Goal: Task Accomplishment & Management: Use online tool/utility

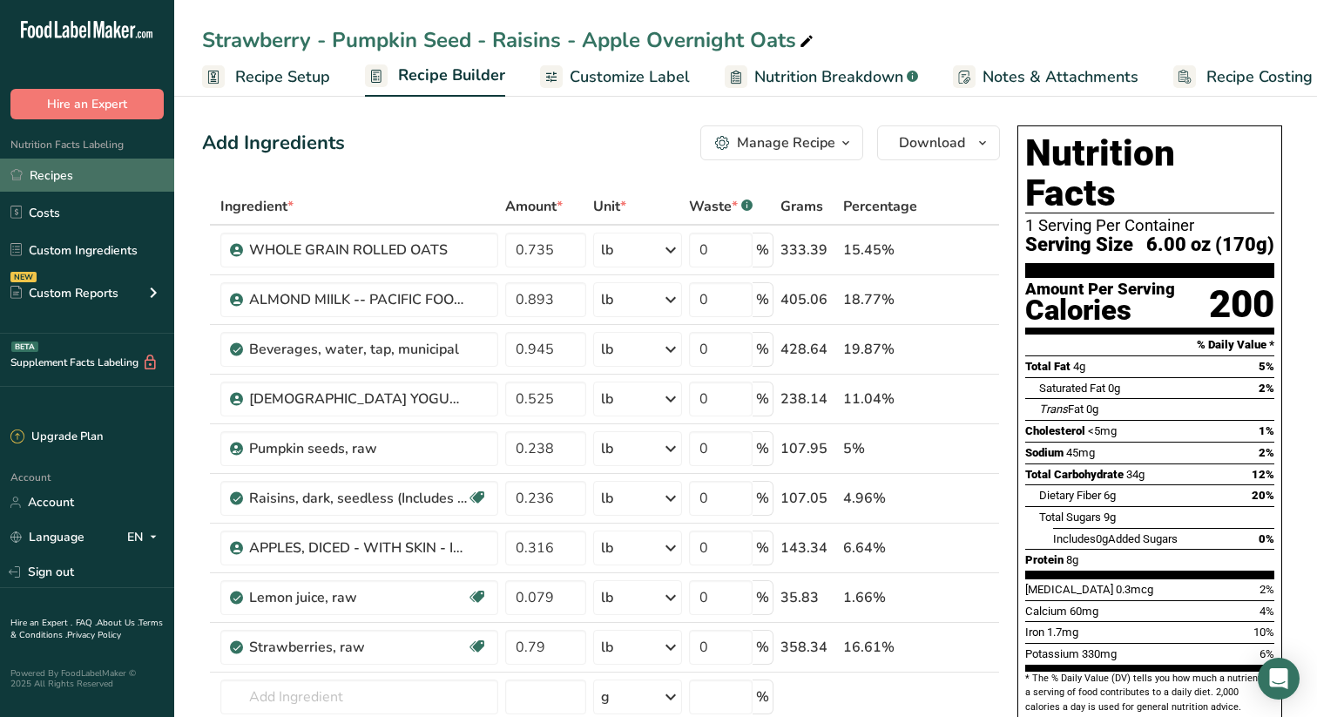
click at [49, 177] on link "Recipes" at bounding box center [87, 175] width 174 height 33
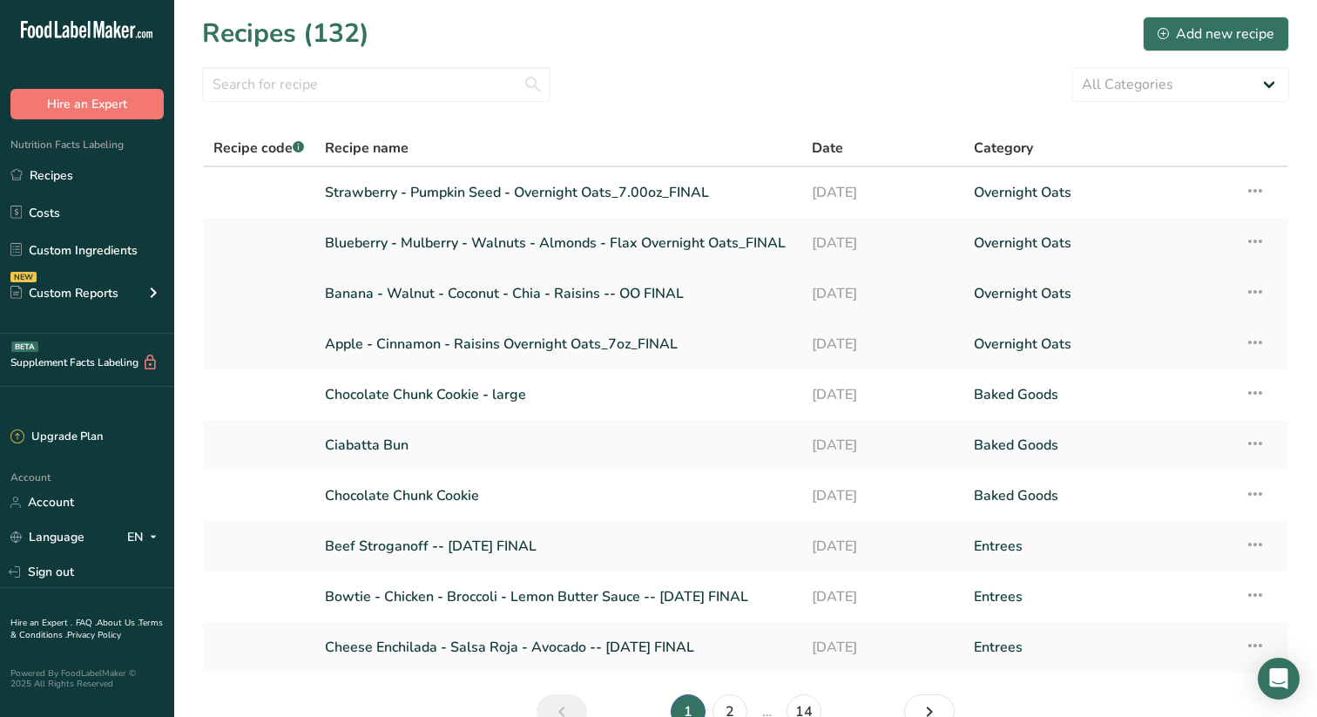
click at [585, 288] on link "Banana - Walnut - Coconut - Chia - Raisins -- OO FINAL" at bounding box center [558, 293] width 466 height 37
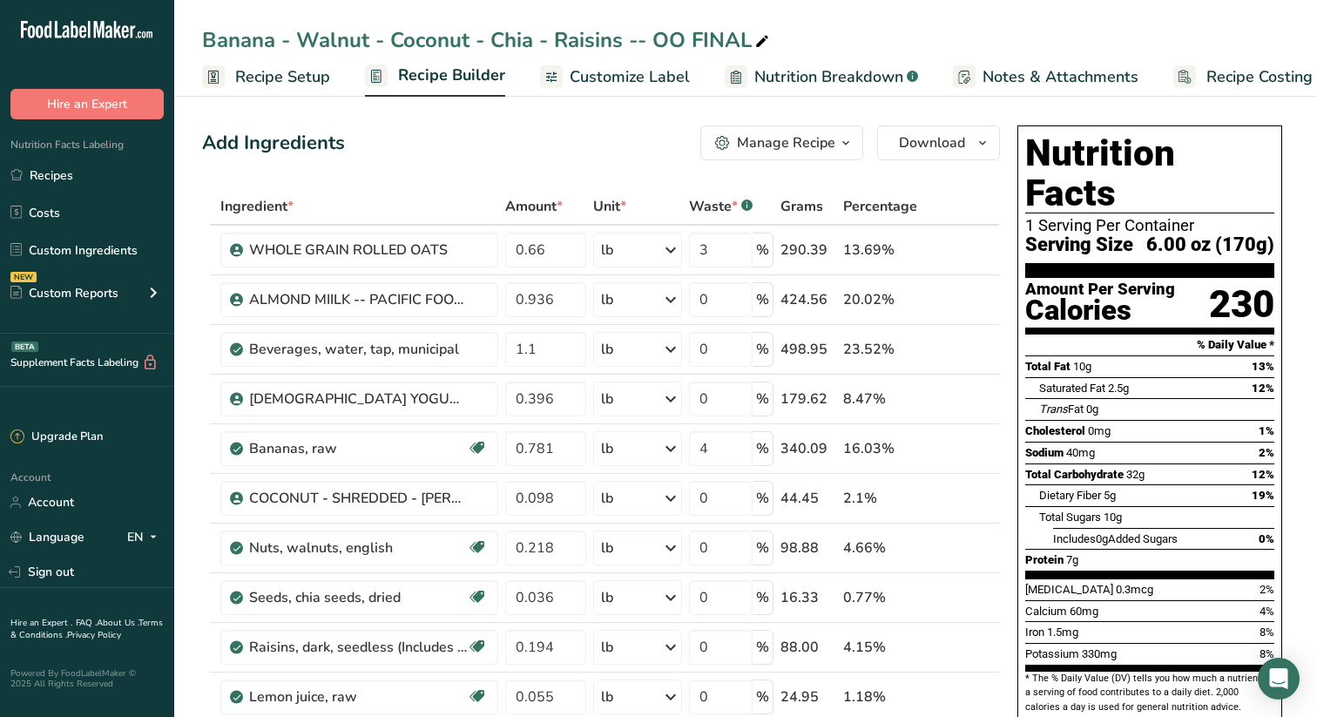
click at [468, 72] on span "Recipe Builder" at bounding box center [451, 76] width 107 height 24
click at [848, 141] on icon "button" at bounding box center [846, 143] width 14 height 22
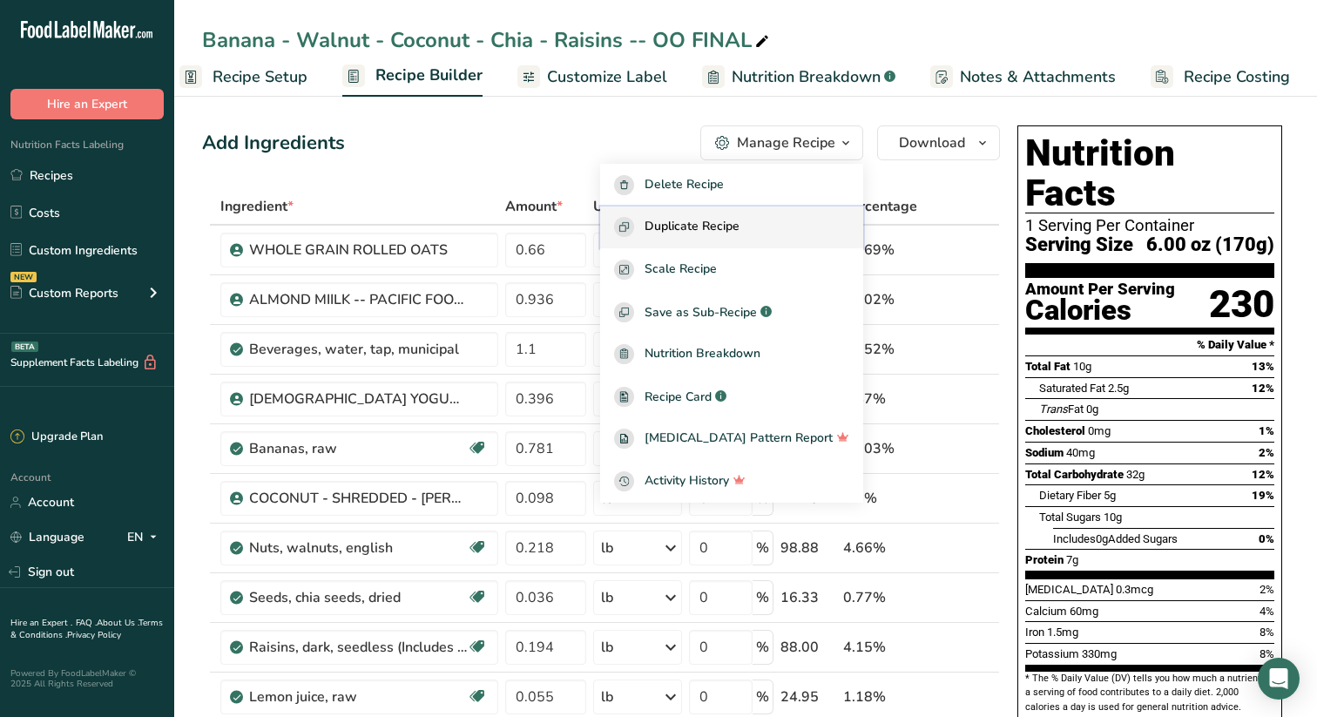
click at [732, 227] on span "Duplicate Recipe" at bounding box center [692, 227] width 95 height 20
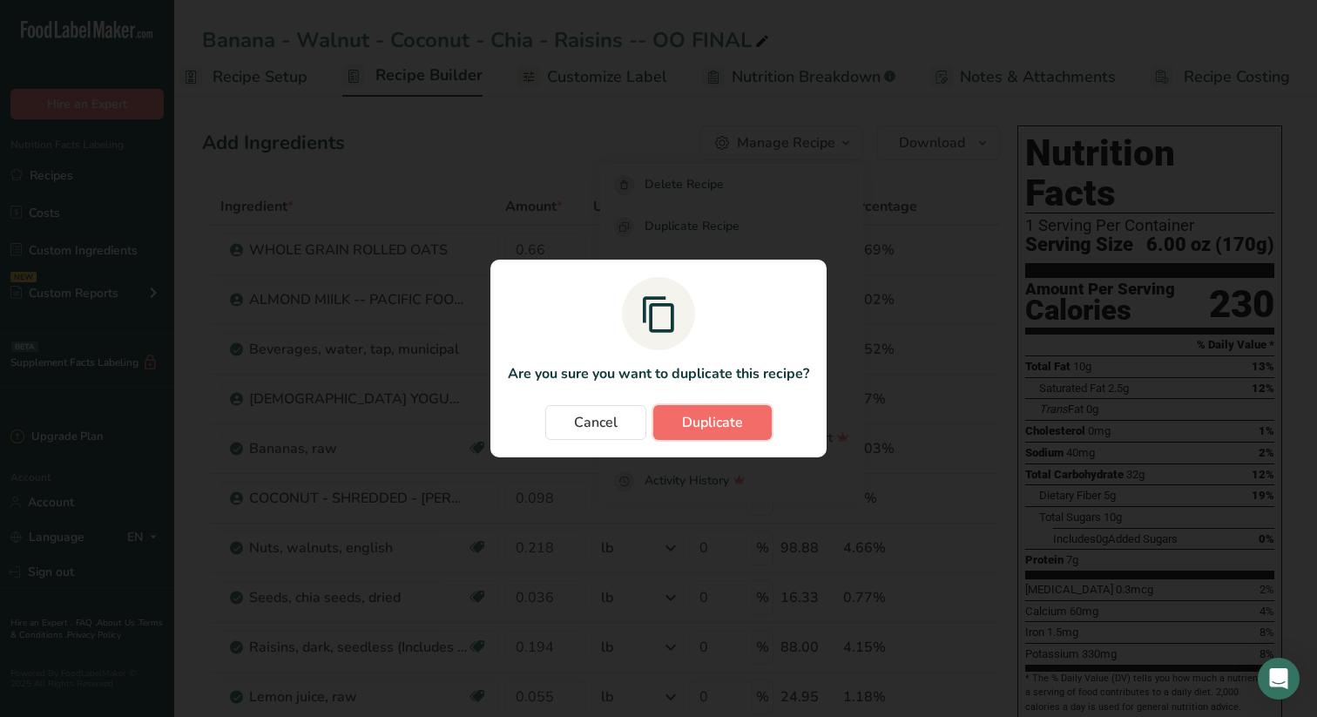
click at [729, 418] on span "Duplicate" at bounding box center [712, 422] width 61 height 21
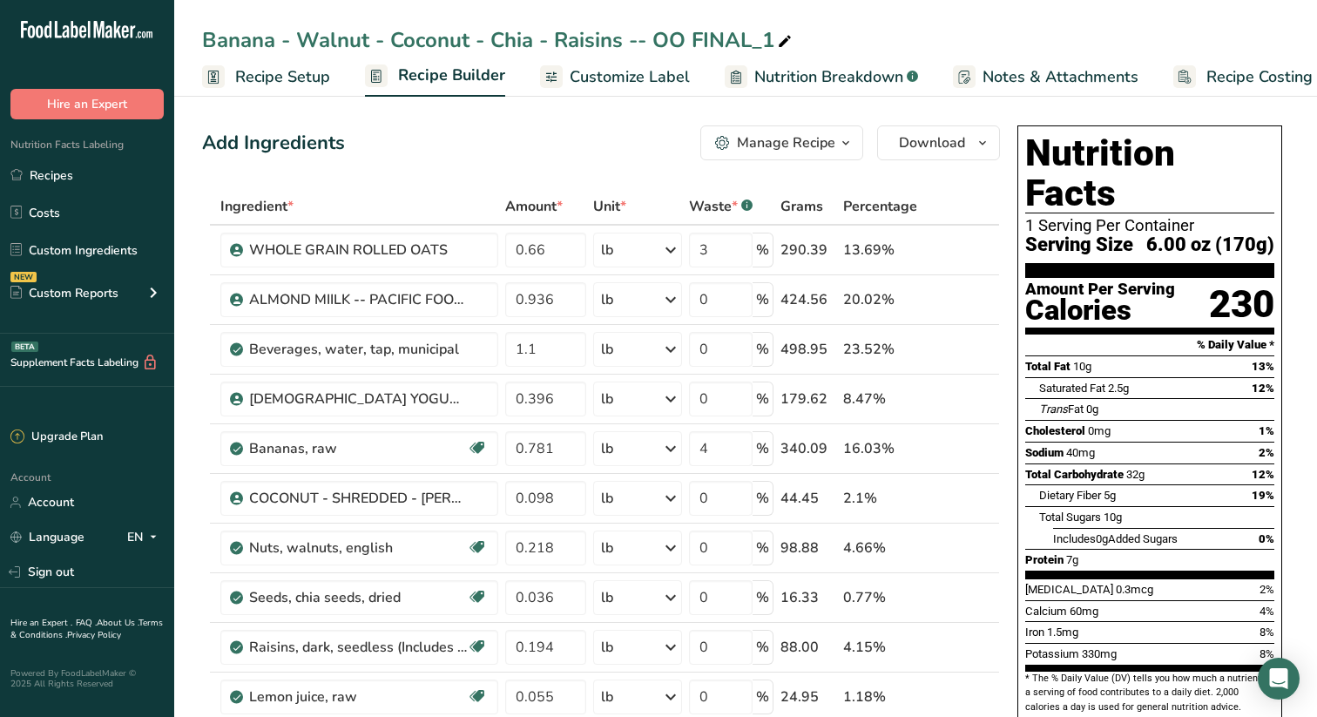
click at [301, 36] on div "Banana - Walnut - Coconut - Chia - Raisins -- OO FINAL_1" at bounding box center [498, 39] width 593 height 31
click at [300, 37] on input "Banana - Walnut - Coconut - Chia - Raisins -- OO FINAL_1" at bounding box center [745, 39] width 1087 height 31
click at [720, 40] on input "Banana - Coconut - Walnut - Coconut - Chia - Raisins -- OO FINAL_1" at bounding box center [745, 39] width 1087 height 31
click at [537, 37] on input "Banana - Coconut - Walnut -- OO FINAL_1" at bounding box center [745, 39] width 1087 height 31
click at [716, 30] on input "Banana - Coconut - Walnut -- OO 7.00oz_FINAL_1" at bounding box center [745, 39] width 1087 height 31
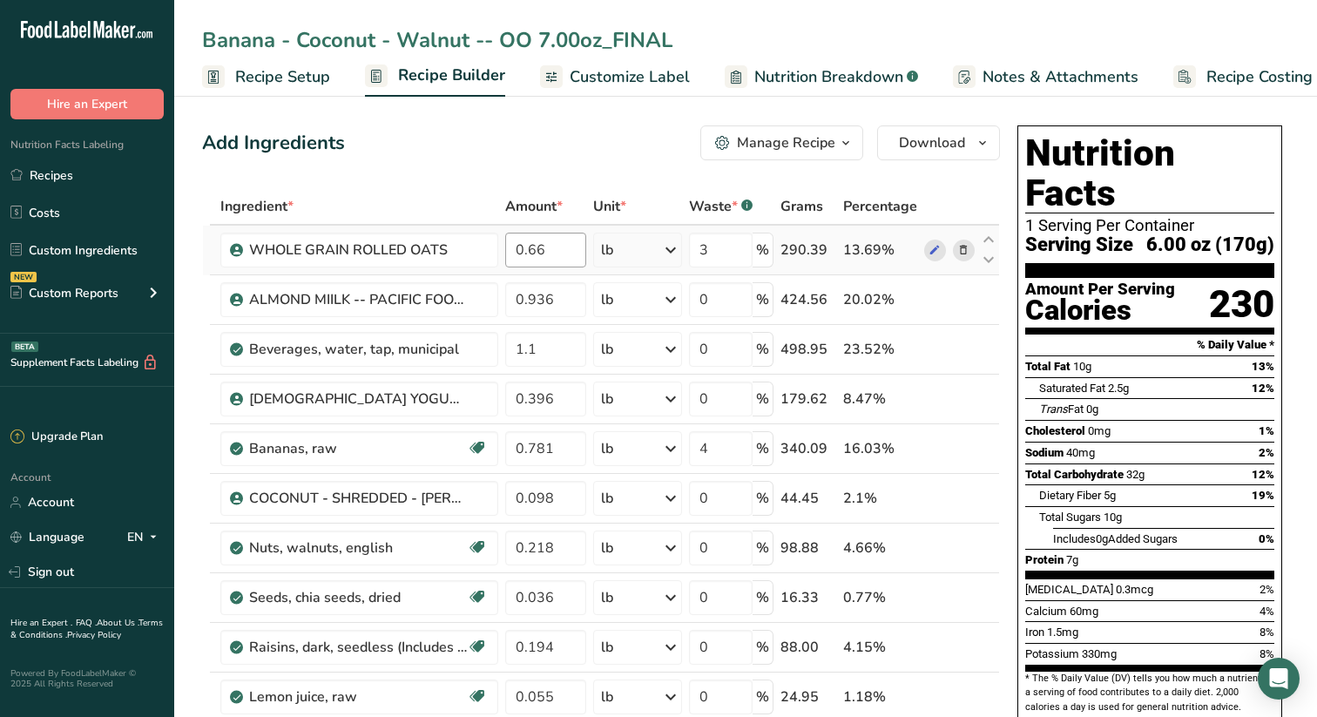
type input "Banana - Coconut - Walnut -- OO 7.00oz_FINAL"
click at [564, 247] on input "0.66" at bounding box center [545, 250] width 81 height 35
type input "0.779"
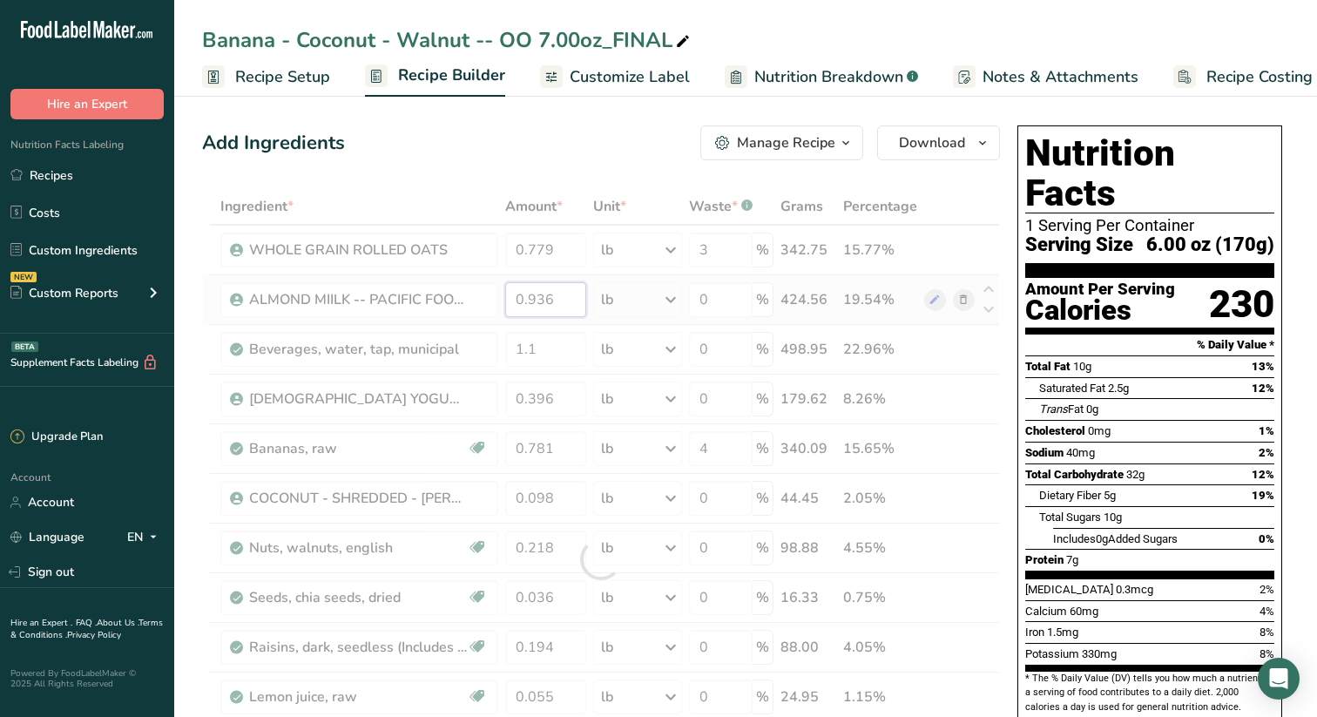
click at [570, 301] on div "Ingredient * Amount * Unit * Waste * .a-a{fill:#347362;}.b-a{fill:#fff;} Grams …" at bounding box center [601, 559] width 798 height 742
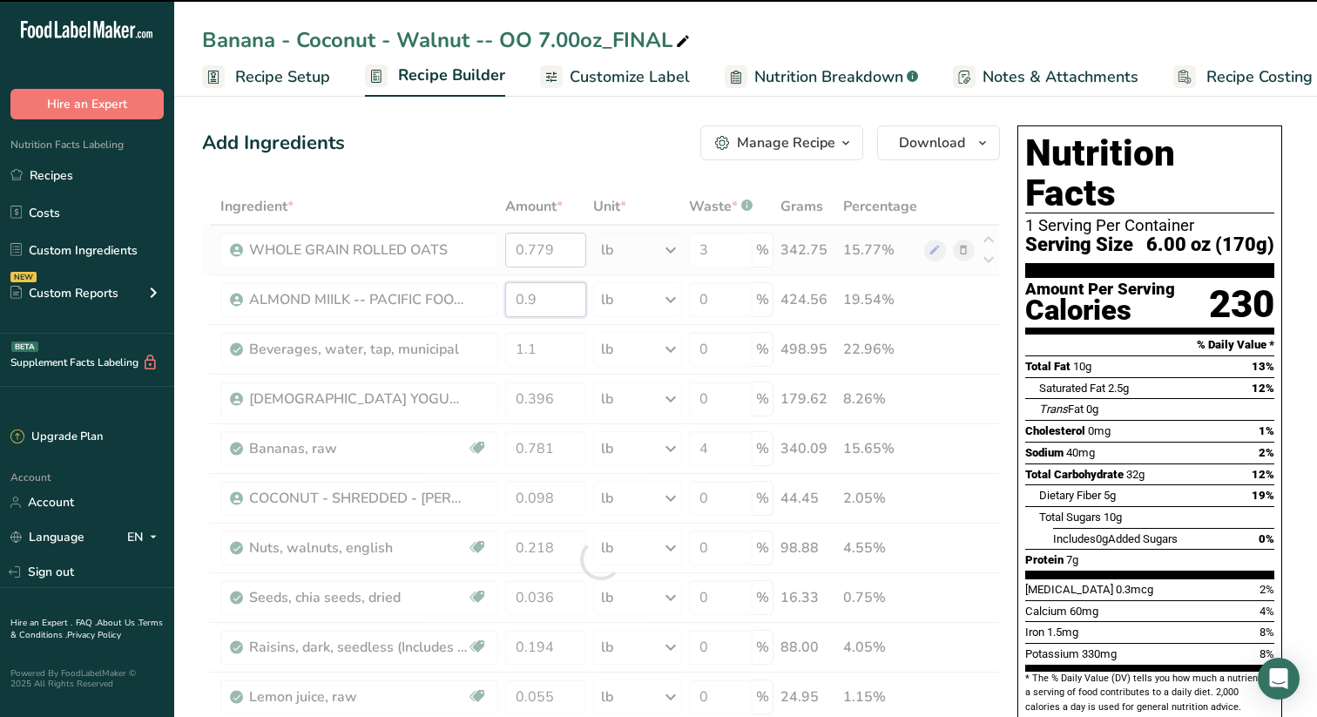
type input "0"
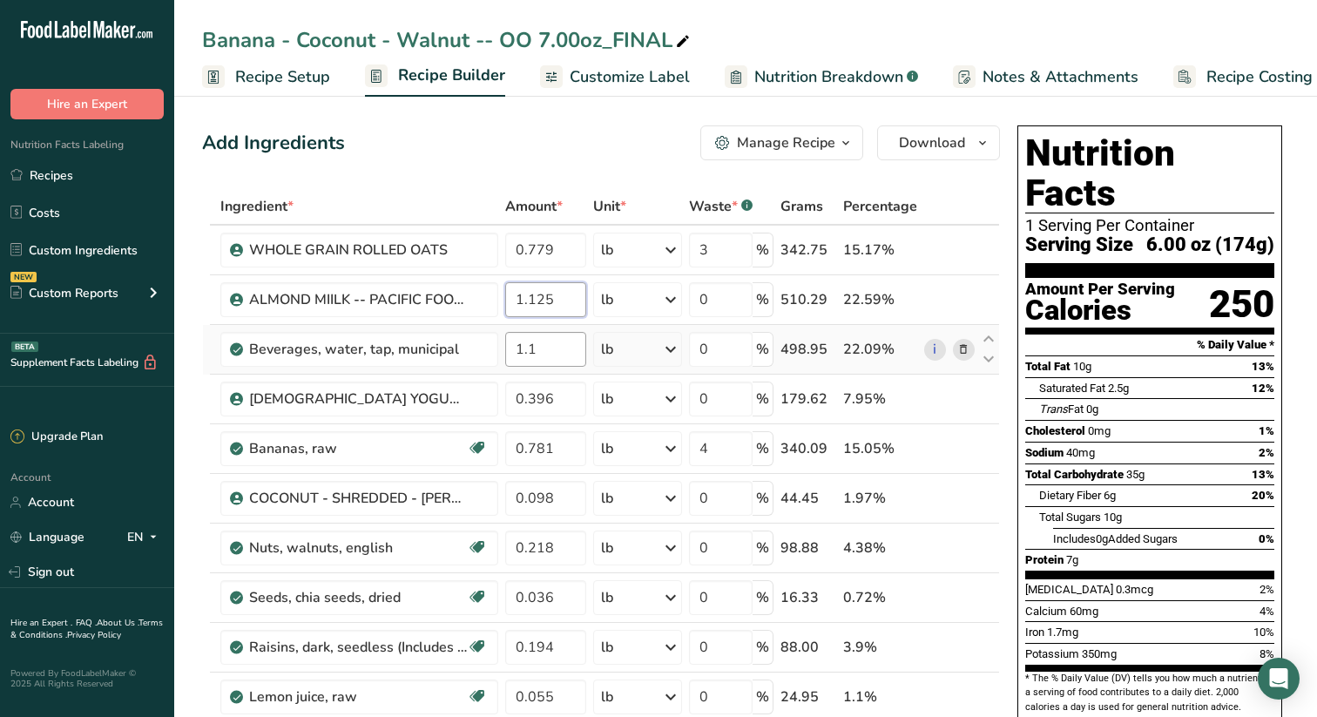
type input "1.125"
click at [572, 353] on div "Ingredient * Amount * Unit * Waste * .a-a{fill:#347362;}.b-a{fill:#fff;} Grams …" at bounding box center [601, 559] width 798 height 742
type input "1.298"
click at [569, 397] on div "Ingredient * Amount * Unit * Waste * .a-a{fill:#347362;}.b-a{fill:#fff;} Grams …" at bounding box center [601, 559] width 798 height 742
type input "0.476"
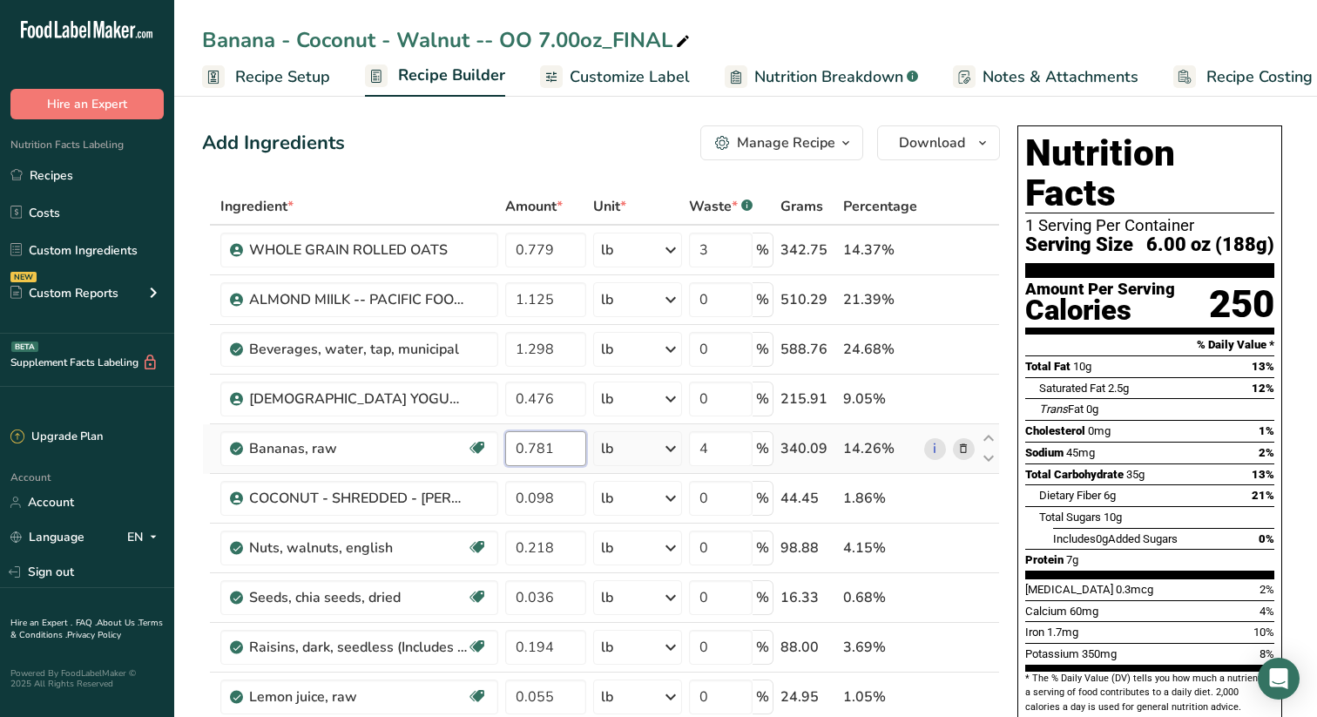
click at [572, 446] on div "Ingredient * Amount * Unit * Waste * .a-a{fill:#347362;}.b-a{fill:#fff;} Grams …" at bounding box center [601, 559] width 798 height 742
type input "0.833"
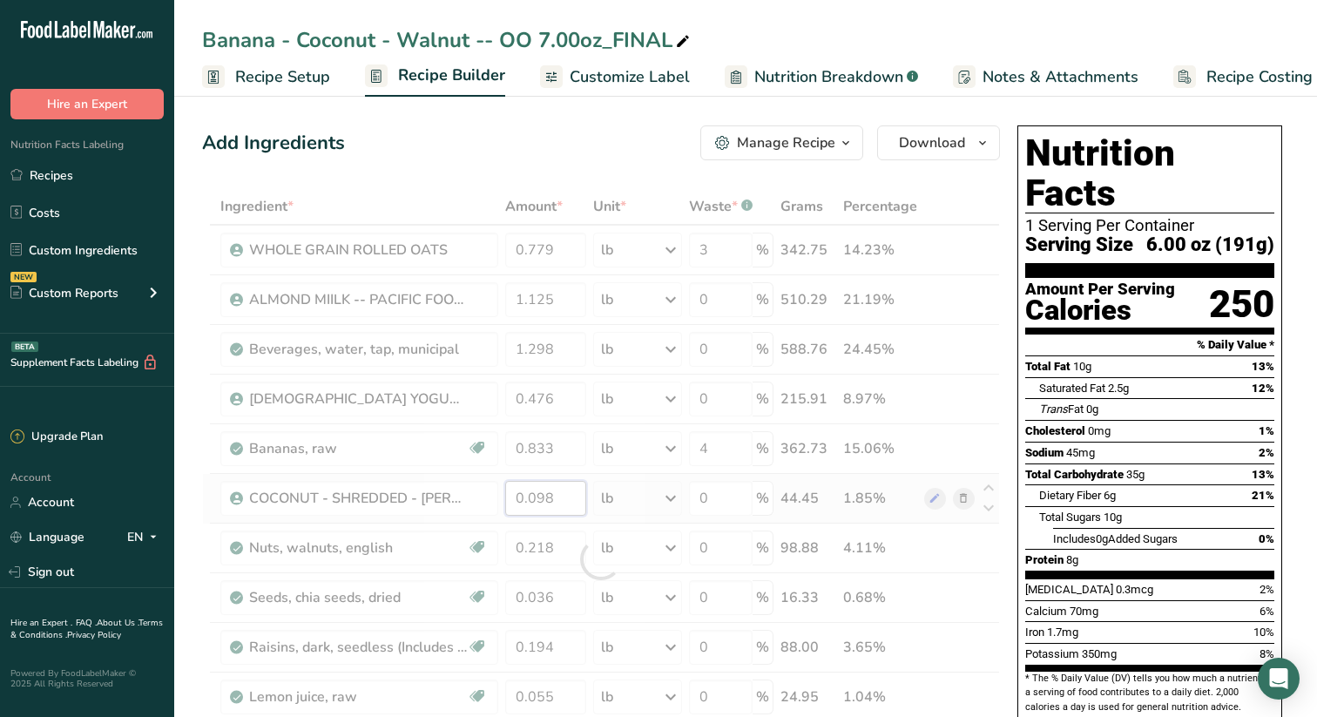
click at [571, 494] on div "Ingredient * Amount * Unit * Waste * .a-a{fill:#347362;}.b-a{fill:#fff;} Grams …" at bounding box center [601, 559] width 798 height 742
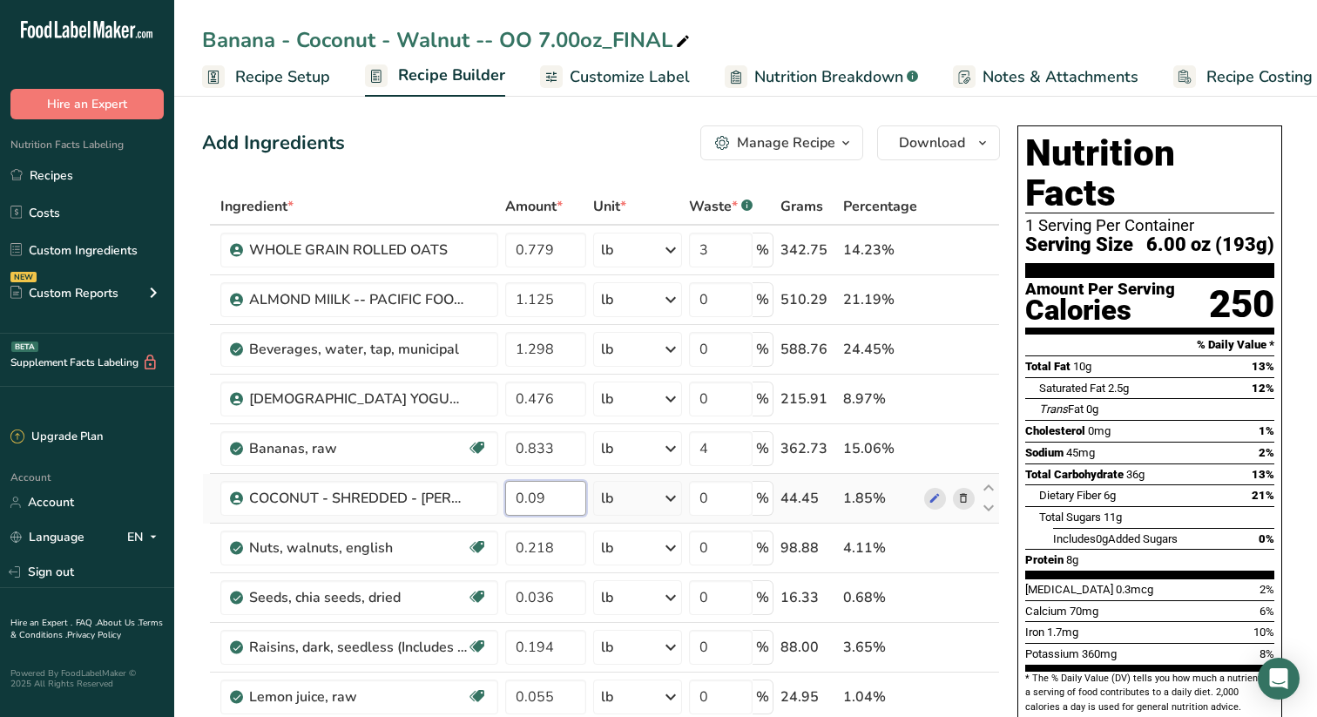
type input "0"
type input "0.114"
click at [567, 552] on div "Ingredient * Amount * Unit * Waste * .a-a{fill:#347362;}.b-a{fill:#fff;} Grams …" at bounding box center [601, 559] width 798 height 742
type input "0.242"
click at [559, 603] on div "Ingredient * Amount * Unit * Waste * .a-a{fill:#347362;}.b-a{fill:#fff;} Grams …" at bounding box center [601, 559] width 798 height 742
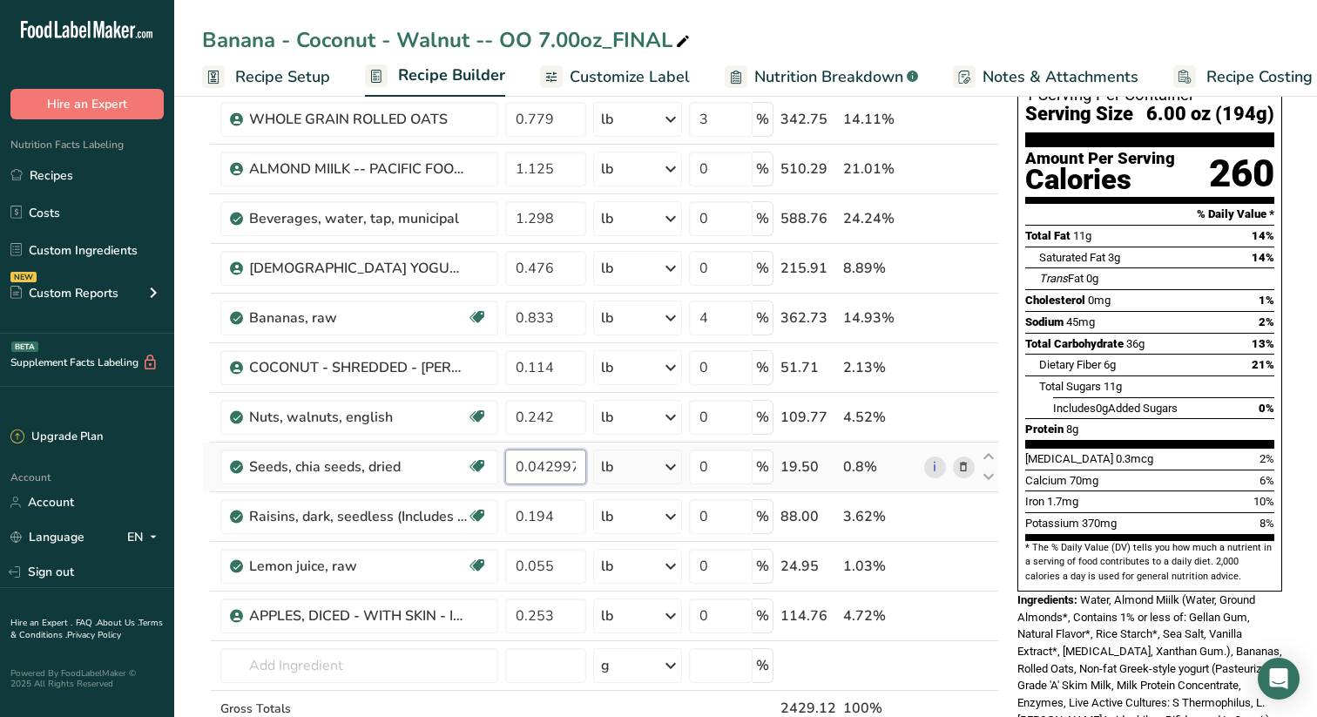
scroll to position [143, 0]
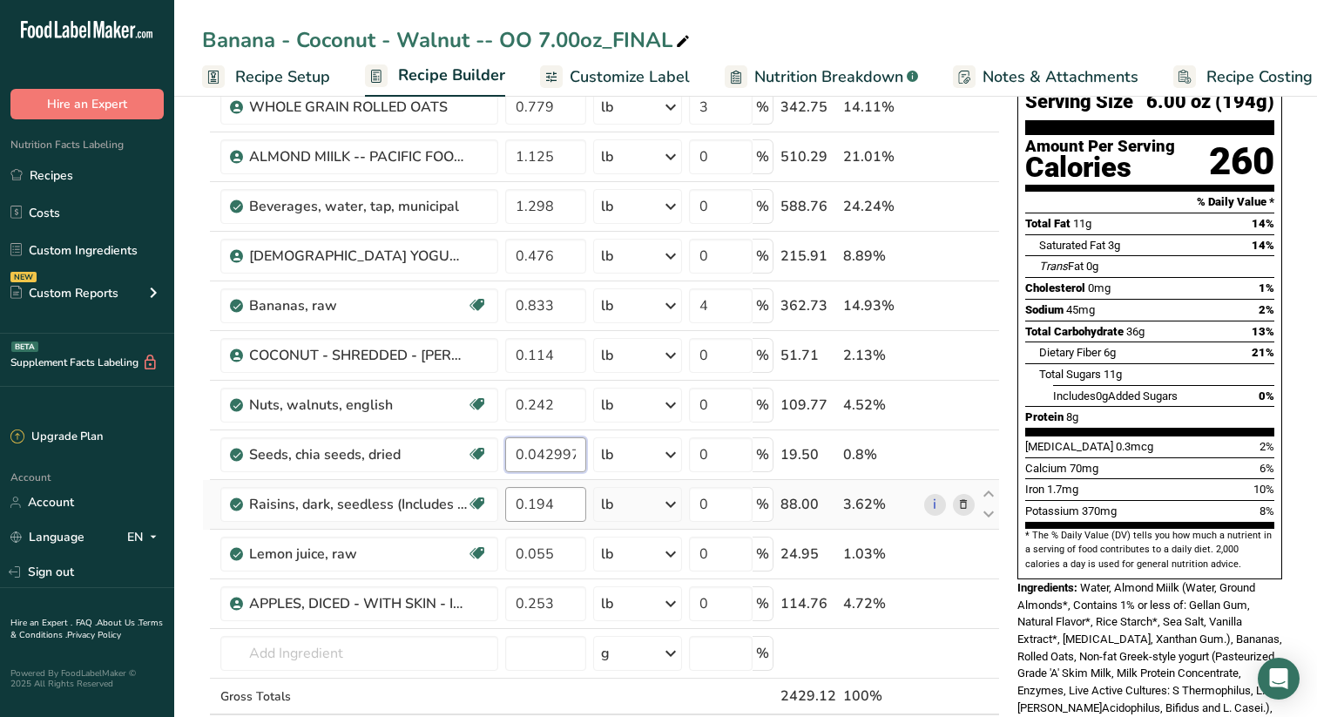
type input "0.042997"
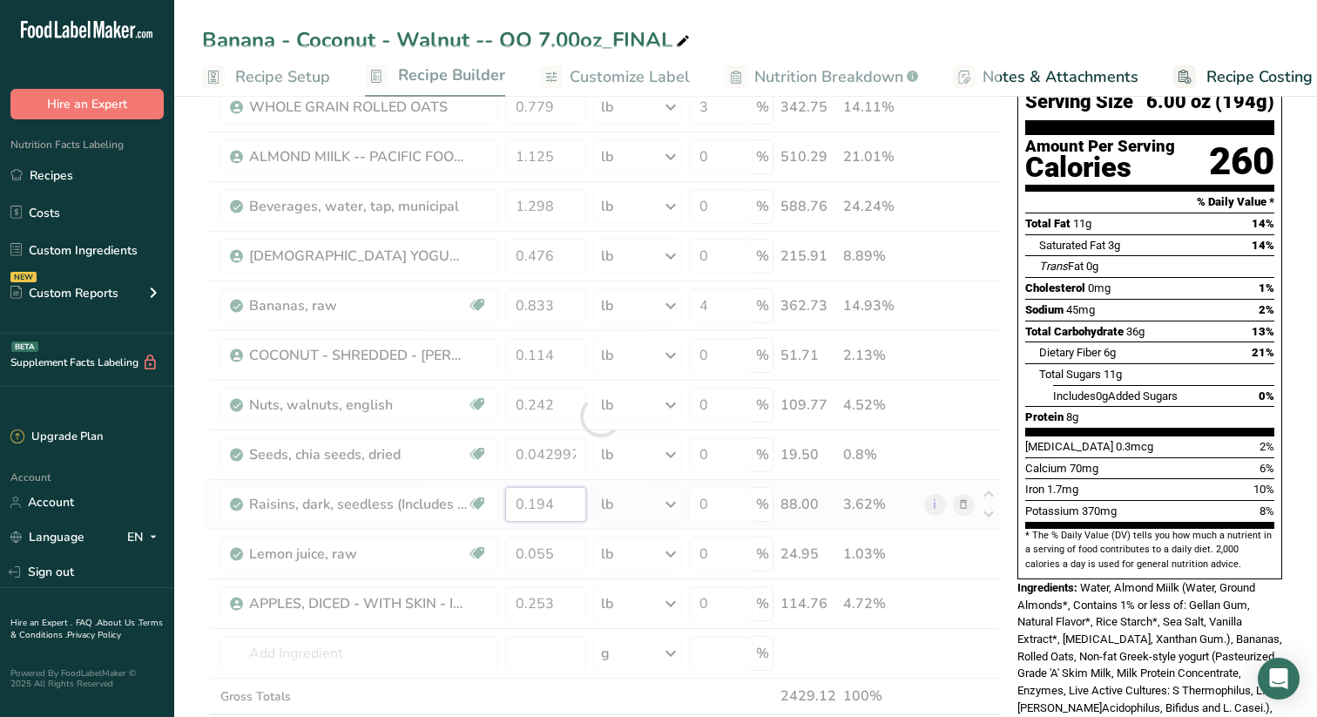
click at [569, 506] on div "Ingredient * Amount * Unit * Waste * .a-a{fill:#347362;}.b-a{fill:#fff;} Grams …" at bounding box center [601, 416] width 798 height 742
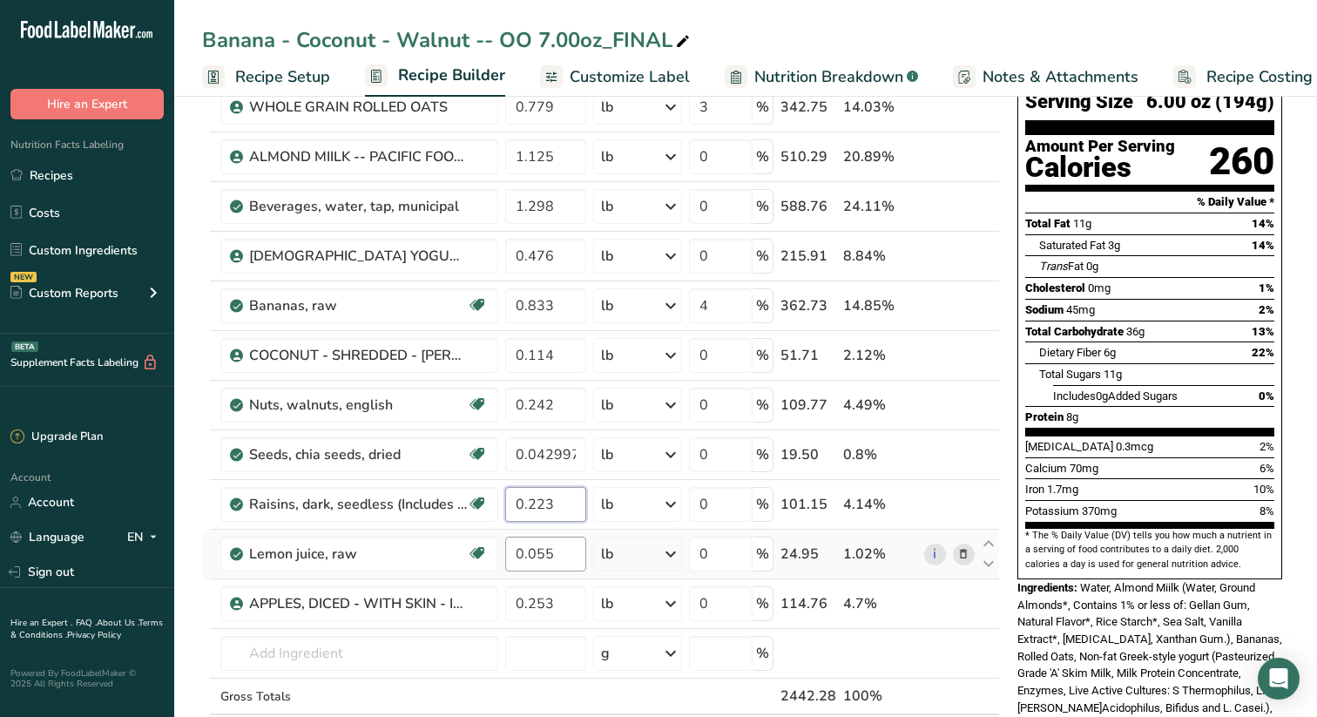
type input "0.223"
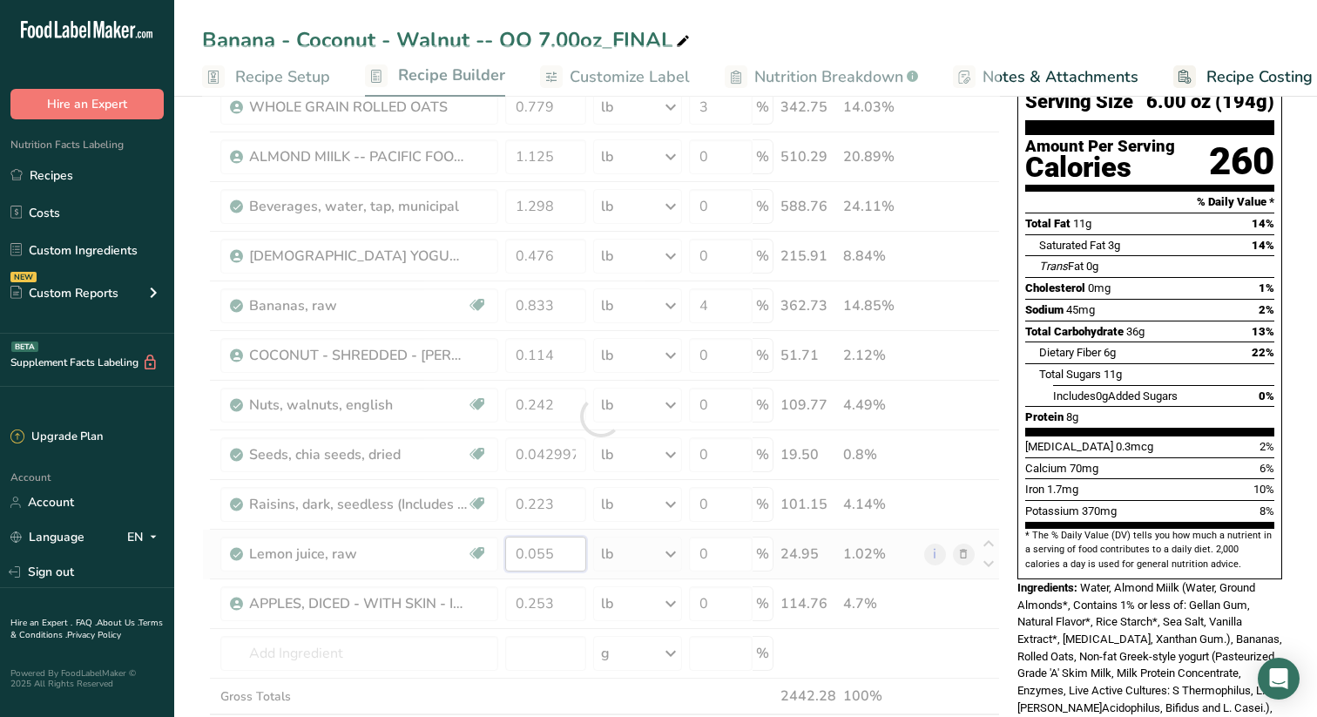
click at [566, 557] on div "Ingredient * Amount * Unit * Waste * .a-a{fill:#347362;}.b-a{fill:#fff;} Grams …" at bounding box center [601, 416] width 798 height 742
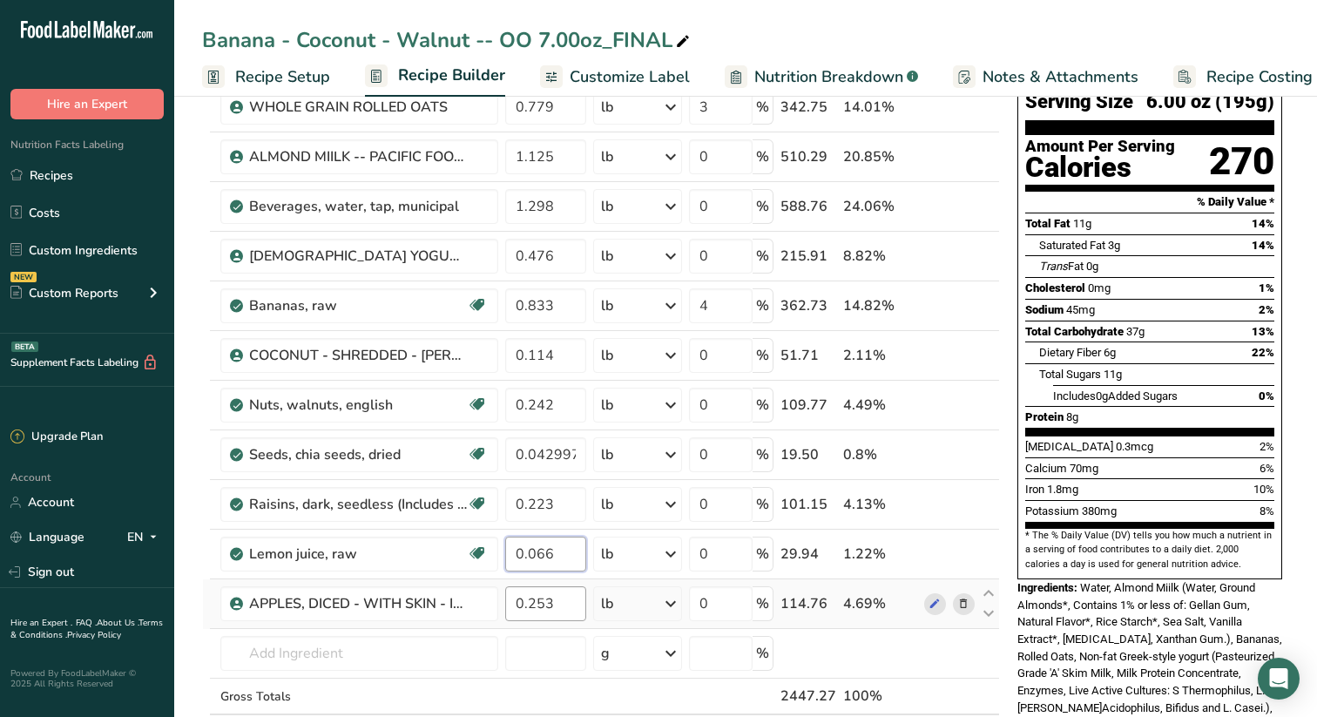
type input "0.066"
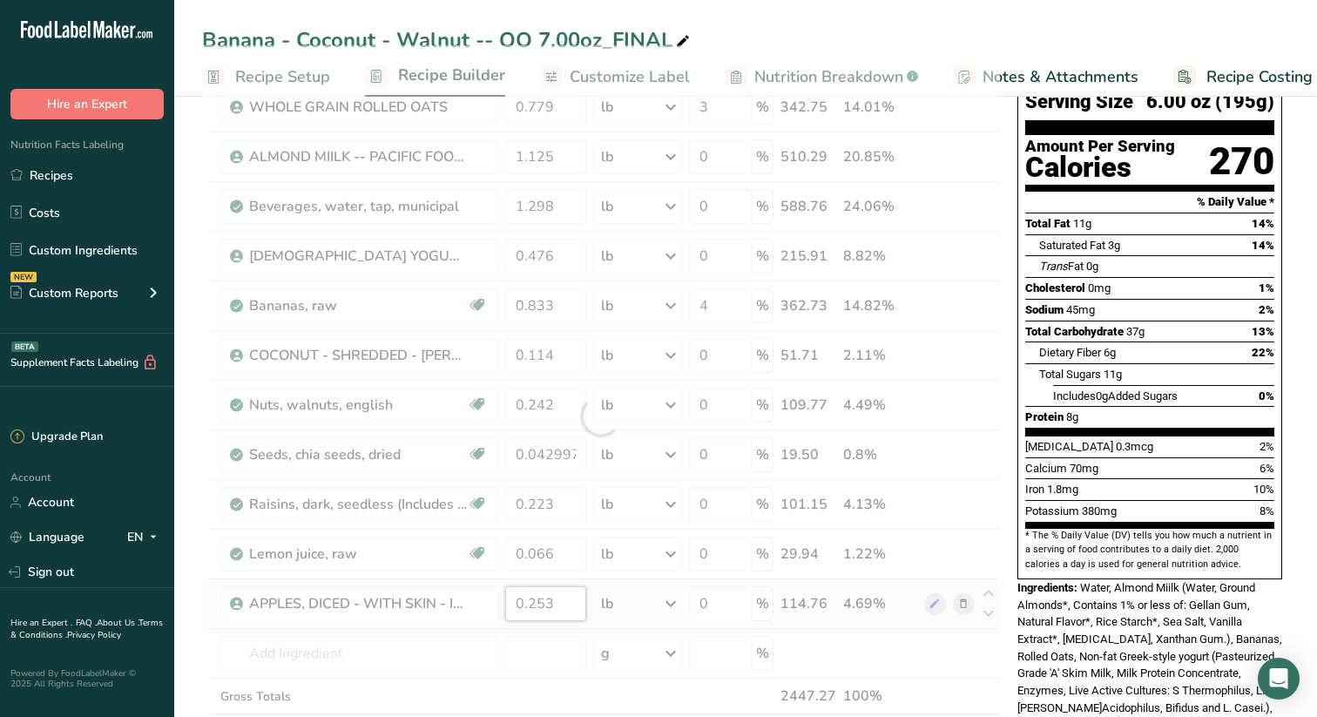
click at [572, 604] on div "Ingredient * Amount * Unit * Waste * .a-a{fill:#347362;}.b-a{fill:#fff;} Grams …" at bounding box center [601, 416] width 798 height 742
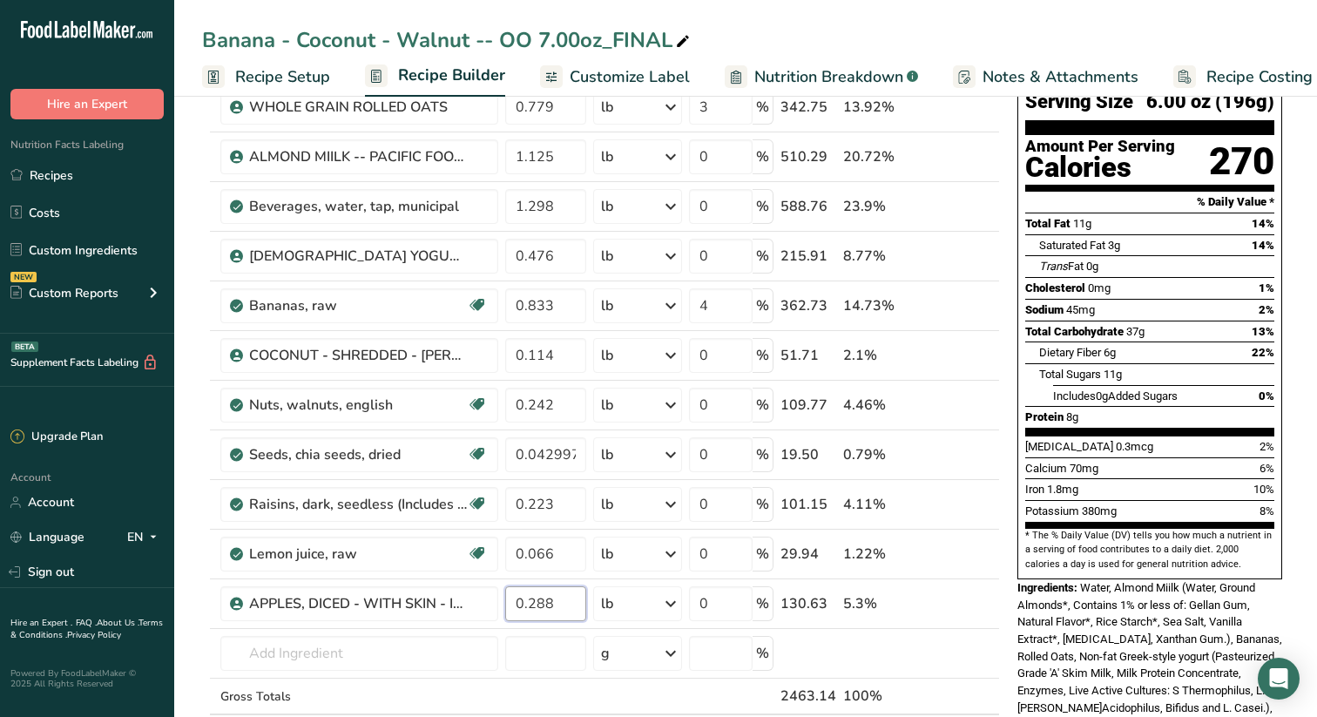
type input "0.288"
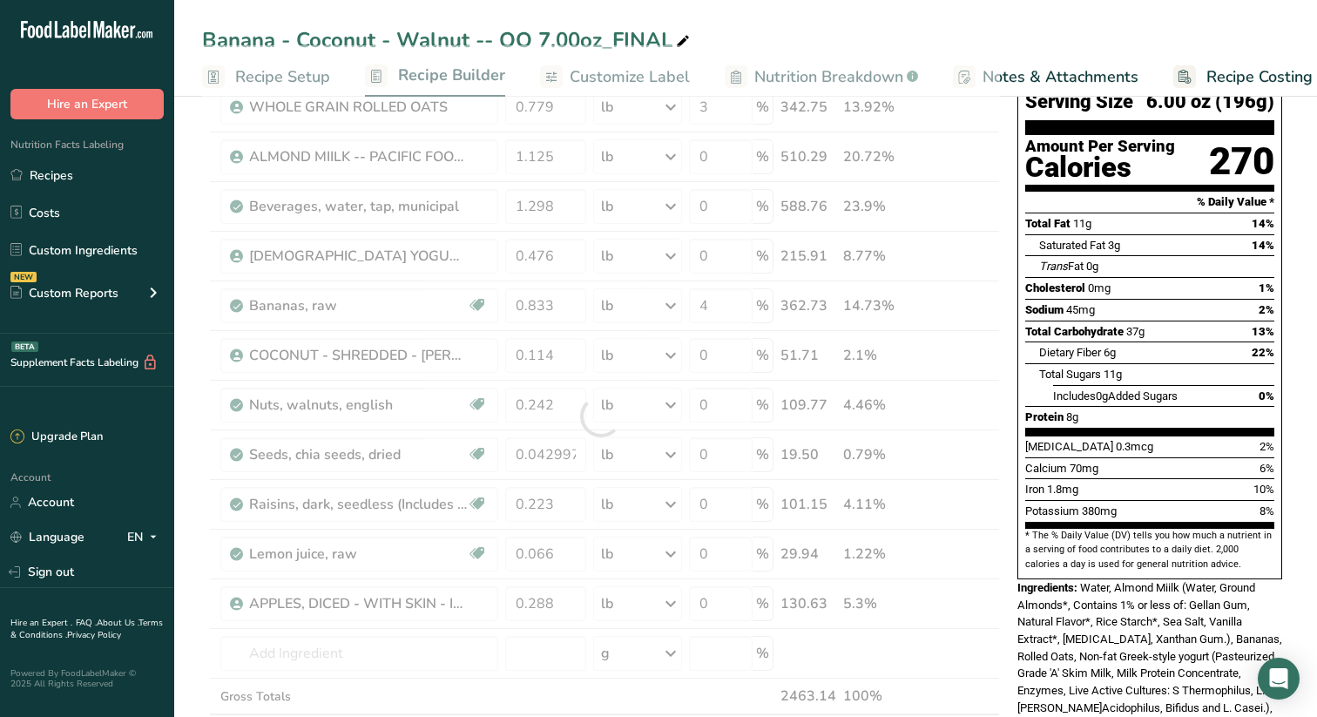
click at [1130, 609] on div "Ingredients: Water, Almond Miilk (Water, Ground Almonds*, Contains 1% or less o…" at bounding box center [1150, 682] width 265 height 206
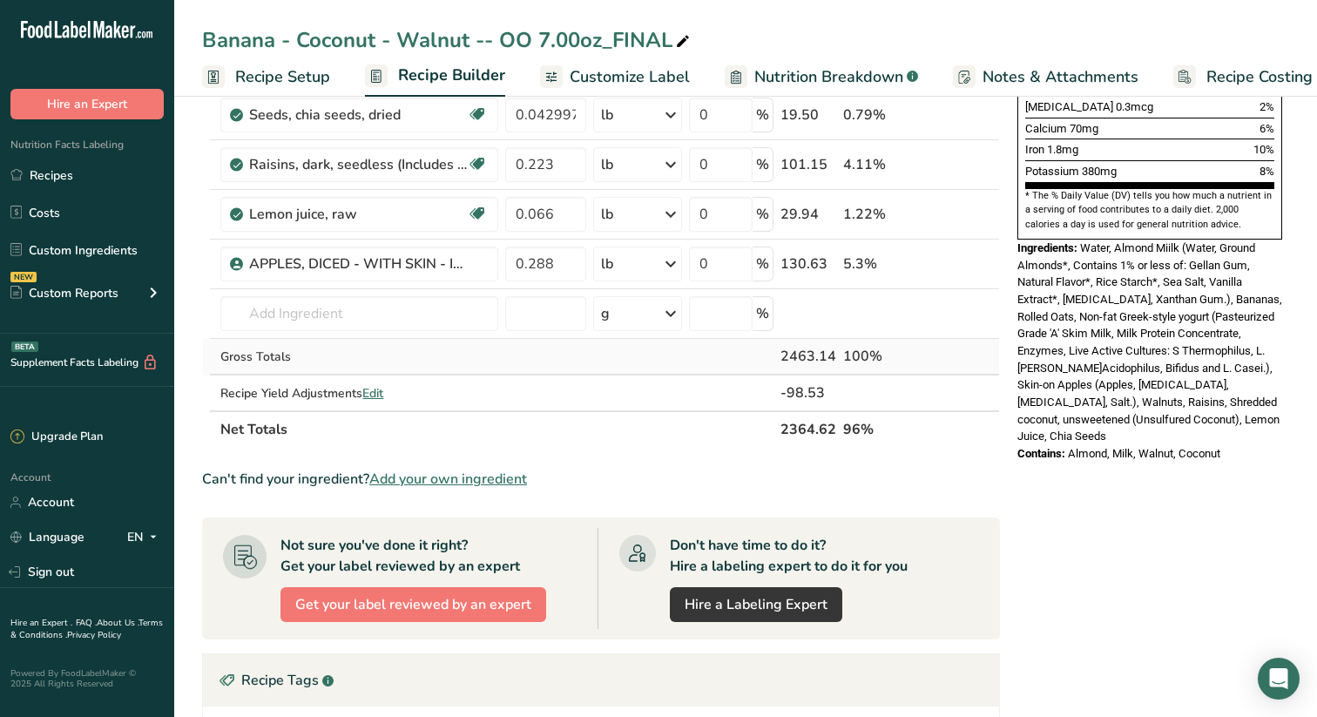
scroll to position [484, 0]
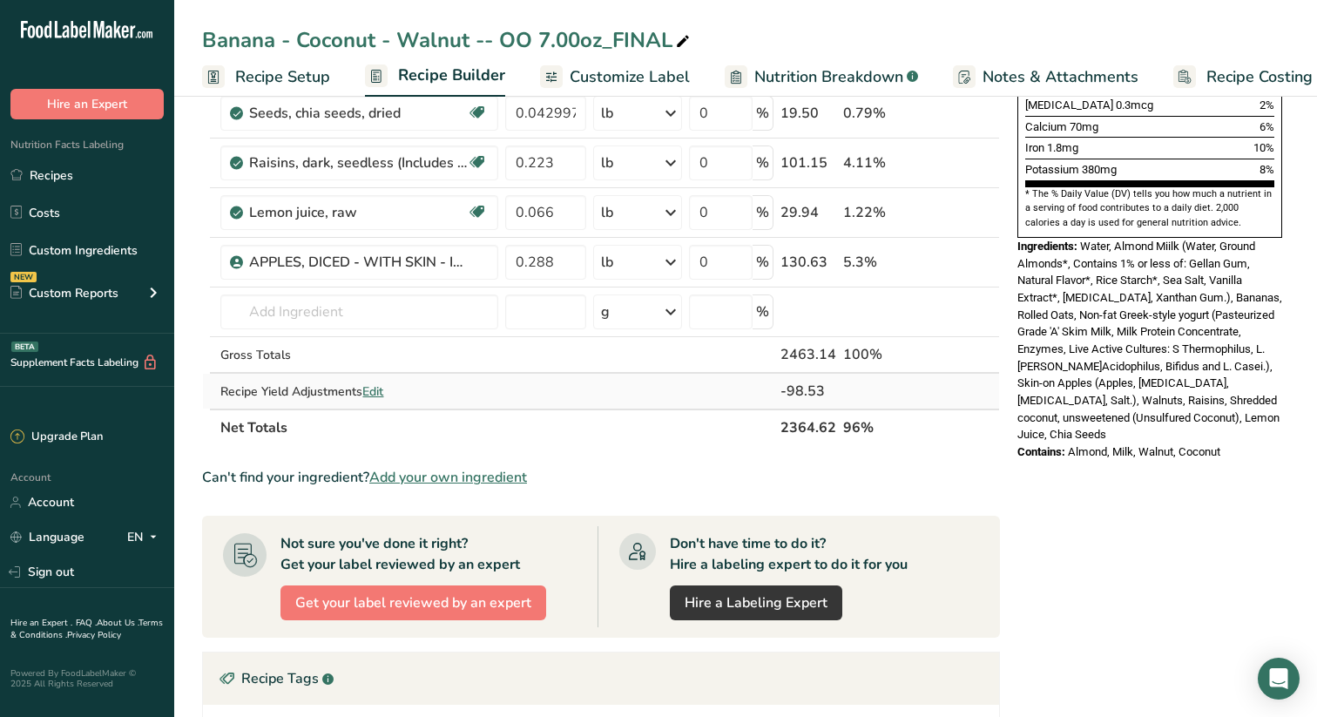
click at [382, 389] on span "Edit" at bounding box center [372, 391] width 21 height 17
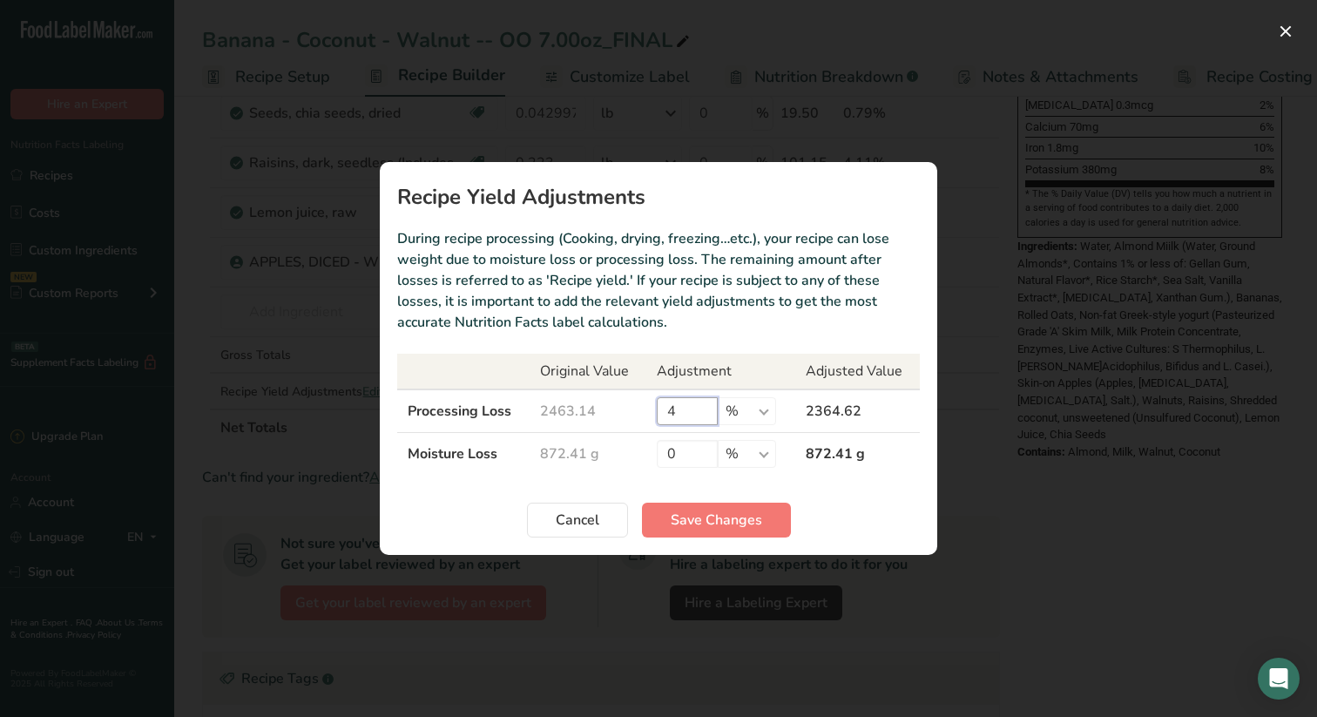
click at [684, 409] on input "4" at bounding box center [687, 411] width 61 height 28
type input "3"
click at [749, 511] on span "Save Changes" at bounding box center [716, 520] width 91 height 21
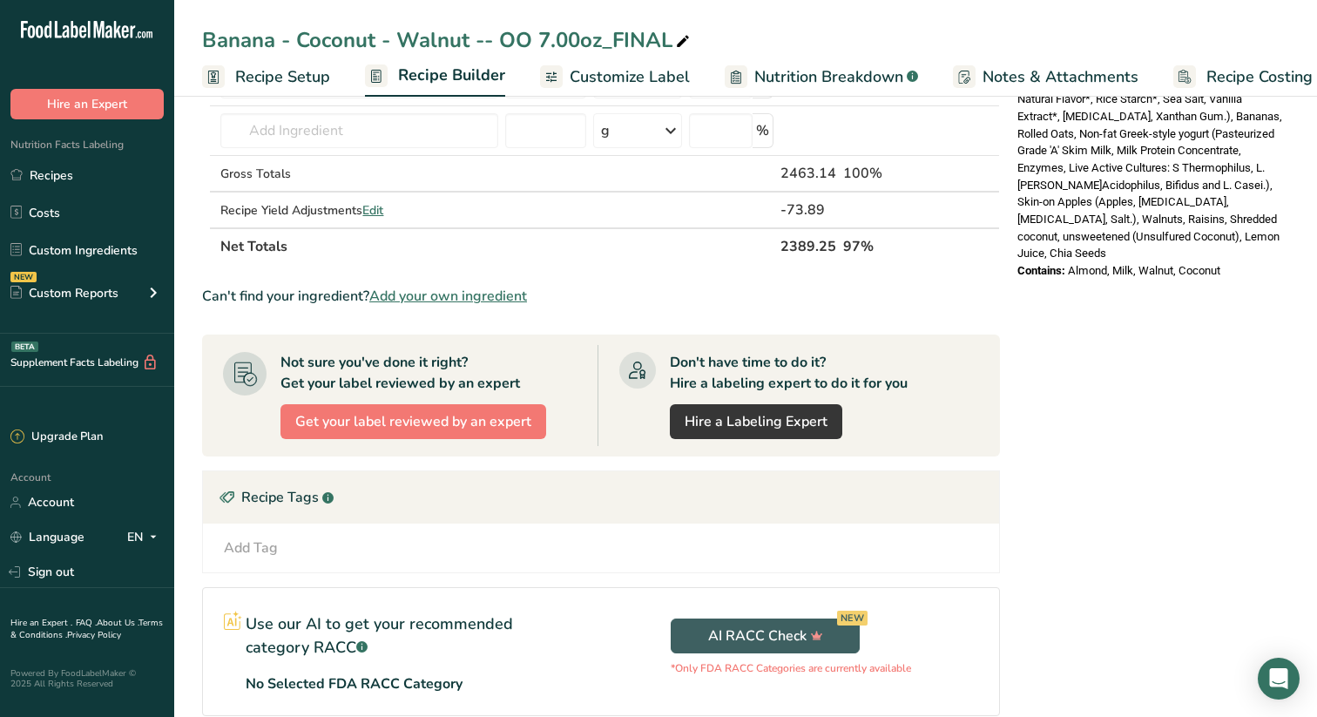
scroll to position [678, 0]
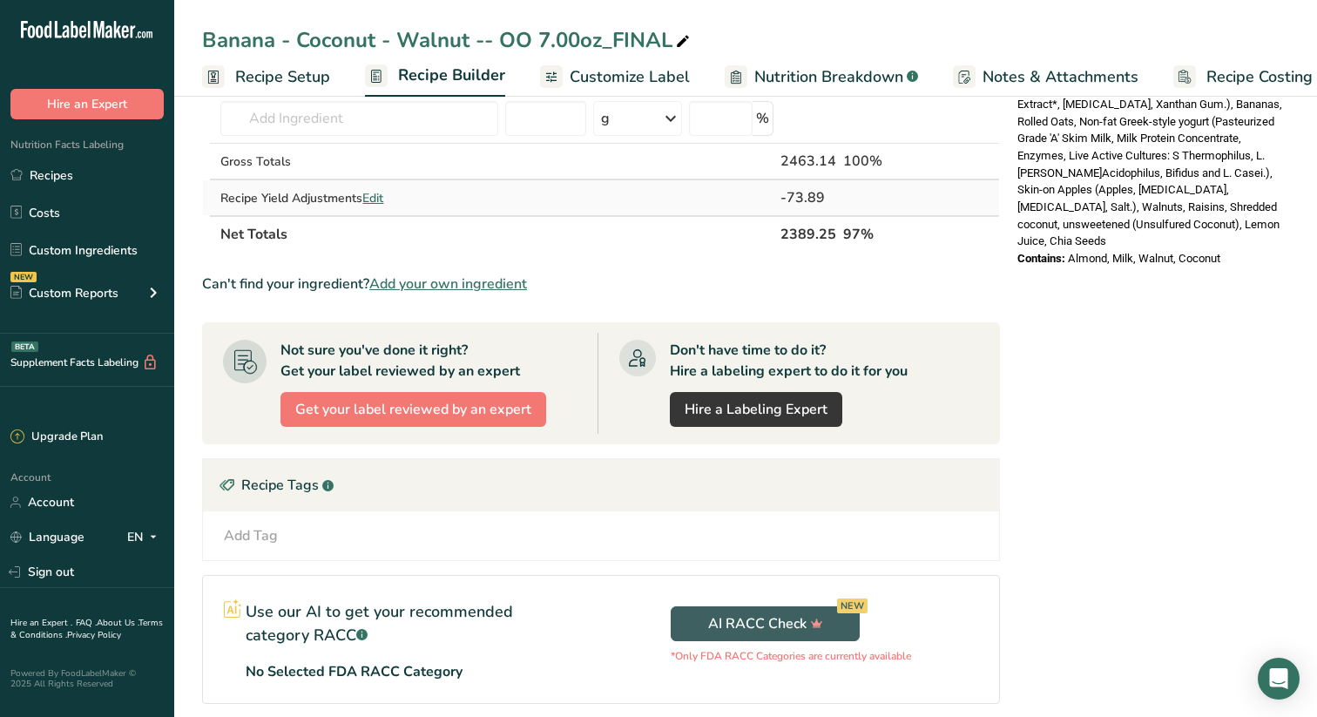
click at [376, 196] on span "Edit" at bounding box center [372, 198] width 21 height 17
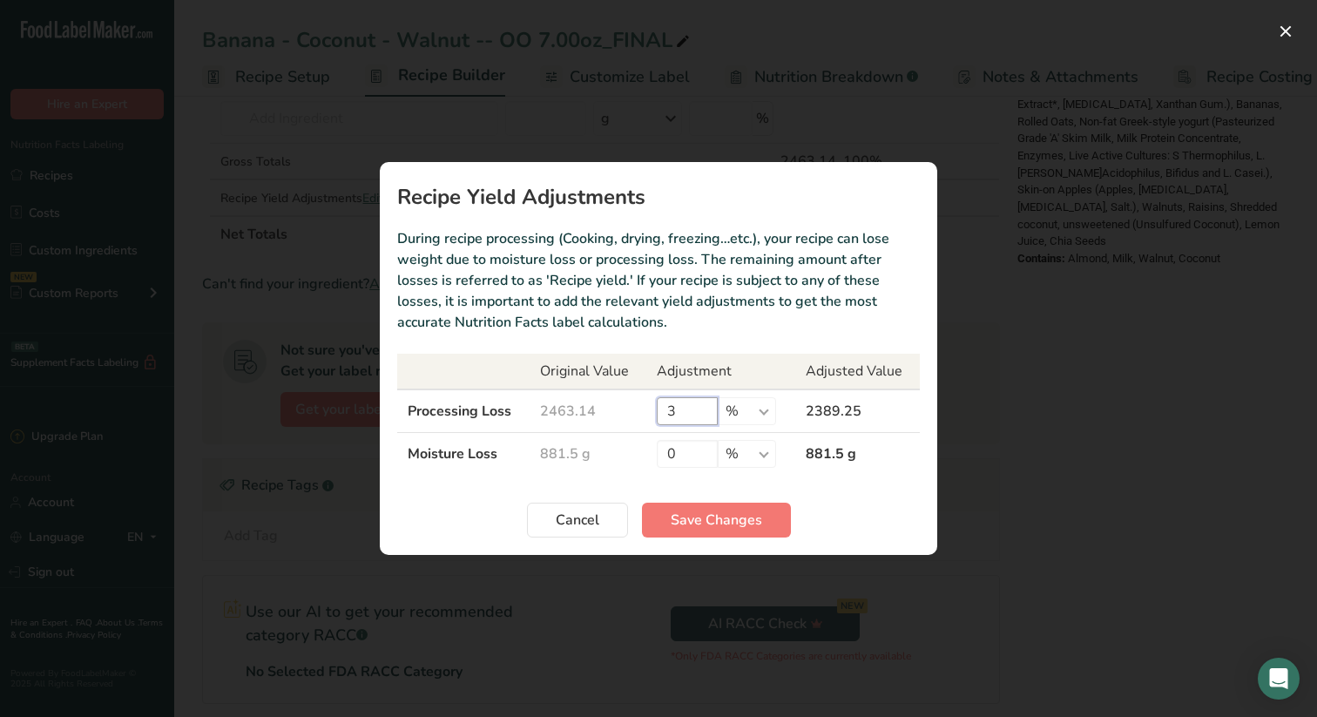
click at [684, 414] on input "3" at bounding box center [687, 411] width 61 height 28
type input "2.5"
click at [737, 510] on span "Save Changes" at bounding box center [716, 520] width 91 height 21
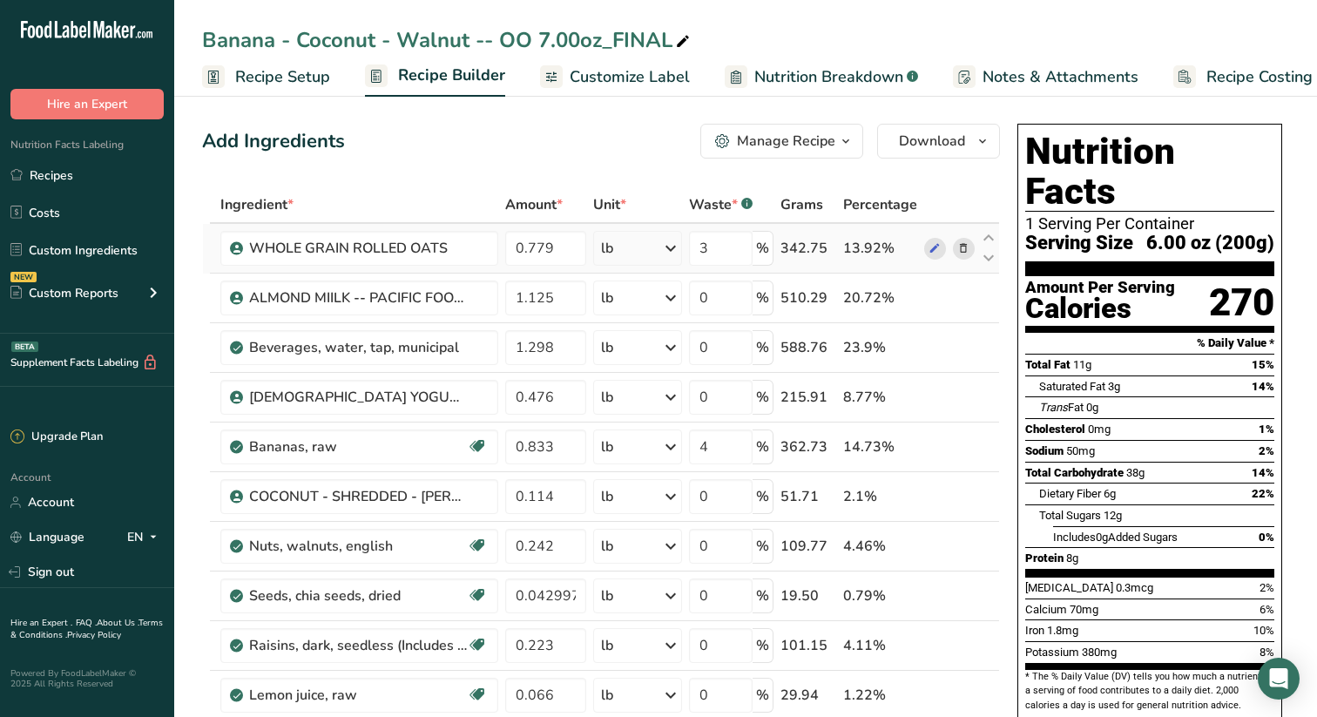
scroll to position [0, 0]
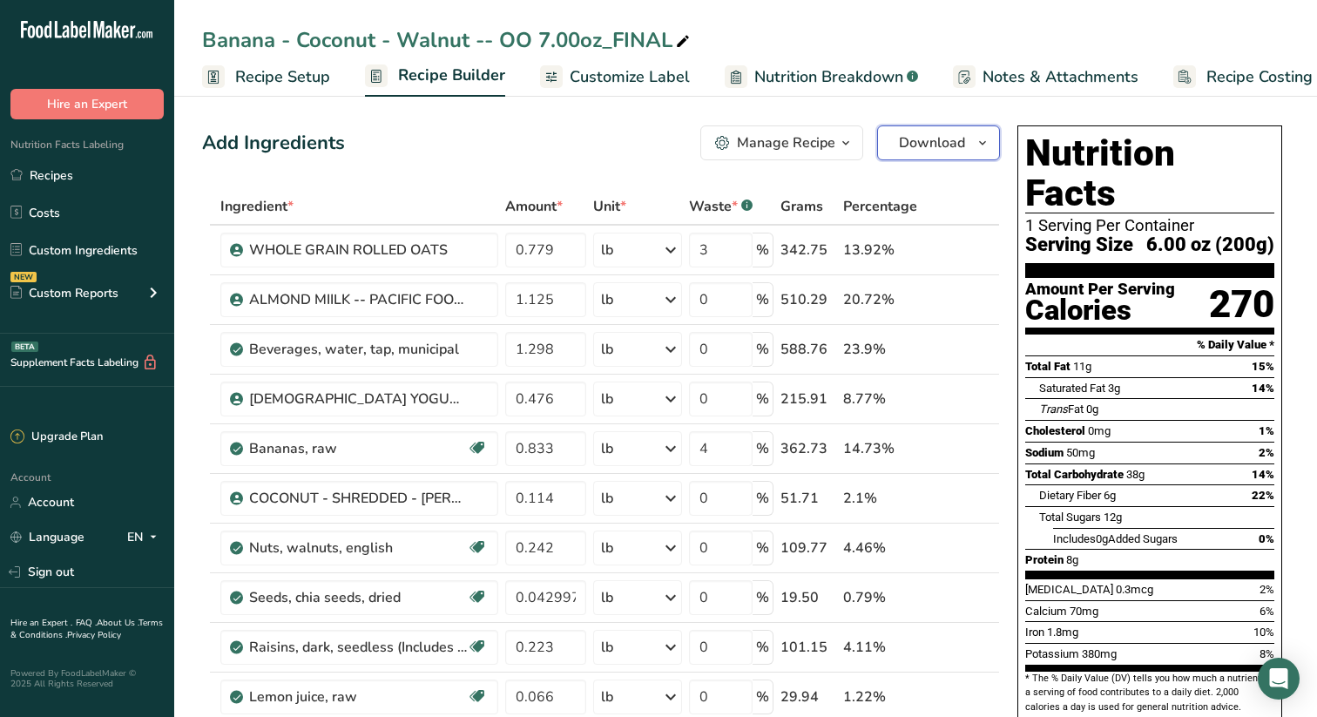
click at [985, 139] on icon "button" at bounding box center [983, 143] width 14 height 22
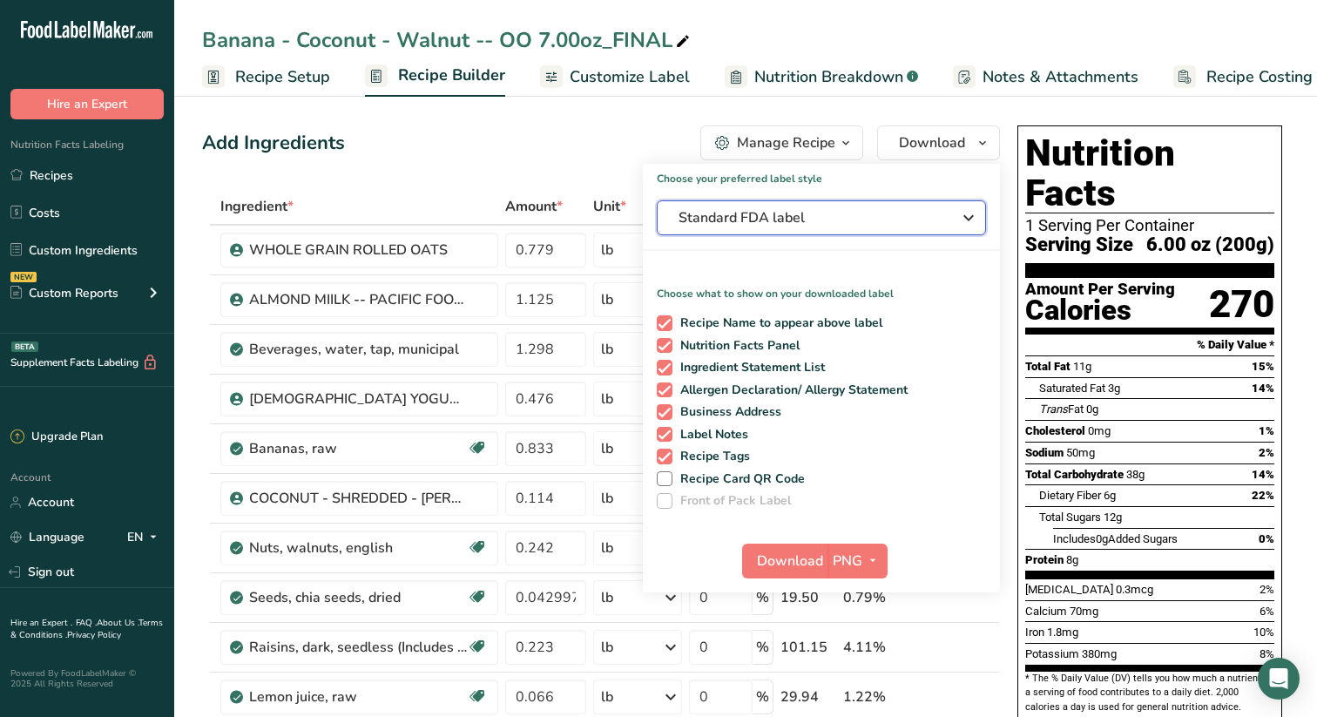
click at [969, 213] on icon "button" at bounding box center [968, 217] width 21 height 31
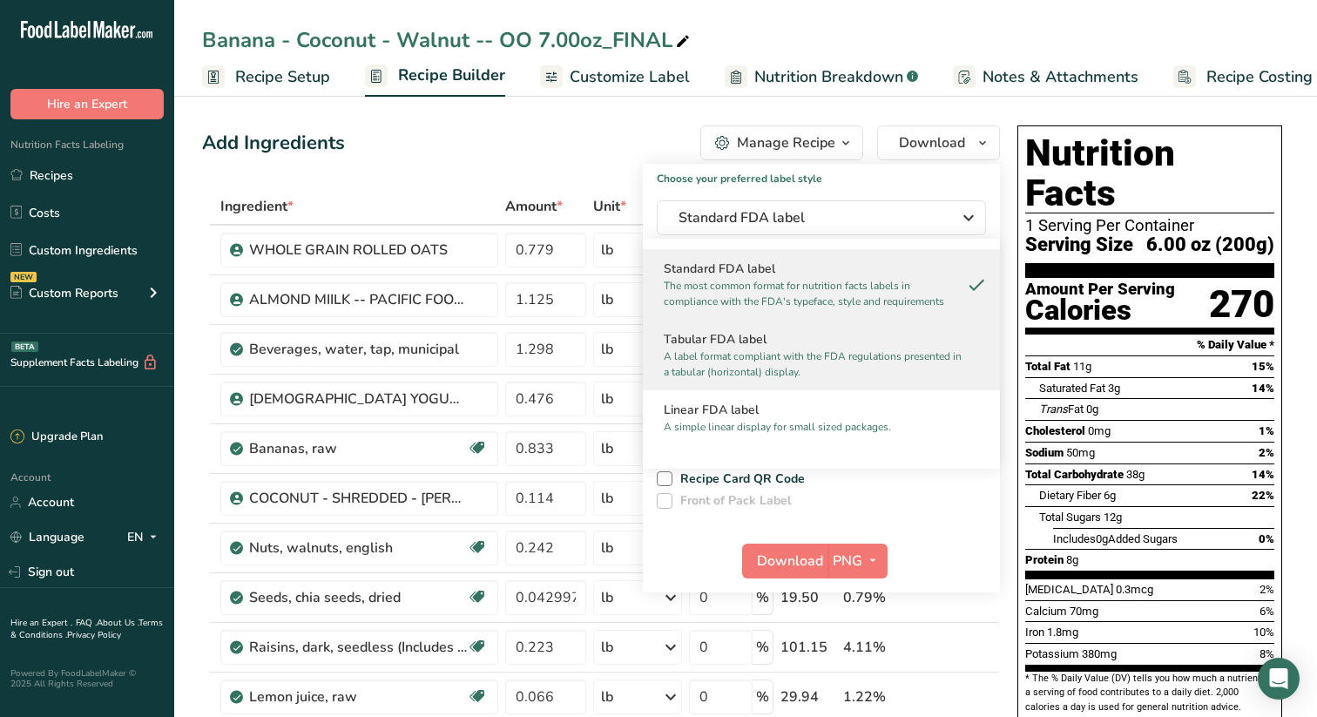
click at [717, 345] on h2 "Tabular FDA label" at bounding box center [821, 339] width 315 height 18
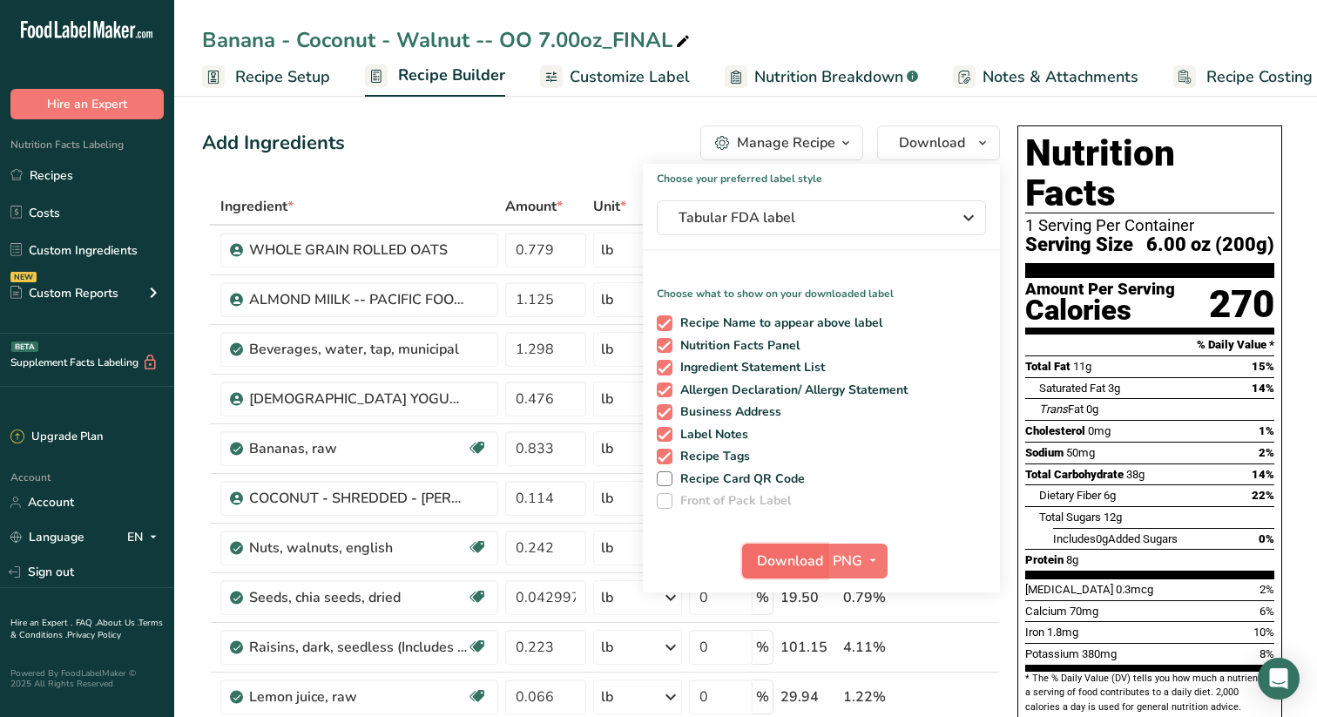
click at [782, 556] on span "Download" at bounding box center [790, 561] width 66 height 21
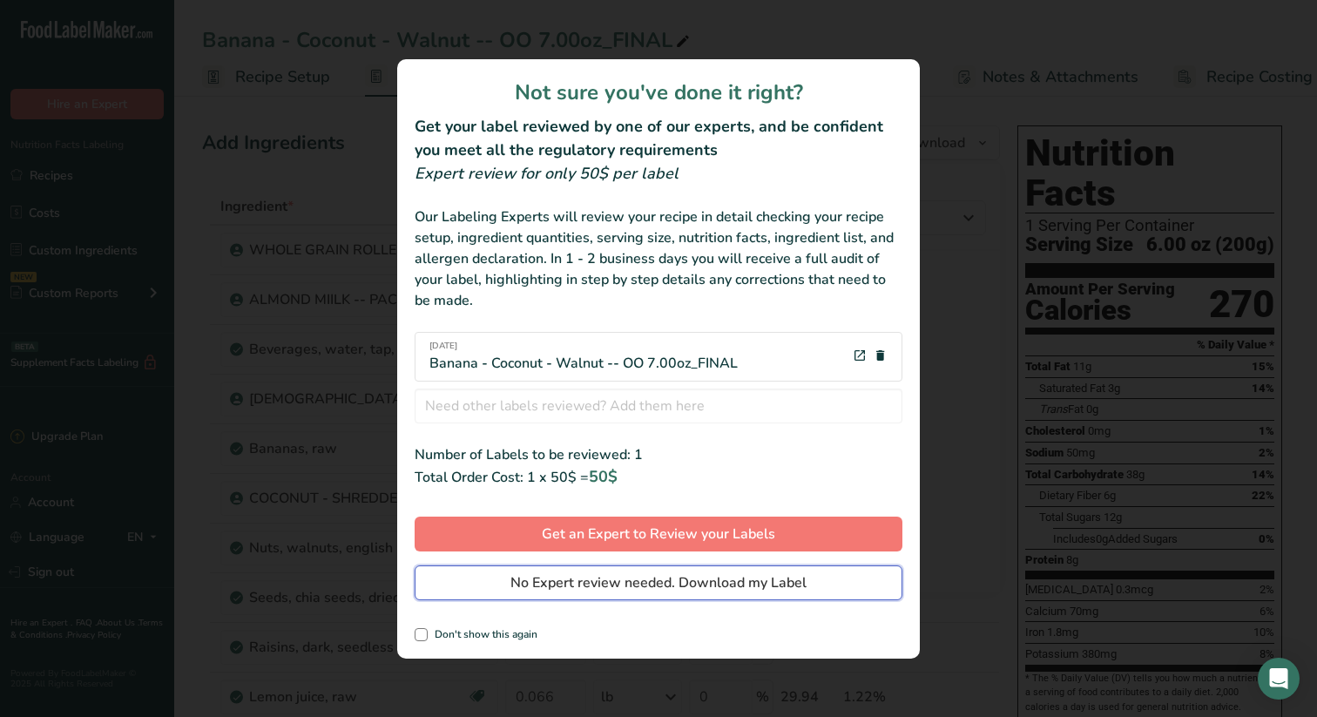
click at [642, 577] on span "No Expert review needed. Download my Label" at bounding box center [659, 582] width 296 height 21
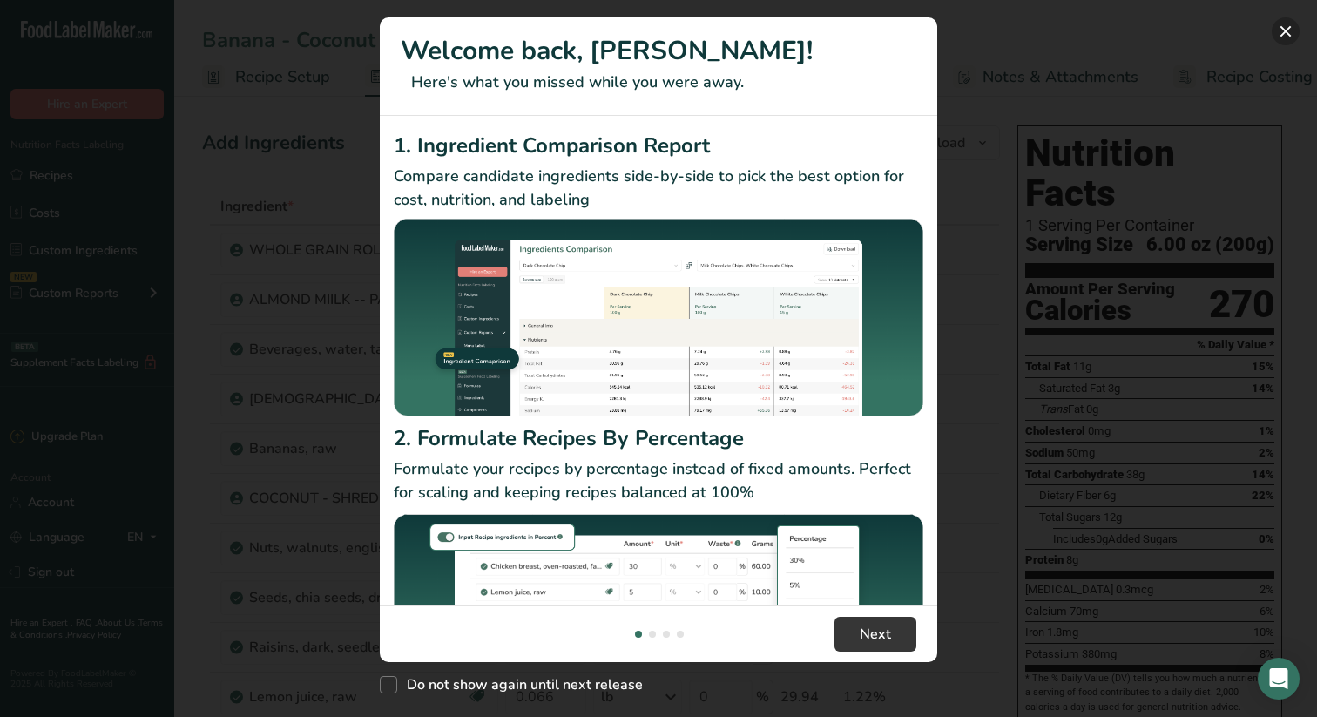
click at [1289, 28] on button "New Features" at bounding box center [1286, 31] width 28 height 28
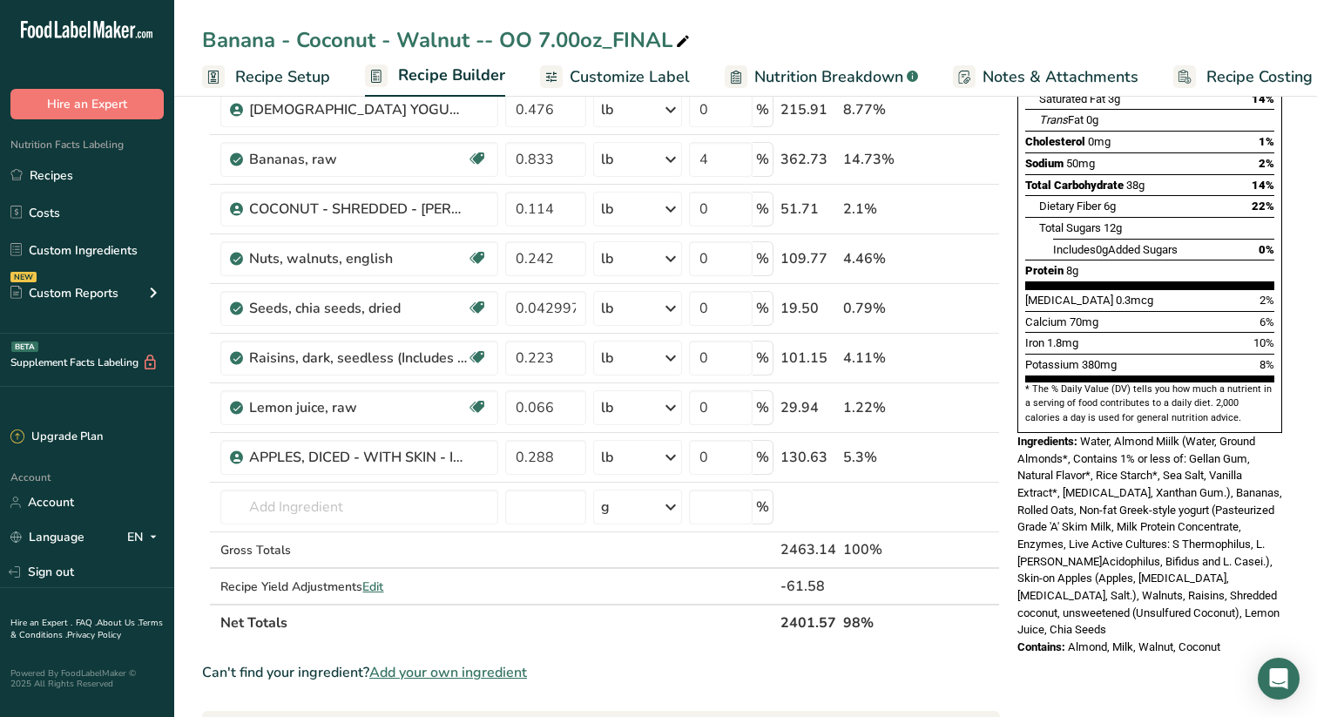
scroll to position [293, 0]
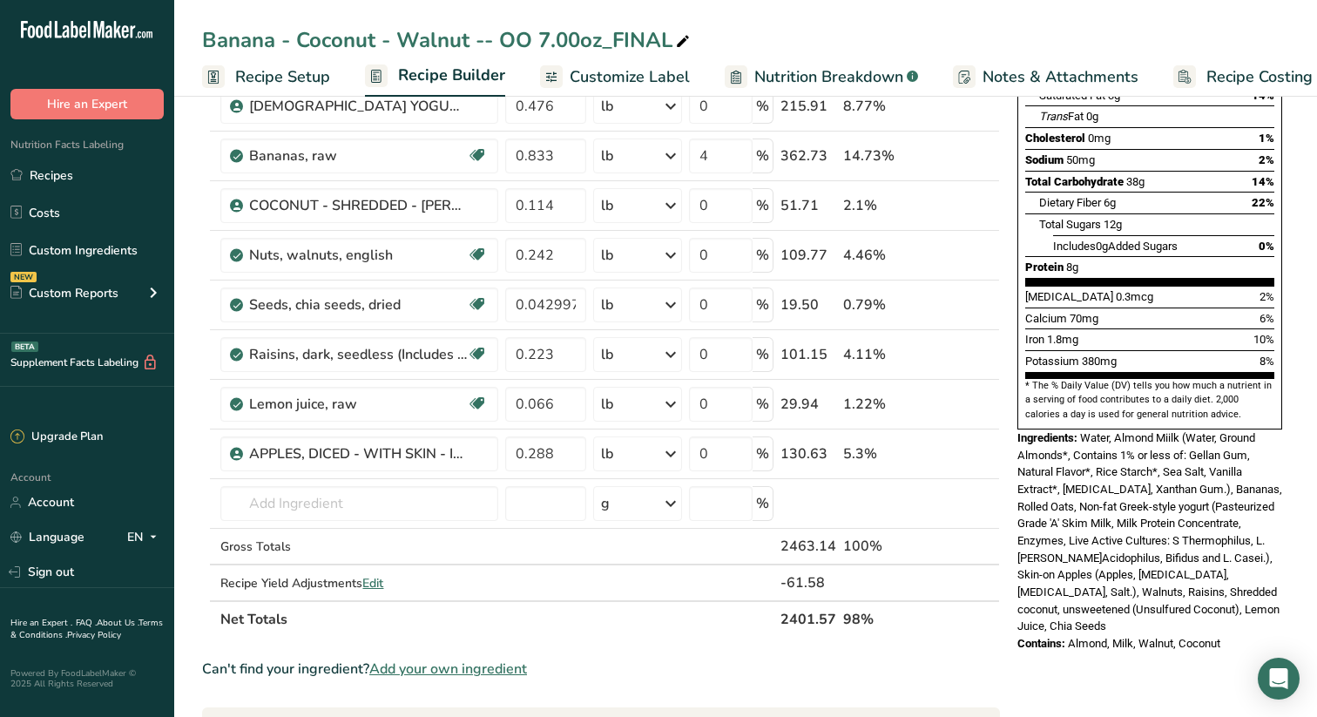
drag, startPoint x: 1018, startPoint y: 397, endPoint x: 1262, endPoint y: 608, distance: 323.1
click at [1262, 608] on div "Nutrition Facts 1 Serving Per Container Serving Size 6.00 oz (200g) Amount Per …" at bounding box center [1150, 243] width 279 height 834
copy div "Ingredients: Water, Almond Miilk (Water, Ground Almonds*, Contains 1% or less o…"
click at [64, 172] on link "Recipes" at bounding box center [87, 175] width 174 height 33
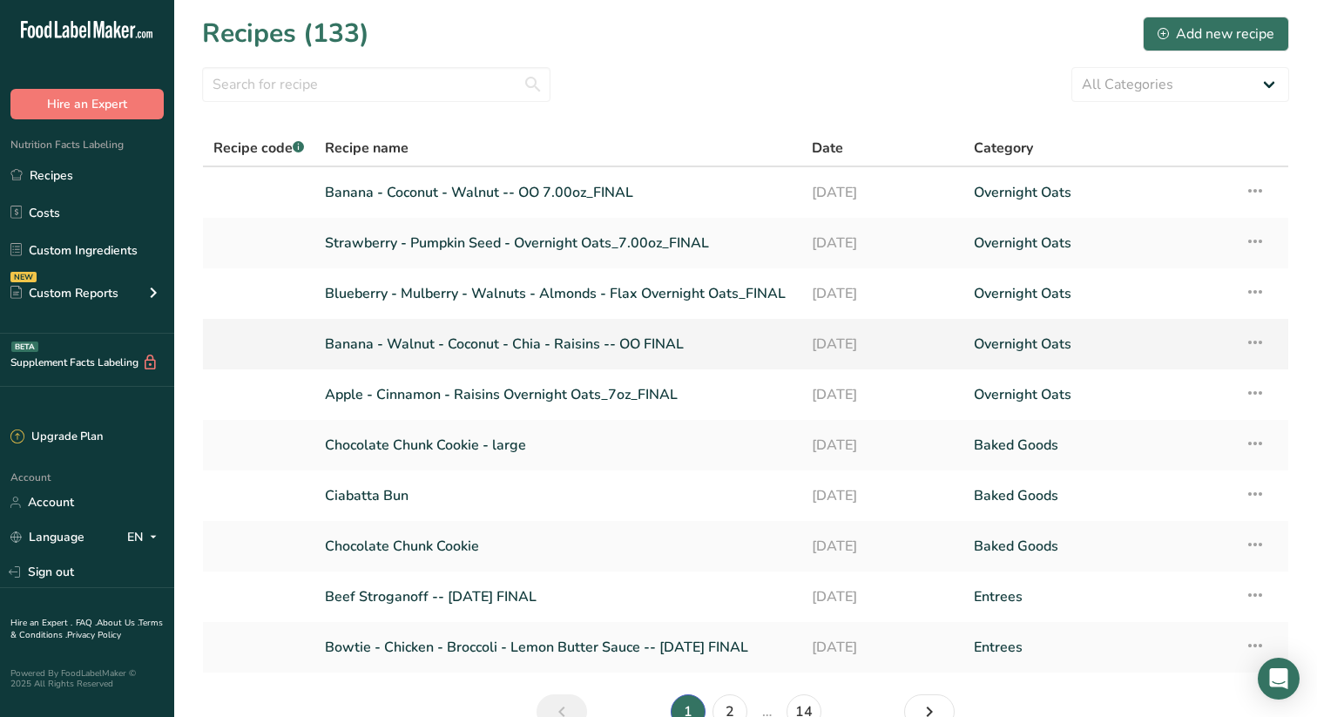
click at [1260, 341] on icon at bounding box center [1255, 342] width 21 height 31
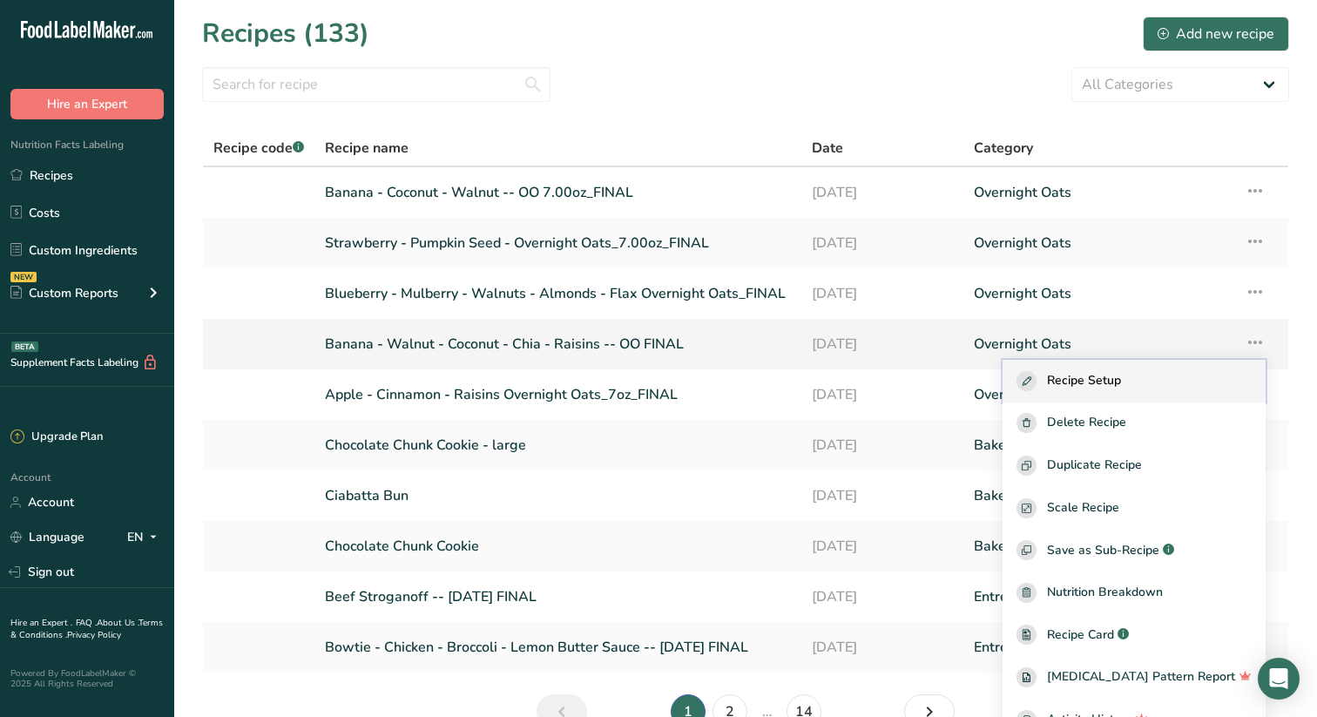
click at [1108, 376] on span "Recipe Setup" at bounding box center [1084, 381] width 74 height 20
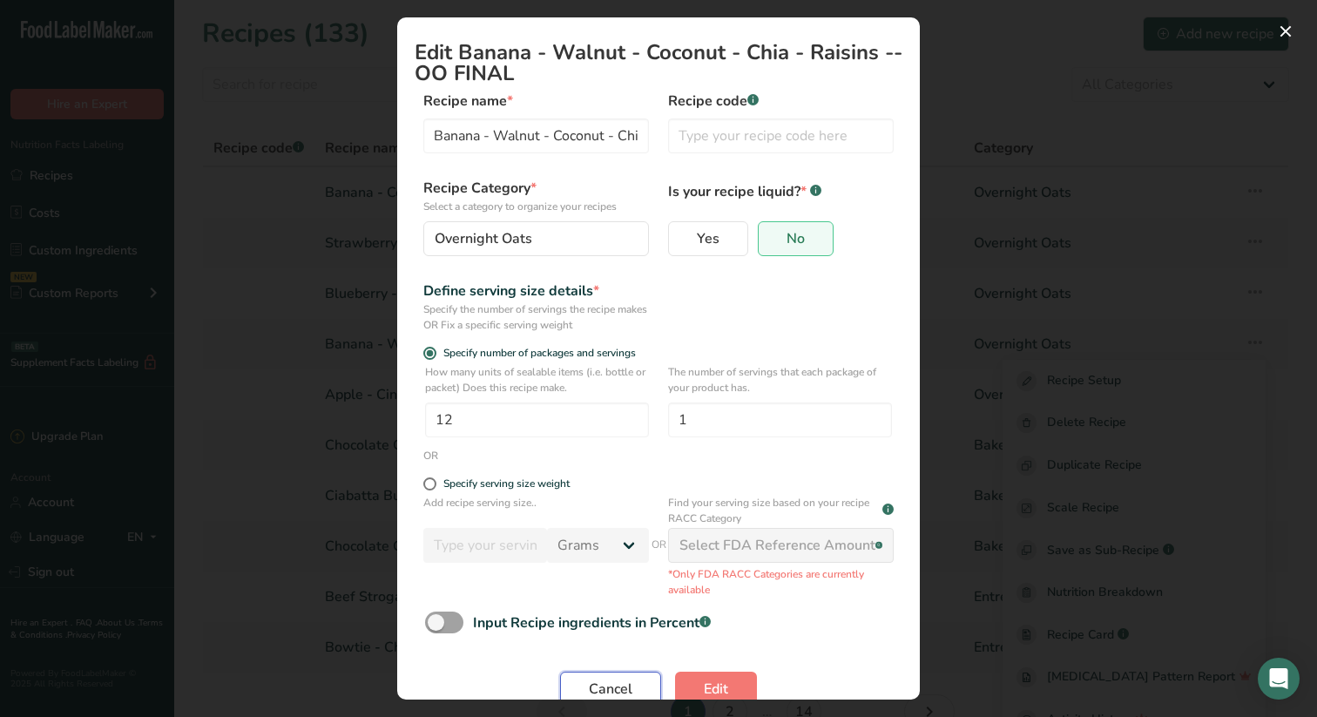
click at [620, 687] on span "Cancel" at bounding box center [611, 689] width 44 height 21
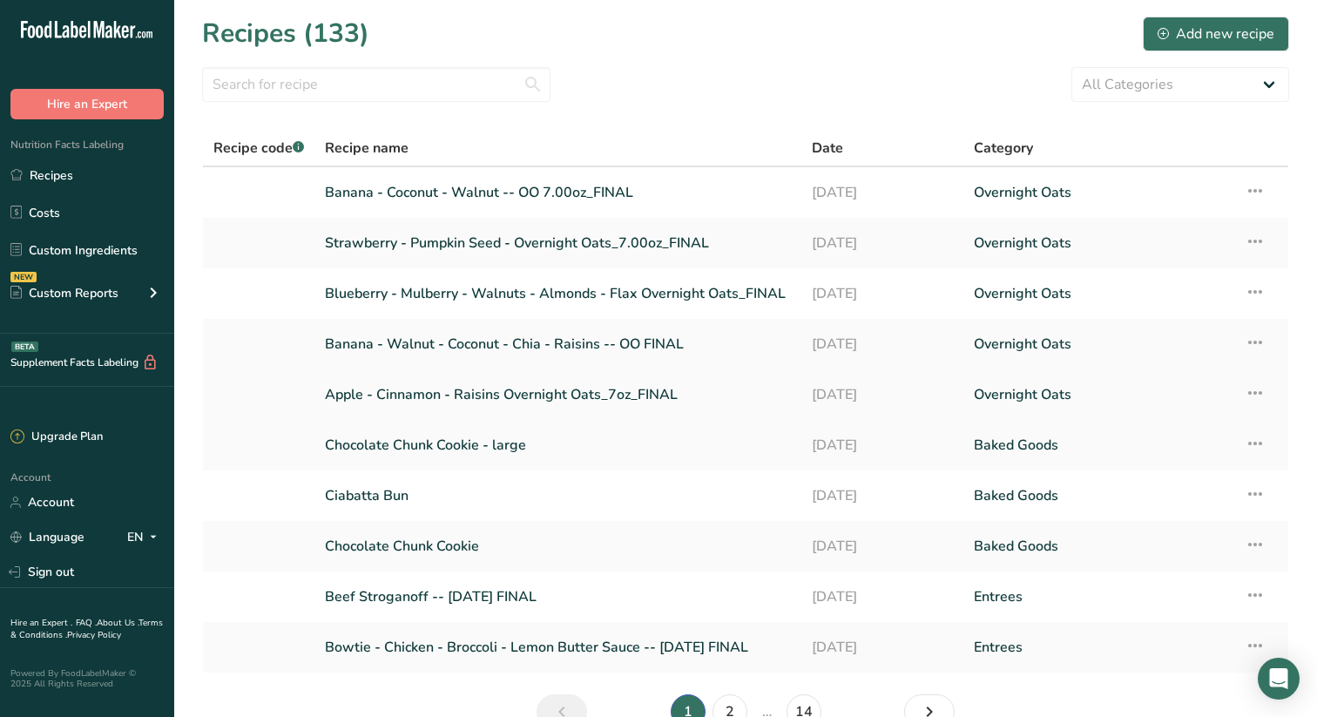
click at [556, 390] on link "Apple - Cinnamon - Raisins Overnight Oats_7oz_FINAL" at bounding box center [558, 394] width 466 height 37
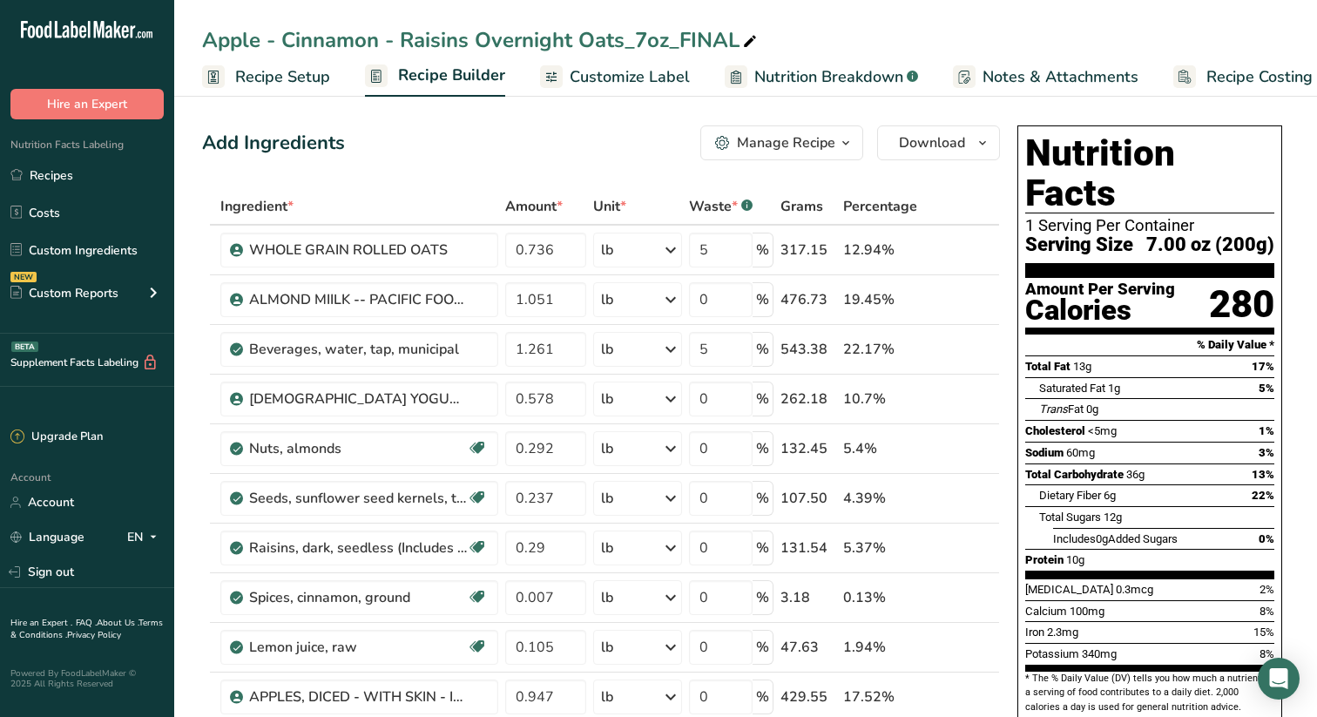
click at [846, 140] on icon "button" at bounding box center [846, 143] width 14 height 22
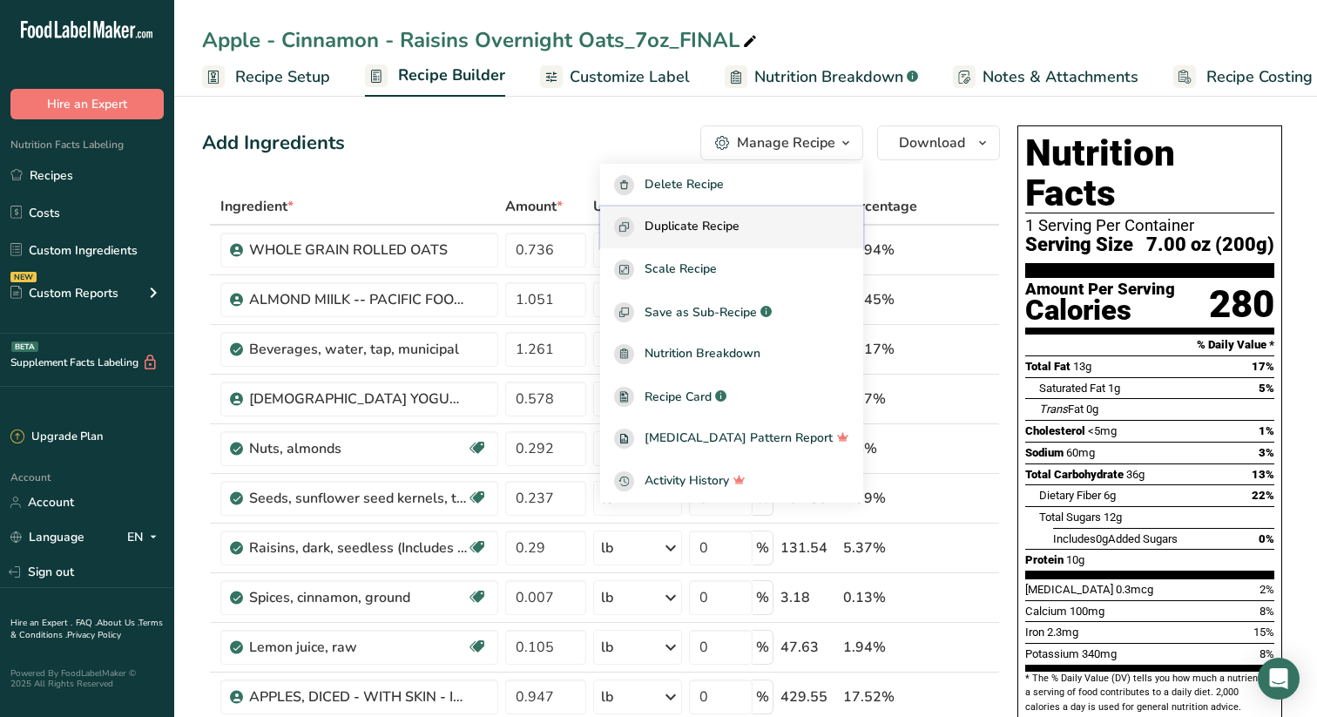
click at [724, 225] on span "Duplicate Recipe" at bounding box center [692, 227] width 95 height 20
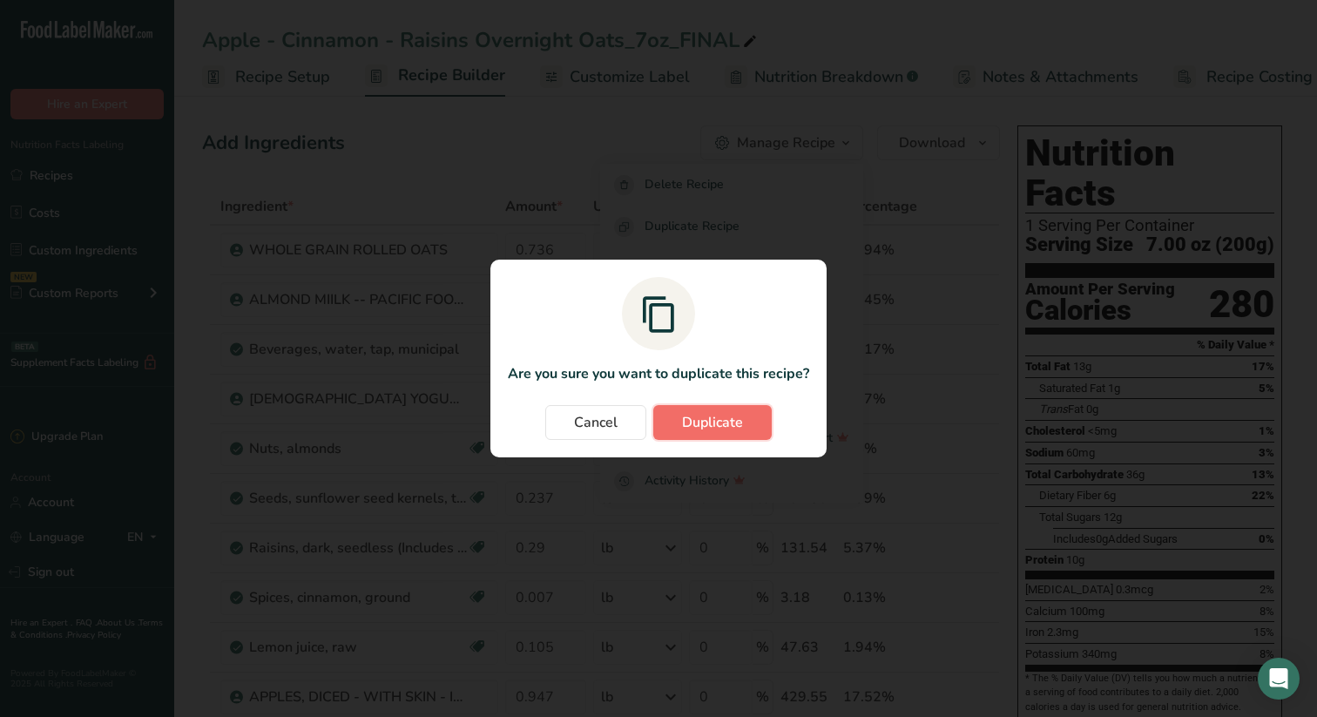
click at [721, 420] on span "Duplicate" at bounding box center [712, 422] width 61 height 21
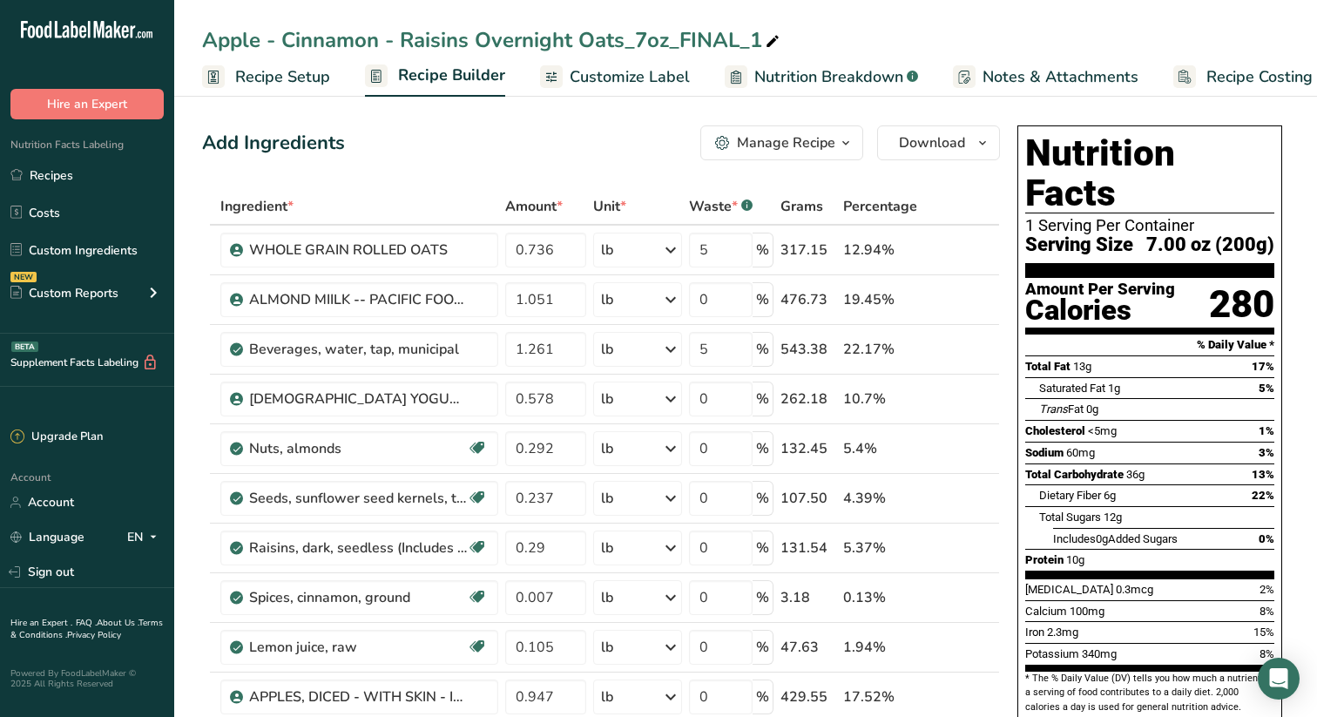
click at [772, 39] on icon at bounding box center [773, 42] width 16 height 24
type input "Apple - Cinnamon - Raisins Overnight Oats_7oz_FINAL"
click at [58, 175] on link "Recipes" at bounding box center [87, 175] width 174 height 33
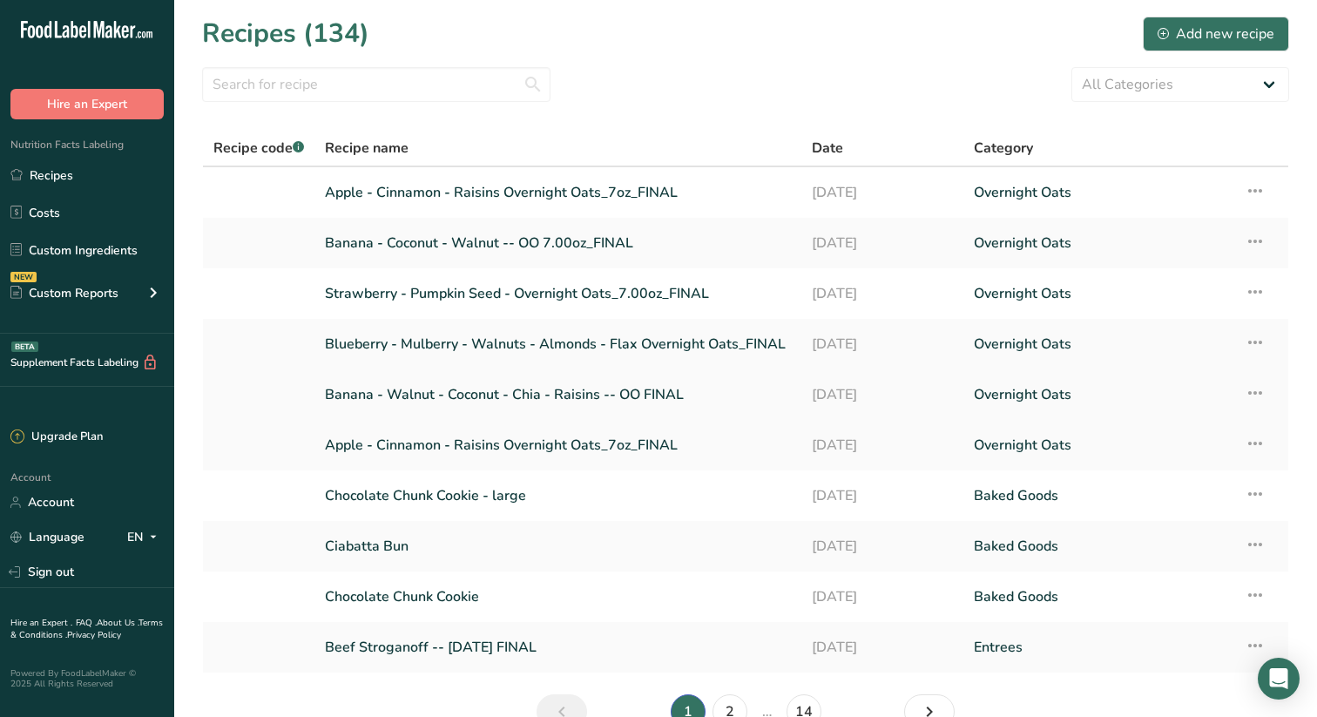
click at [536, 390] on link "Banana - Walnut - Coconut - Chia - Raisins -- OO FINAL" at bounding box center [558, 394] width 466 height 37
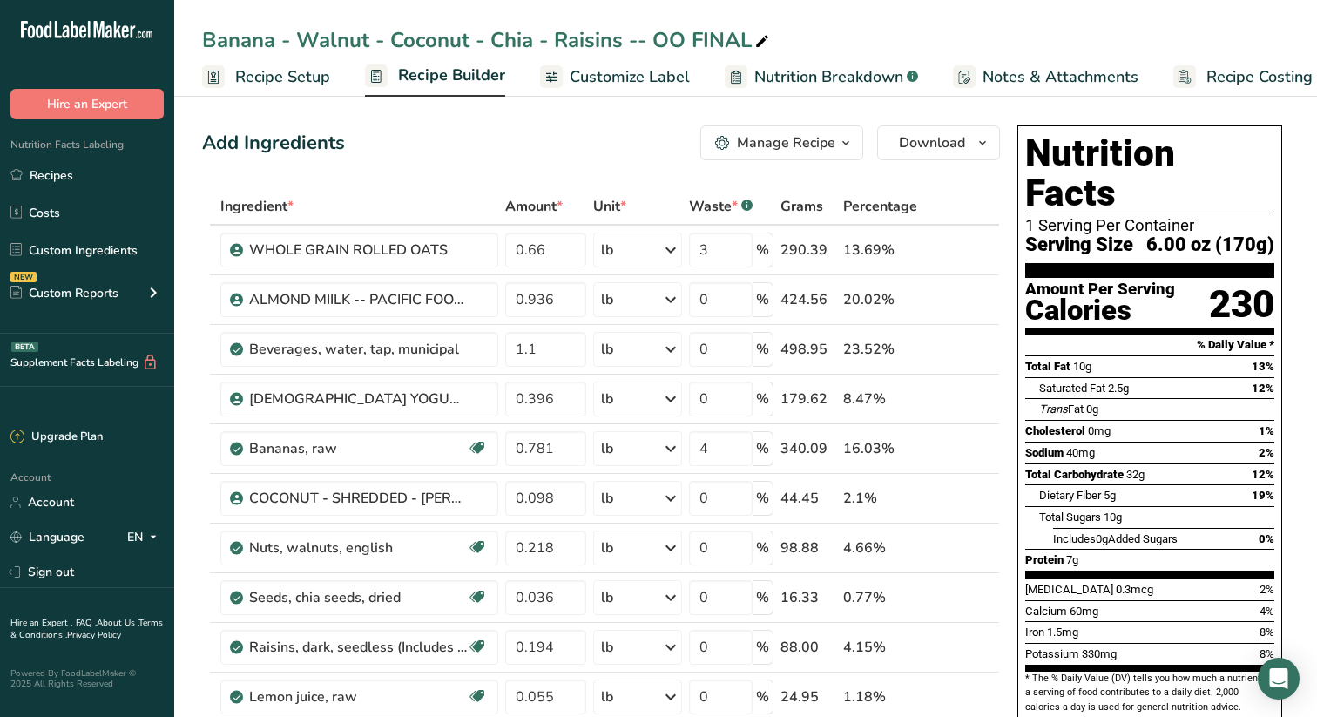
click at [457, 73] on span "Recipe Builder" at bounding box center [451, 76] width 107 height 24
click at [266, 70] on span "Recipe Setup" at bounding box center [260, 77] width 95 height 24
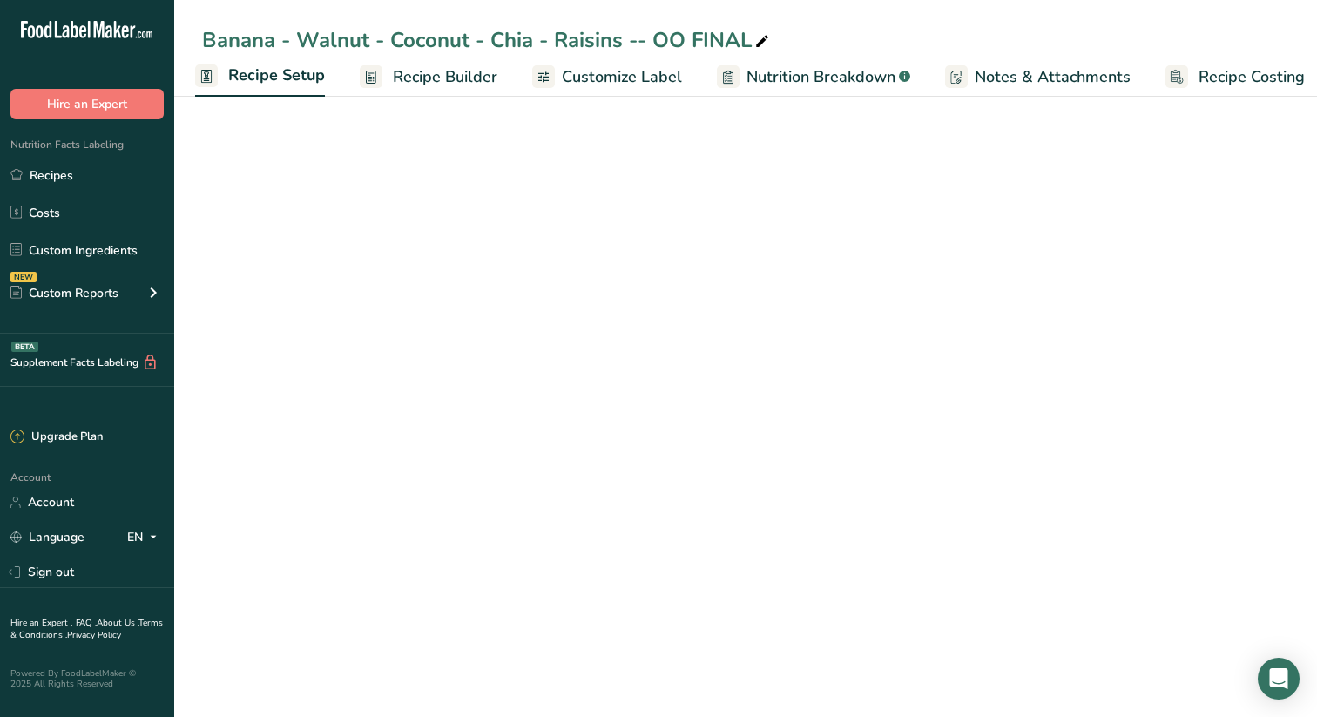
scroll to position [0, 6]
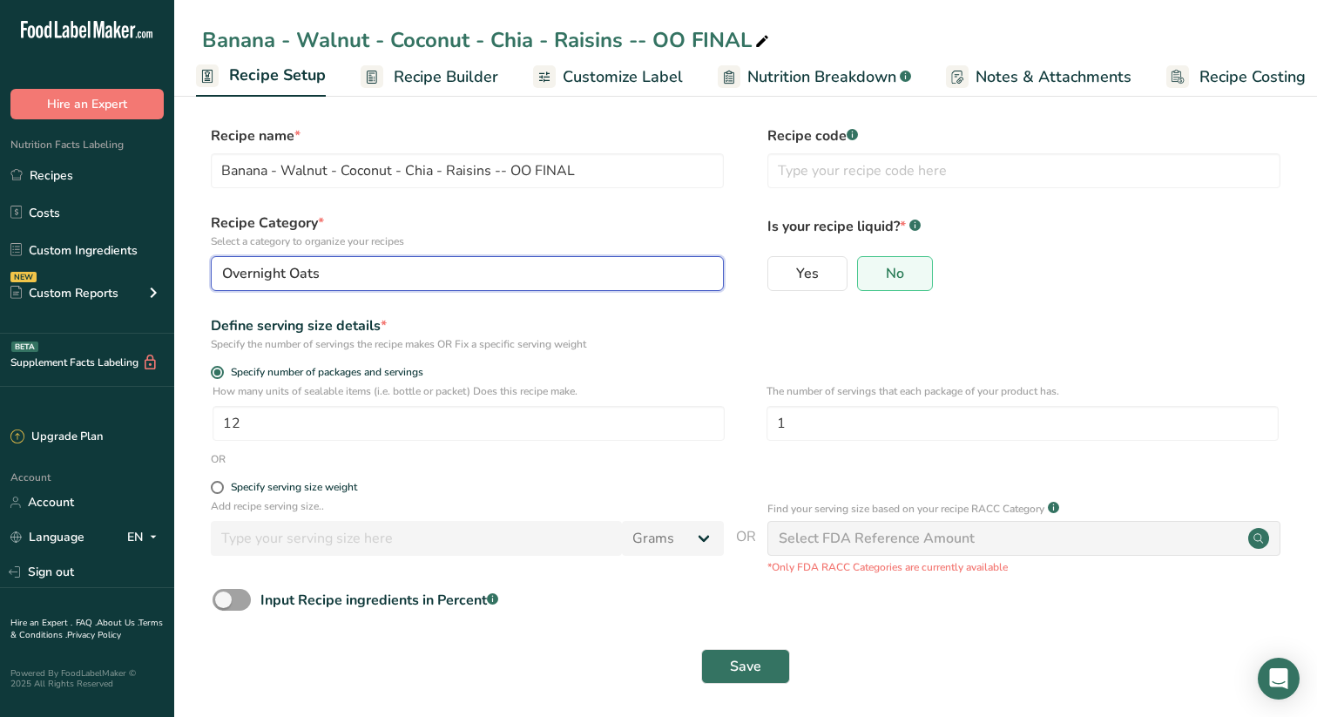
click at [708, 270] on button "Overnight Oats" at bounding box center [467, 273] width 513 height 35
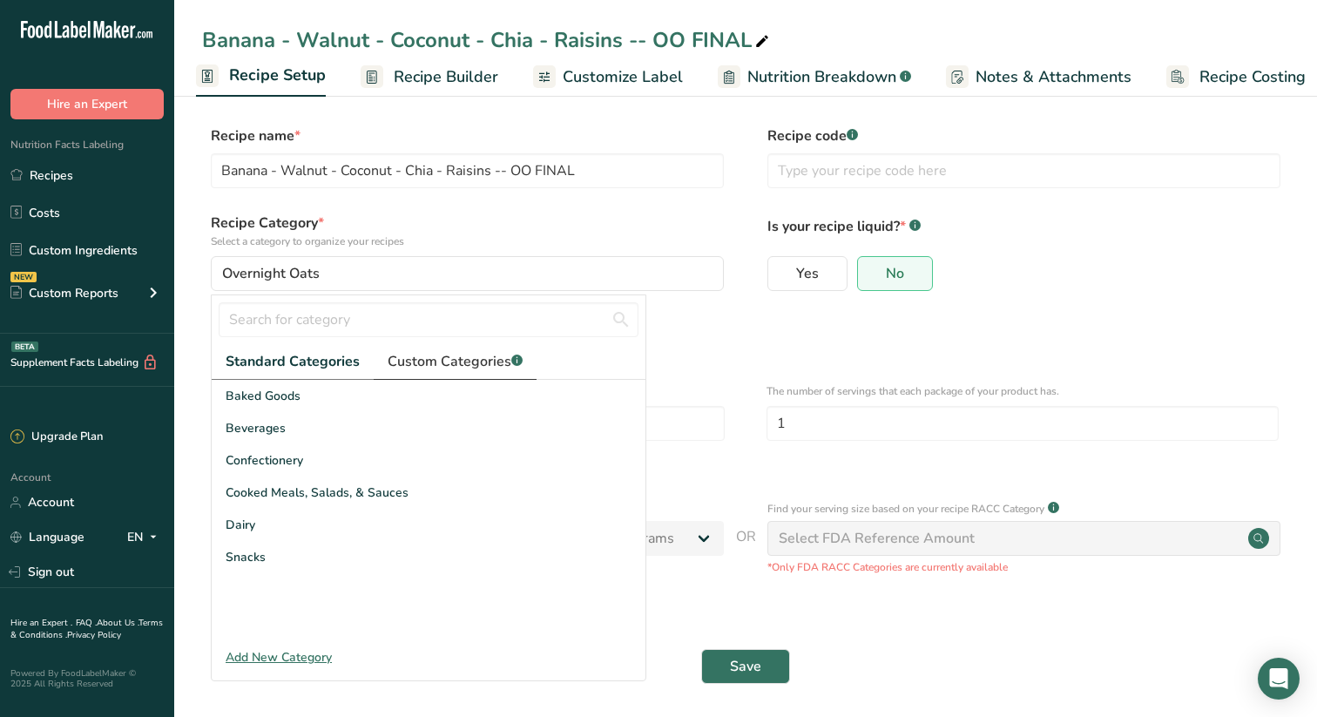
click at [477, 361] on span "Custom Categories .a-a{fill:#347362;}.b-a{fill:#fff;}" at bounding box center [455, 361] width 135 height 21
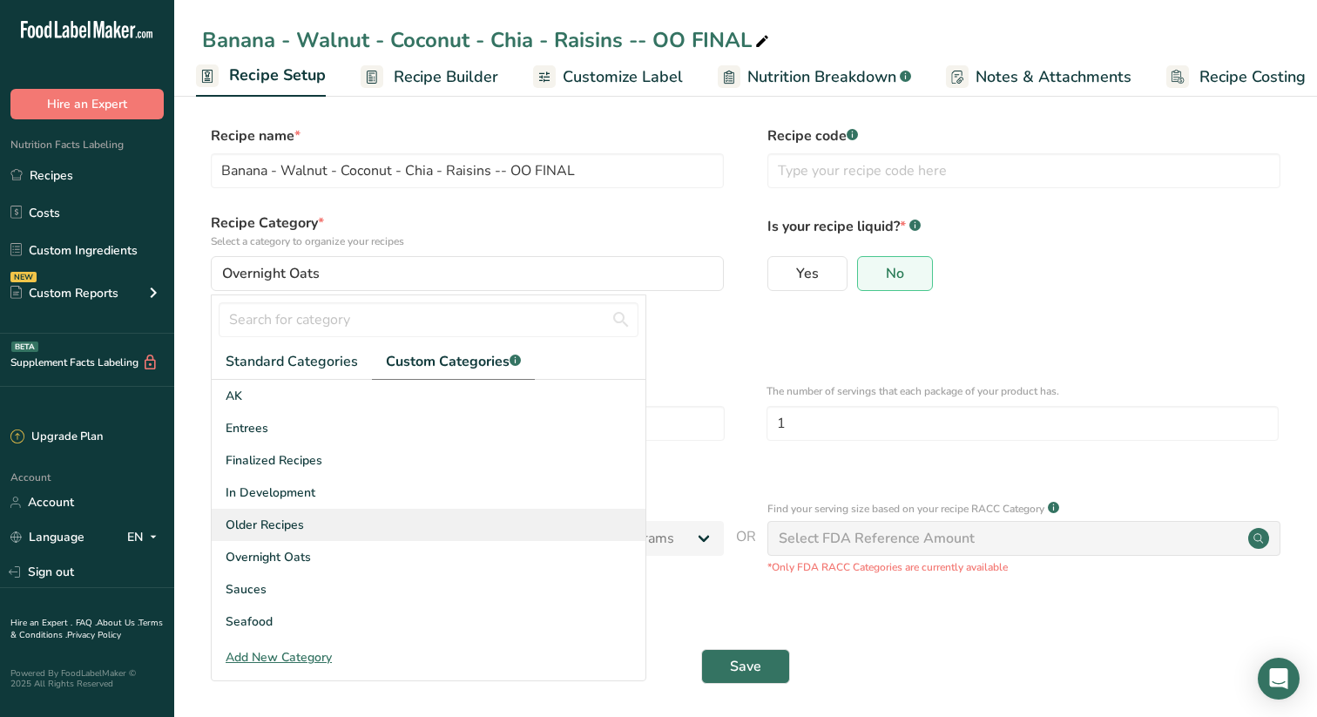
click at [273, 523] on span "Older Recipes" at bounding box center [265, 525] width 78 height 18
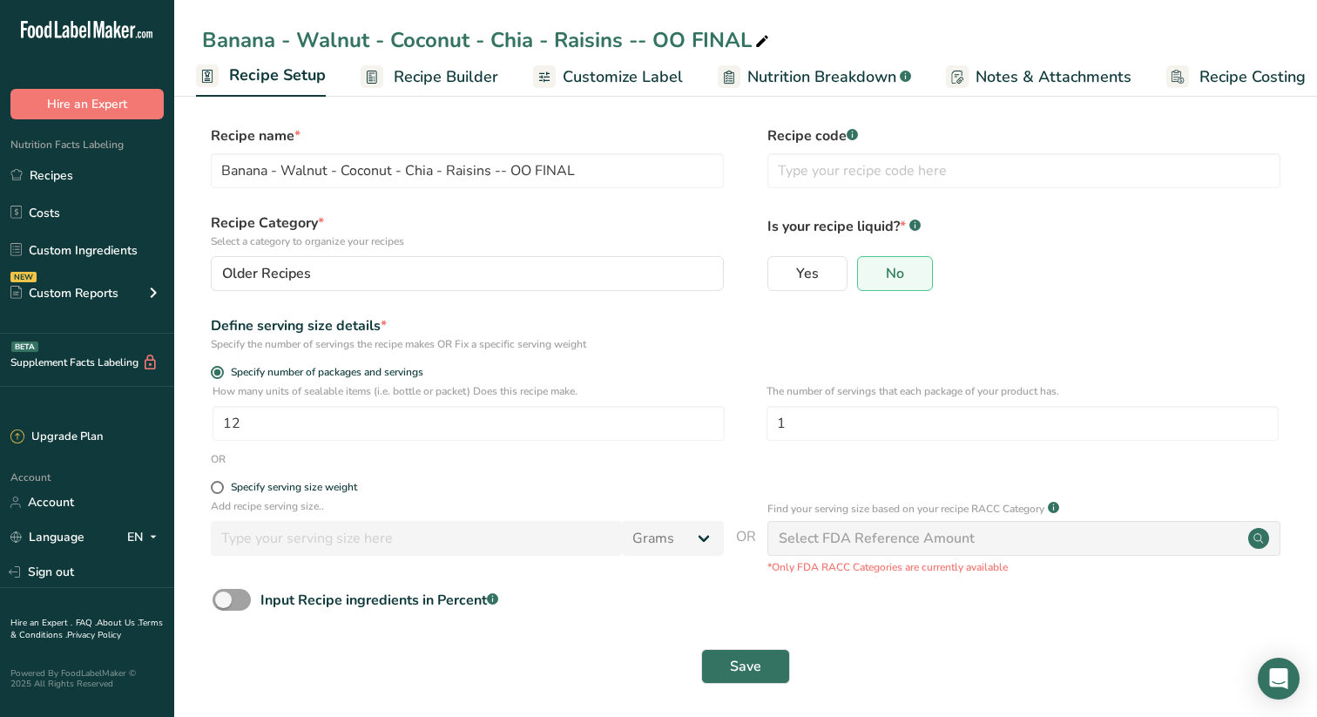
click at [752, 37] on span at bounding box center [762, 41] width 21 height 21
type input "Banana - Walnut - Coconut - Chia - Raisins -- OO"
click at [747, 667] on span "Save" at bounding box center [745, 666] width 31 height 21
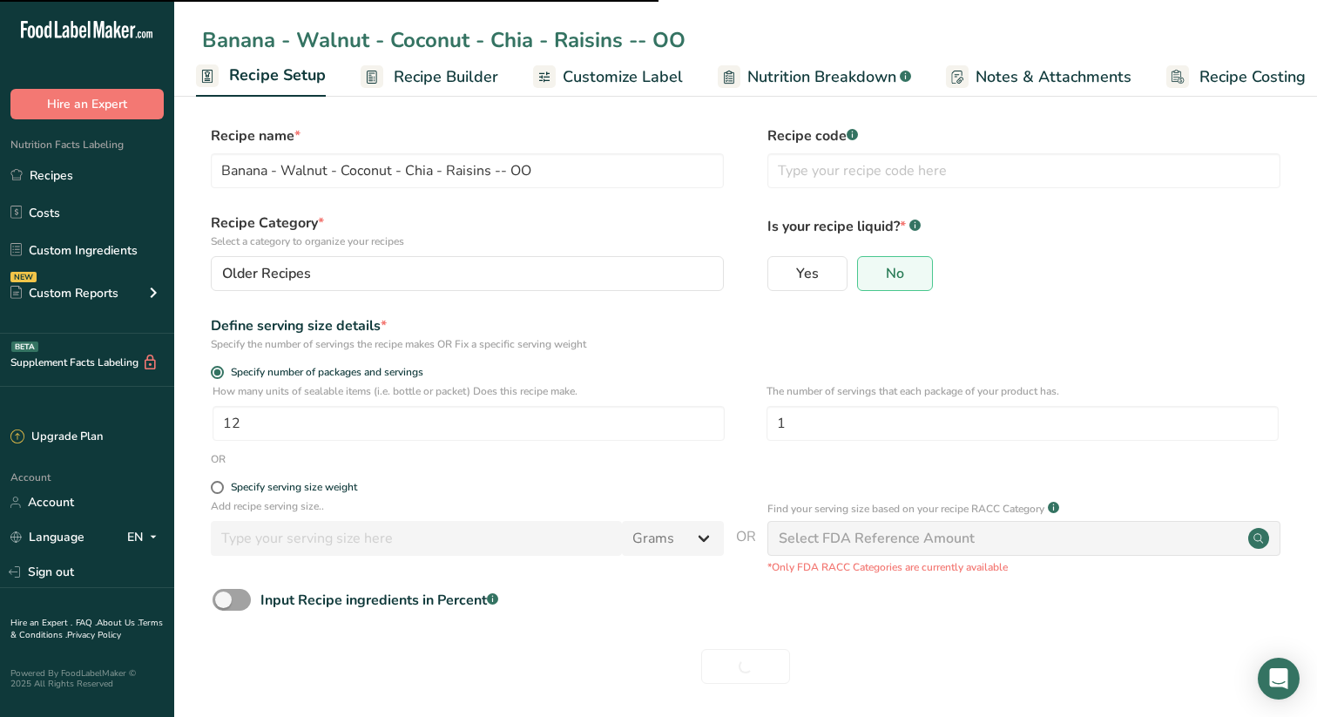
type input "Banana - Walnut - Coconut - Chia - Raisins -- OO FINAL"
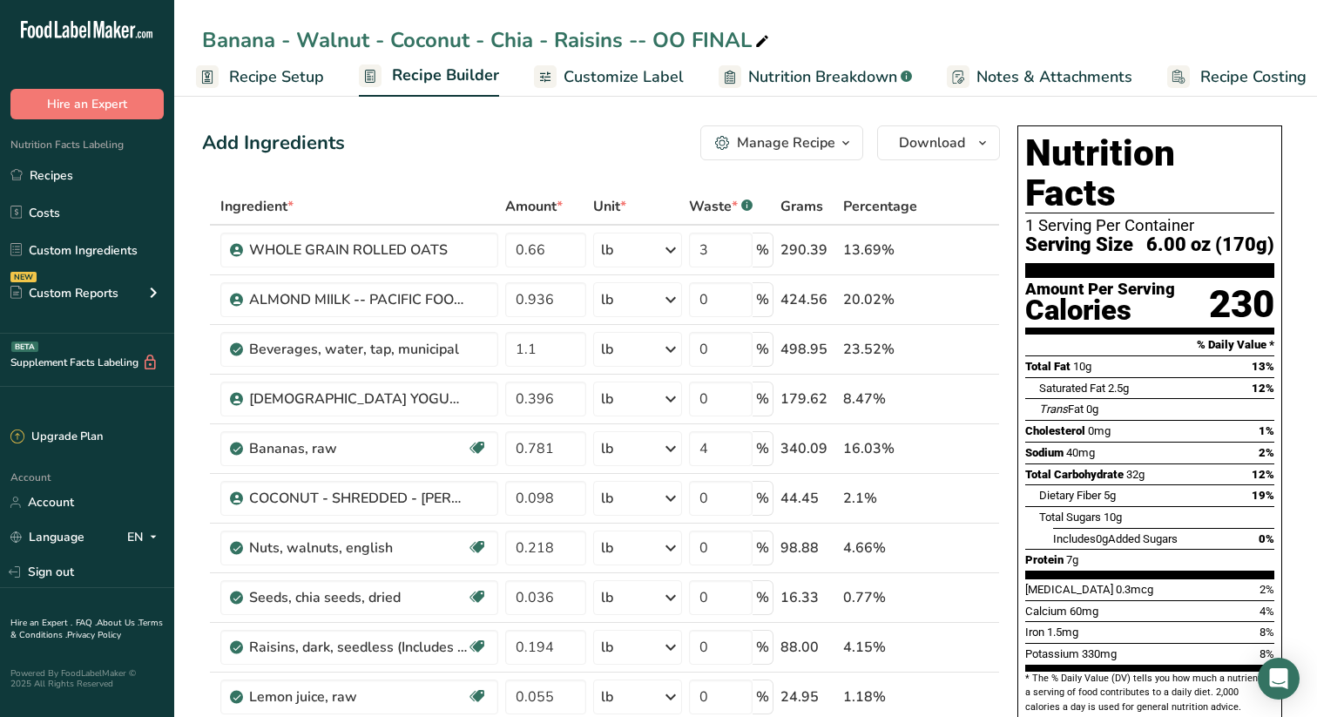
click at [748, 40] on div "Banana - Walnut - Coconut - Chia - Raisins -- OO FINAL" at bounding box center [487, 39] width 571 height 31
type input "Banana - Walnut - Coconut - Chia - Raisins -- OO"
click at [285, 73] on span "Recipe Setup" at bounding box center [276, 77] width 95 height 24
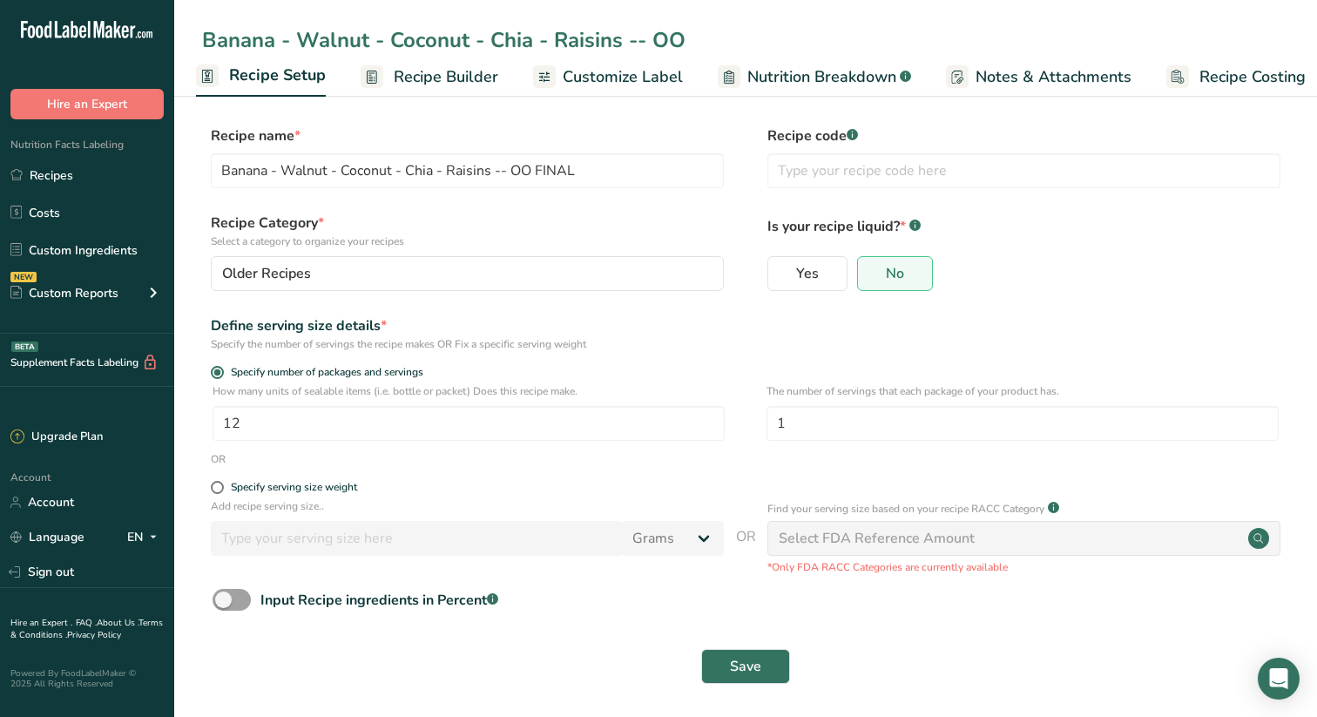
type input "Banana - Walnut - Coconut - Chia - Raisins -- OO"
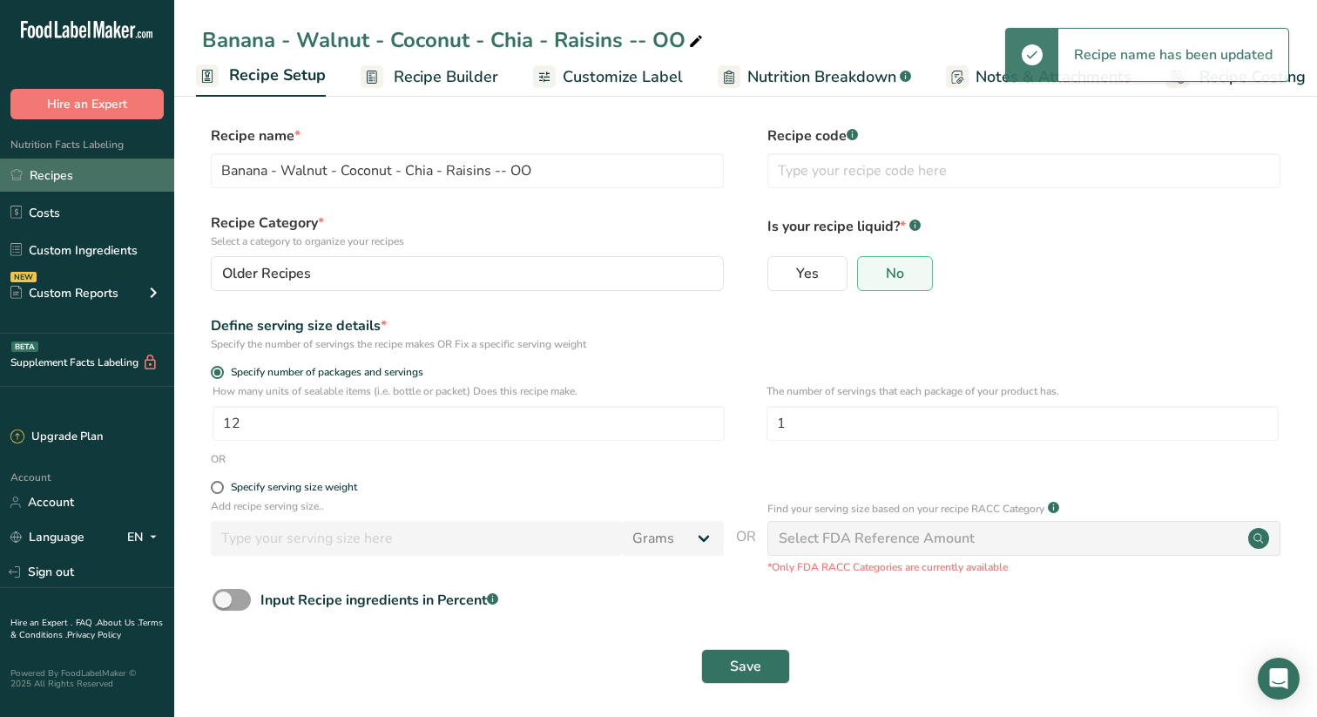
click at [51, 177] on link "Recipes" at bounding box center [87, 175] width 174 height 33
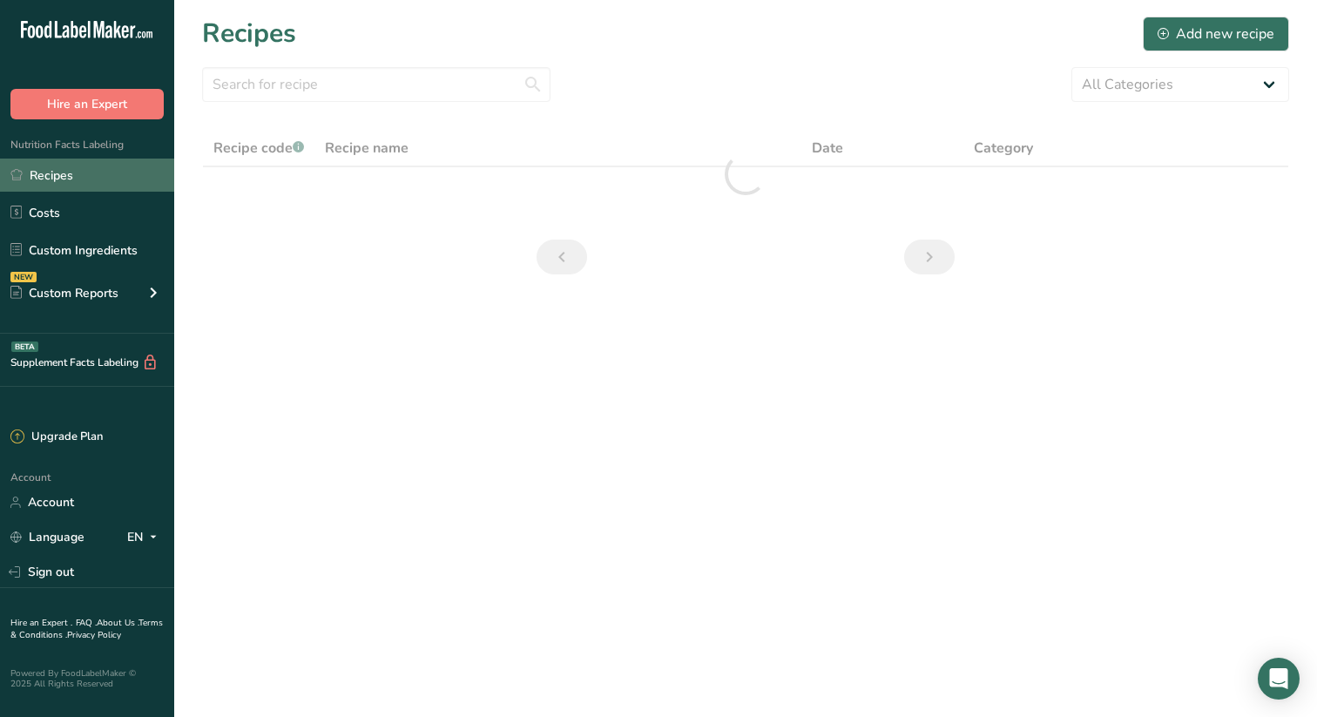
click at [62, 175] on link "Recipes" at bounding box center [87, 175] width 174 height 33
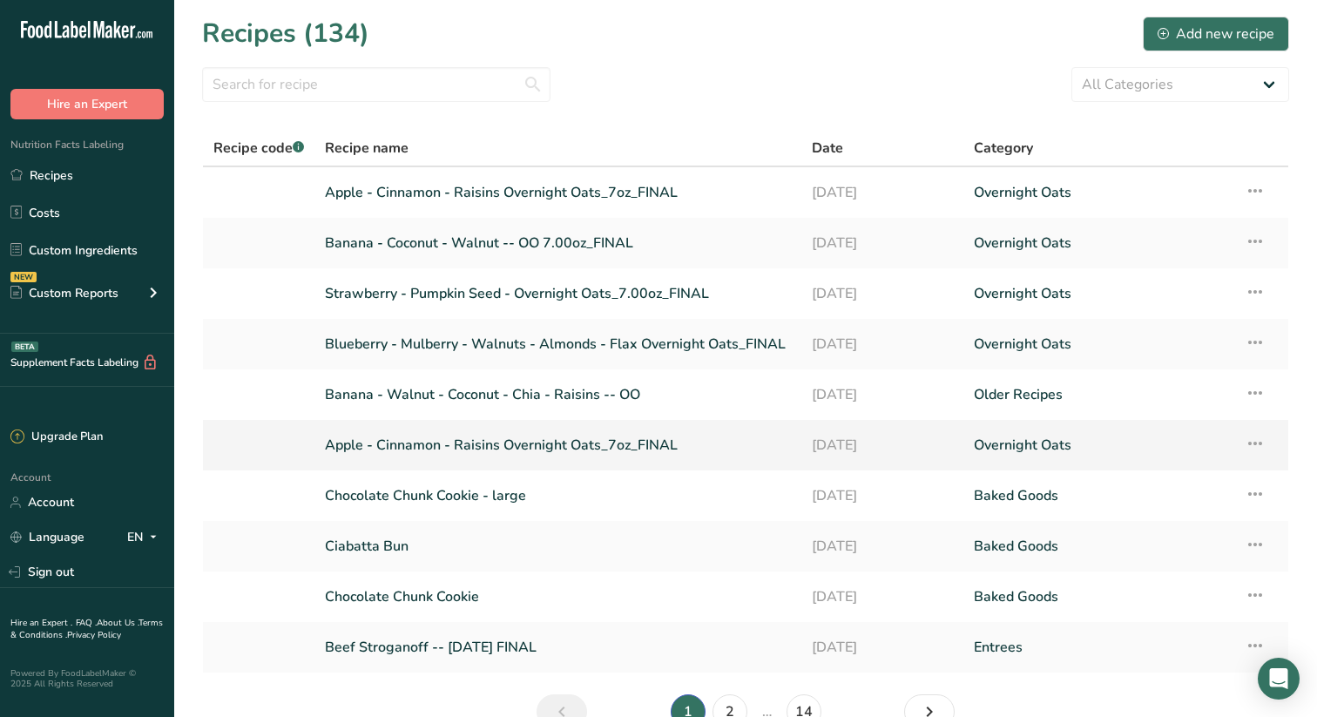
click at [633, 438] on link "Apple - Cinnamon - Raisins Overnight Oats_7oz_FINAL" at bounding box center [558, 445] width 466 height 37
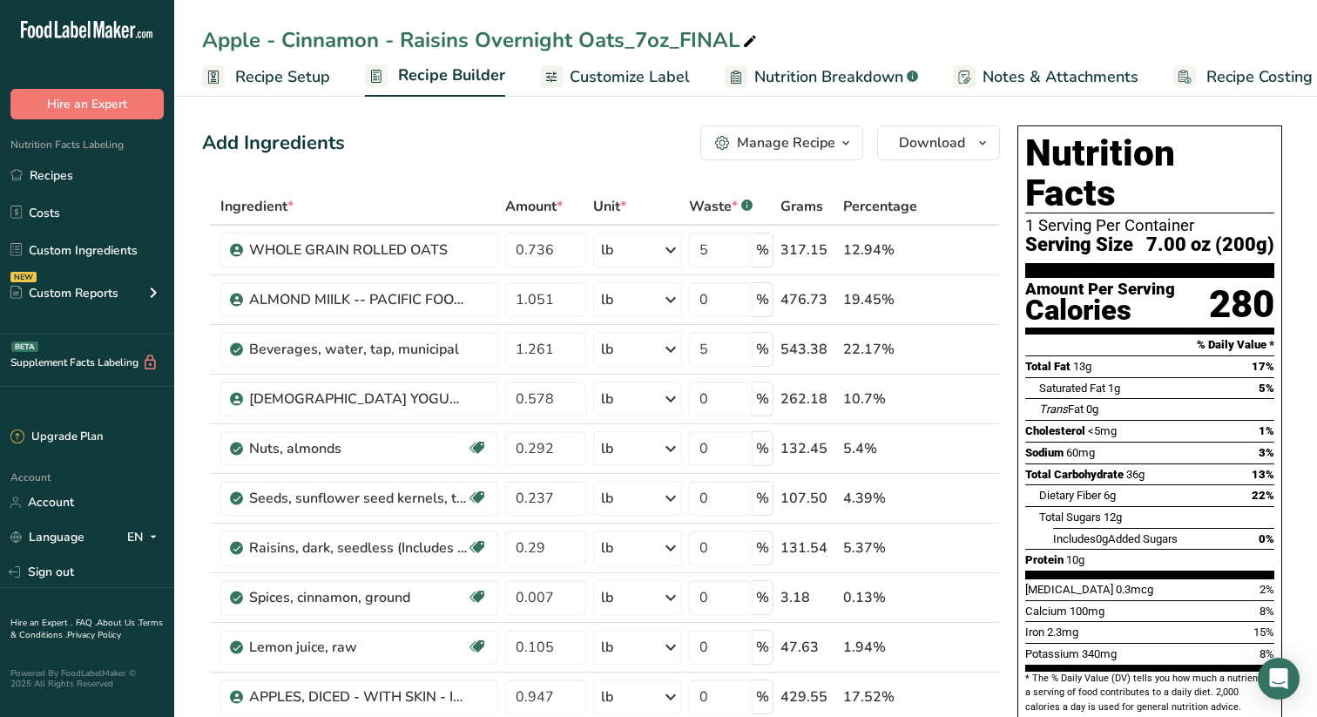
click at [315, 74] on span "Recipe Setup" at bounding box center [282, 77] width 95 height 24
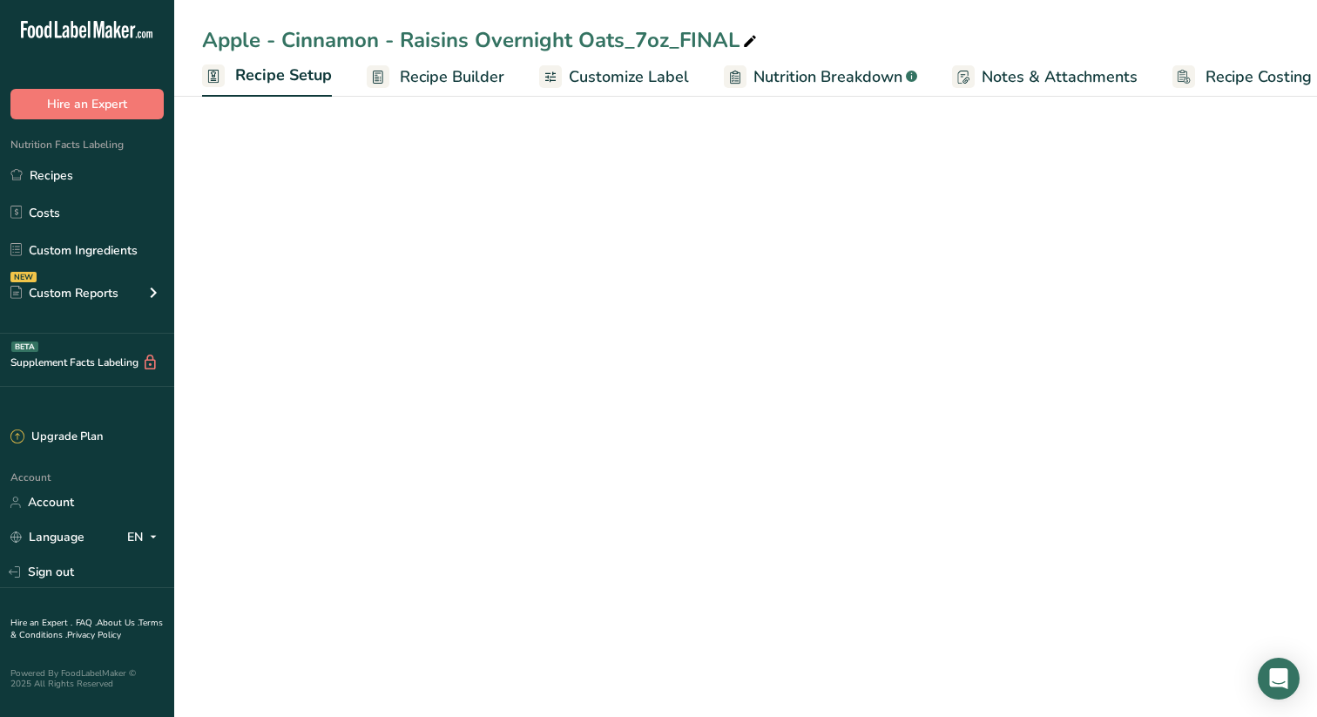
scroll to position [0, 6]
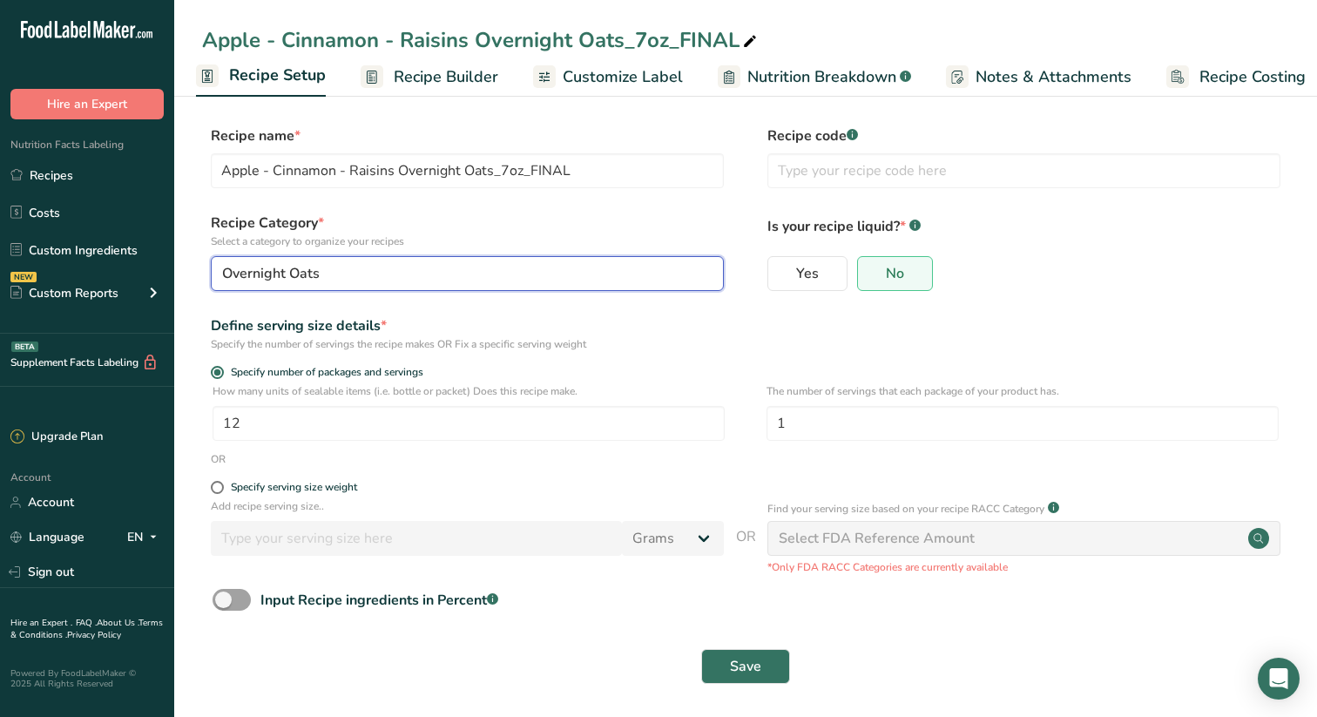
click at [712, 270] on button "Overnight Oats" at bounding box center [467, 273] width 513 height 35
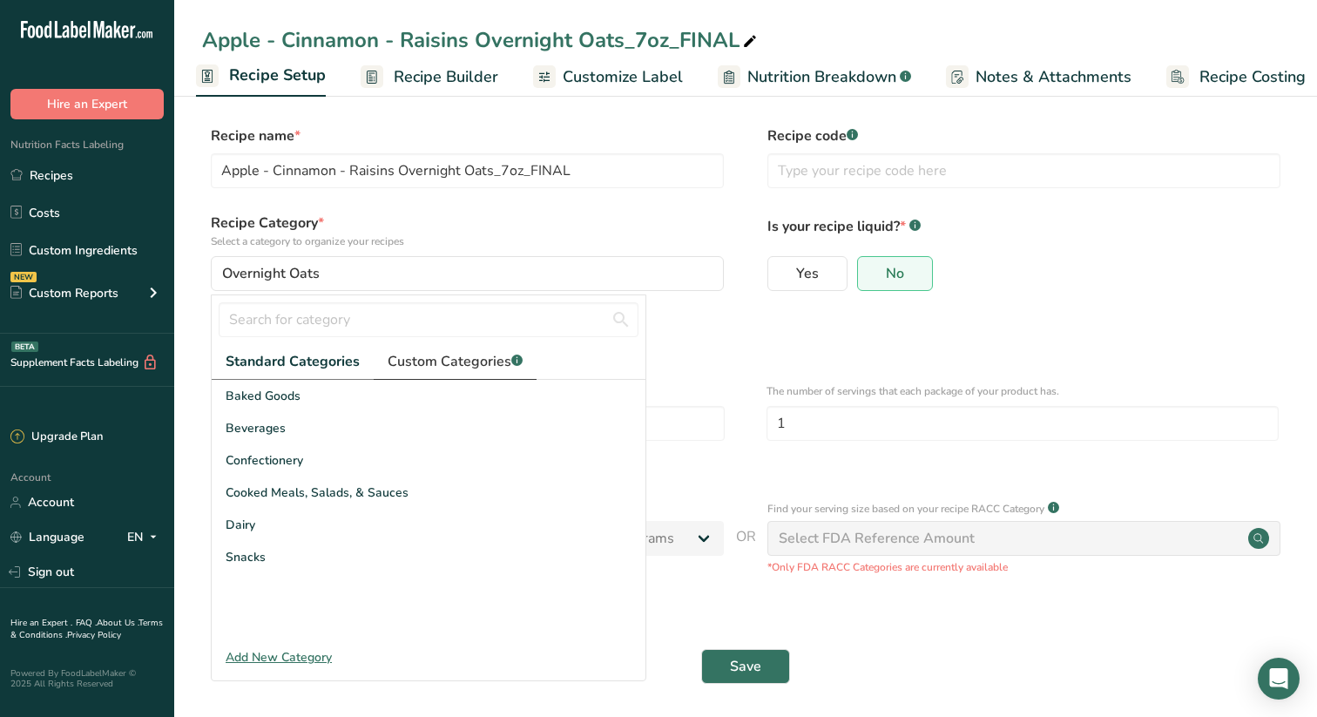
click at [490, 357] on span "Custom Categories .a-a{fill:#347362;}.b-a{fill:#fff;}" at bounding box center [455, 361] width 135 height 21
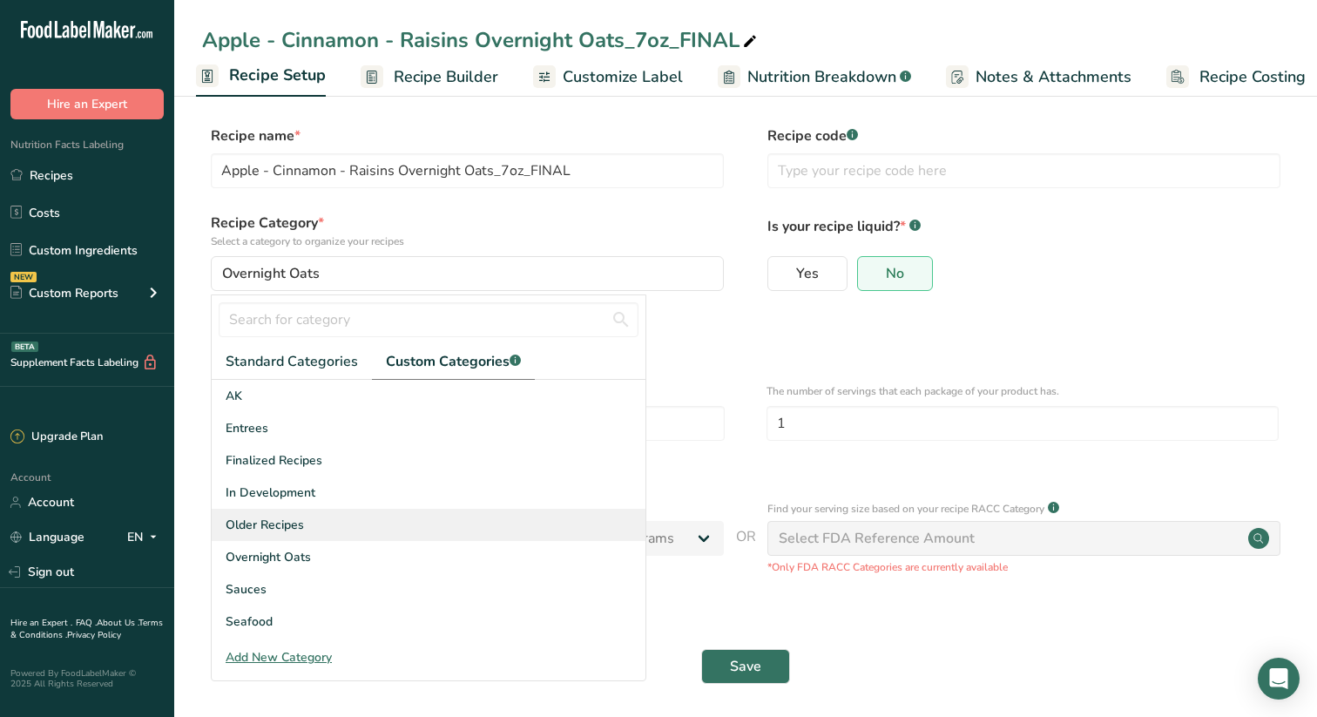
click at [276, 526] on span "Older Recipes" at bounding box center [265, 525] width 78 height 18
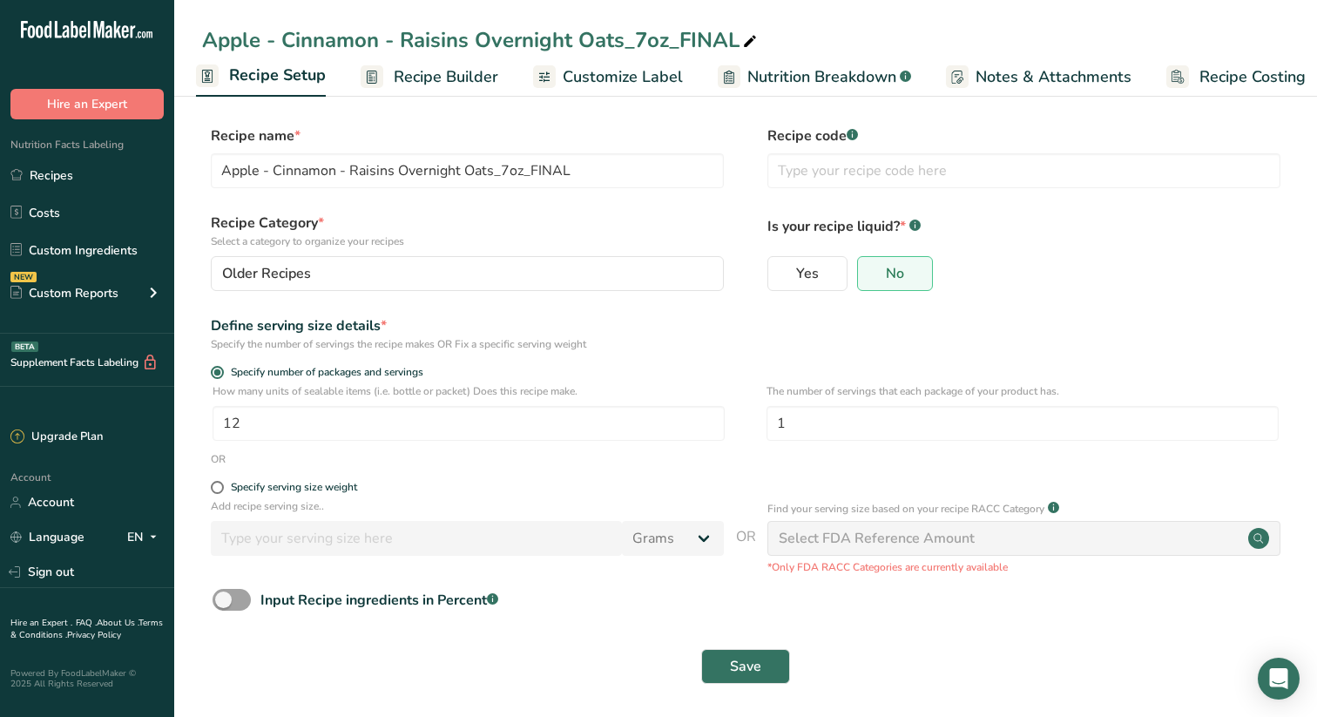
click at [744, 37] on icon at bounding box center [750, 42] width 16 height 24
type input "Apple - Cinnamon - Raisins Overnight Oats"
click at [746, 668] on span "Save" at bounding box center [745, 666] width 31 height 21
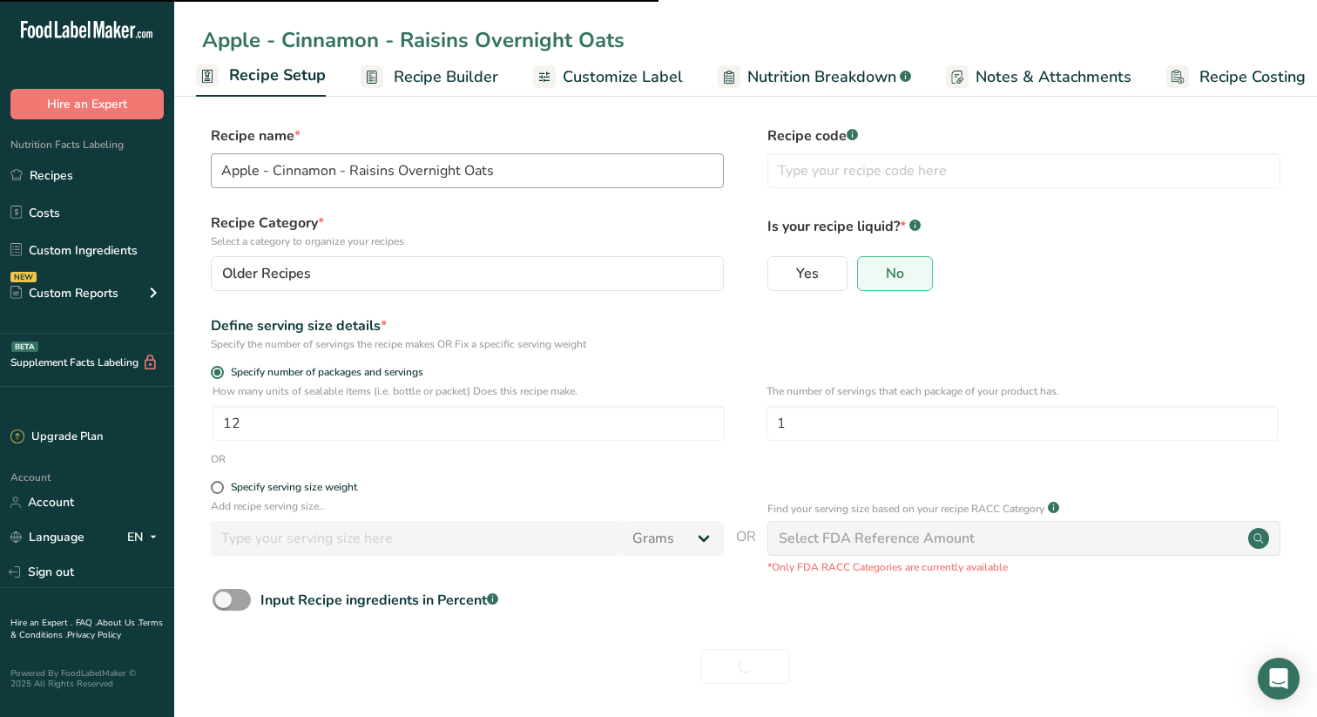
type input "Apple - Cinnamon - Raisins Overnight Oats_7oz_FINAL"
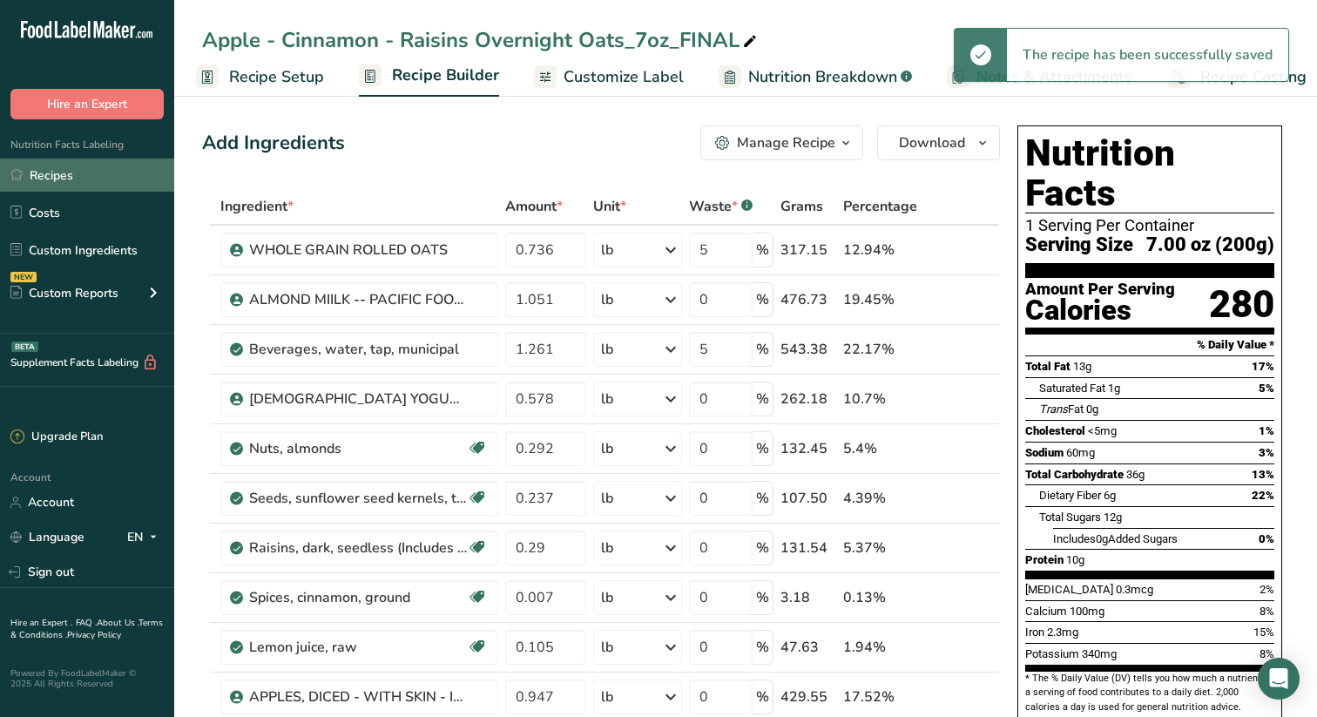
click at [66, 173] on link "Recipes" at bounding box center [87, 175] width 174 height 33
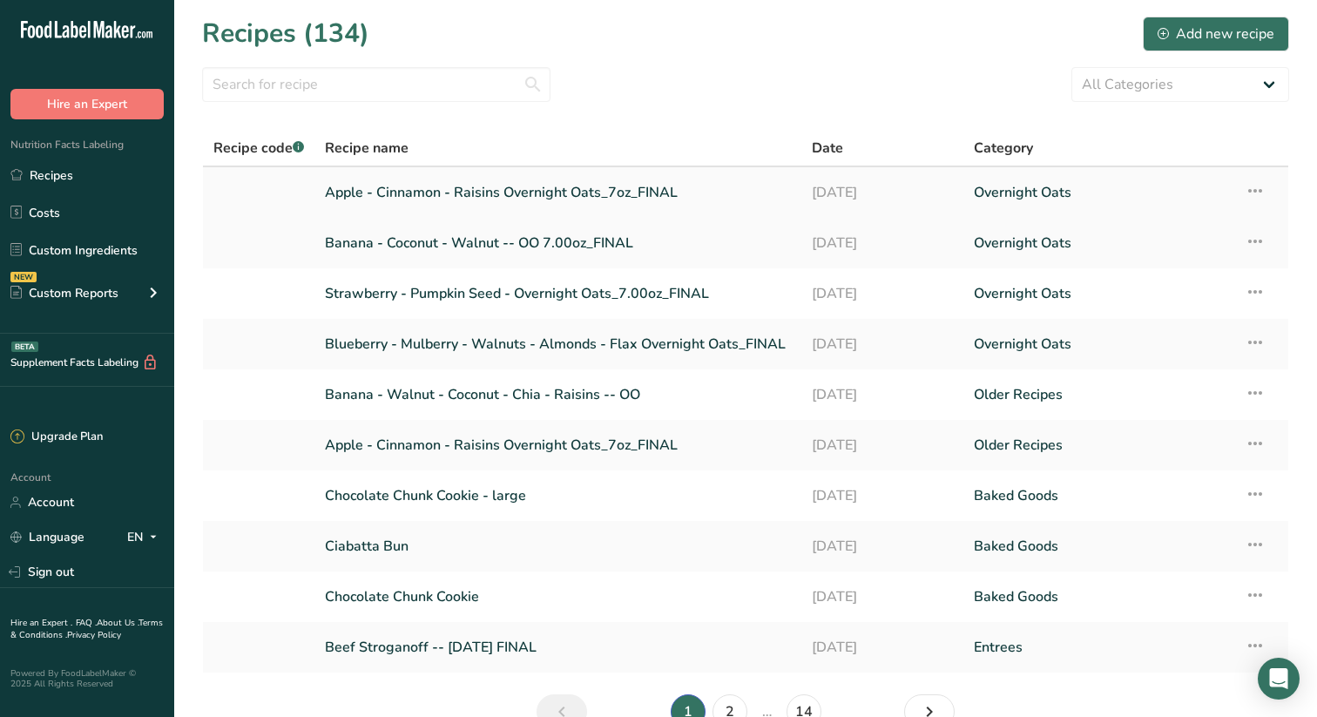
click at [621, 190] on link "Apple - Cinnamon - Raisins Overnight Oats_7oz_FINAL" at bounding box center [558, 192] width 466 height 37
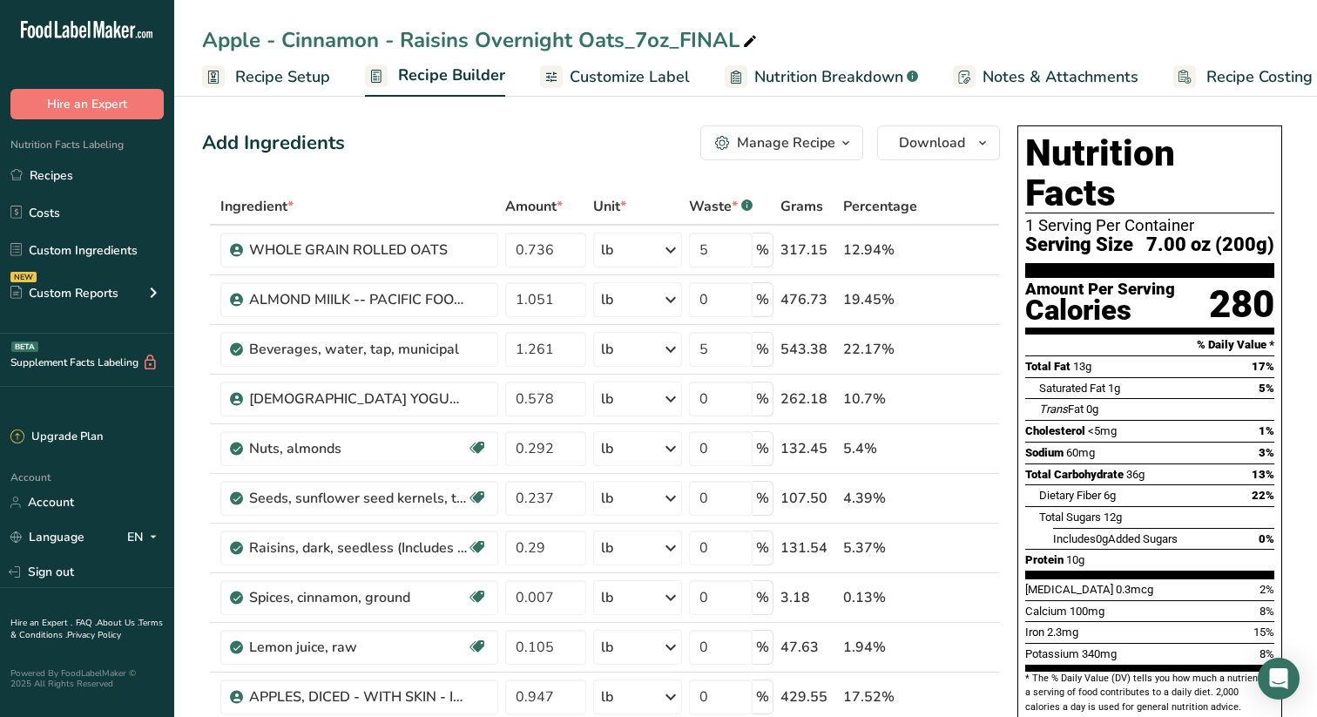
click at [646, 42] on div "Apple - Cinnamon - Raisins Overnight Oats_7oz_FINAL" at bounding box center [481, 39] width 558 height 31
click at [645, 43] on input "Apple - Cinnamon - Raisins Overnight Oats_7oz_FINAL" at bounding box center [745, 39] width 1087 height 31
type input "Apple - Cinnamon - Raisins Overnight Oats_7.00oz_FINAL"
click at [56, 173] on link "Recipes" at bounding box center [87, 175] width 174 height 33
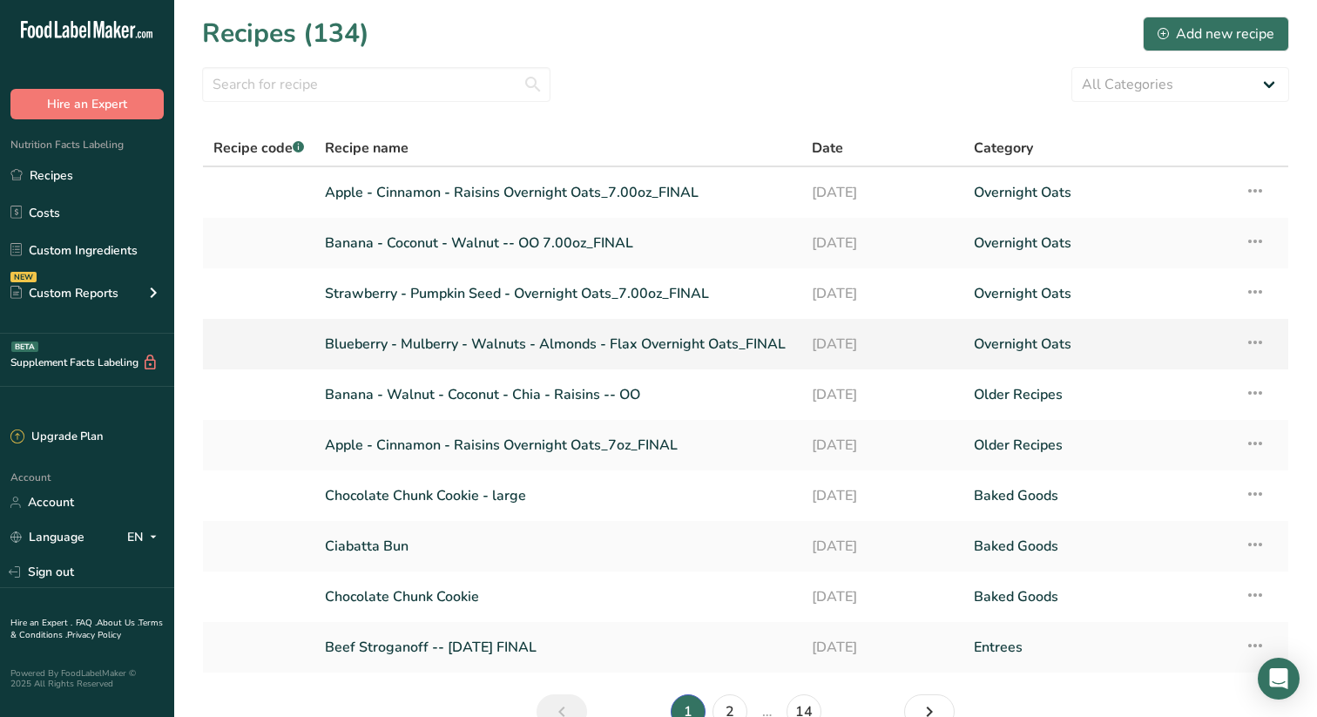
click at [444, 342] on link "Blueberry - Mulberry - Walnuts - Almonds - Flax Overnight Oats_FINAL" at bounding box center [558, 344] width 466 height 37
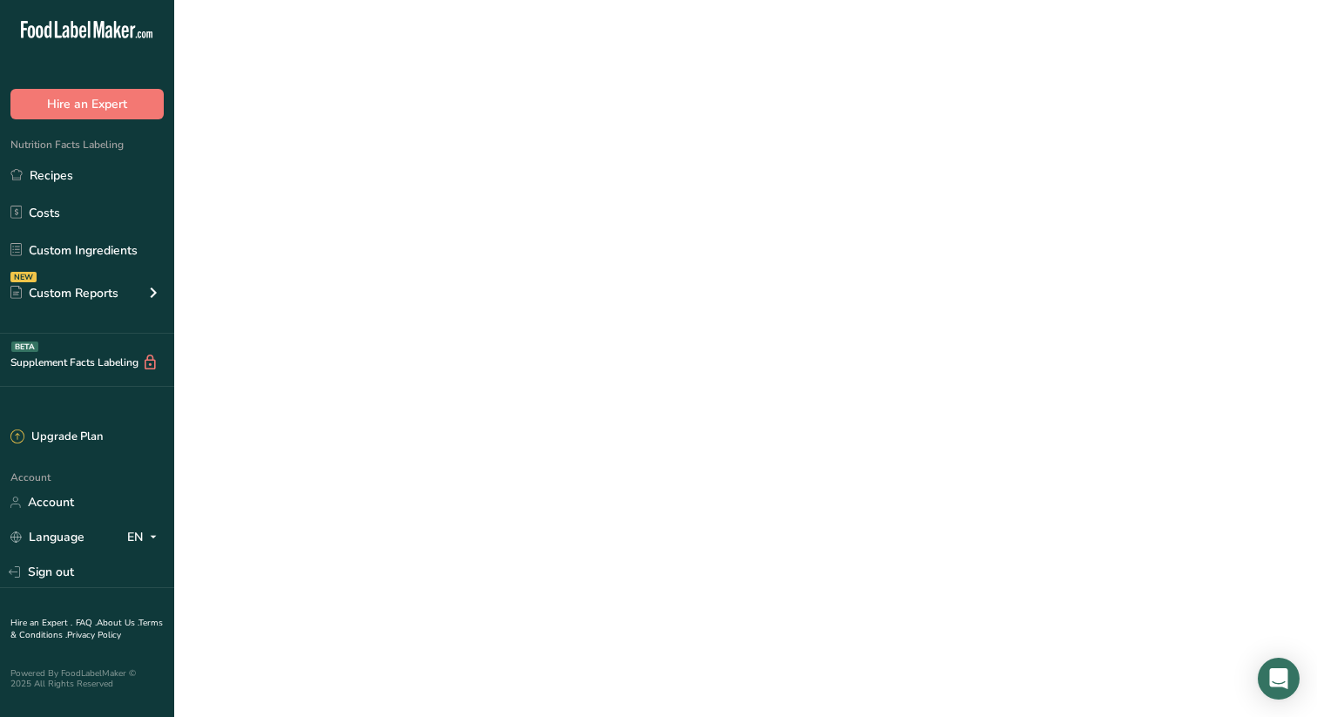
click at [444, 342] on link "Blueberry - Mulberry - Walnuts - Almonds - Flax Overnight Oats_FINAL" at bounding box center [558, 344] width 466 height 37
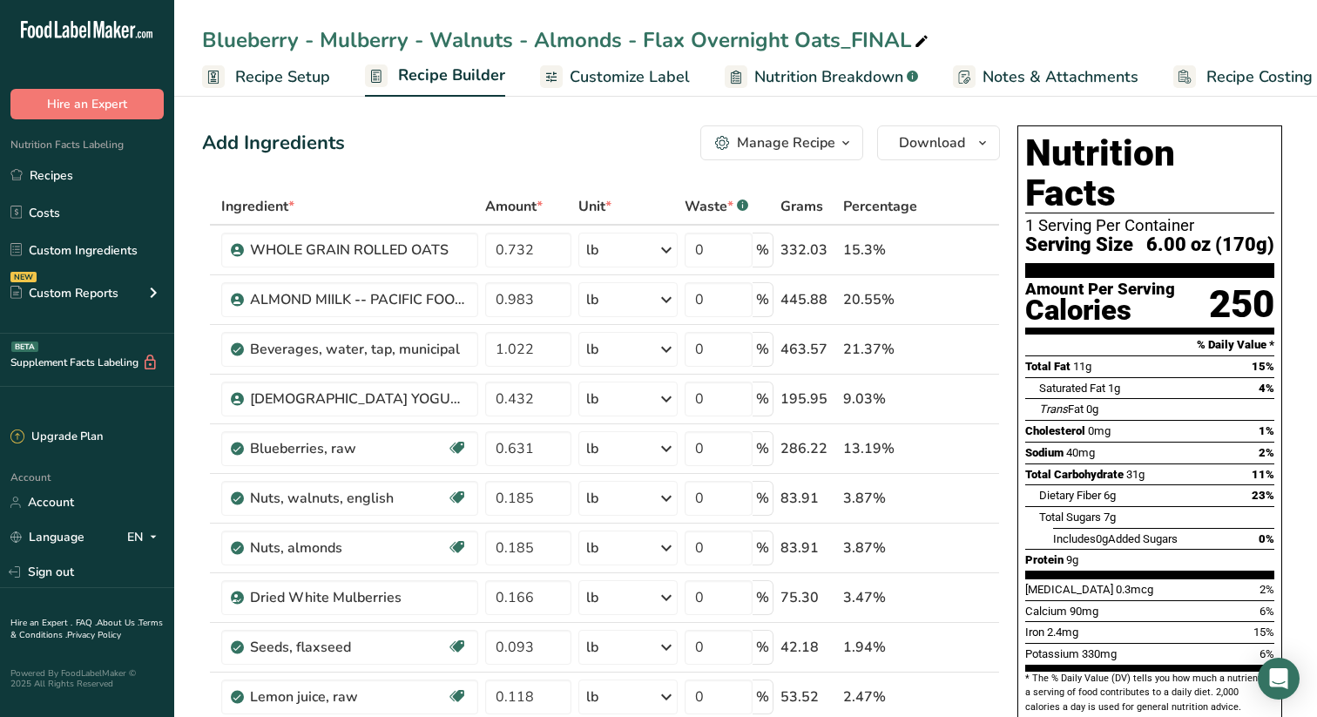
click at [848, 139] on icon "button" at bounding box center [846, 143] width 14 height 22
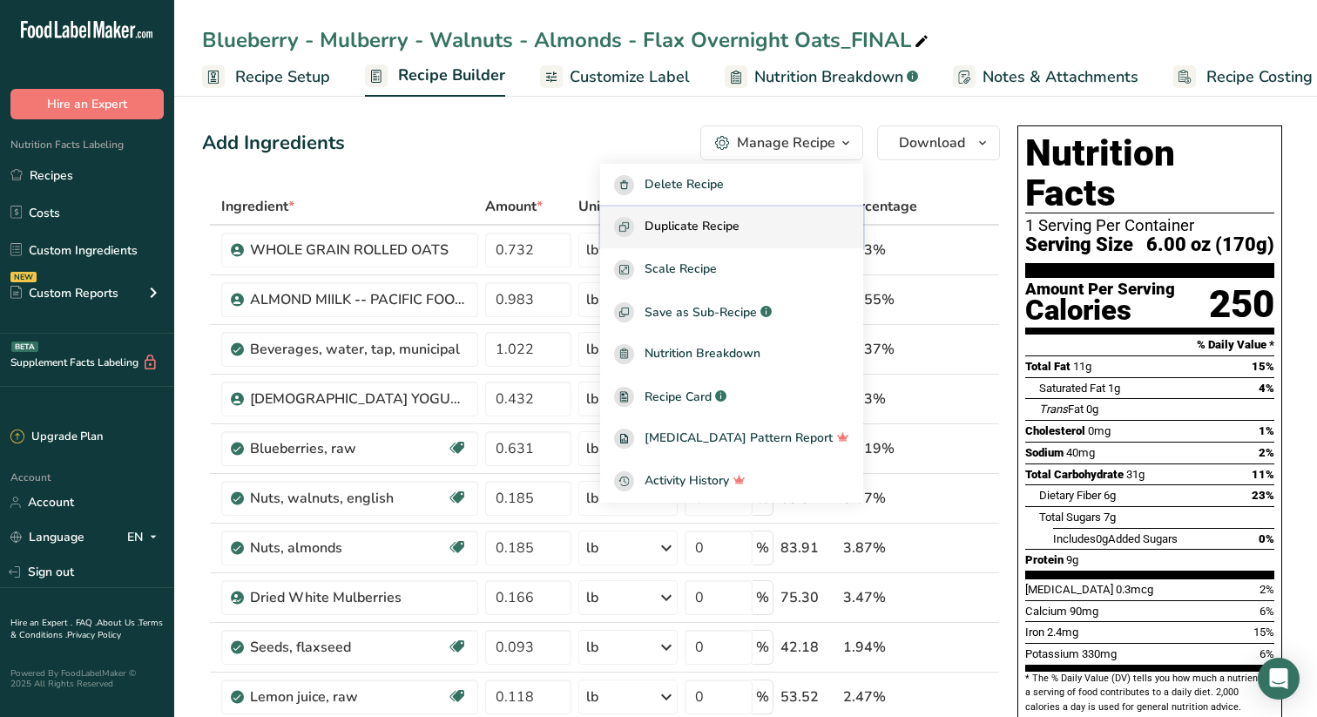
click at [730, 222] on span "Duplicate Recipe" at bounding box center [692, 227] width 95 height 20
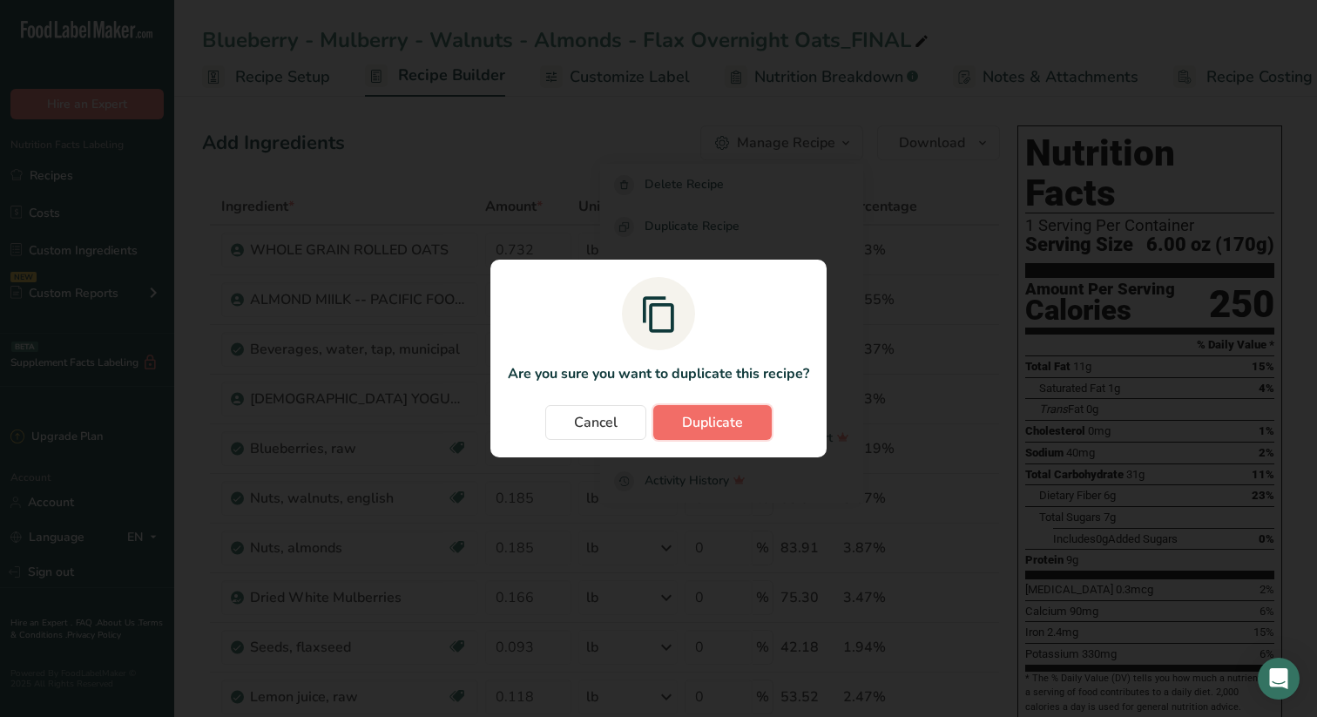
click at [726, 419] on span "Duplicate" at bounding box center [712, 422] width 61 height 21
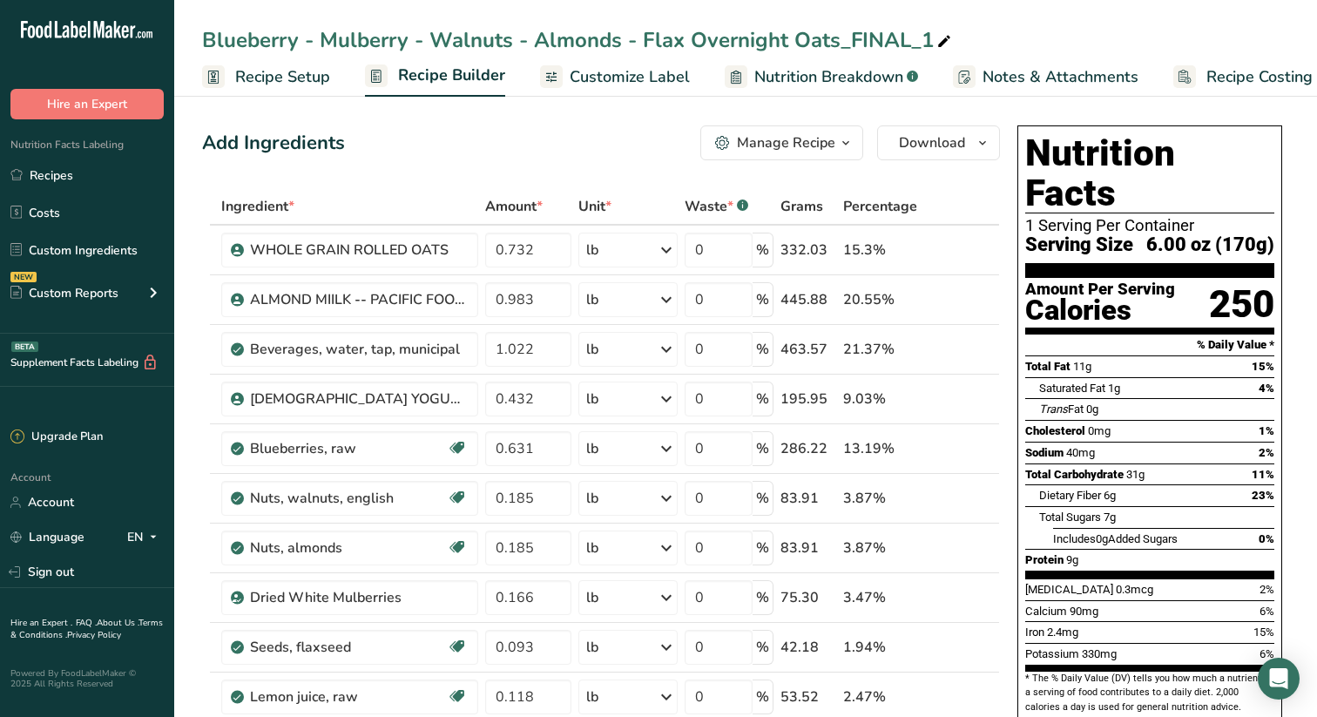
click at [515, 37] on div "Blueberry - Mulberry - Walnuts - Almonds - Flax Overnight Oats_FINAL_1" at bounding box center [578, 39] width 753 height 31
click at [508, 43] on input "Blueberry - Mulberry - Walnuts - Almonds -" at bounding box center [745, 39] width 1087 height 31
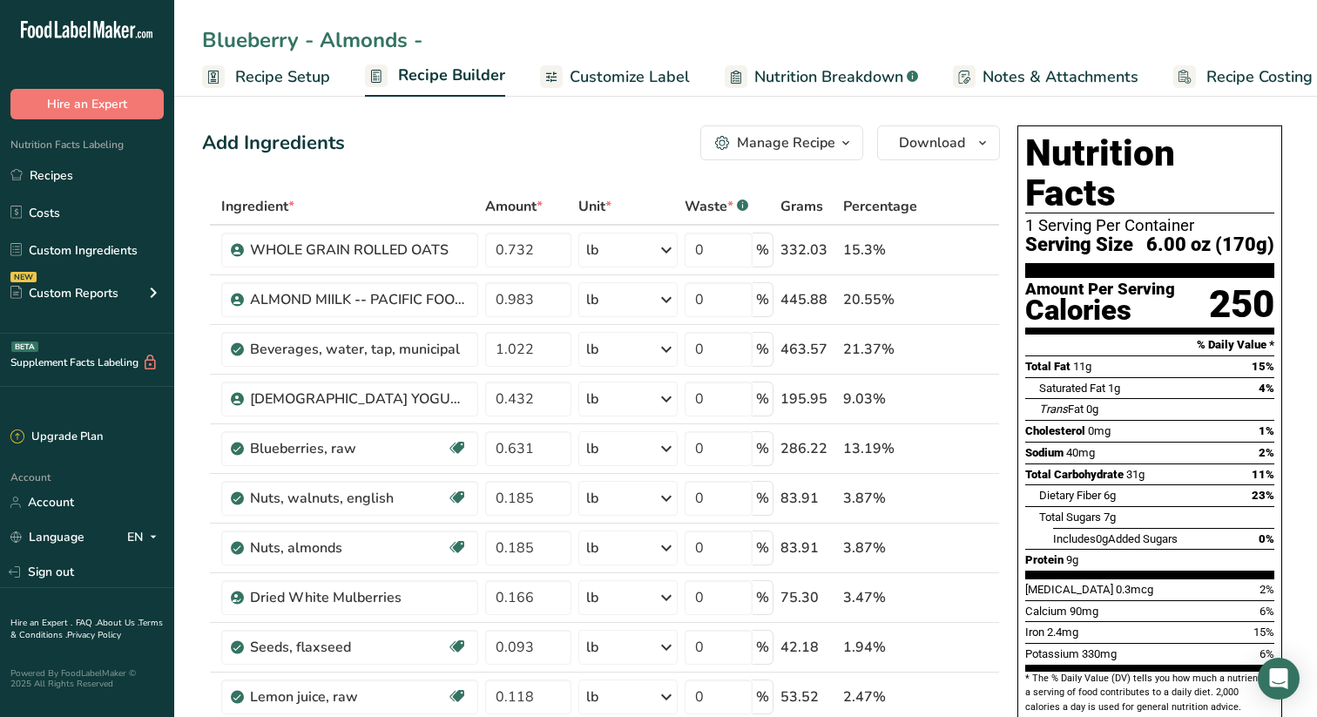
click at [450, 41] on input "Blueberry - Almonds -" at bounding box center [745, 39] width 1087 height 31
type input "Blueberry - Almonds - 7.00oz - Final"
click at [550, 250] on input "0.732" at bounding box center [528, 250] width 86 height 35
type input "0.840"
click at [548, 300] on div "Ingredient * Amount * Unit * Waste * .a-a{fill:#347362;}.b-a{fill:#fff;} Grams …" at bounding box center [601, 559] width 798 height 742
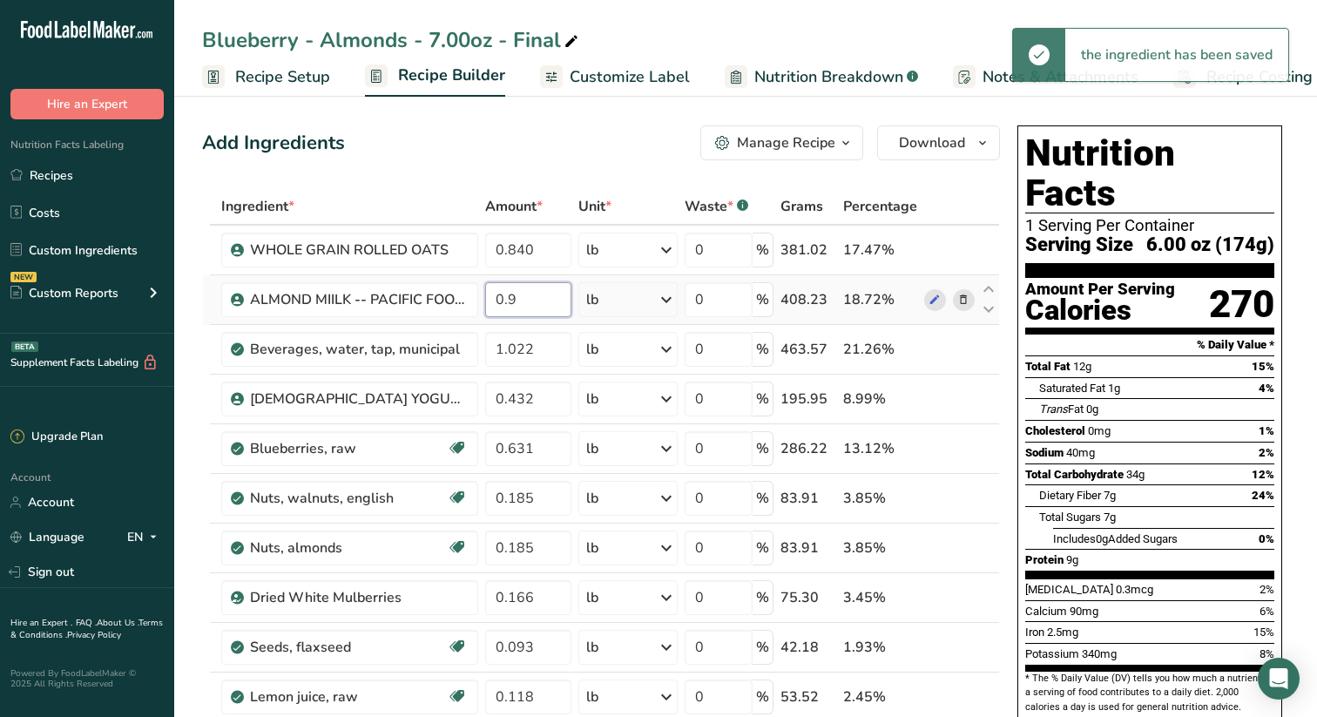
type input "0"
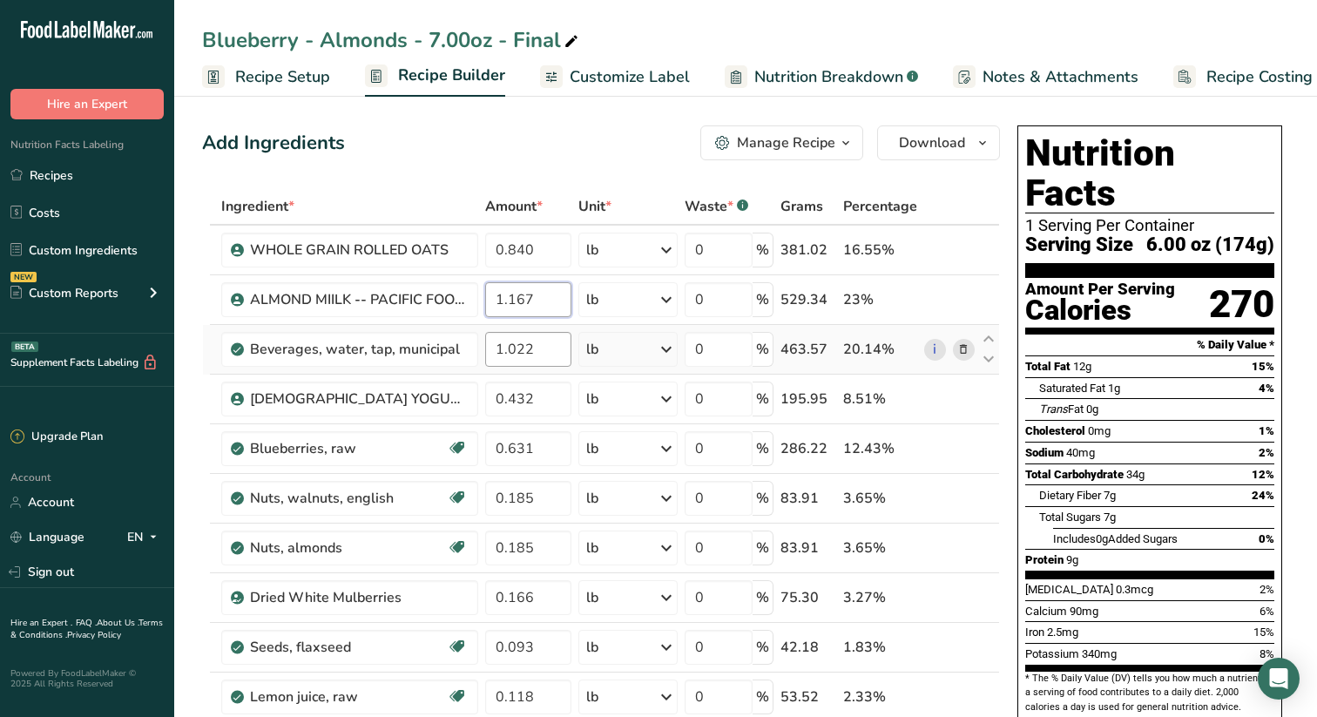
type input "1.167"
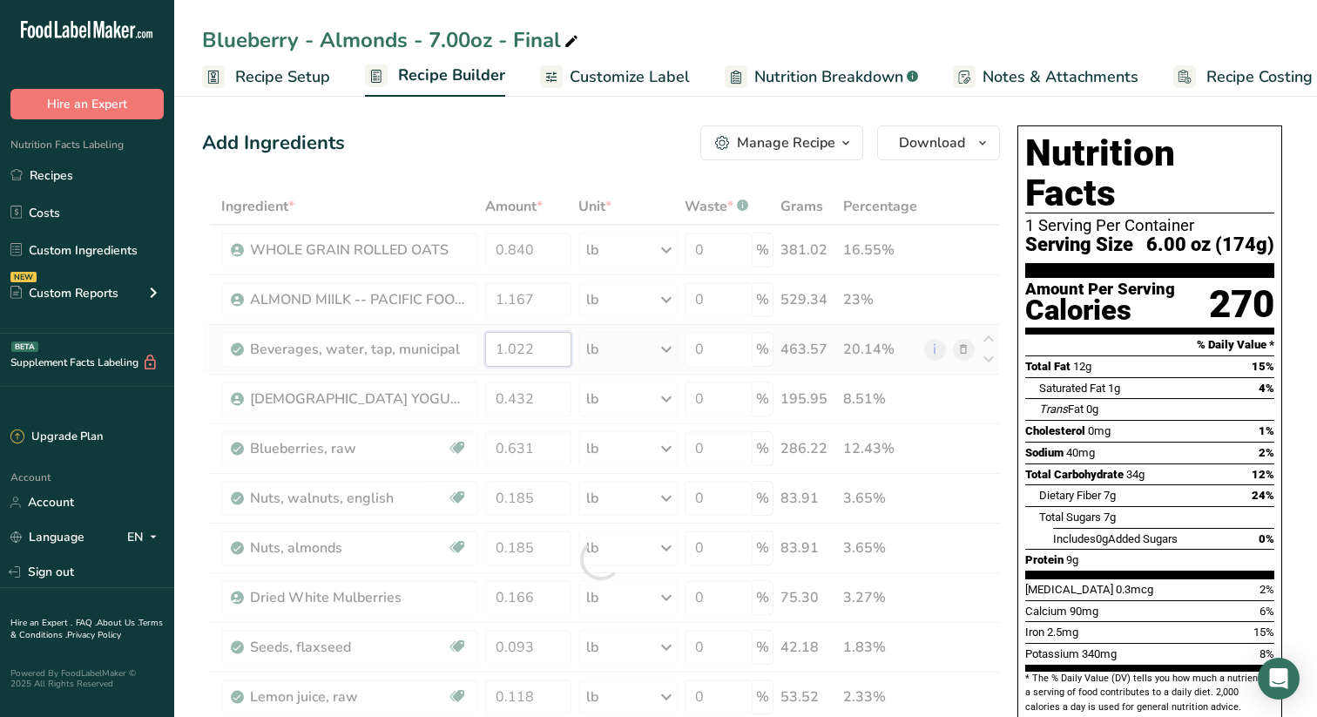
click at [551, 344] on div "Ingredient * Amount * Unit * Waste * .a-a{fill:#347362;}.b-a{fill:#fff;} Grams …" at bounding box center [601, 559] width 798 height 742
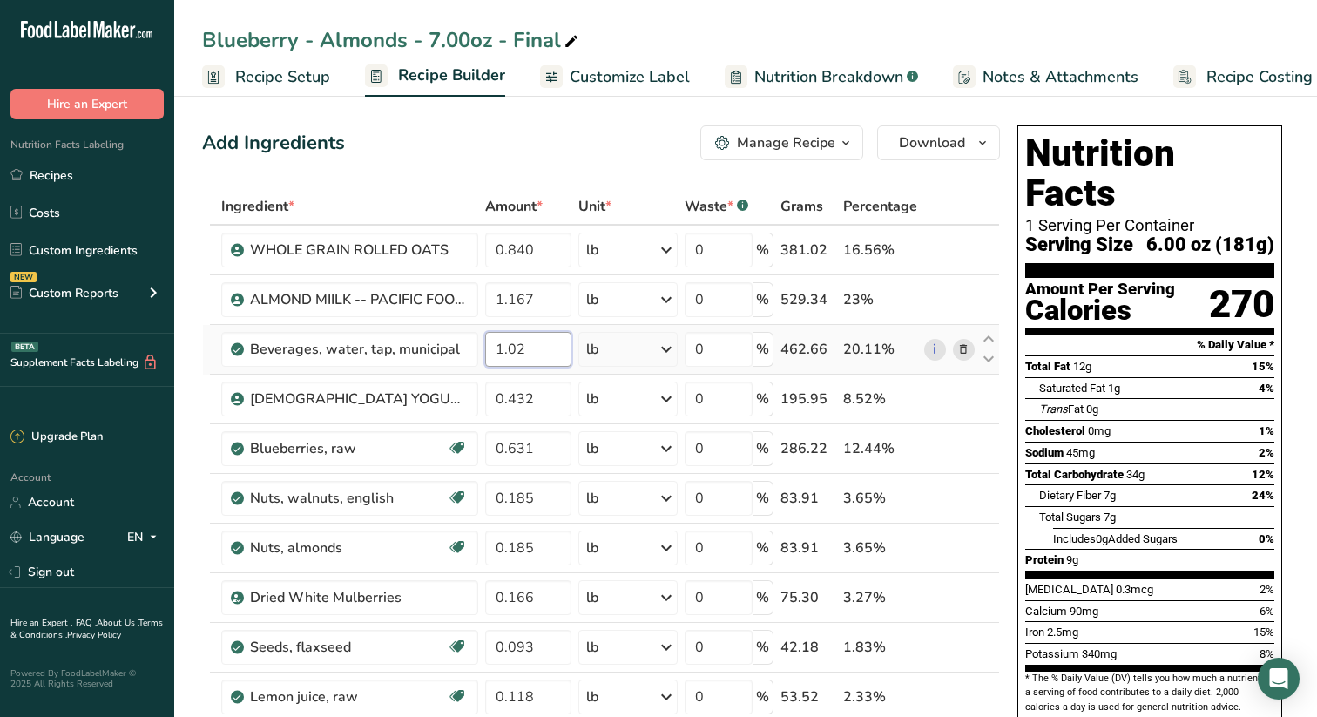
type input "1"
type input "1.214"
click at [540, 402] on div "Ingredient * Amount * Unit * Waste * .a-a{fill:#347362;}.b-a{fill:#fff;} Grams …" at bounding box center [601, 559] width 798 height 742
type input "0.513"
click at [545, 445] on div "Ingredient * Amount * Unit * Waste * .a-a{fill:#347362;}.b-a{fill:#fff;} Grams …" at bounding box center [601, 559] width 798 height 742
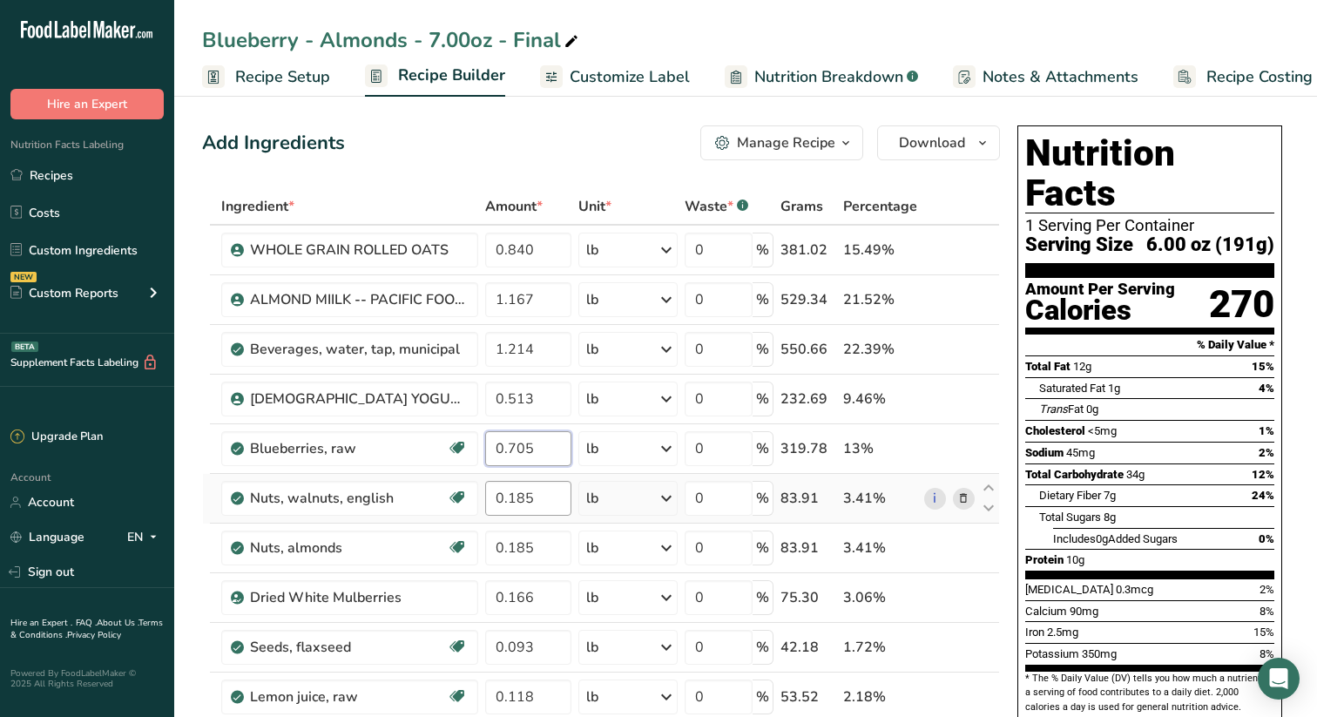
type input "0.705"
click at [542, 491] on div "Ingredient * Amount * Unit * Waste * .a-a{fill:#347362;}.b-a{fill:#fff;} Grams …" at bounding box center [601, 559] width 798 height 742
type input "0.199"
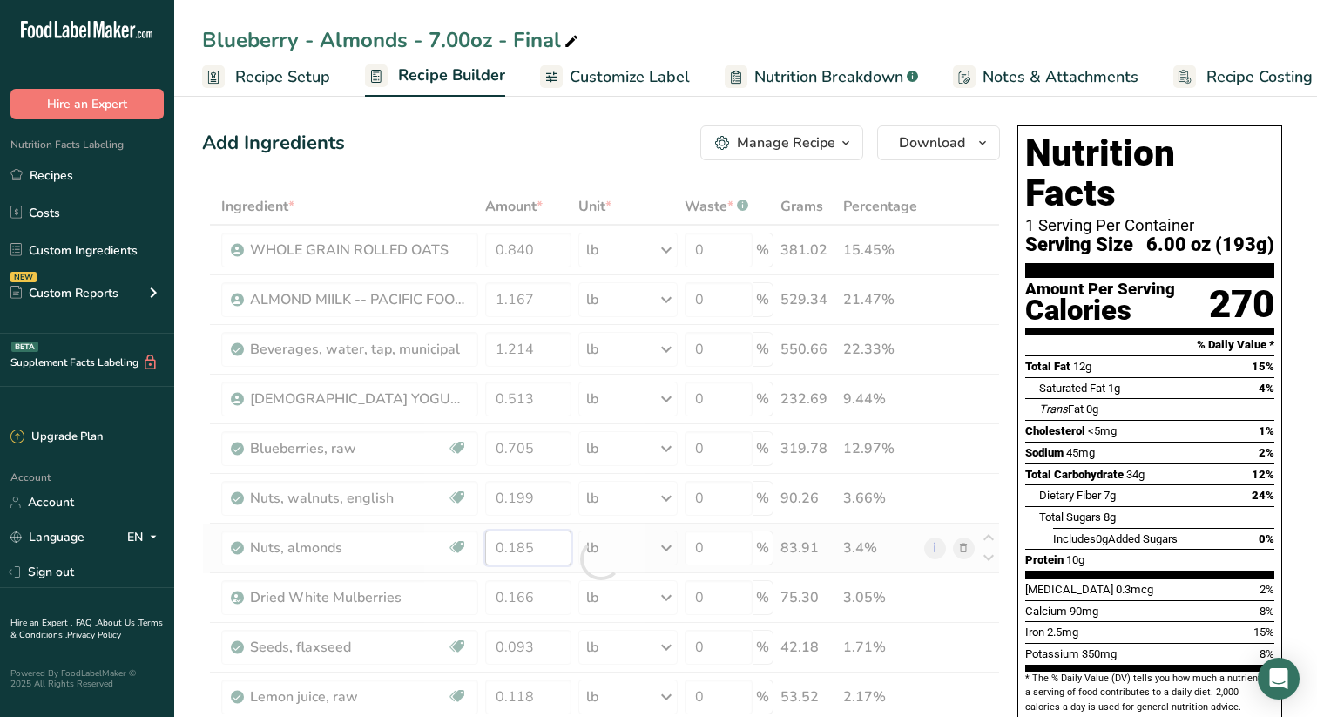
click at [551, 552] on div "Ingredient * Amount * Unit * Waste * .a-a{fill:#347362;}.b-a{fill:#fff;} Grams …" at bounding box center [601, 559] width 798 height 742
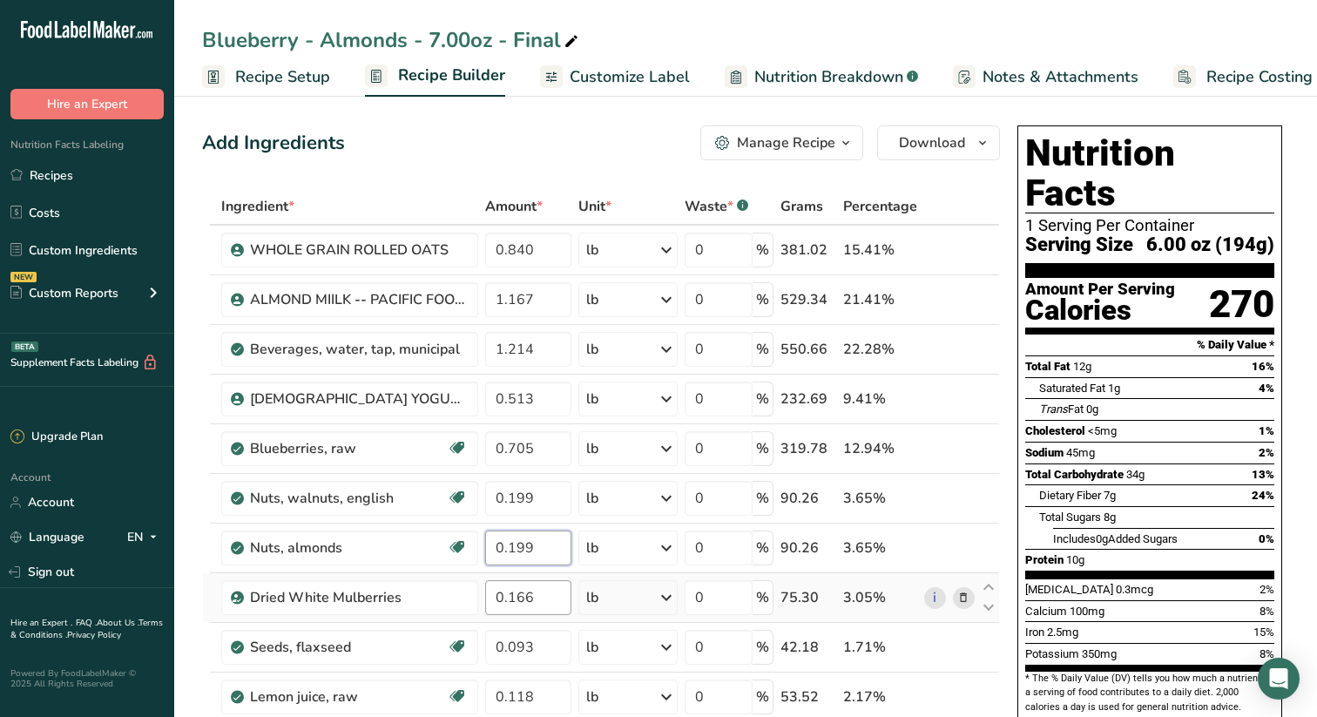
type input "0.199"
click at [541, 599] on div "Ingredient * Amount * Unit * Waste * .a-a{fill:#347362;}.b-a{fill:#fff;} Grams …" at bounding box center [601, 559] width 798 height 742
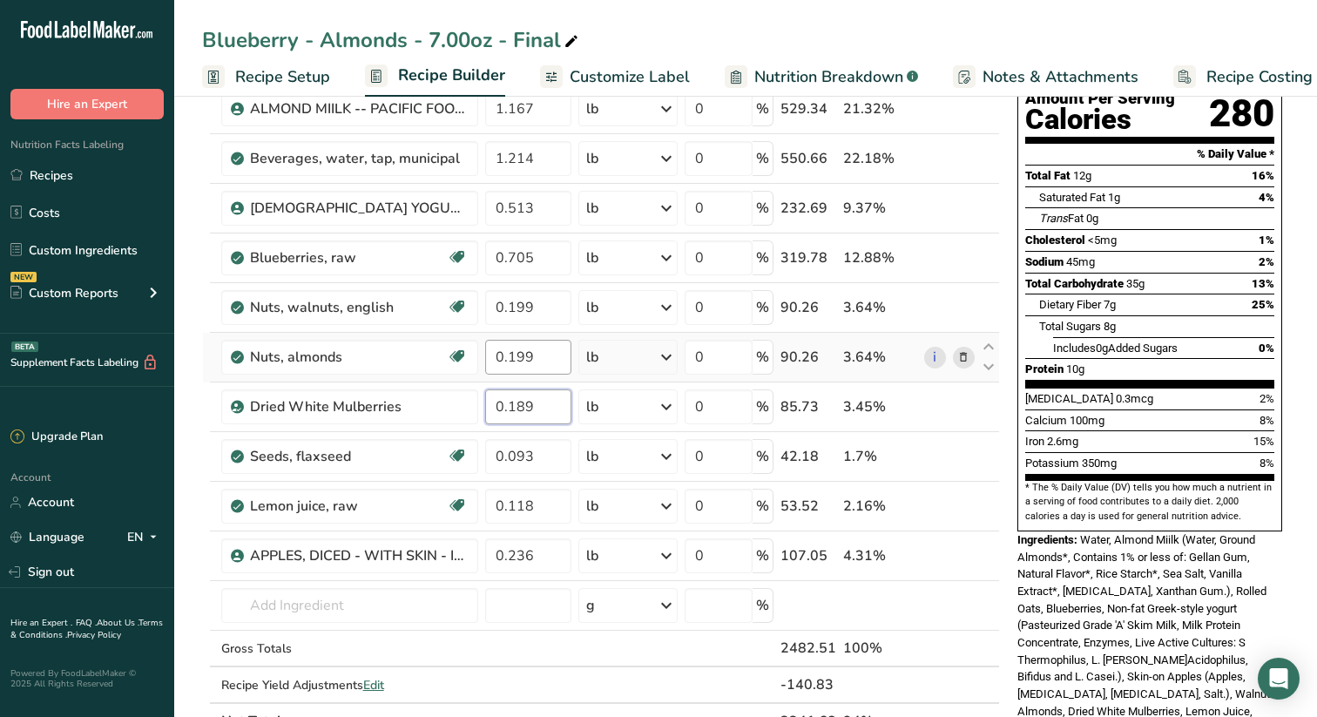
scroll to position [237, 0]
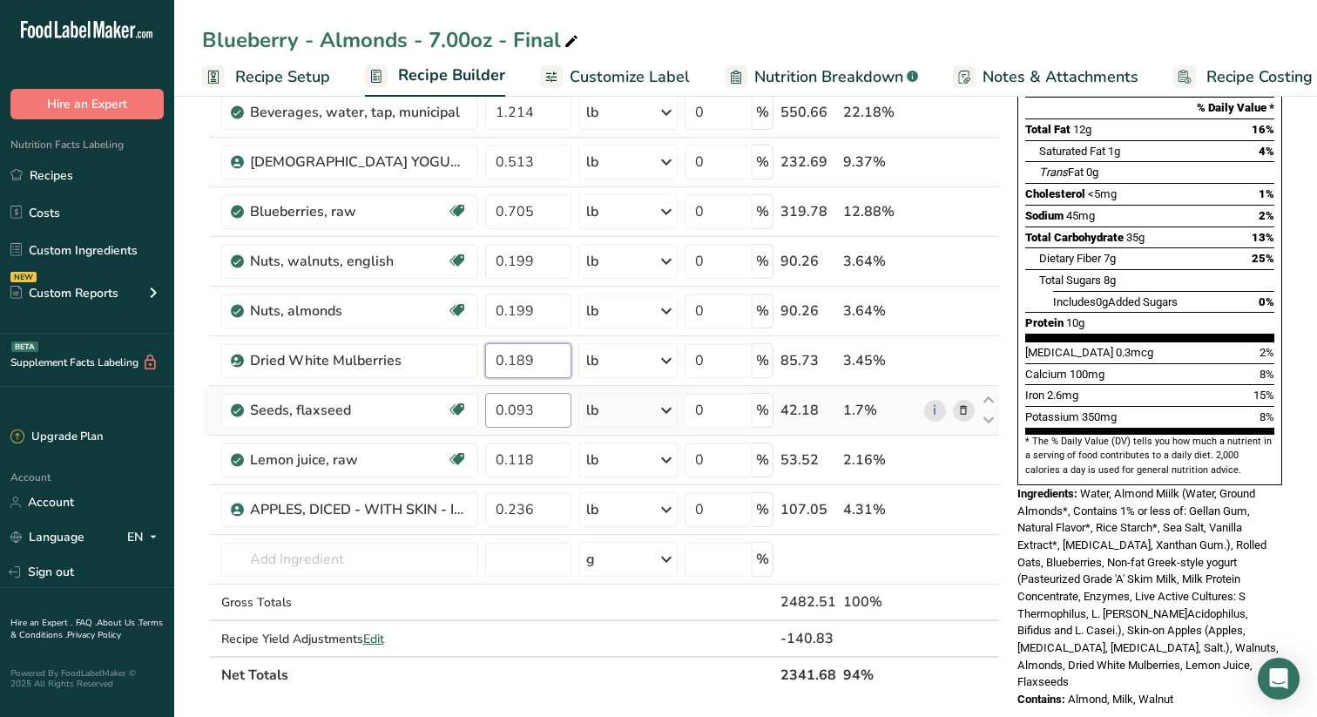
type input "0.189"
click at [547, 414] on div "Ingredient * Amount * Unit * Waste * .a-a{fill:#347362;}.b-a{fill:#fff;} Grams …" at bounding box center [601, 322] width 798 height 742
type input "0.107"
click at [545, 461] on div "Ingredient * Amount * Unit * Waste * .a-a{fill:#347362;}.b-a{fill:#fff;} Grams …" at bounding box center [601, 322] width 798 height 742
type input "0.140"
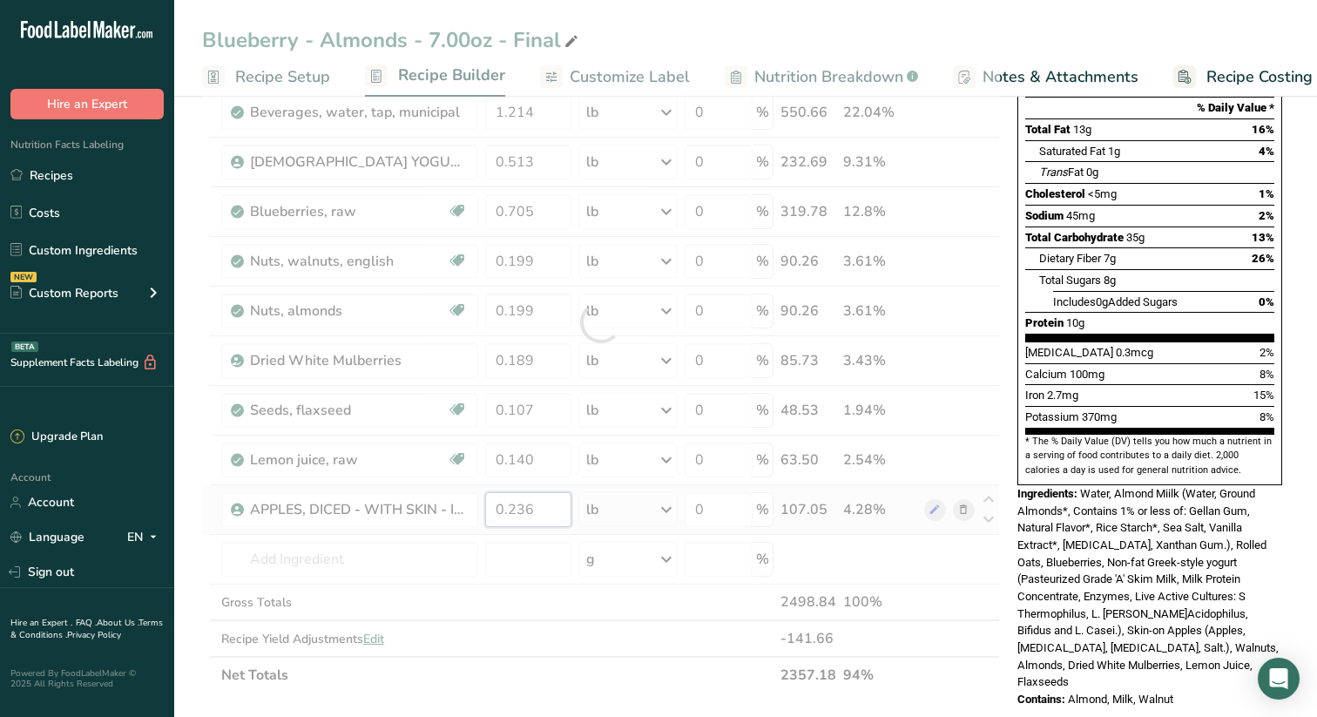
click at [552, 508] on div "Ingredient * Amount * Unit * Waste * .a-a{fill:#347362;}.b-a{fill:#fff;} Grams …" at bounding box center [601, 322] width 798 height 742
click at [546, 572] on div "Ingredient * Amount * Unit * Waste * .a-a{fill:#347362;}.b-a{fill:#fff;} Grams …" at bounding box center [601, 322] width 798 height 742
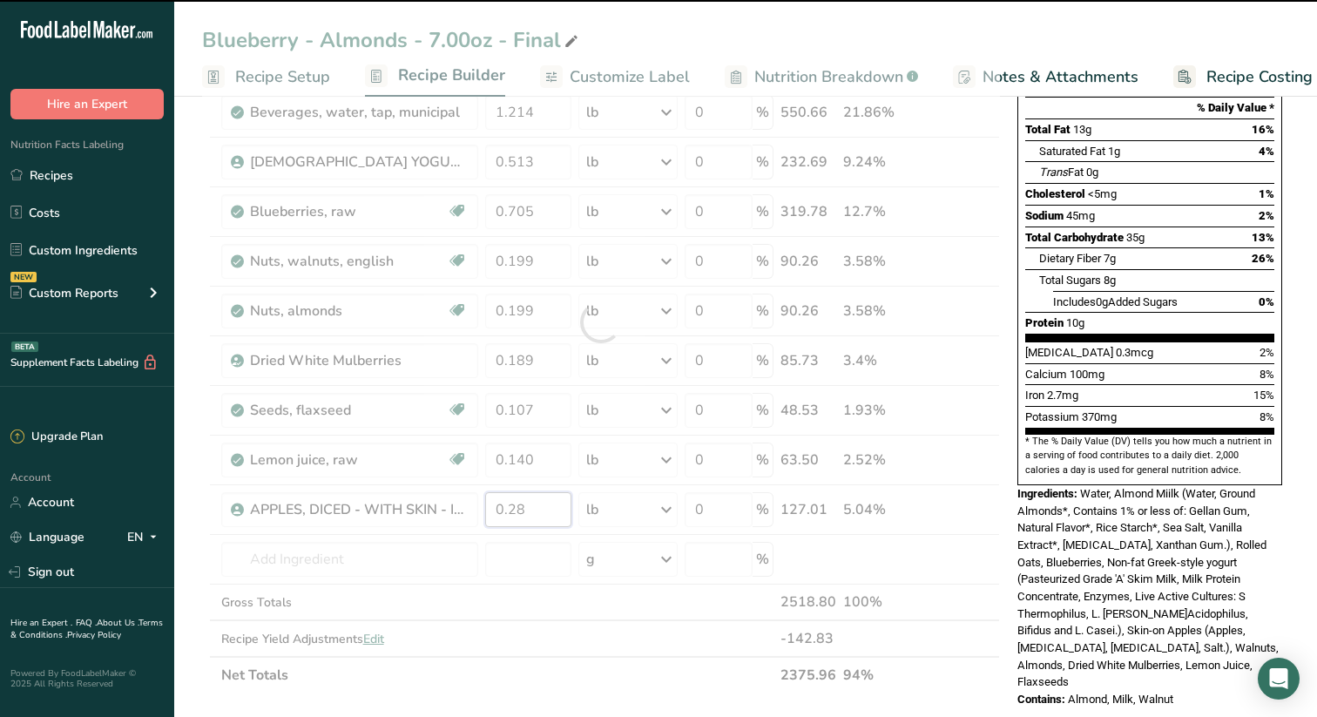
click at [552, 504] on input "0.28" at bounding box center [528, 509] width 86 height 35
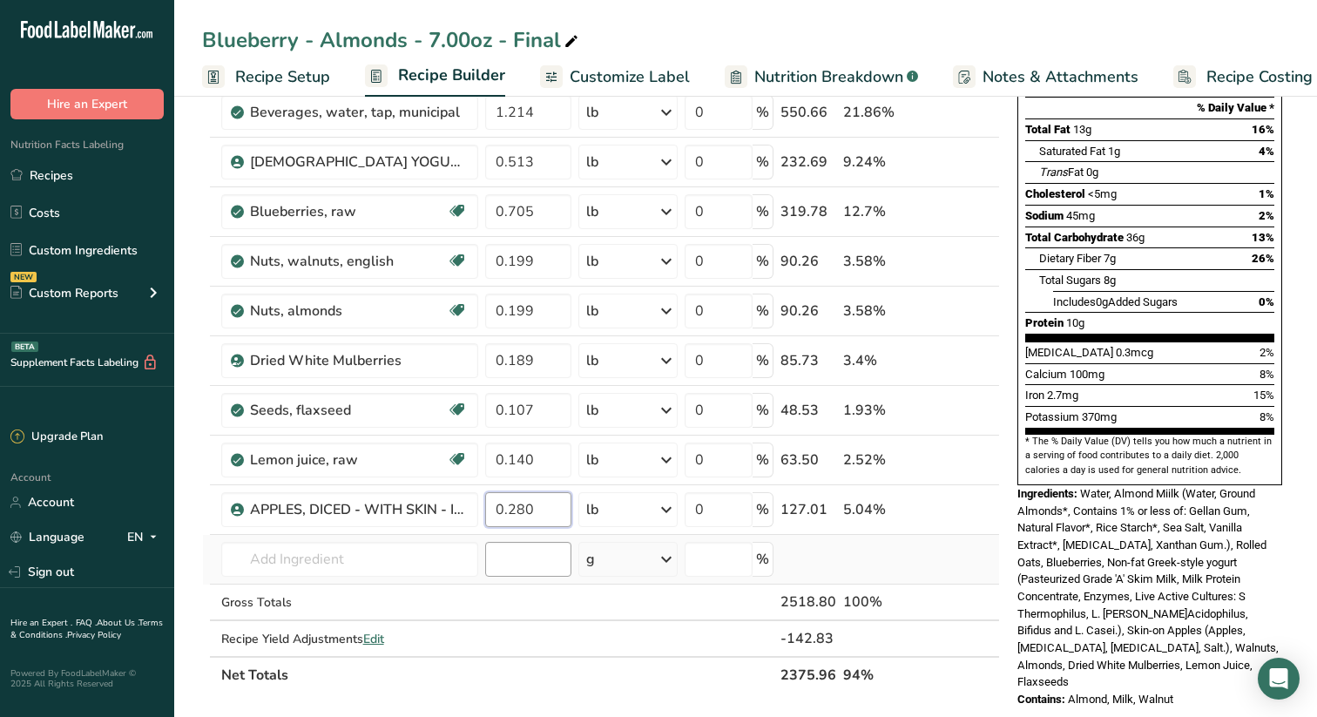
type input "0.280"
click at [516, 548] on div "Ingredient * Amount * Unit * Waste * .a-a{fill:#347362;}.b-a{fill:#fff;} Grams …" at bounding box center [601, 322] width 798 height 742
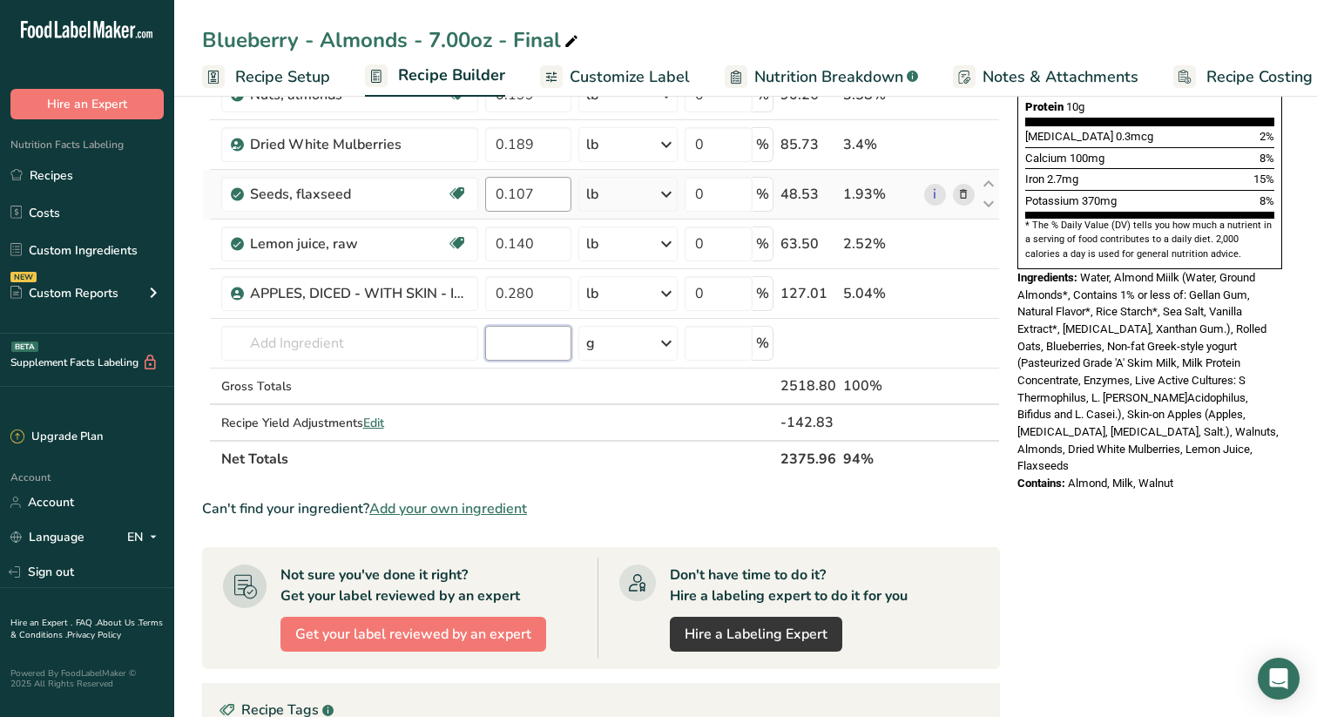
scroll to position [460, 0]
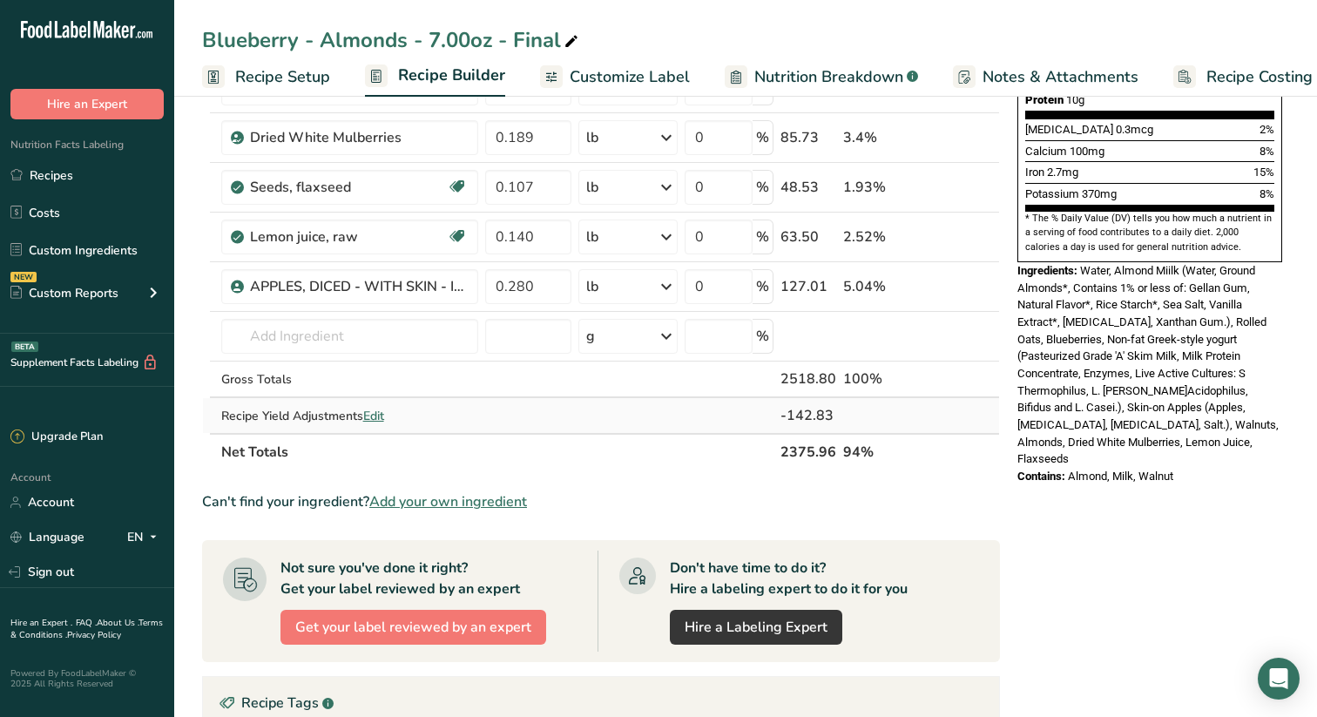
click at [379, 414] on span "Edit" at bounding box center [373, 416] width 21 height 17
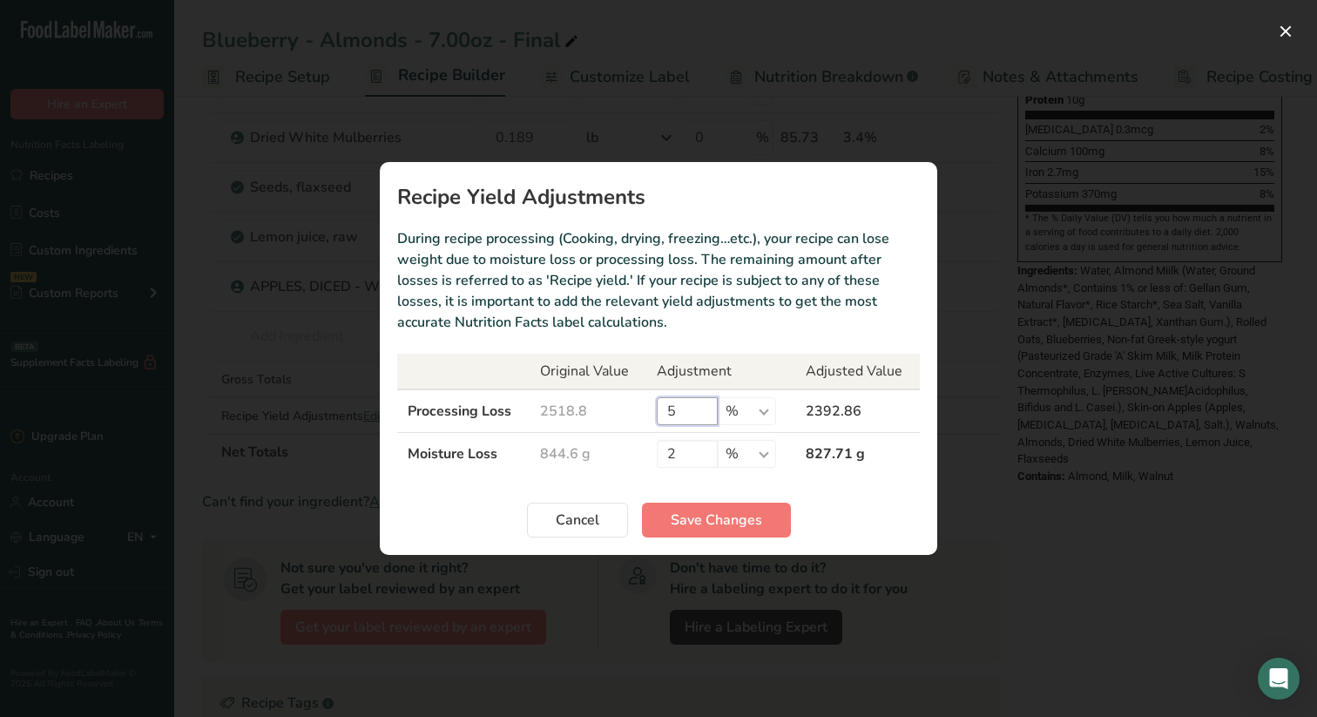
click at [683, 417] on input "5" at bounding box center [687, 411] width 61 height 28
type input "4"
click at [741, 513] on span "Save Changes" at bounding box center [716, 520] width 91 height 21
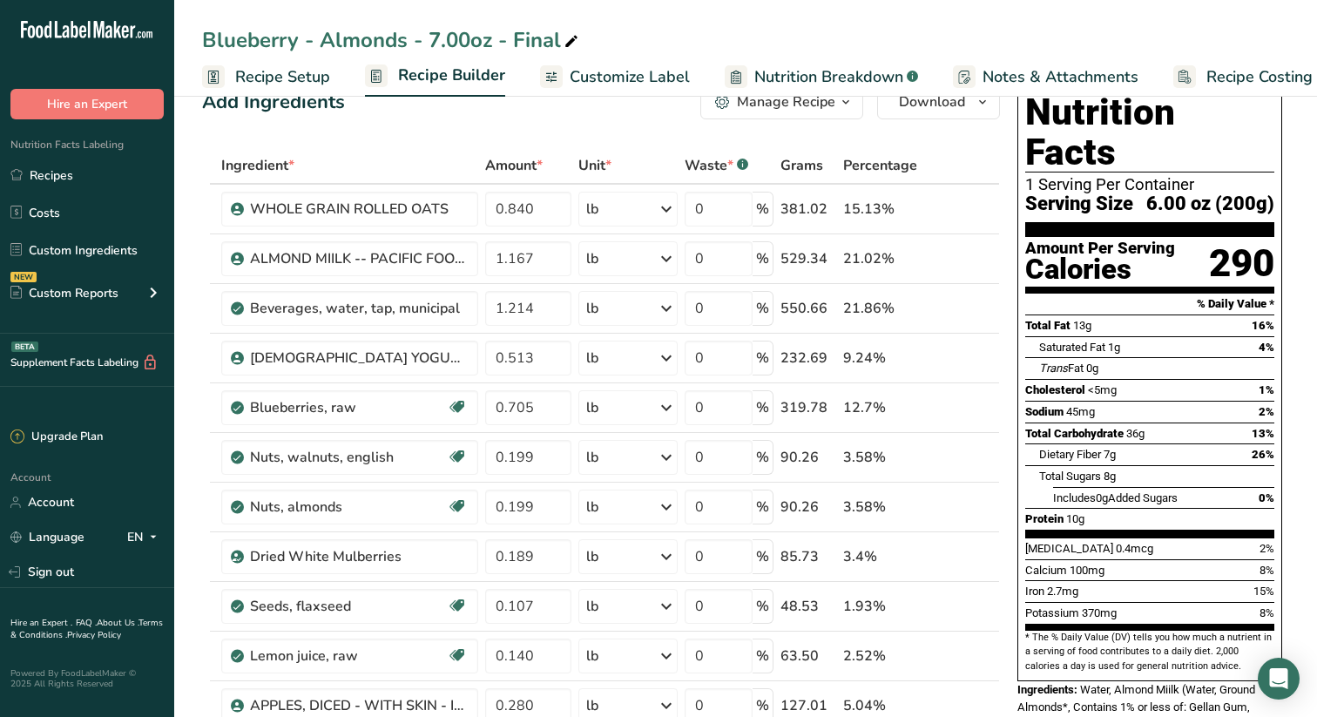
scroll to position [0, 0]
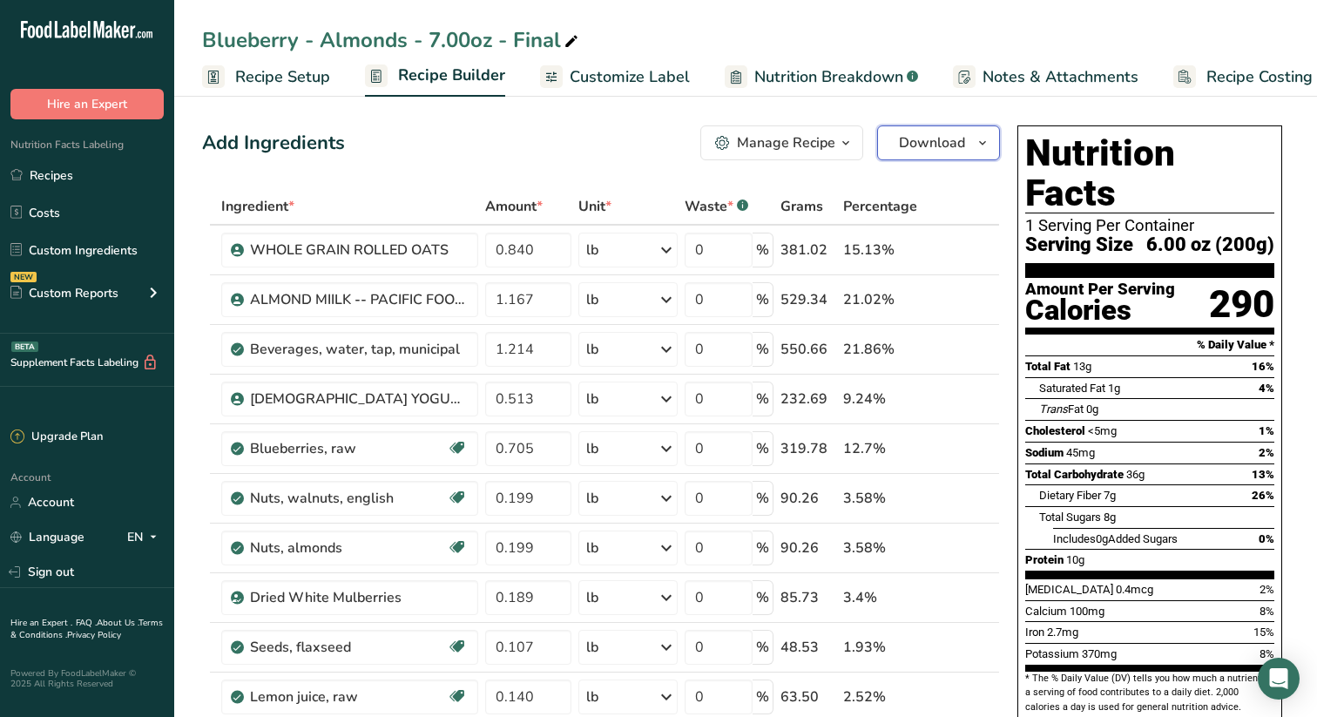
click at [986, 140] on icon "button" at bounding box center [983, 143] width 14 height 22
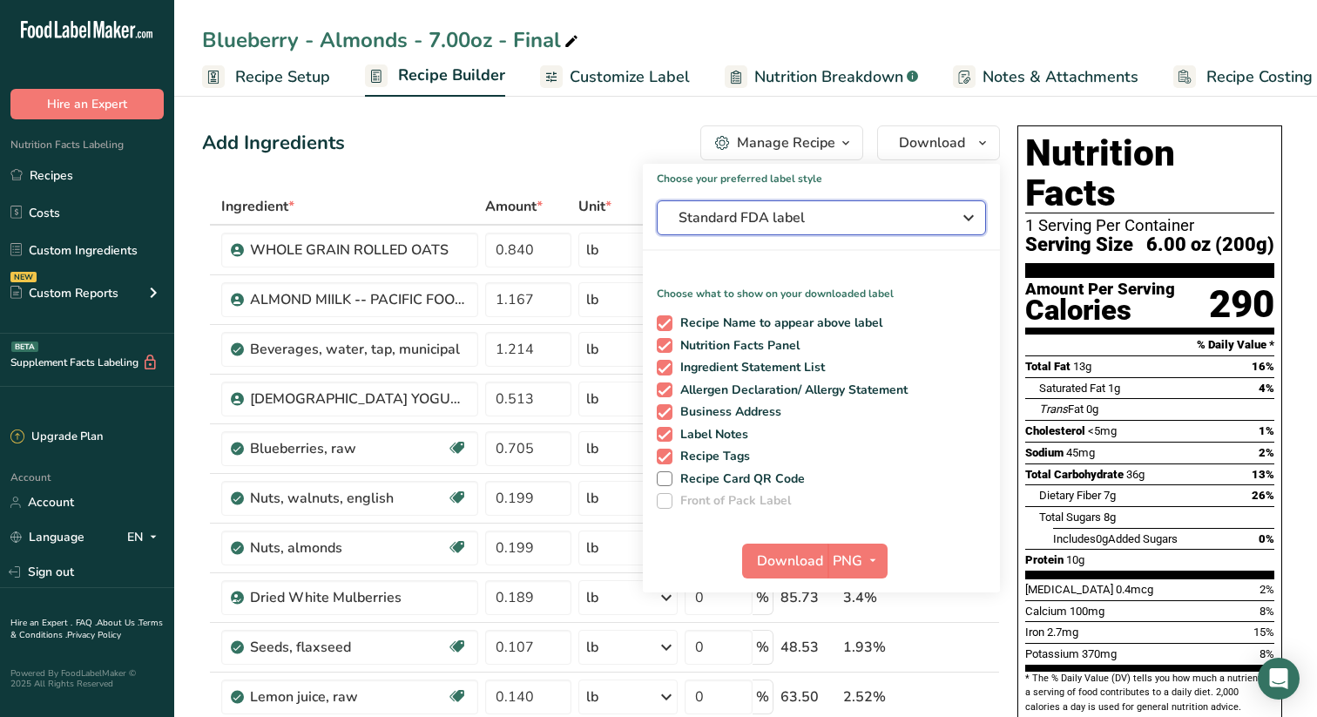
click at [971, 215] on icon "button" at bounding box center [968, 217] width 21 height 31
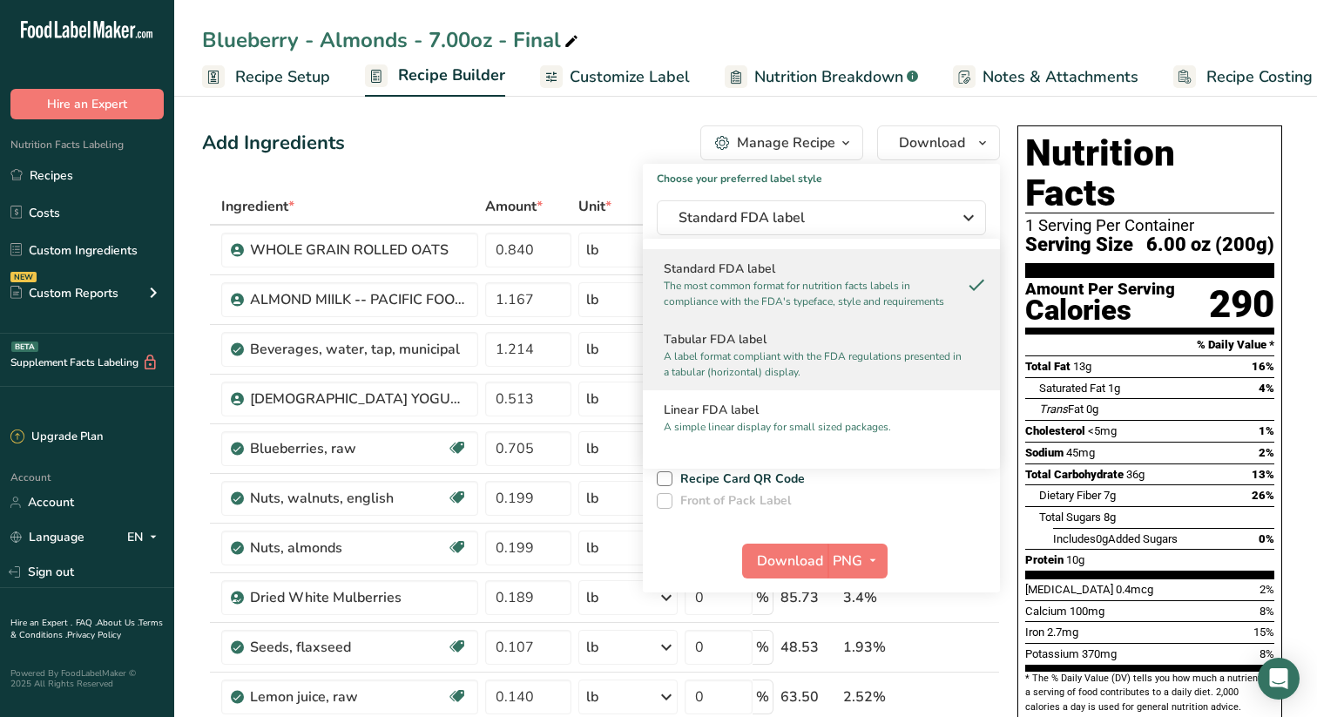
click at [738, 344] on h2 "Tabular FDA label" at bounding box center [821, 339] width 315 height 18
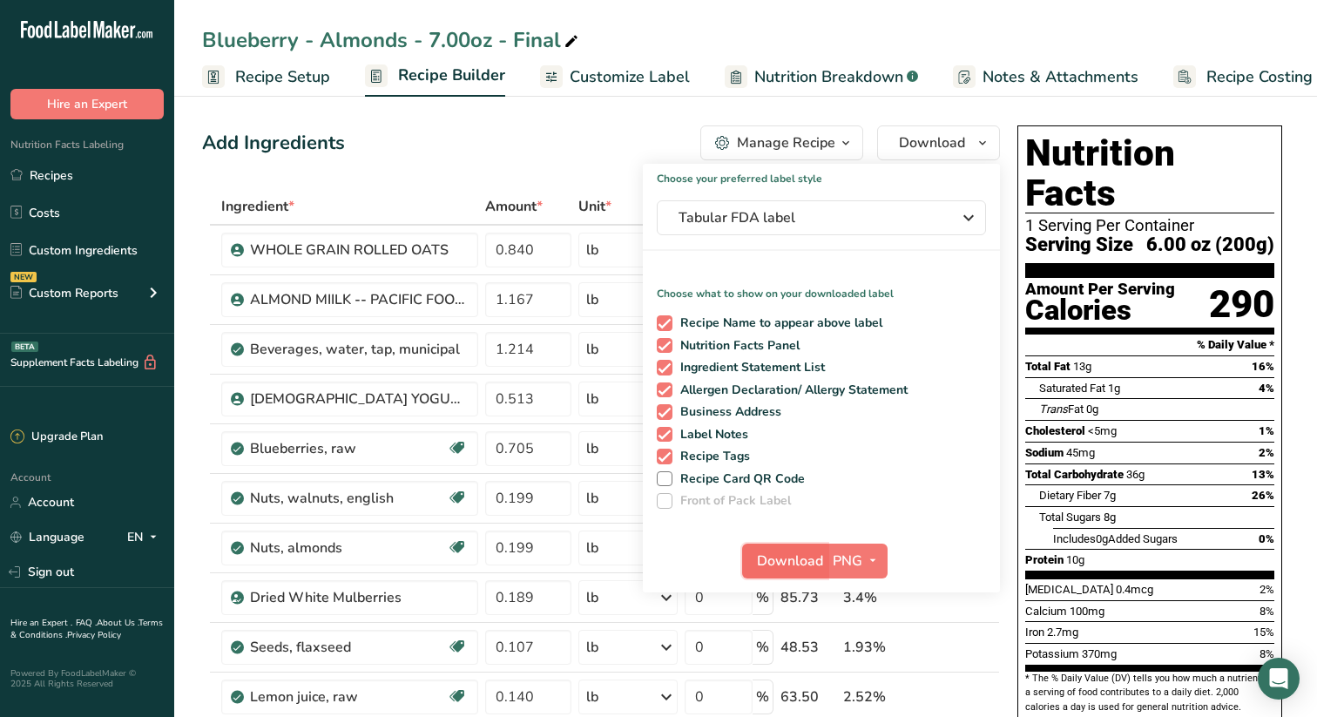
click at [797, 558] on span "Download" at bounding box center [790, 561] width 66 height 21
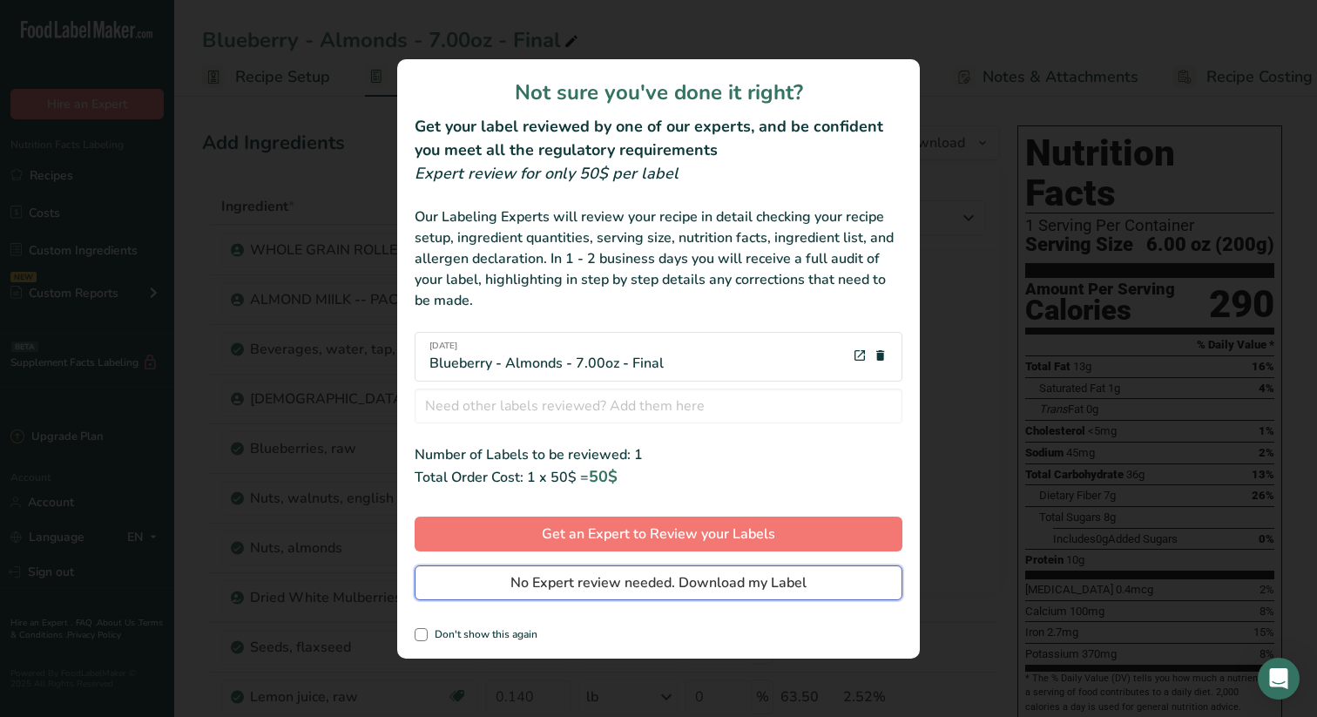
click at [649, 578] on span "No Expert review needed. Download my Label" at bounding box center [659, 582] width 296 height 21
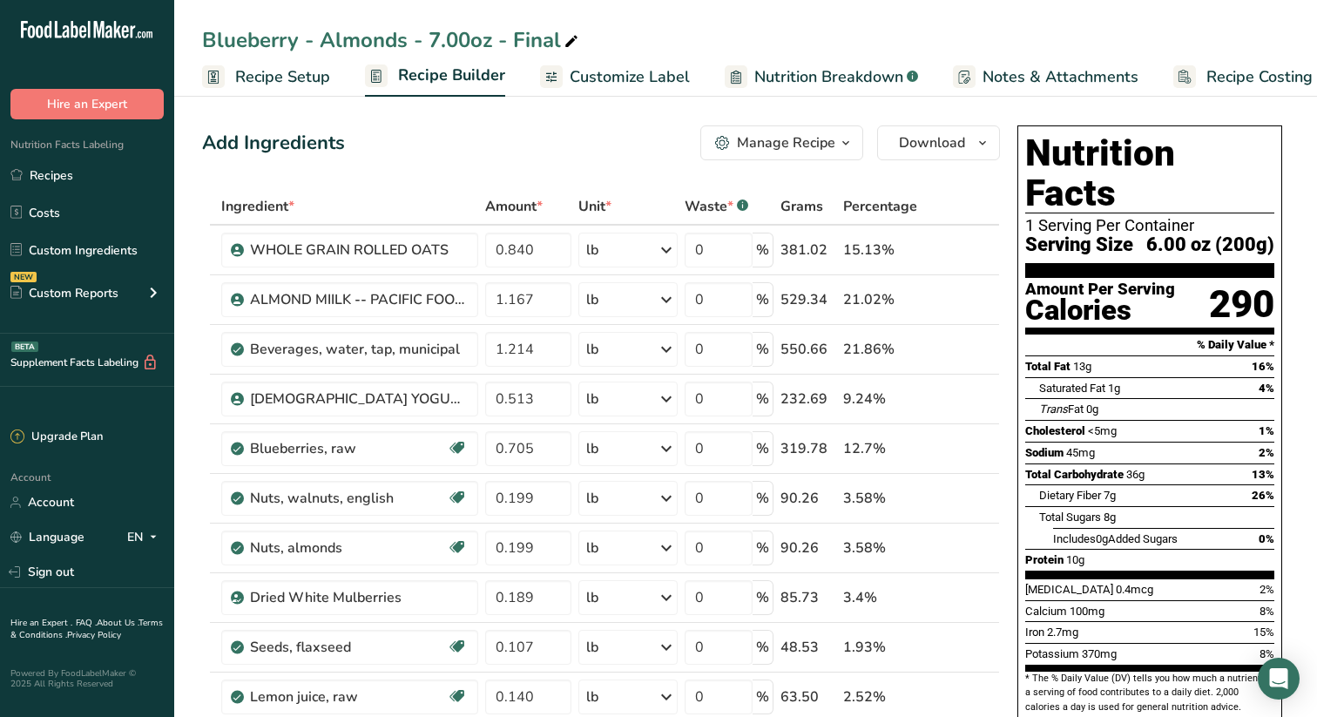
click at [313, 77] on span "Recipe Setup" at bounding box center [282, 77] width 95 height 24
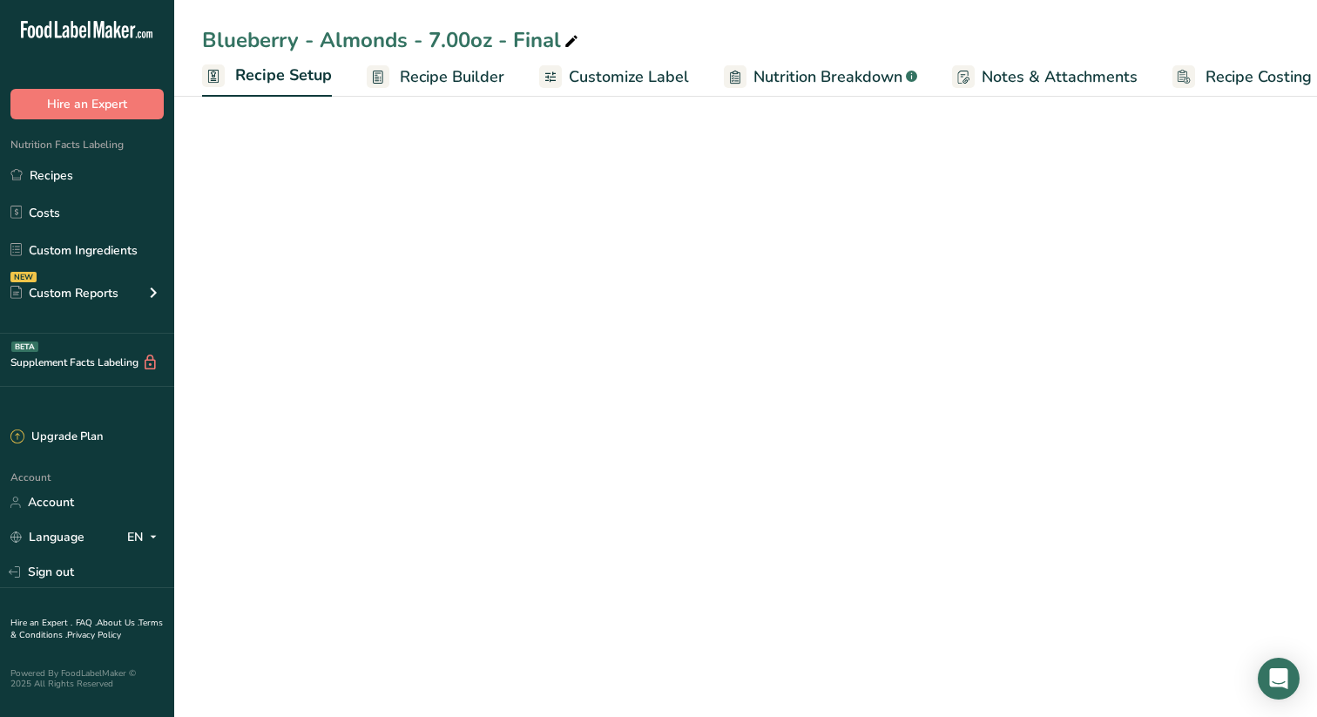
scroll to position [0, 6]
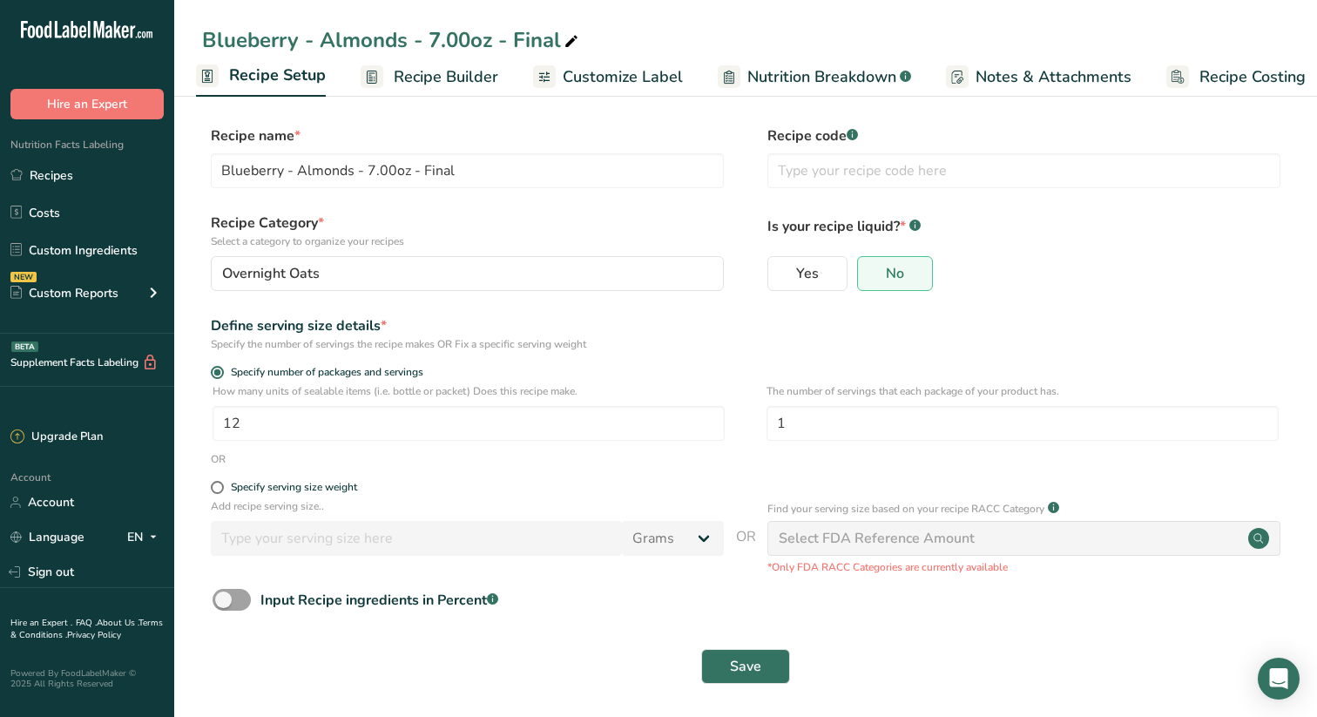
click at [432, 77] on span "Recipe Builder" at bounding box center [446, 77] width 105 height 24
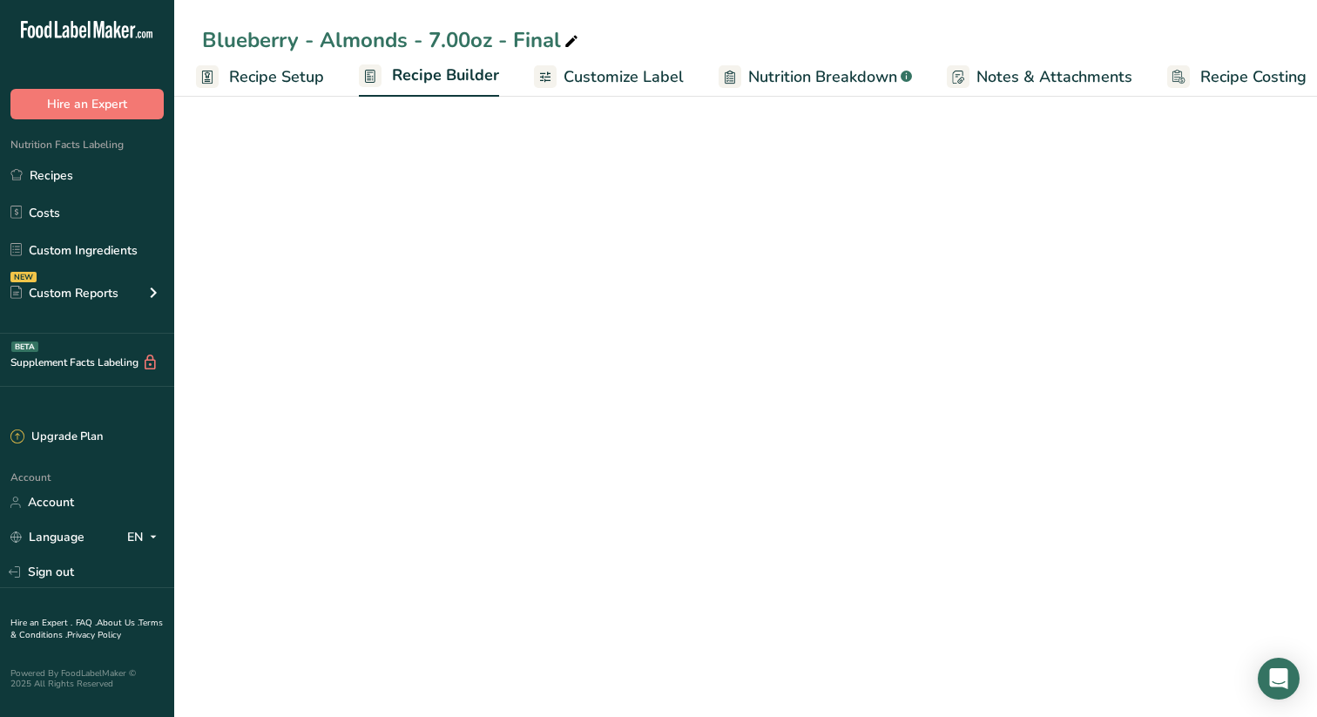
scroll to position [0, 23]
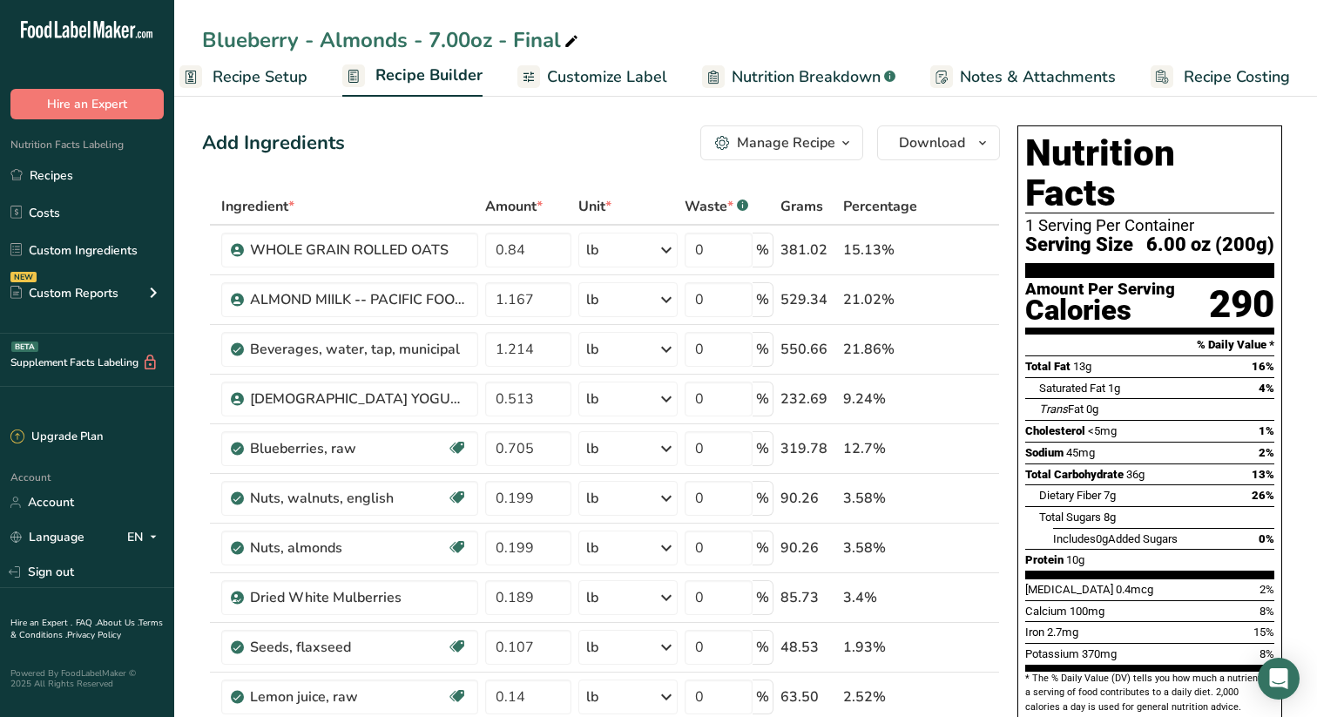
click at [615, 71] on span "Customize Label" at bounding box center [607, 77] width 120 height 24
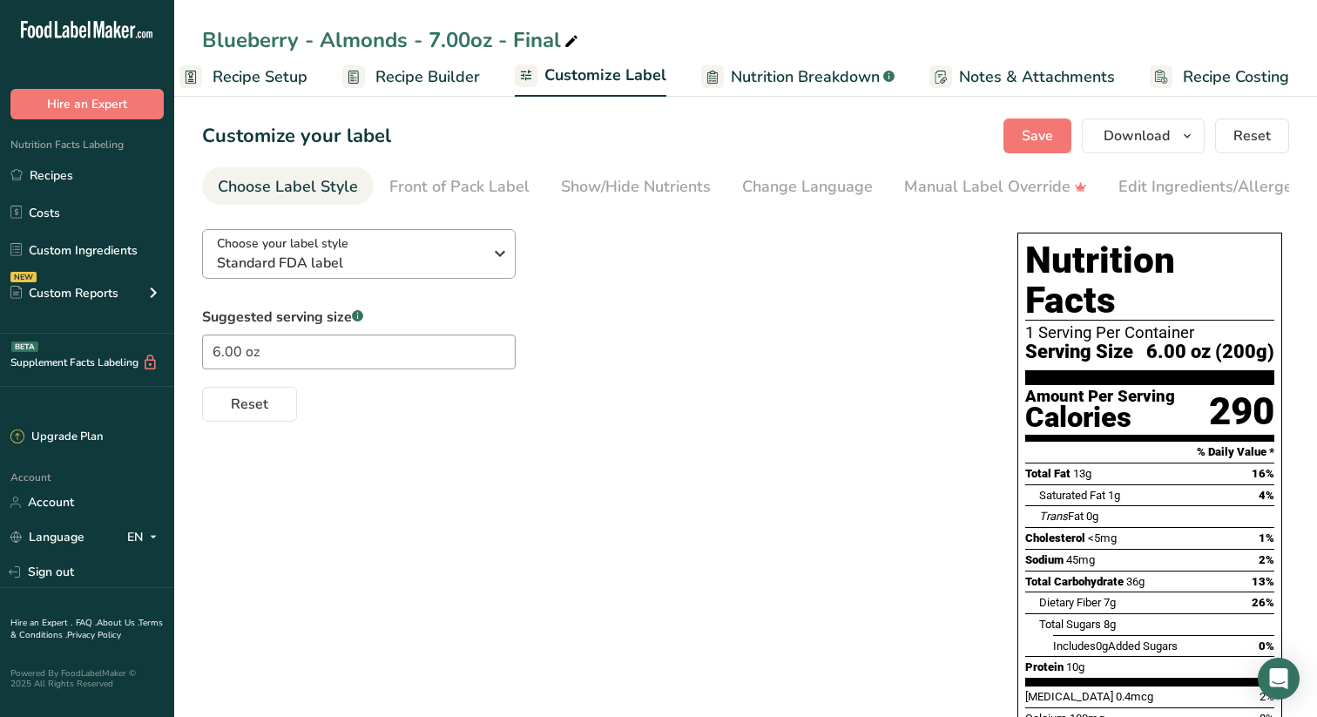
scroll to position [0, 23]
click at [219, 357] on input "6.00 oz" at bounding box center [359, 352] width 314 height 35
type input "7.00 oz"
click at [767, 449] on div "Choose your label style Standard FDA label USA (FDA) Standard FDA label Tabular…" at bounding box center [745, 642] width 1087 height 855
click at [1041, 129] on span "Save" at bounding box center [1037, 135] width 31 height 21
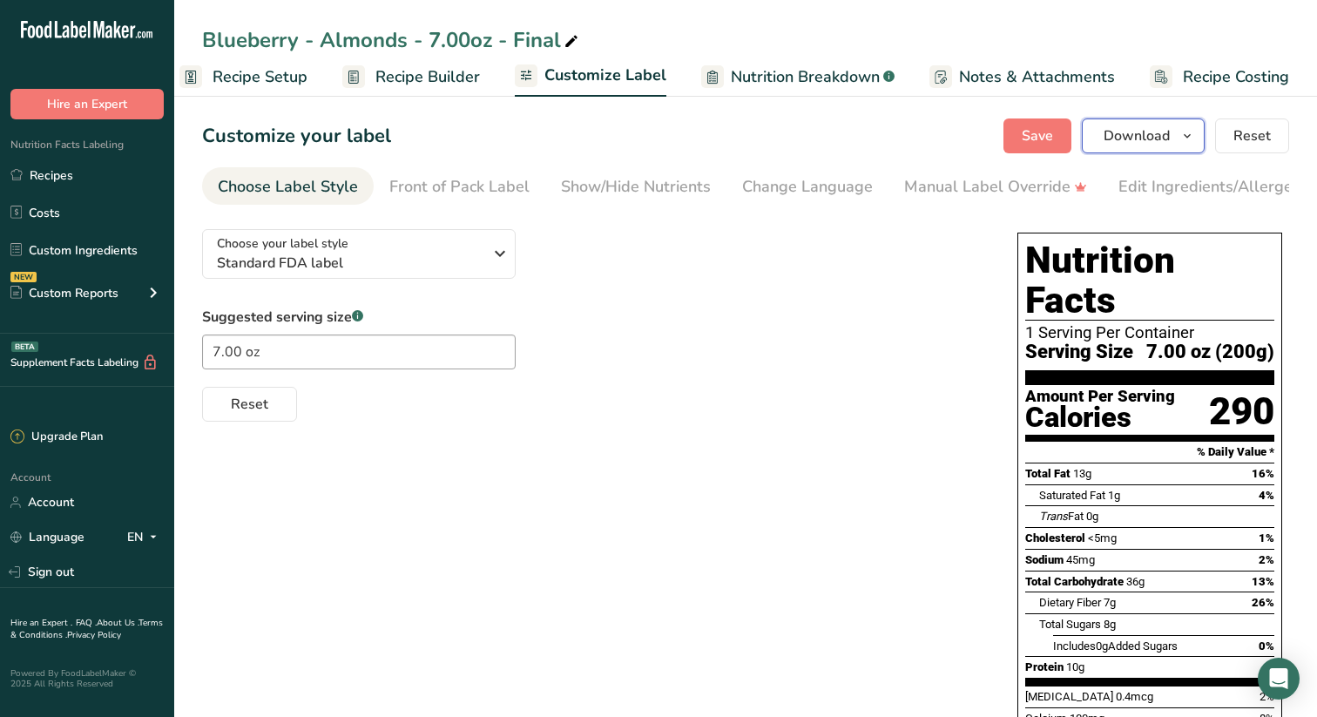
click at [1194, 132] on icon "button" at bounding box center [1188, 136] width 14 height 22
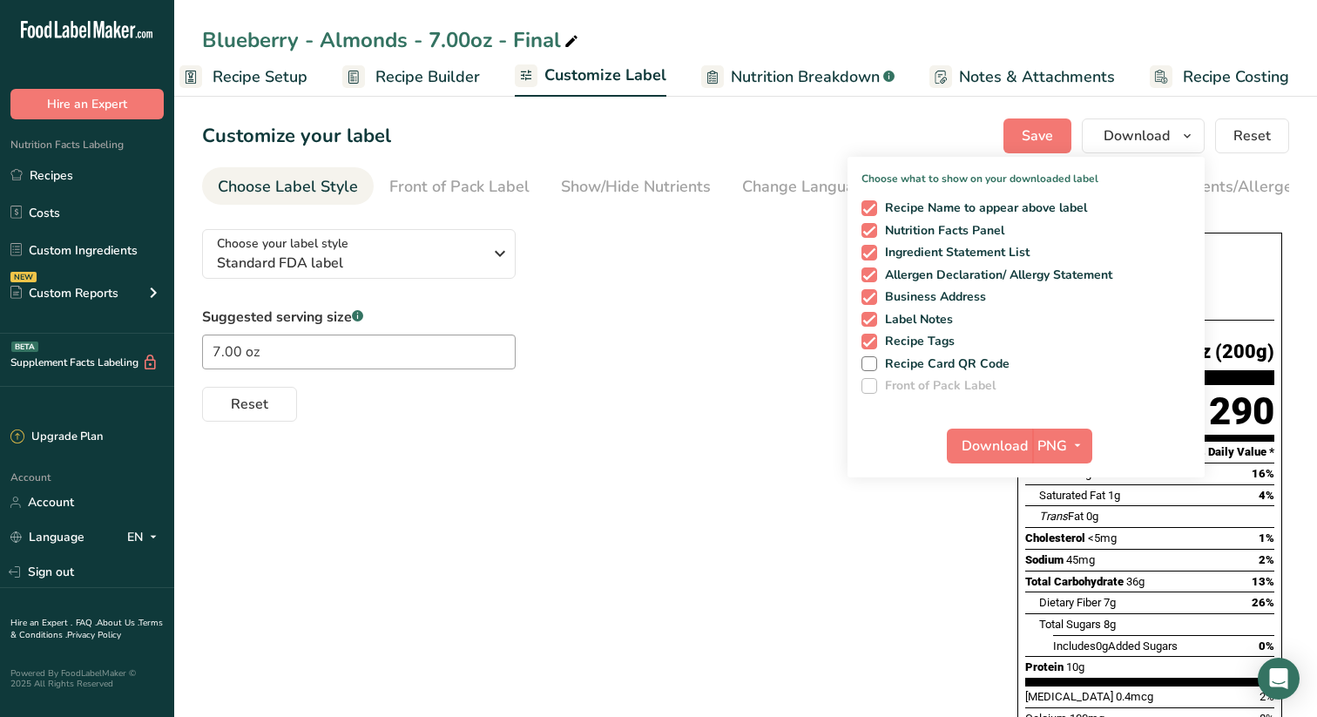
click at [271, 73] on span "Recipe Setup" at bounding box center [260, 77] width 95 height 24
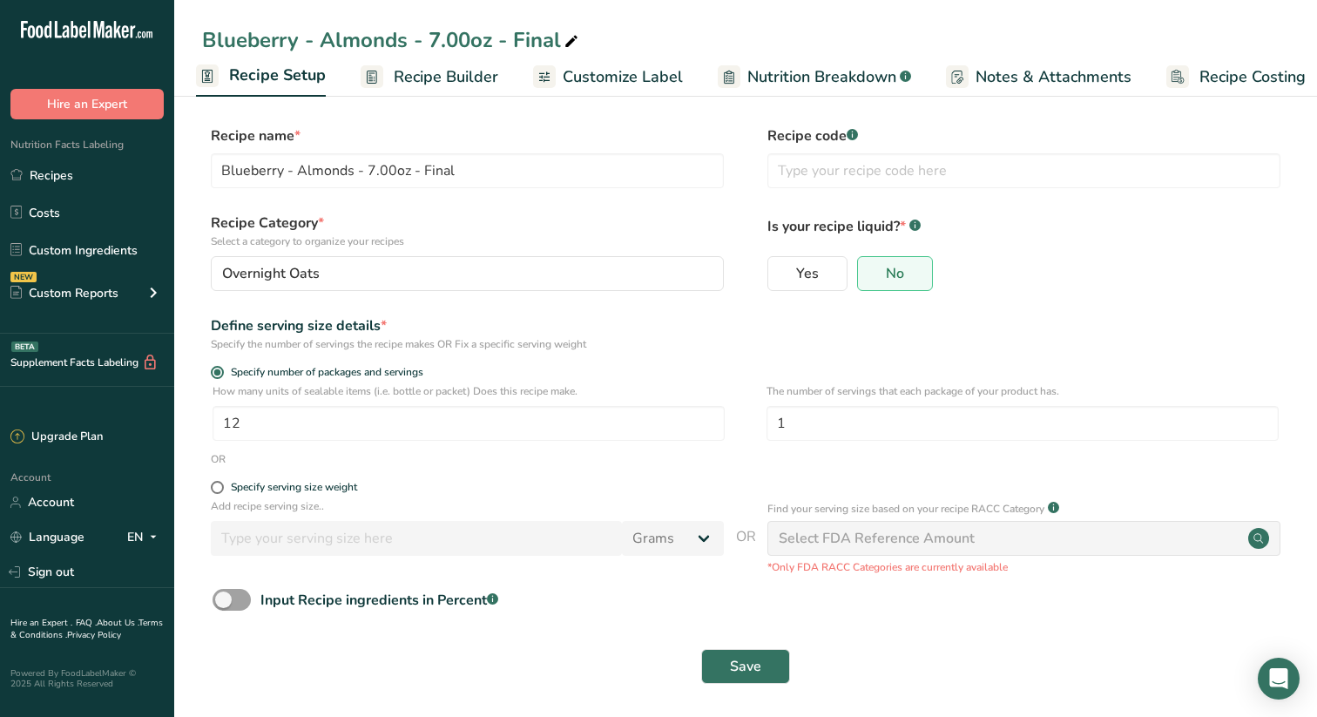
click at [432, 73] on span "Recipe Builder" at bounding box center [446, 77] width 105 height 24
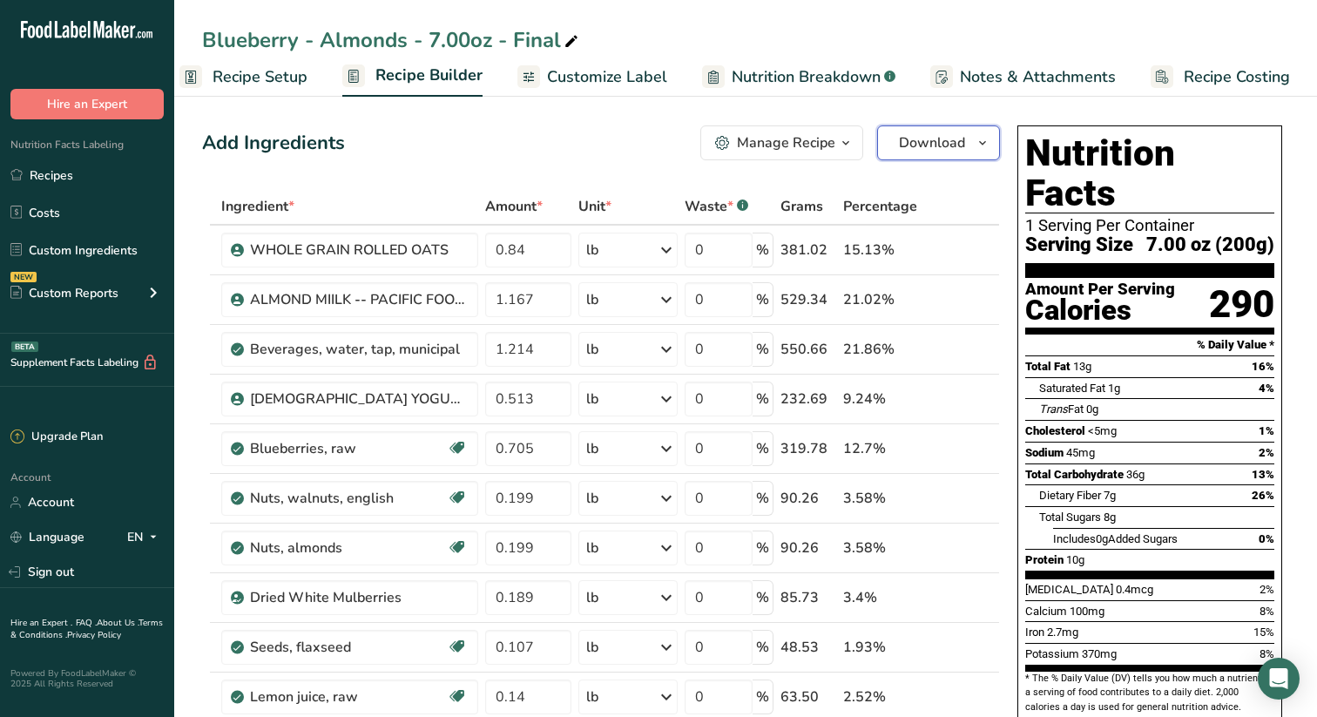
click at [985, 141] on icon "button" at bounding box center [983, 143] width 14 height 22
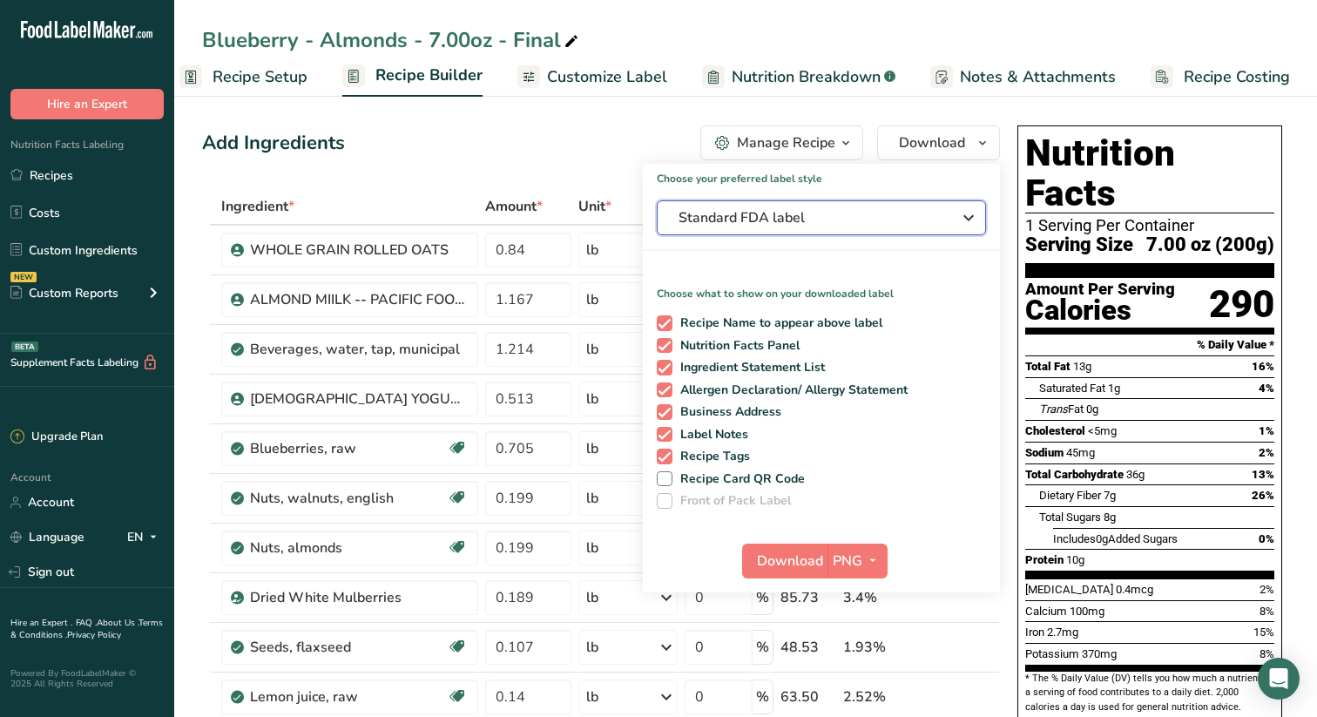
click at [971, 215] on icon "button" at bounding box center [968, 217] width 21 height 31
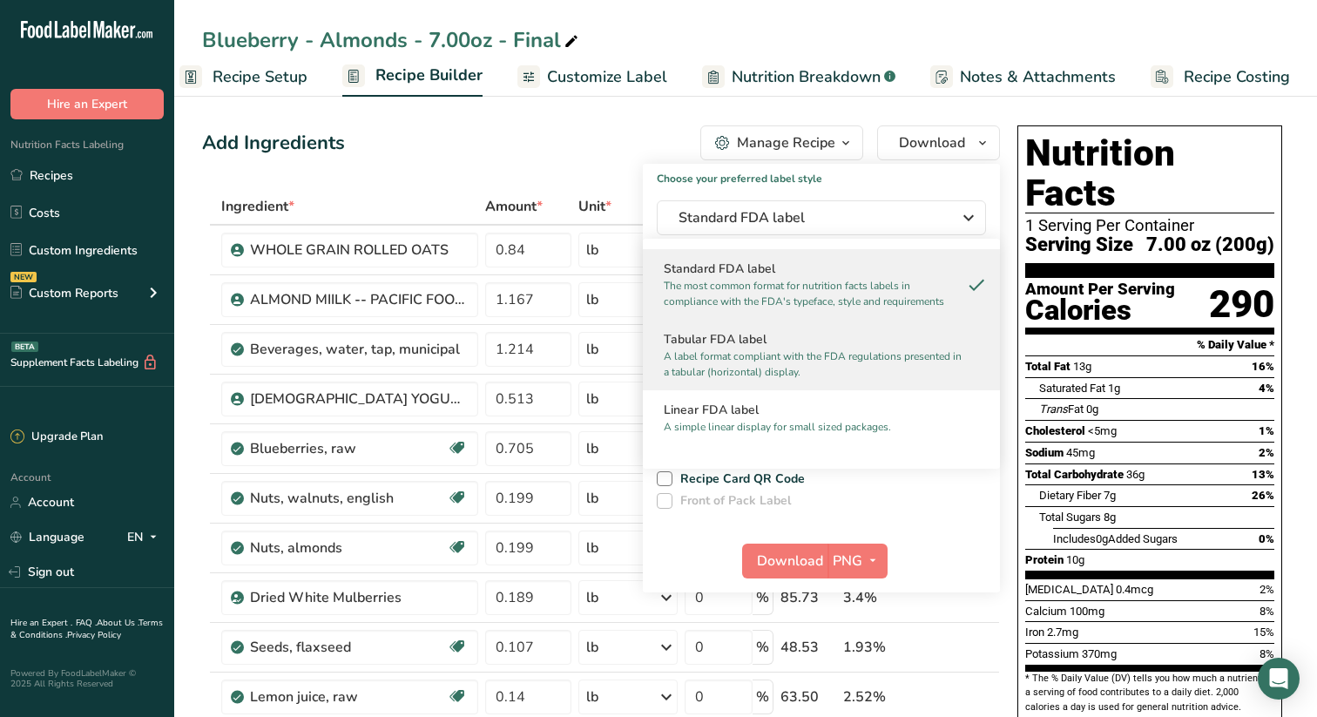
click at [757, 340] on h2 "Tabular FDA label" at bounding box center [821, 339] width 315 height 18
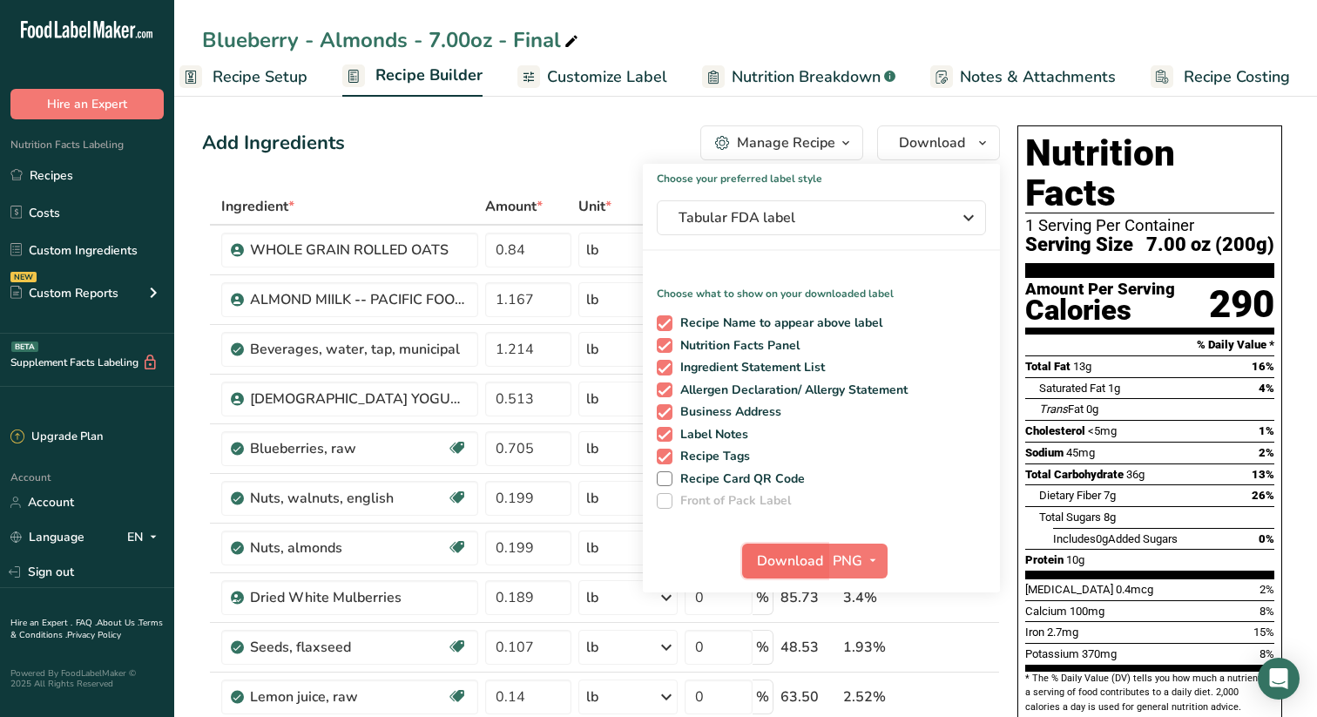
click at [792, 558] on span "Download" at bounding box center [790, 561] width 66 height 21
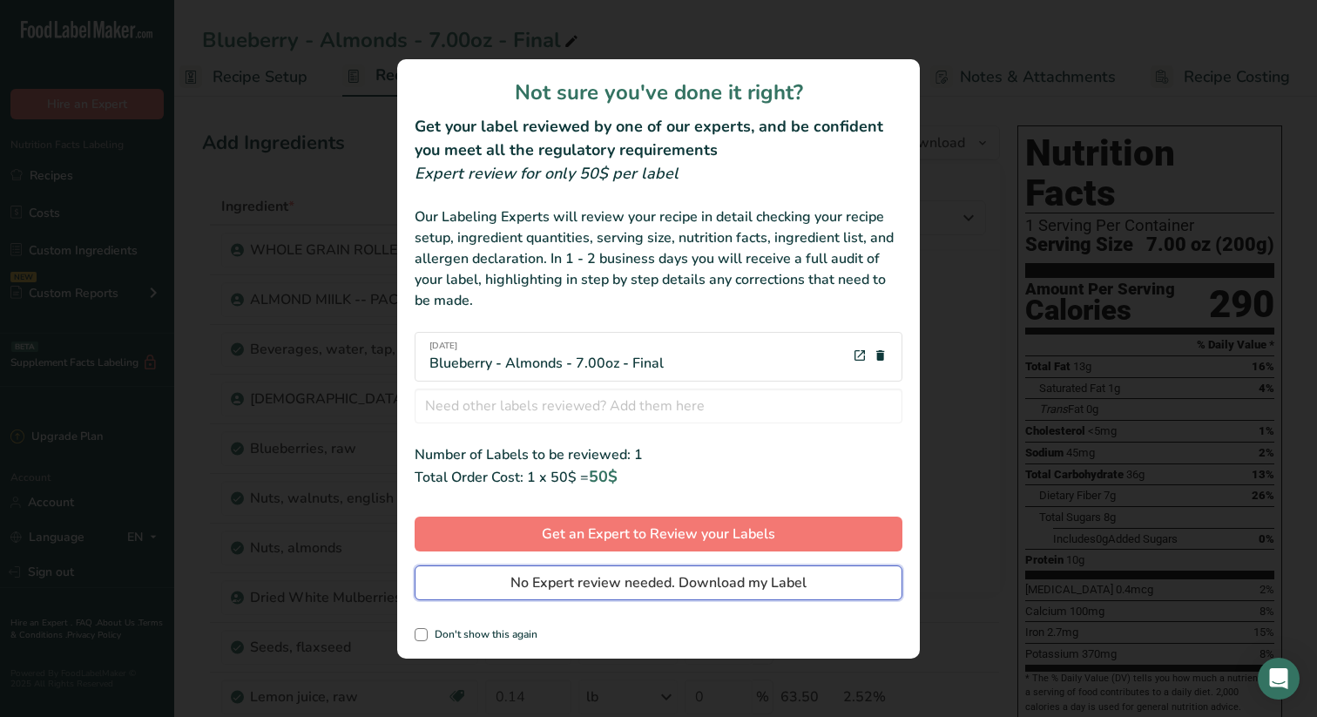
click at [630, 580] on span "No Expert review needed. Download my Label" at bounding box center [659, 582] width 296 height 21
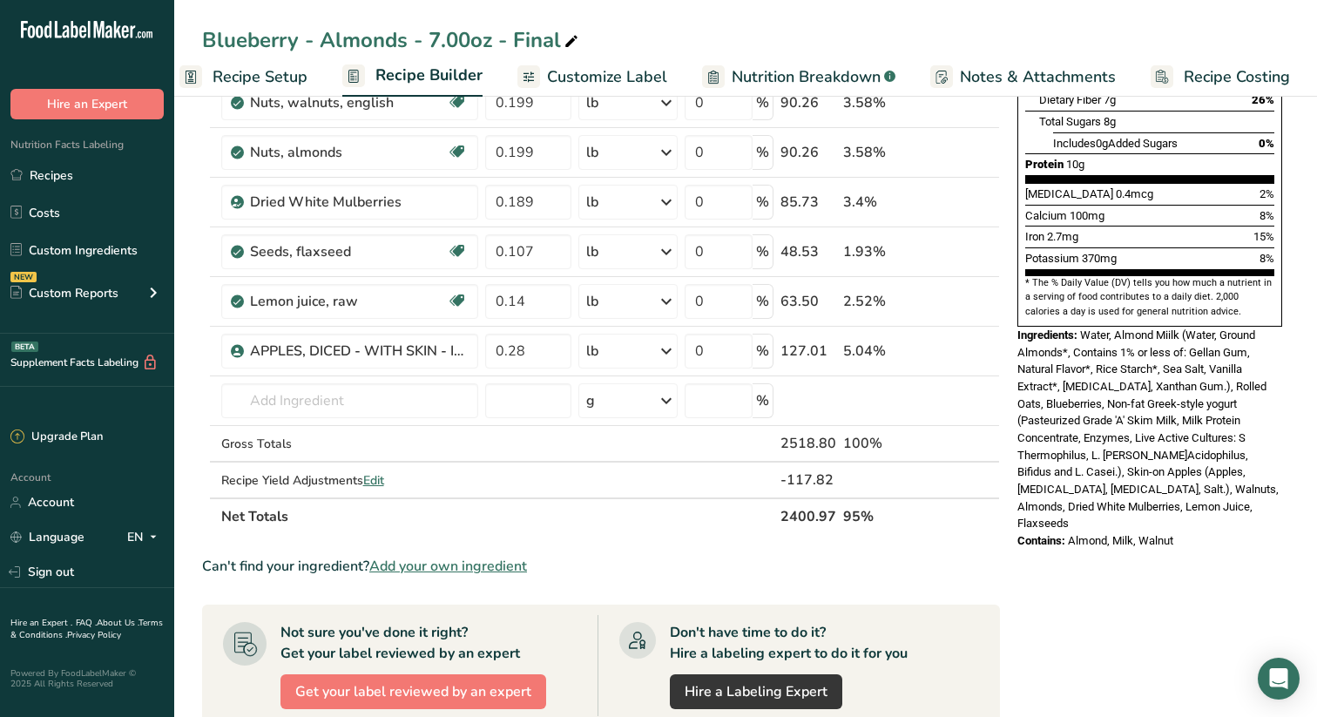
scroll to position [406, 0]
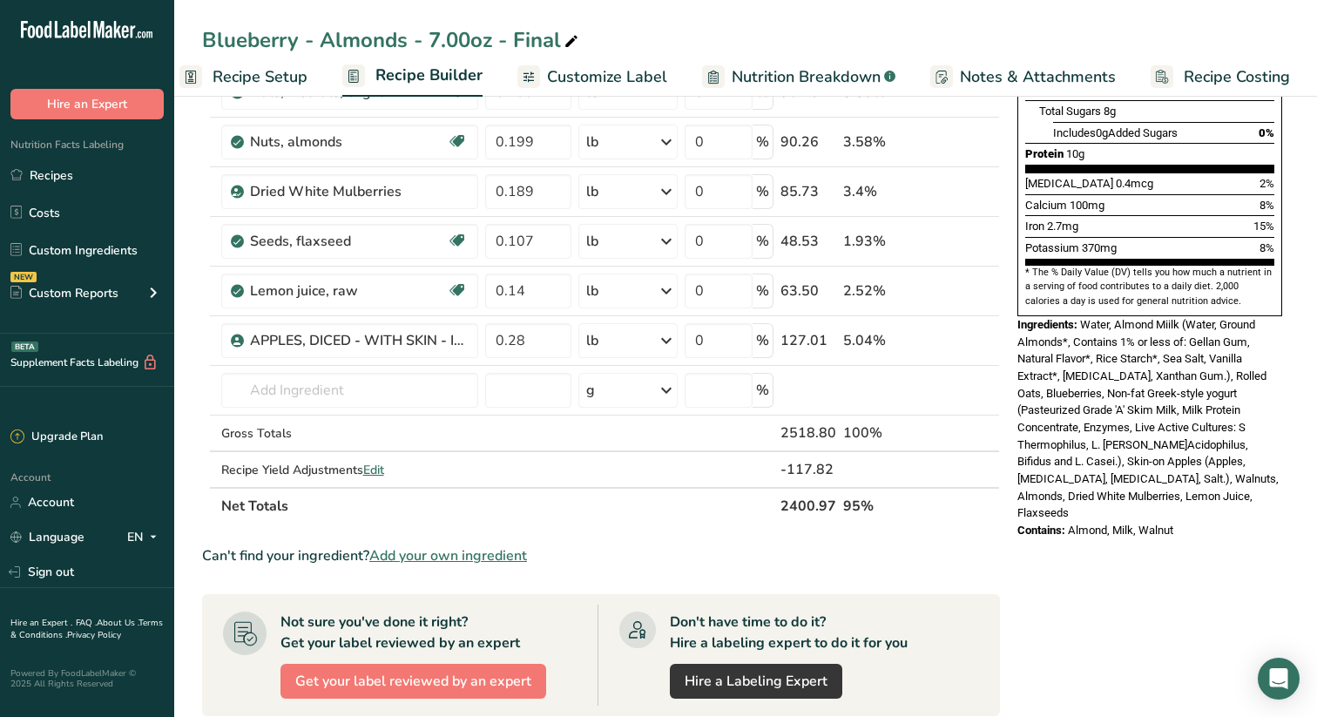
drag, startPoint x: 1018, startPoint y: 284, endPoint x: 1217, endPoint y: 480, distance: 279.7
click at [1217, 480] on div "Nutrition Facts 1 Serving Per Container Serving Size 7.00 oz (200g) Amount Per …" at bounding box center [1150, 129] width 279 height 834
copy div "Ingredients: Water, Almond Miilk (Water, Ground Almonds*, Contains 1% or less o…"
click at [1114, 543] on div "Nutrition Facts 1 Serving Per Container Serving Size 7.00 oz (200g) Amount Per …" at bounding box center [1150, 412] width 279 height 1400
click at [46, 173] on link "Recipes" at bounding box center [87, 175] width 174 height 33
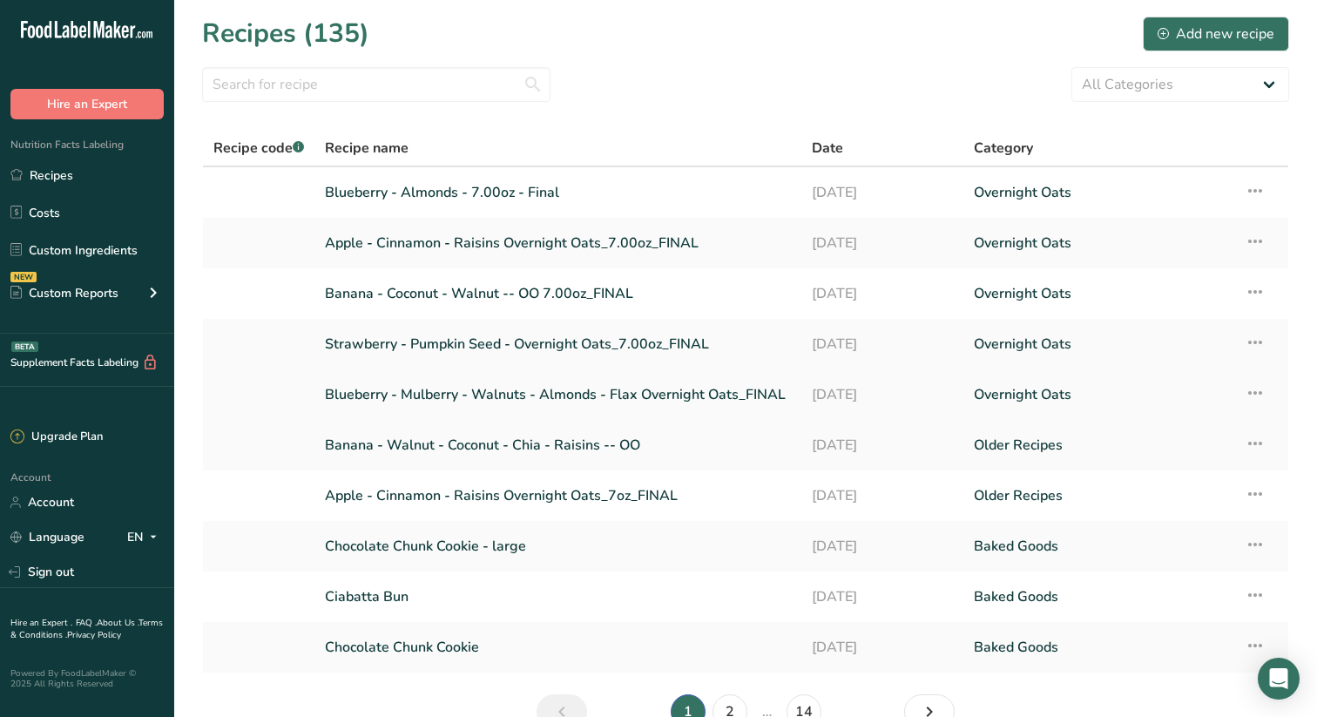
click at [512, 392] on link "Blueberry - Mulberry - Walnuts - Almonds - Flax Overnight Oats_FINAL" at bounding box center [558, 394] width 466 height 37
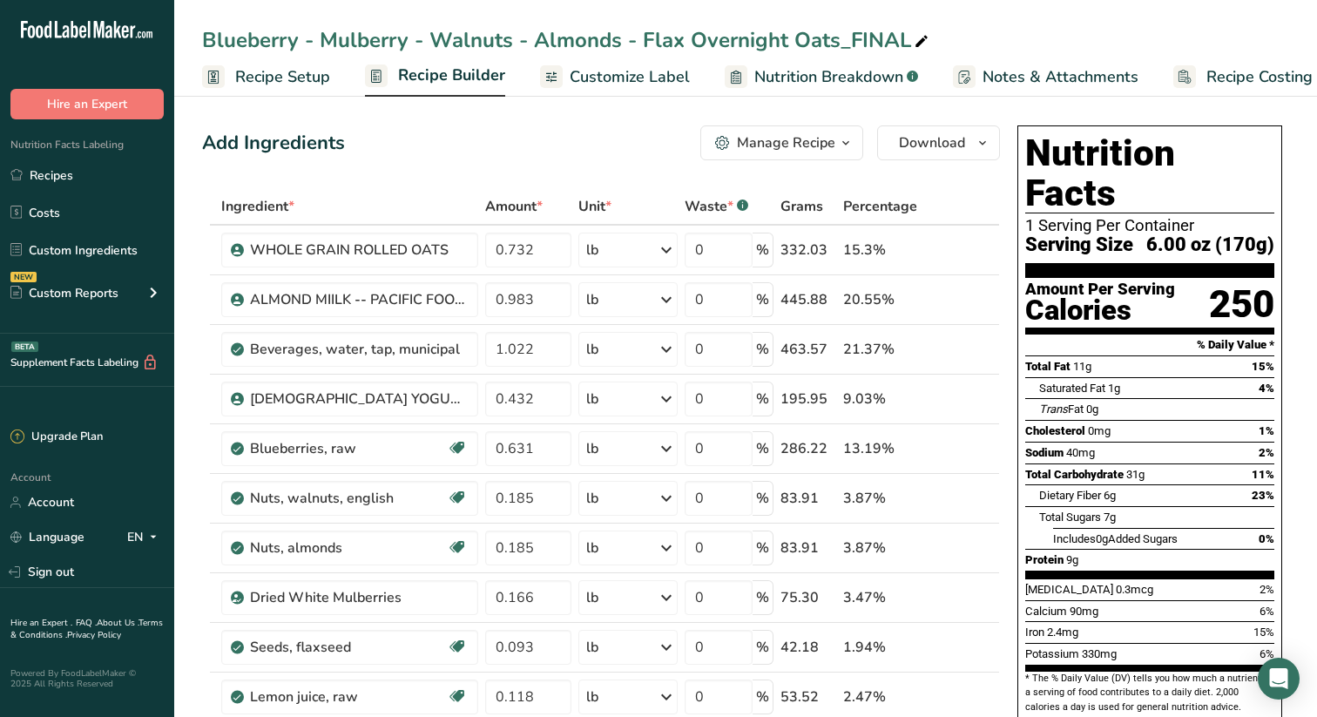
click at [437, 72] on span "Recipe Builder" at bounding box center [451, 76] width 107 height 24
click at [277, 75] on span "Recipe Setup" at bounding box center [260, 77] width 95 height 24
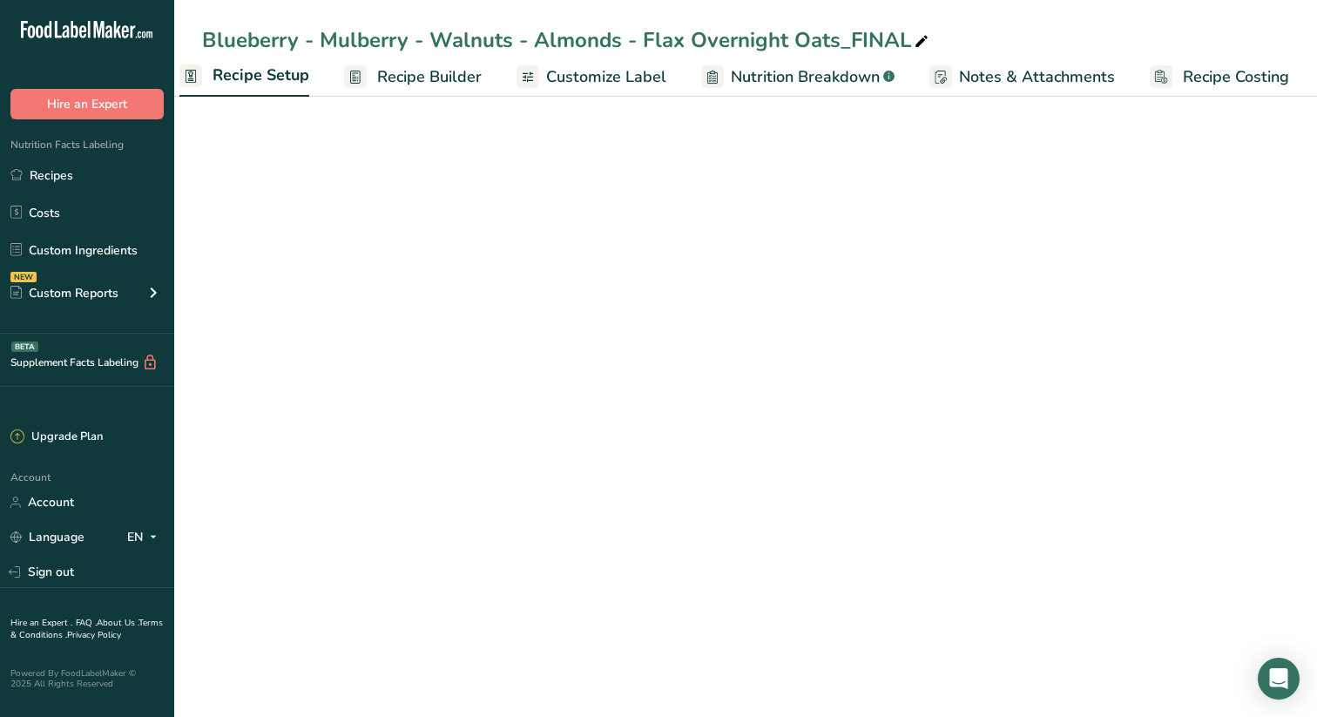
scroll to position [0, 6]
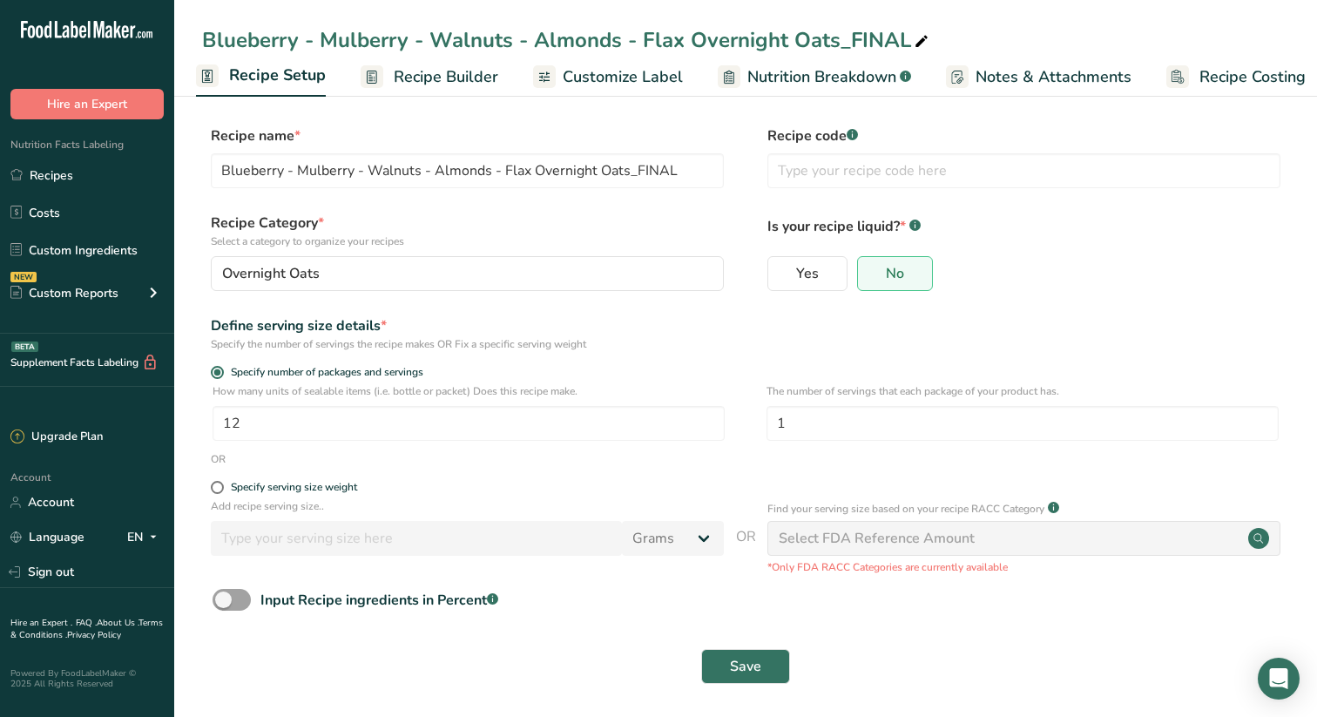
click at [471, 71] on span "Recipe Builder" at bounding box center [446, 77] width 105 height 24
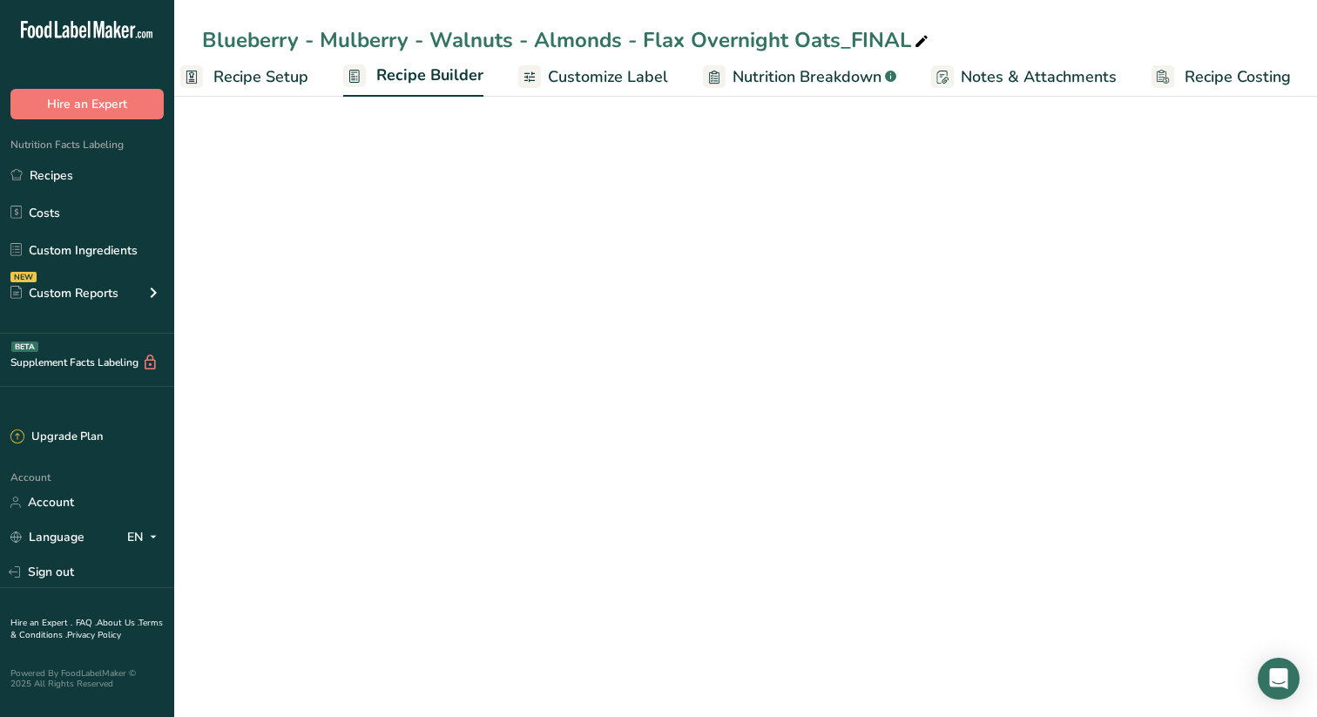
scroll to position [0, 23]
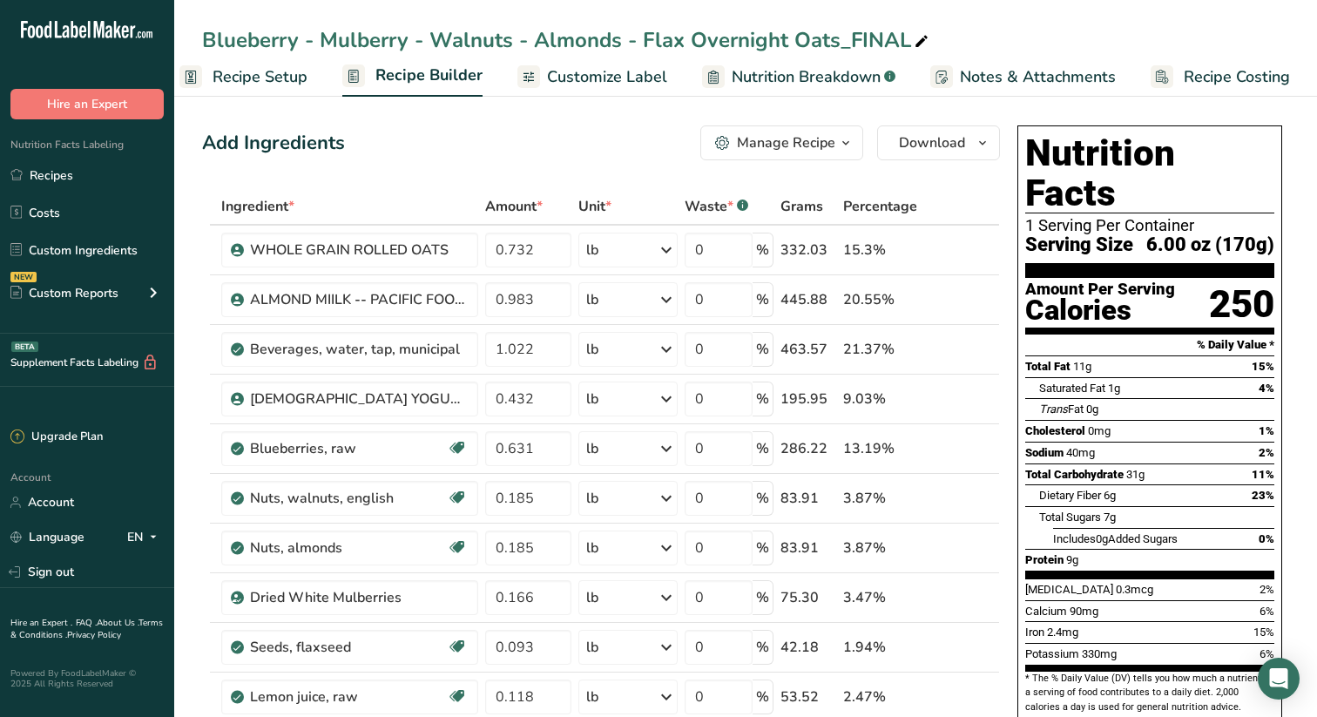
click at [639, 77] on span "Customize Label" at bounding box center [607, 77] width 120 height 24
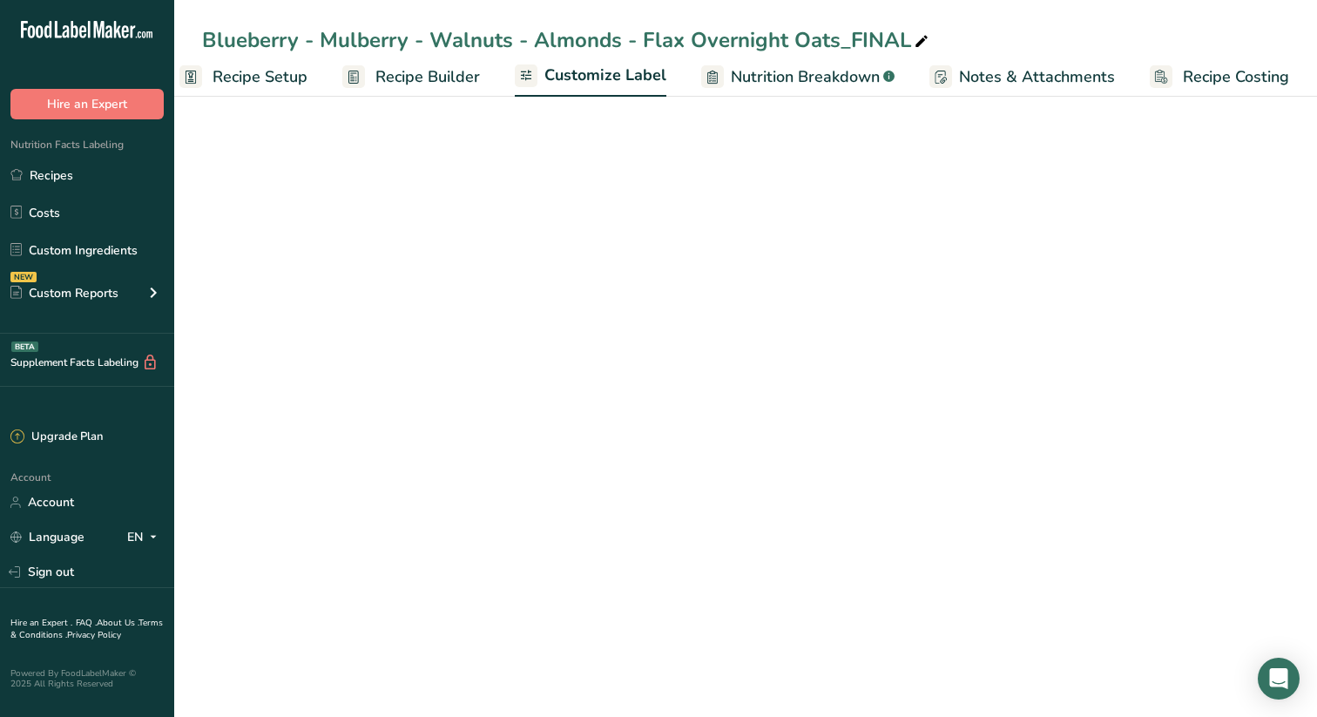
scroll to position [0, 23]
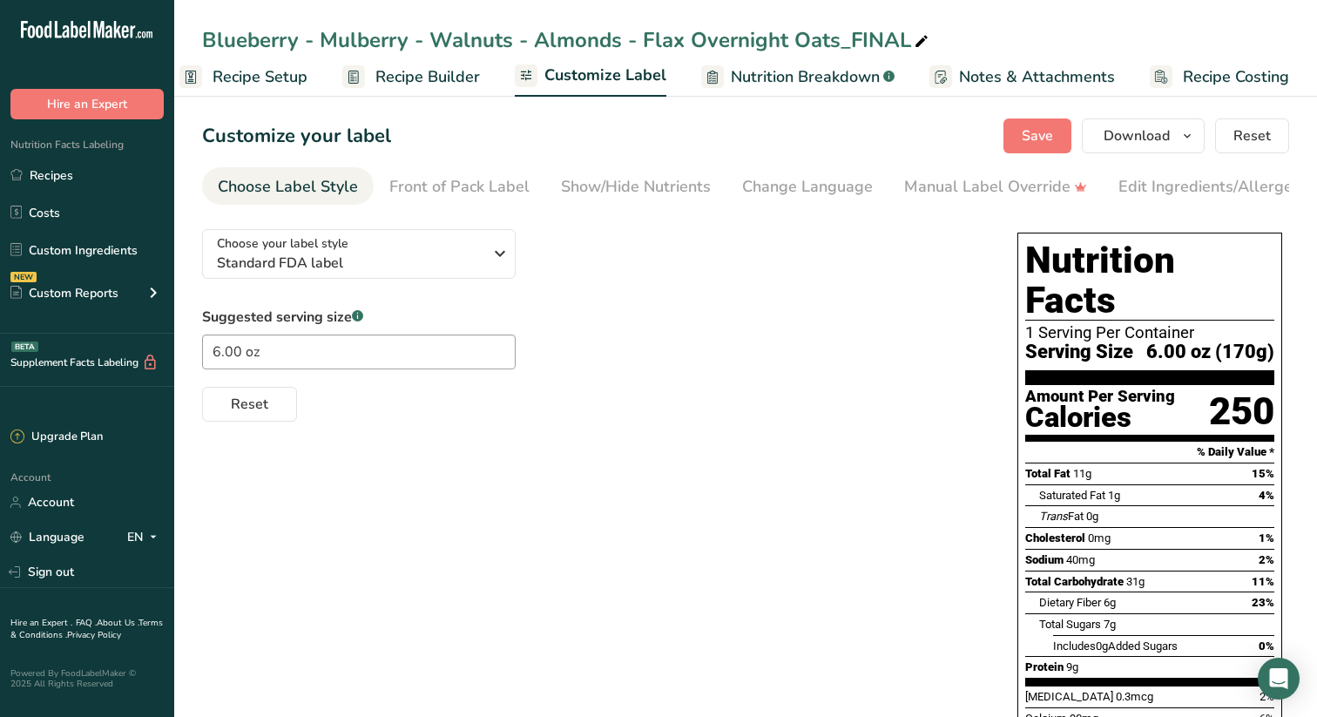
click at [261, 79] on span "Recipe Setup" at bounding box center [260, 77] width 95 height 24
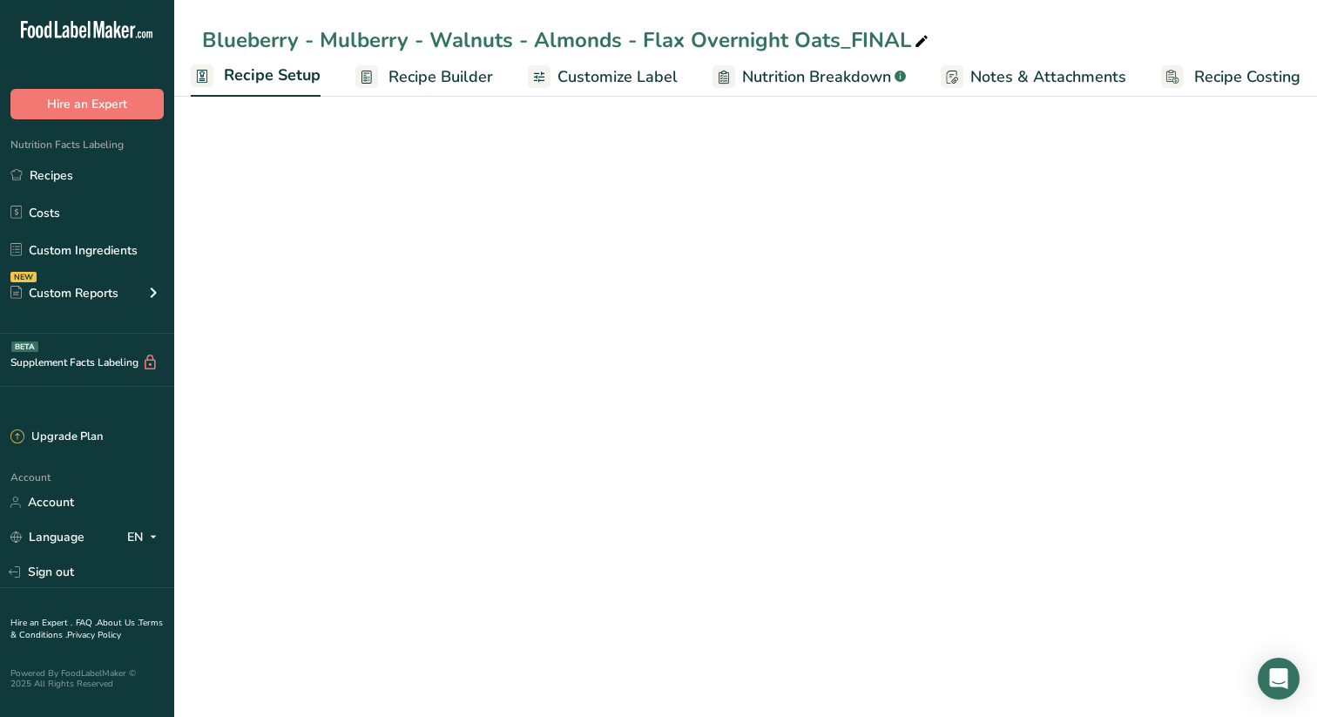
scroll to position [0, 6]
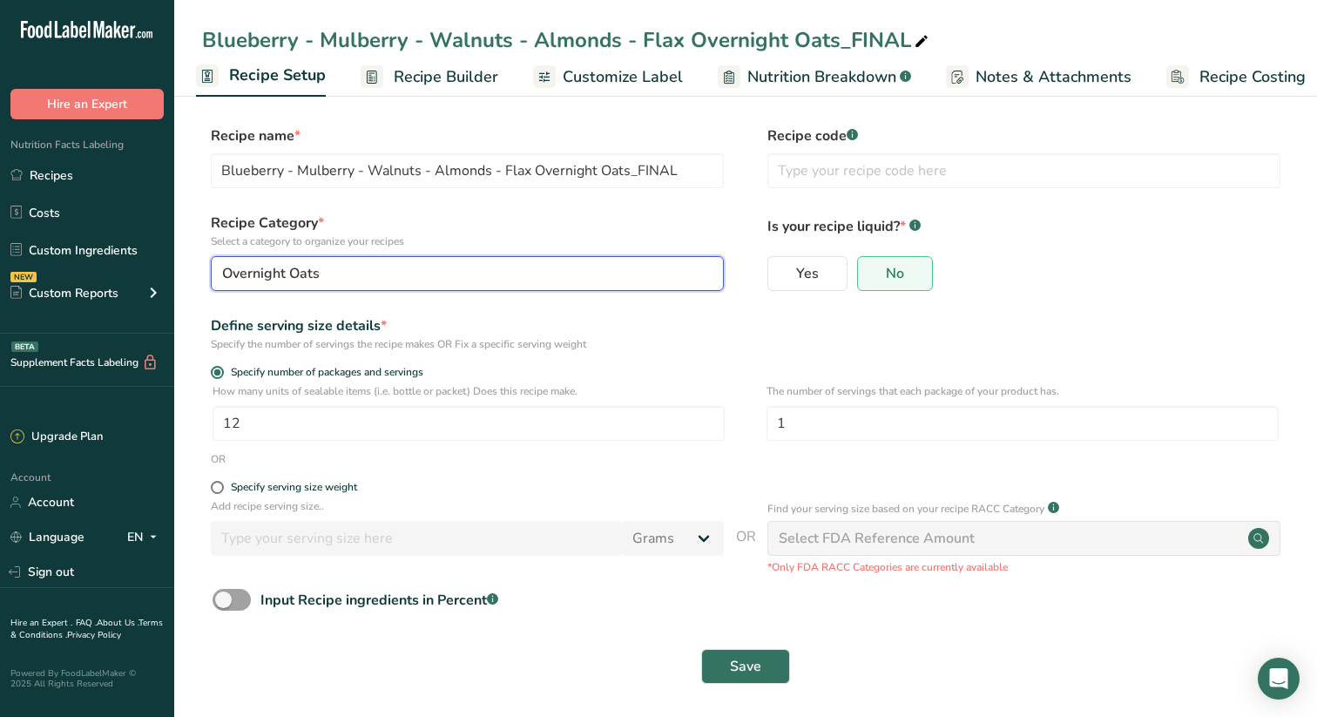
click at [685, 273] on div "Overnight Oats" at bounding box center [462, 273] width 480 height 21
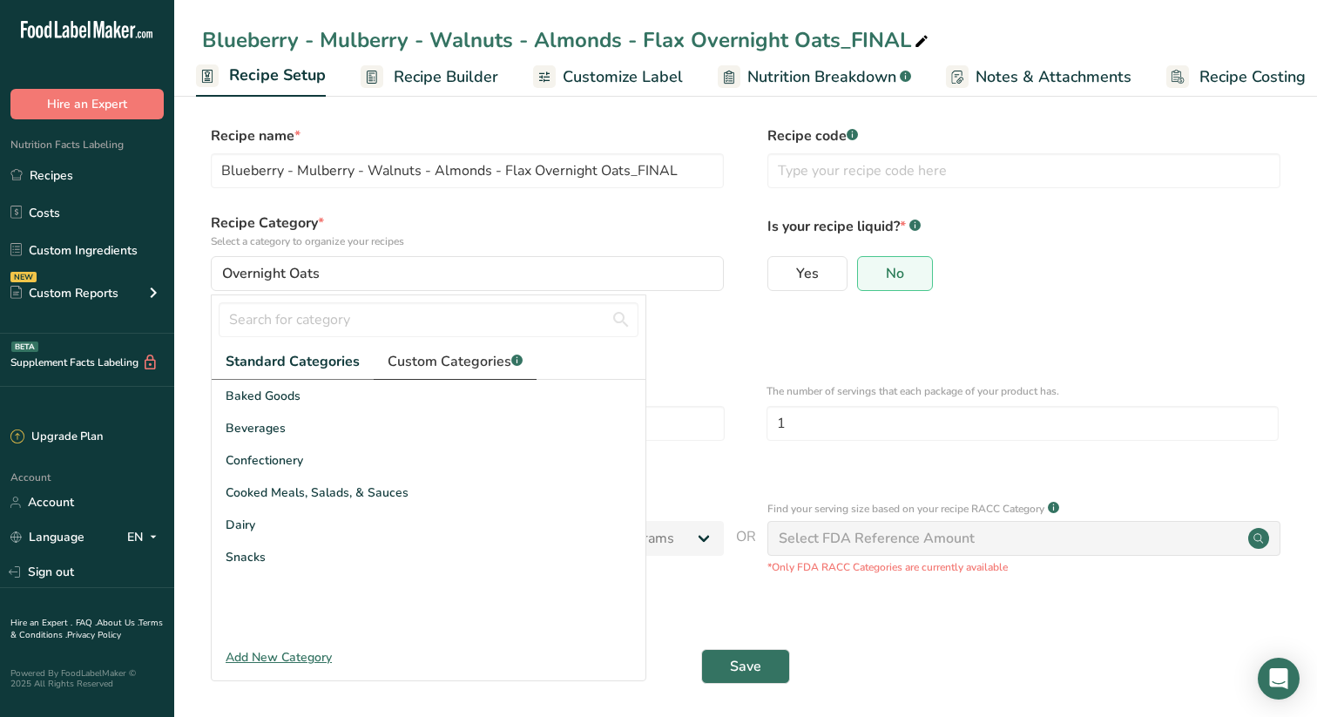
click at [484, 356] on span "Custom Categories .a-a{fill:#347362;}.b-a{fill:#fff;}" at bounding box center [455, 361] width 135 height 21
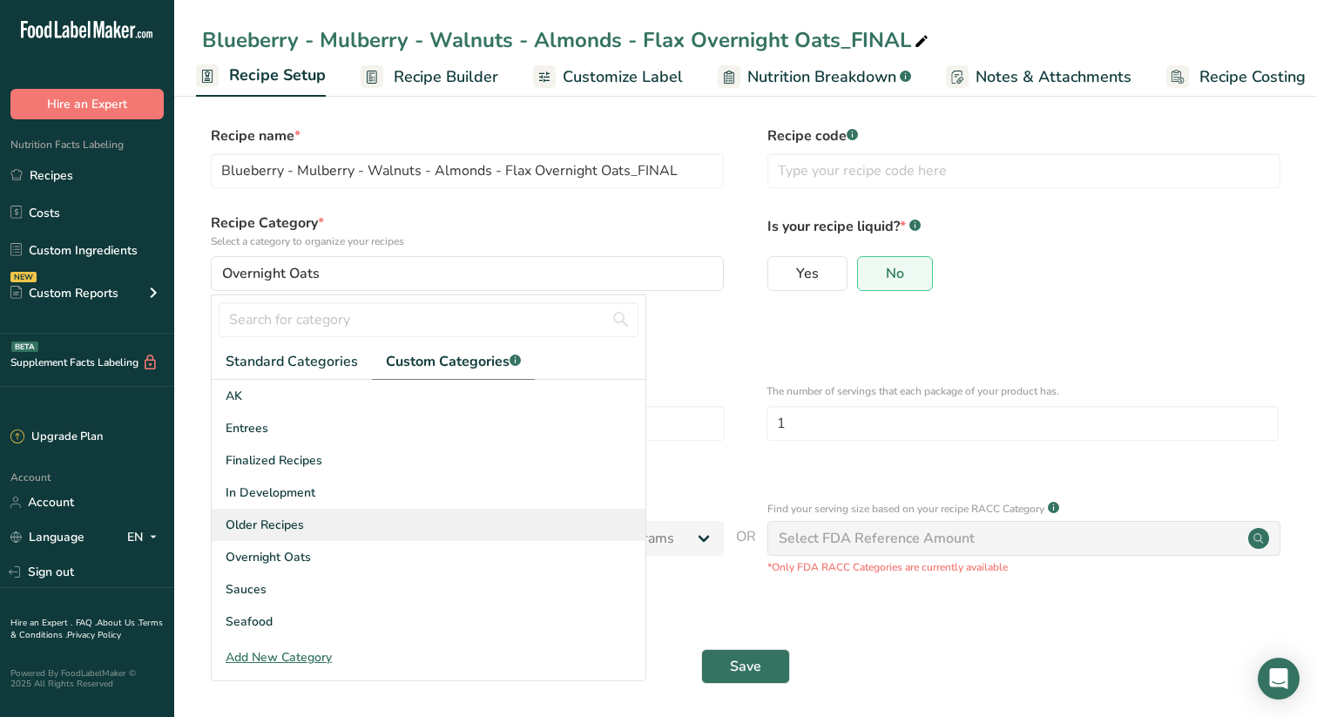
click at [284, 519] on span "Older Recipes" at bounding box center [265, 525] width 78 height 18
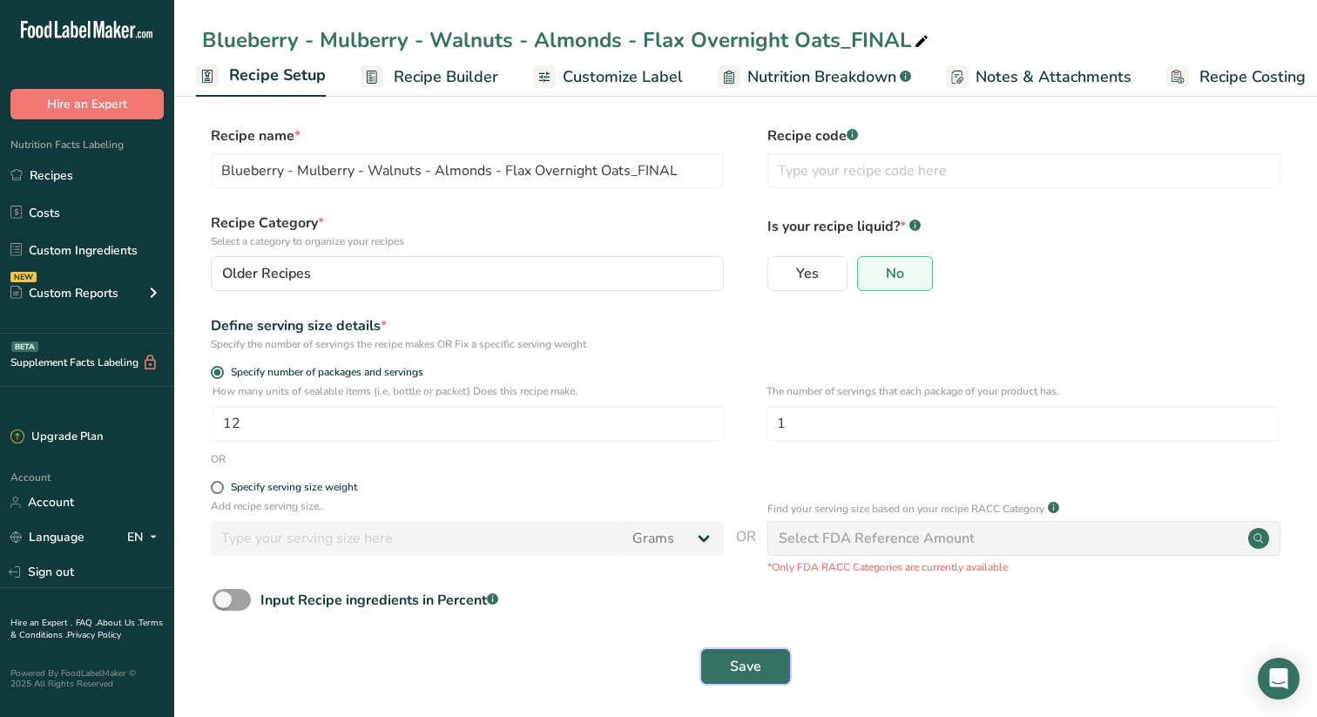
click at [755, 659] on span "Save" at bounding box center [745, 666] width 31 height 21
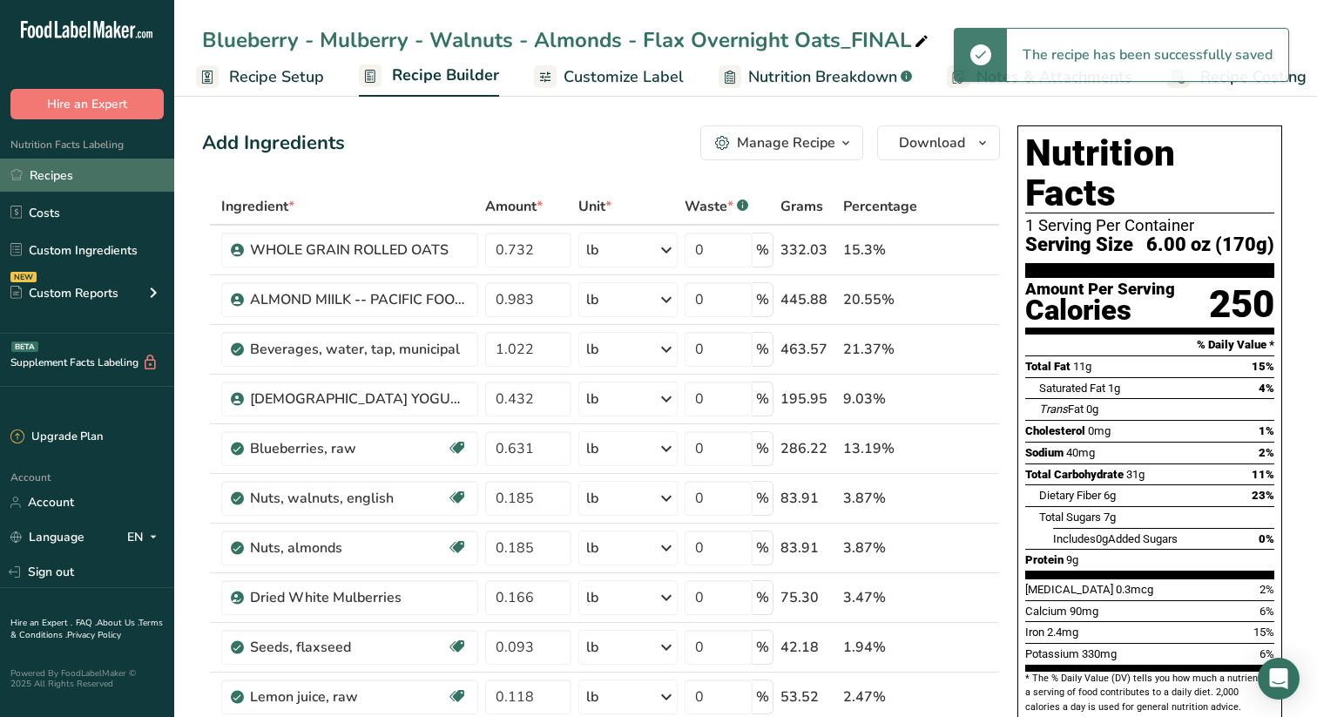
click at [51, 173] on link "Recipes" at bounding box center [87, 175] width 174 height 33
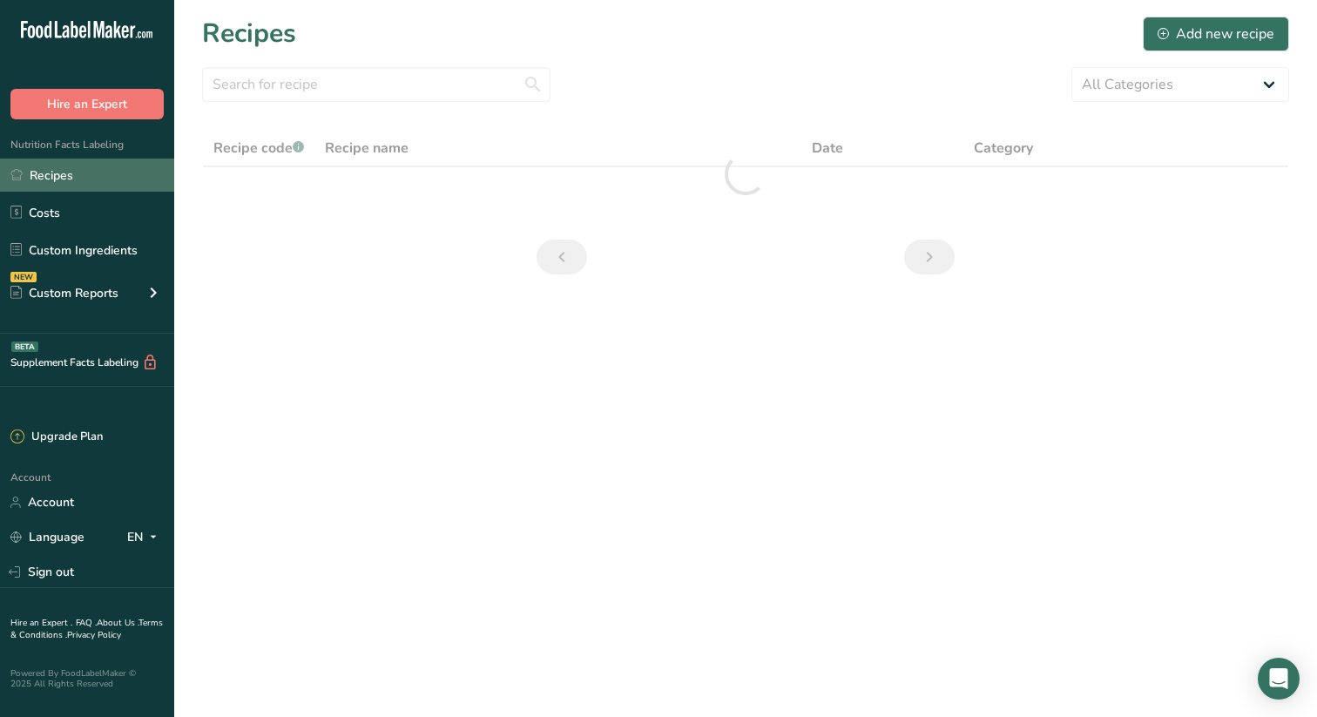
click at [44, 171] on link "Recipes" at bounding box center [87, 175] width 174 height 33
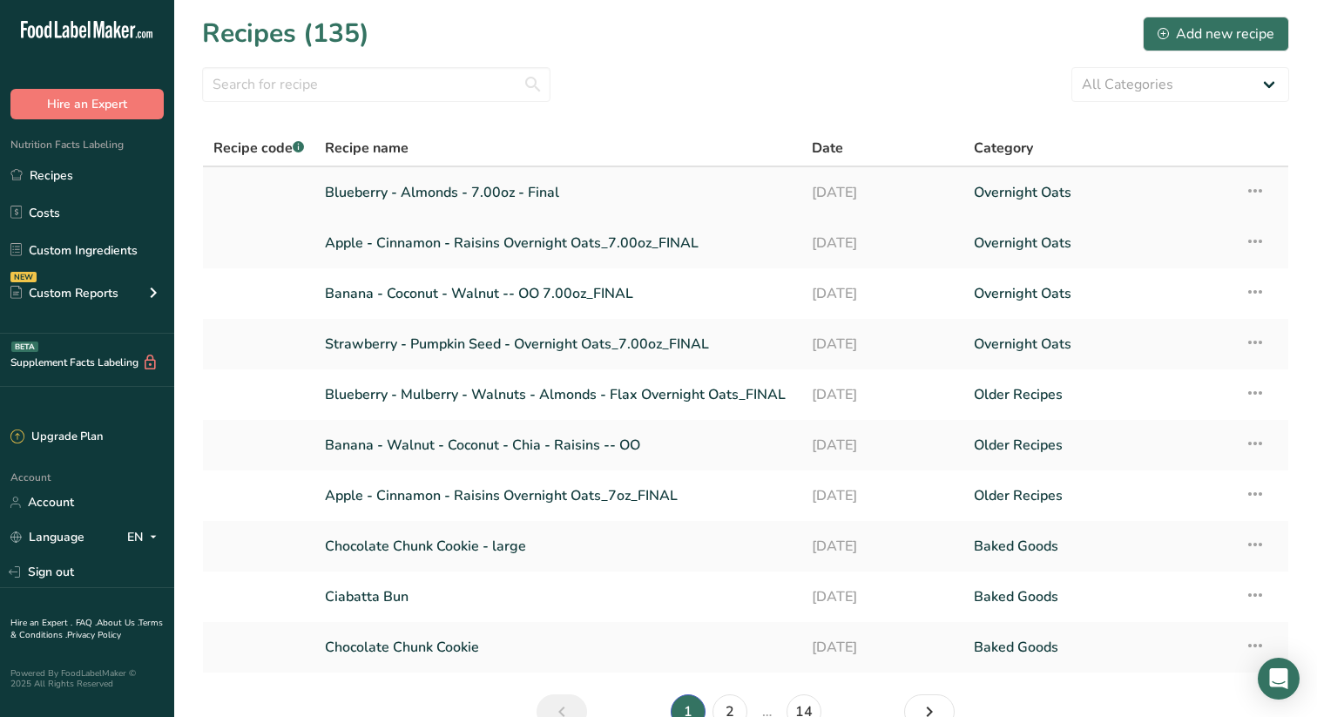
click at [472, 186] on link "Blueberry - Almonds - 7.00oz - Final" at bounding box center [558, 192] width 466 height 37
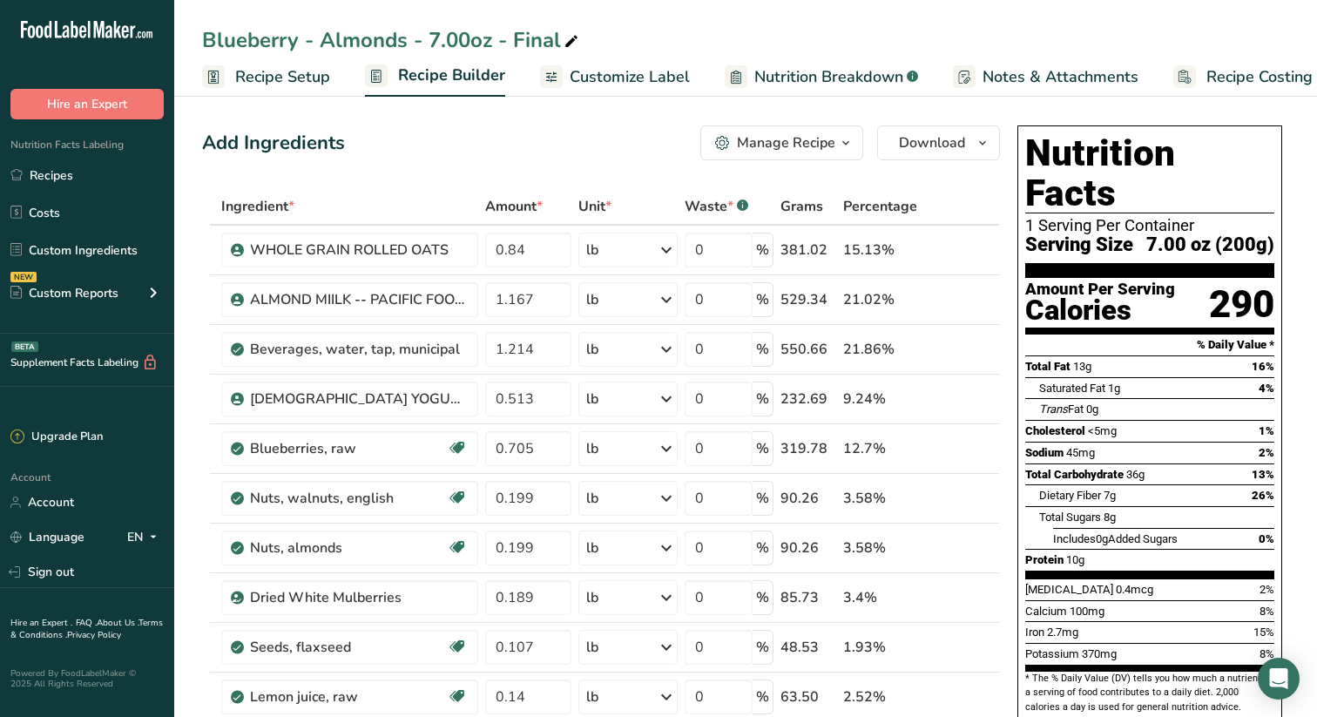
click at [411, 41] on div "Blueberry - Almonds - 7.00oz - Final" at bounding box center [392, 39] width 380 height 31
type input "Blueberry - Almonds Overnight Oats - 7.00oz - Final"
click at [53, 173] on link "Recipes" at bounding box center [87, 175] width 174 height 33
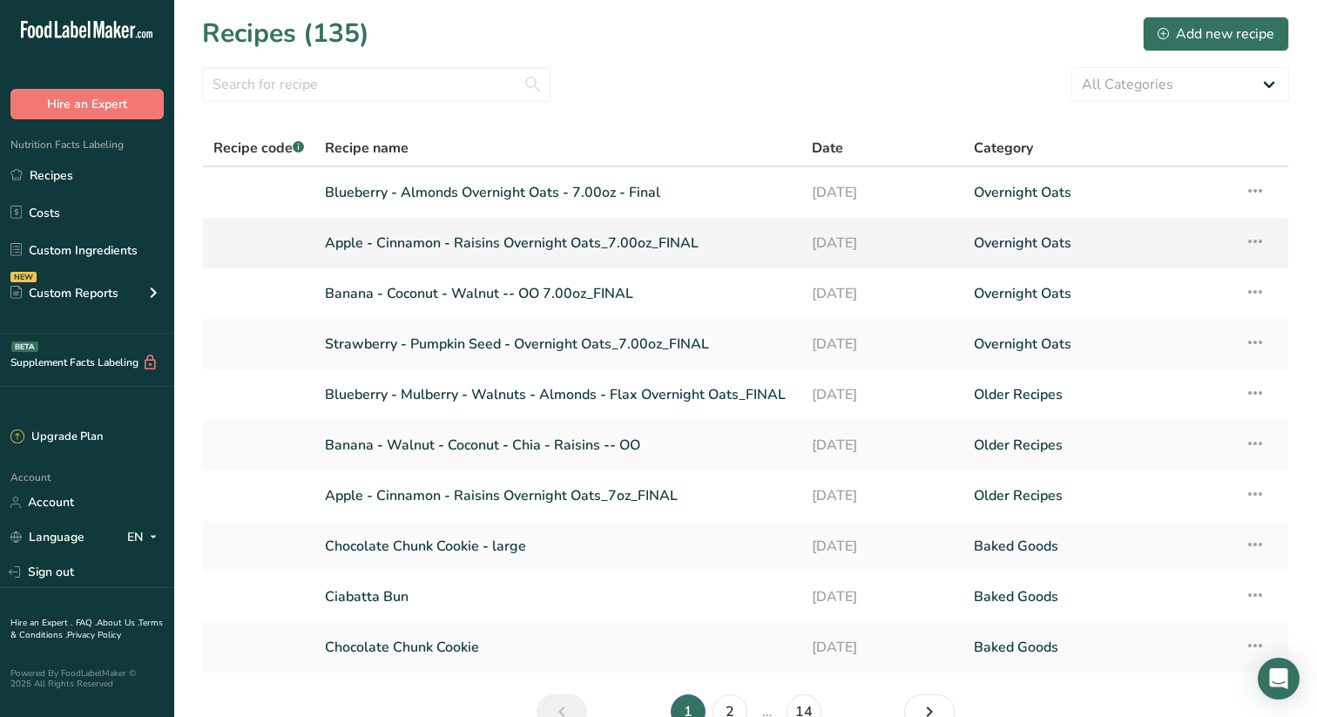
click at [611, 242] on link "Apple - Cinnamon - Raisins Overnight Oats_7.00oz_FINAL" at bounding box center [558, 243] width 466 height 37
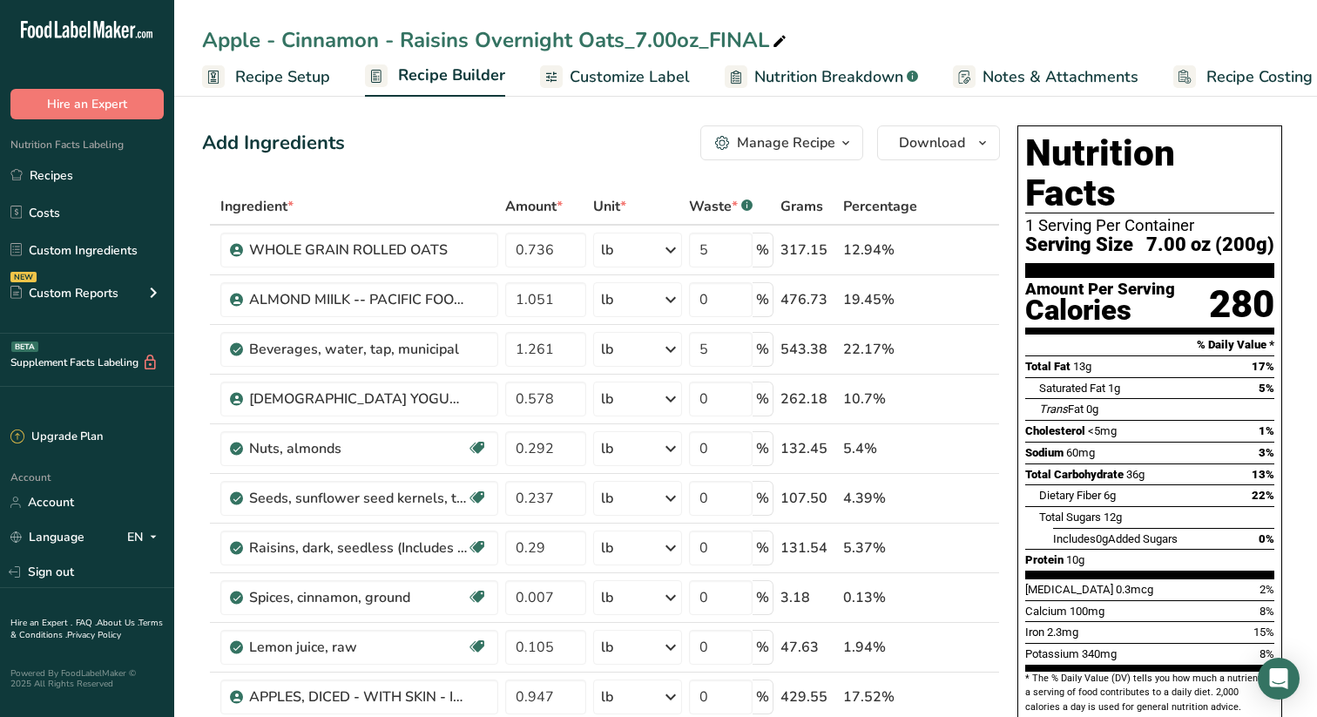
click at [635, 35] on div "Apple - Cinnamon - Raisins Overnight Oats_7.00oz_FINAL" at bounding box center [496, 39] width 588 height 31
click at [634, 44] on input "Apple - Cinnamon - Raisins Overnight Oats_7.00oz - FINAL" at bounding box center [745, 39] width 1087 height 31
type input "Apple - Cinnamon - Raisins Overnight Oats -7.00oz - FINAL"
click at [60, 175] on link "Recipes" at bounding box center [87, 175] width 174 height 33
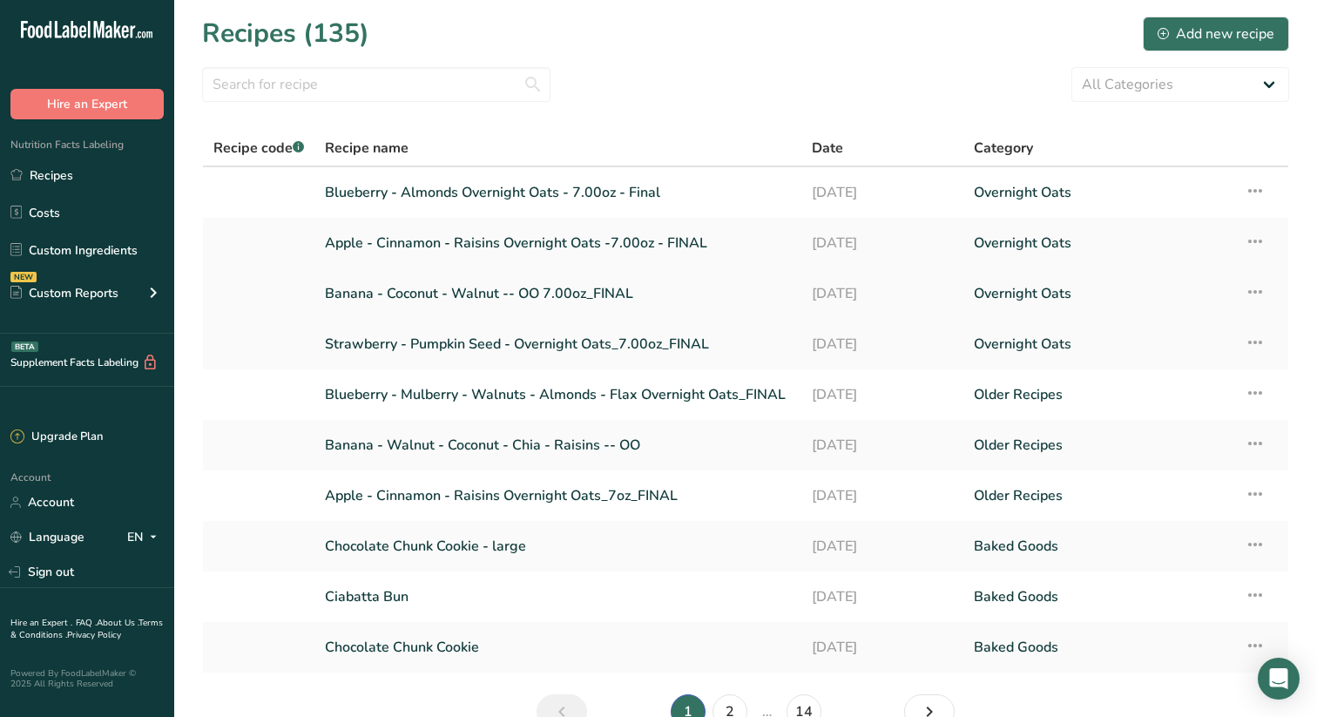
click at [531, 293] on link "Banana - Coconut - Walnut -- OO 7.00oz_FINAL" at bounding box center [558, 293] width 466 height 37
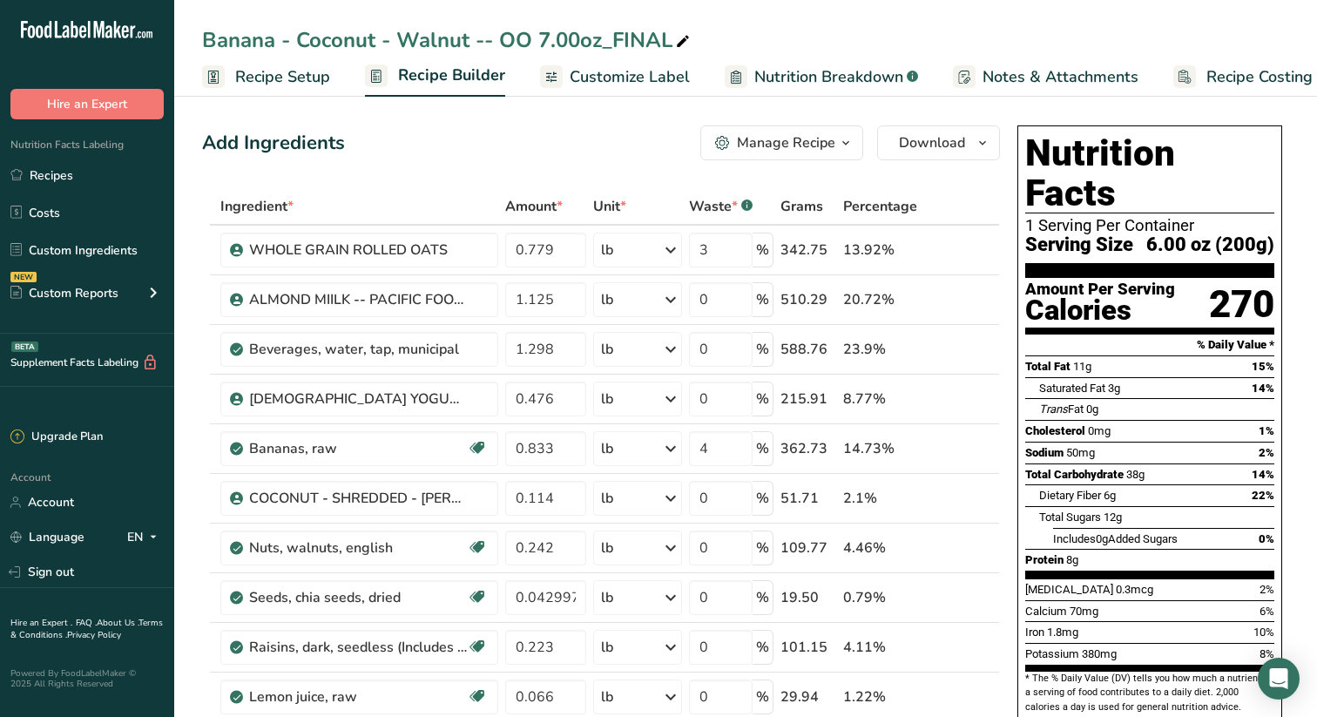
click at [516, 41] on div "Banana - Coconut - Walnut -- OO 7.00oz_FINAL" at bounding box center [447, 39] width 491 height 31
click at [512, 40] on input "Banana - Coconut - Walnut -- OO 7.00oz_FINAL" at bounding box center [745, 39] width 1087 height 31
click at [492, 40] on input "Banana - Coconut - Walnut -- OO 7.00oz_FINAL" at bounding box center [745, 39] width 1087 height 31
click at [492, 40] on input "Banana - Coconut - Walnut OO 7.00oz_FINAL" at bounding box center [745, 39] width 1087 height 31
click at [719, 40] on input "Banana - Coconut - Walnut Overnight Oats - 7.00oz_FINAL" at bounding box center [745, 39] width 1087 height 31
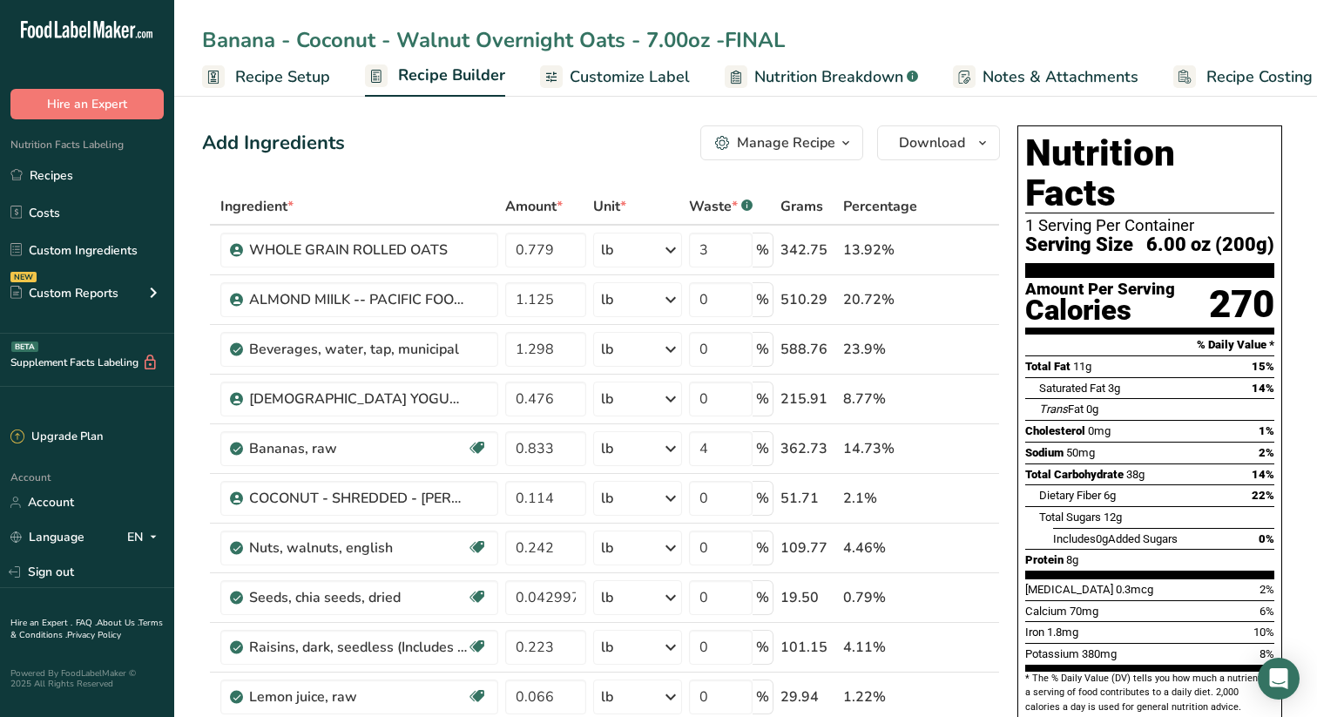
type input "Banana - Coconut - Walnut Overnight Oats - 7.00oz -FINAL"
click at [605, 76] on span "Customize Label" at bounding box center [630, 77] width 120 height 24
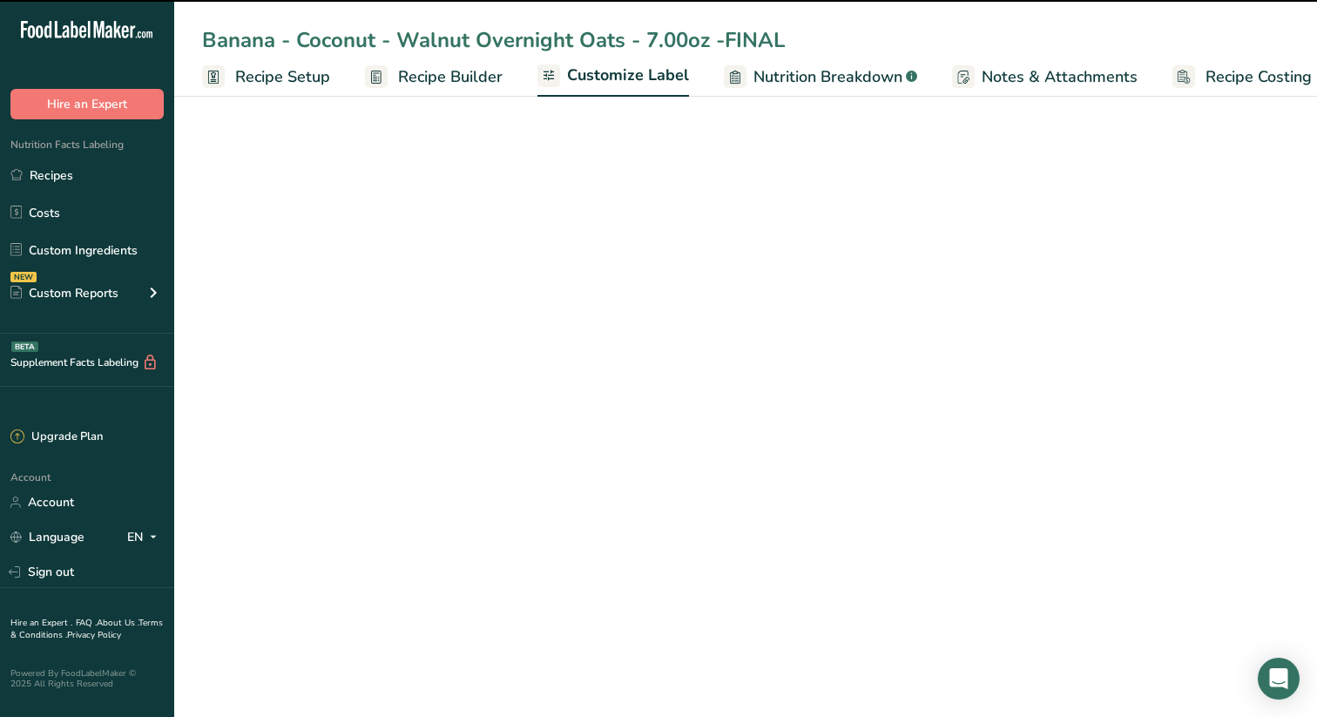
scroll to position [0, 23]
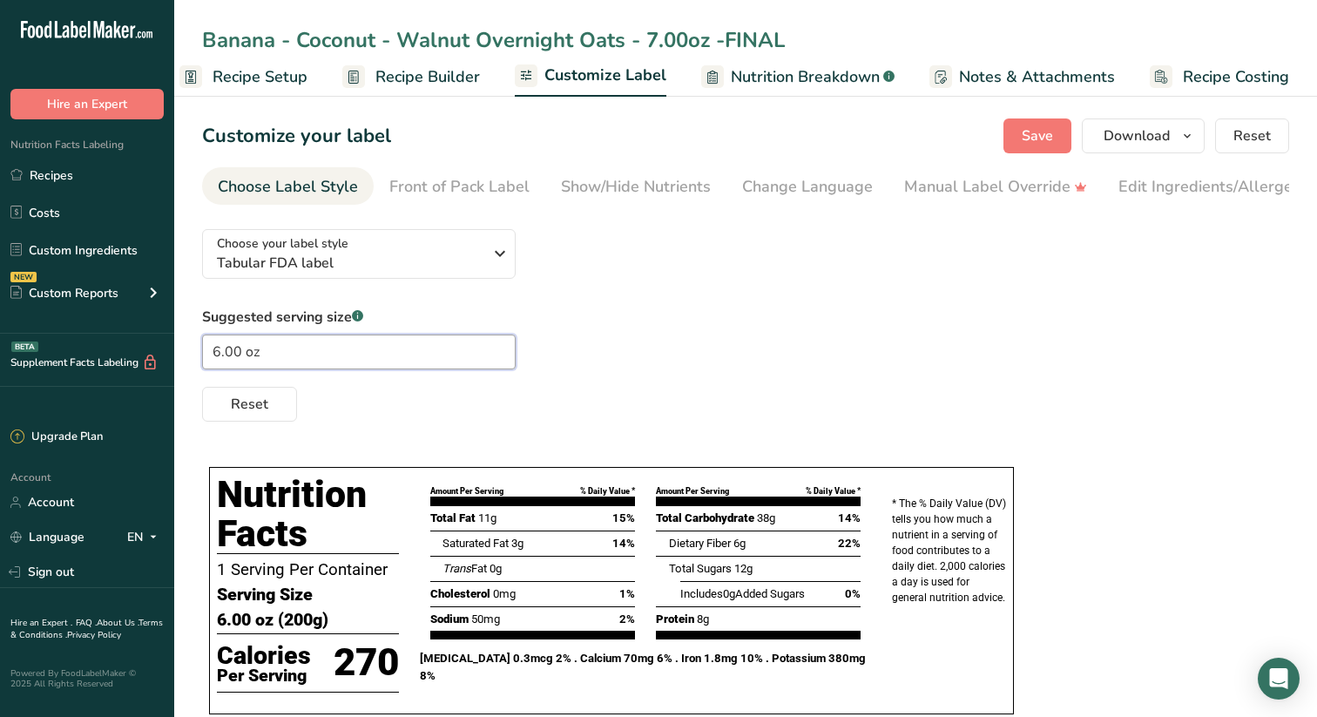
click at [219, 357] on input "6.00 oz" at bounding box center [359, 352] width 314 height 35
type input "6.00 oz"
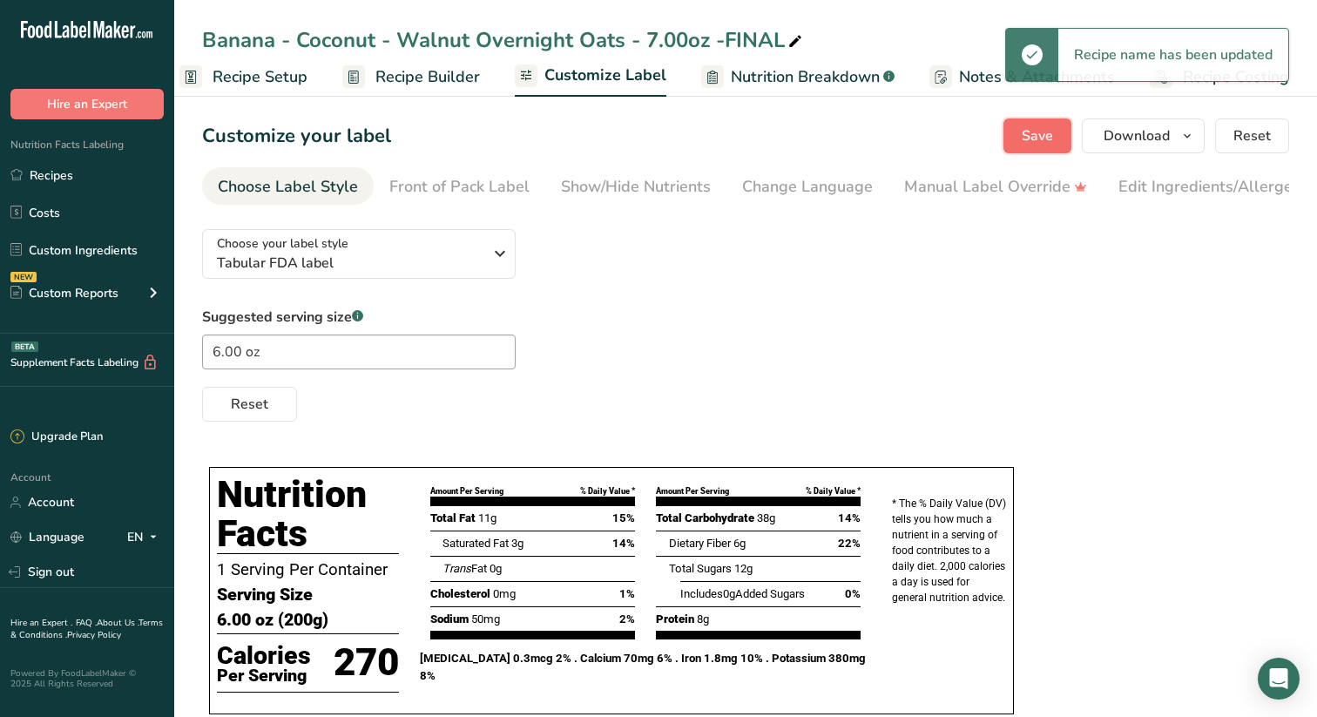
click at [1041, 129] on span "Save" at bounding box center [1037, 135] width 31 height 21
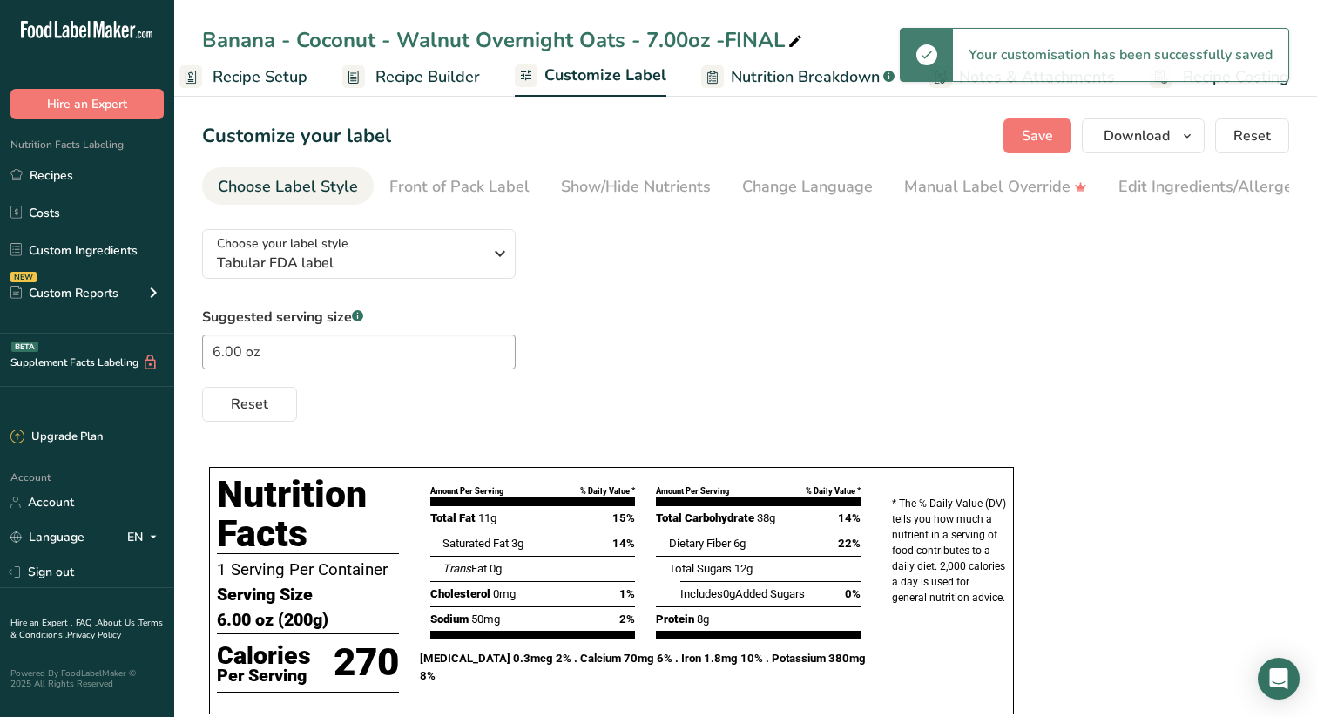
click at [266, 77] on span "Recipe Setup" at bounding box center [260, 77] width 95 height 24
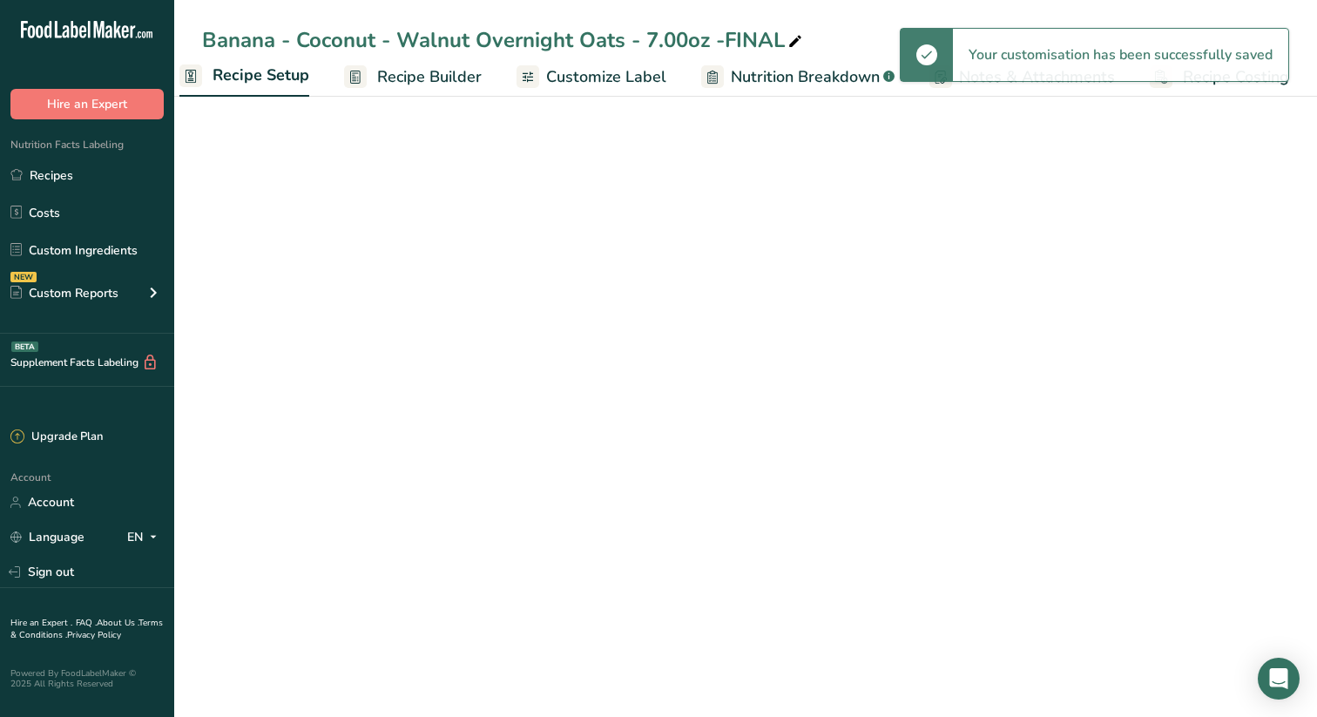
scroll to position [0, 6]
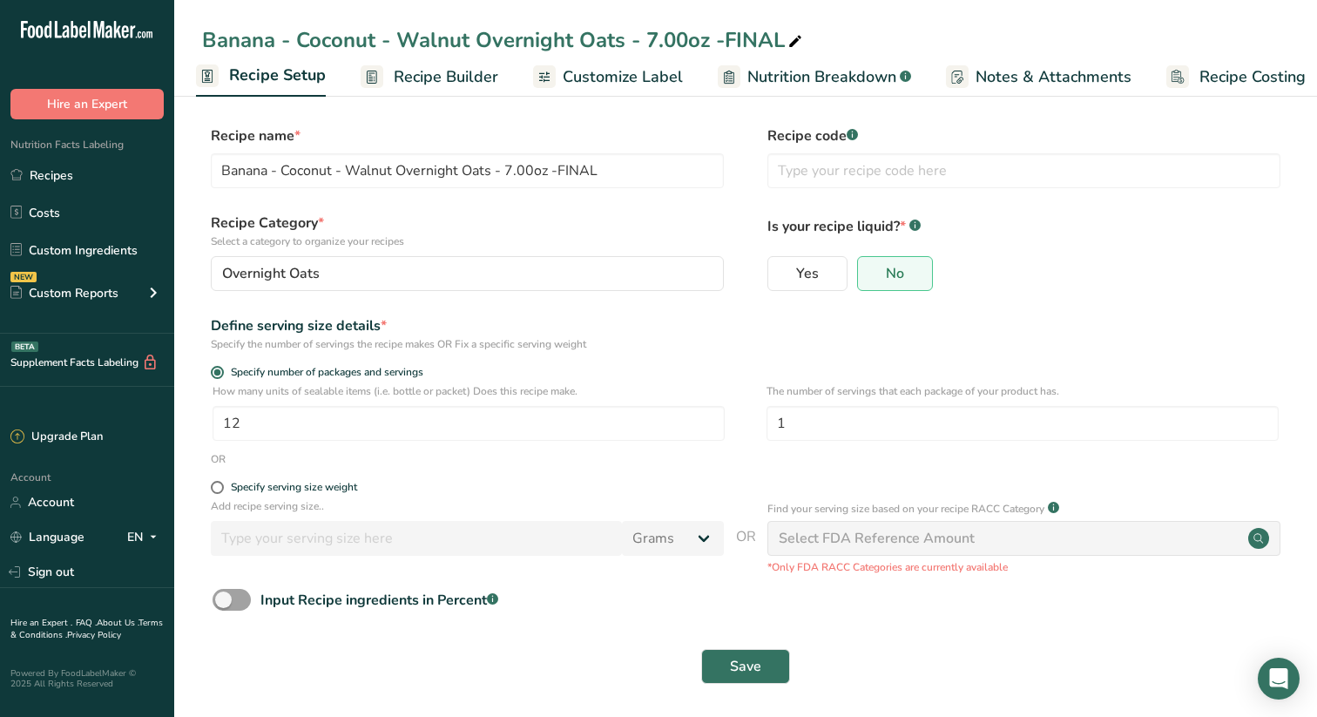
click at [469, 79] on span "Recipe Builder" at bounding box center [446, 77] width 105 height 24
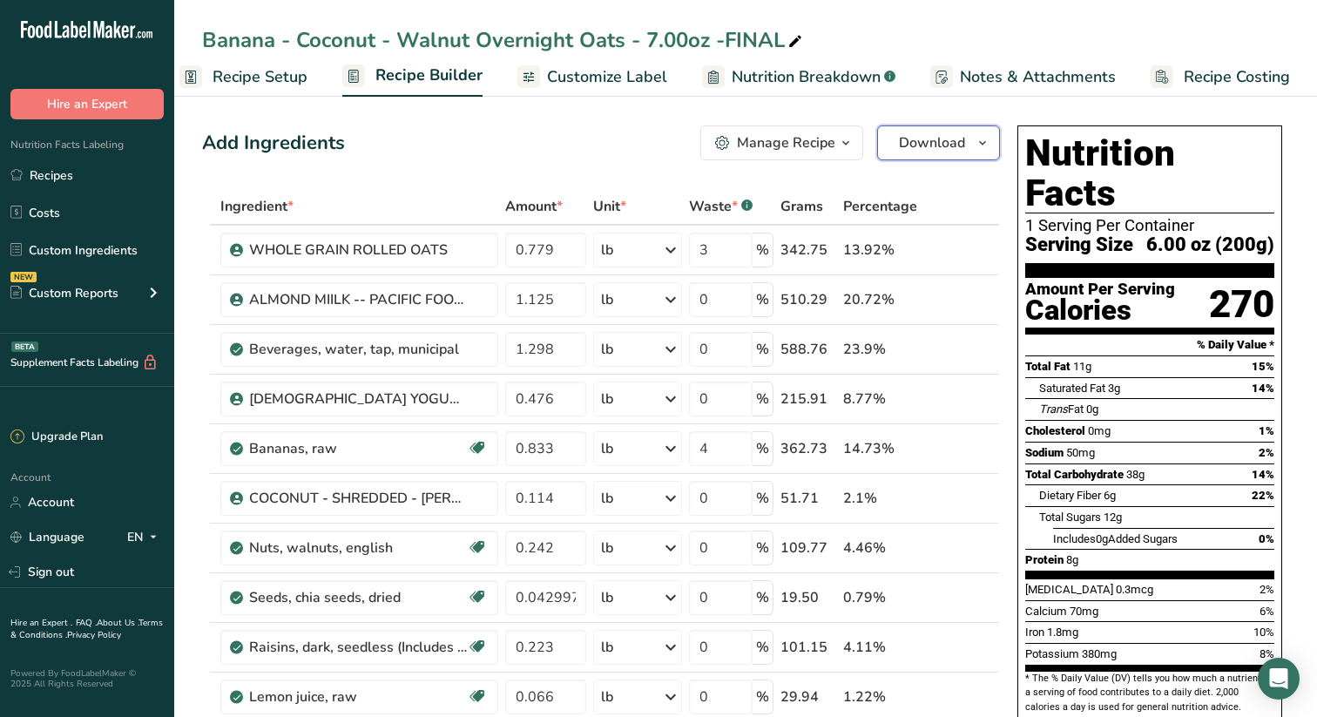
click at [985, 134] on icon "button" at bounding box center [983, 143] width 14 height 22
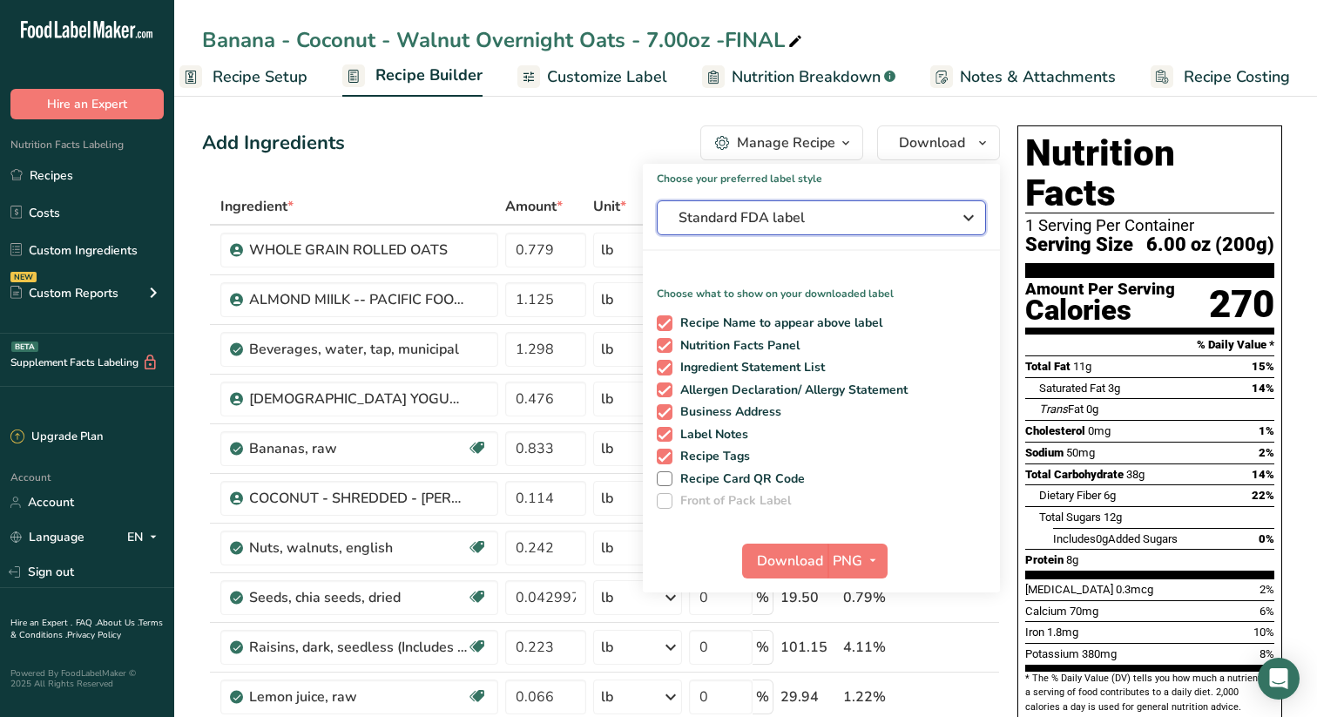
click at [971, 213] on icon "button" at bounding box center [968, 217] width 21 height 31
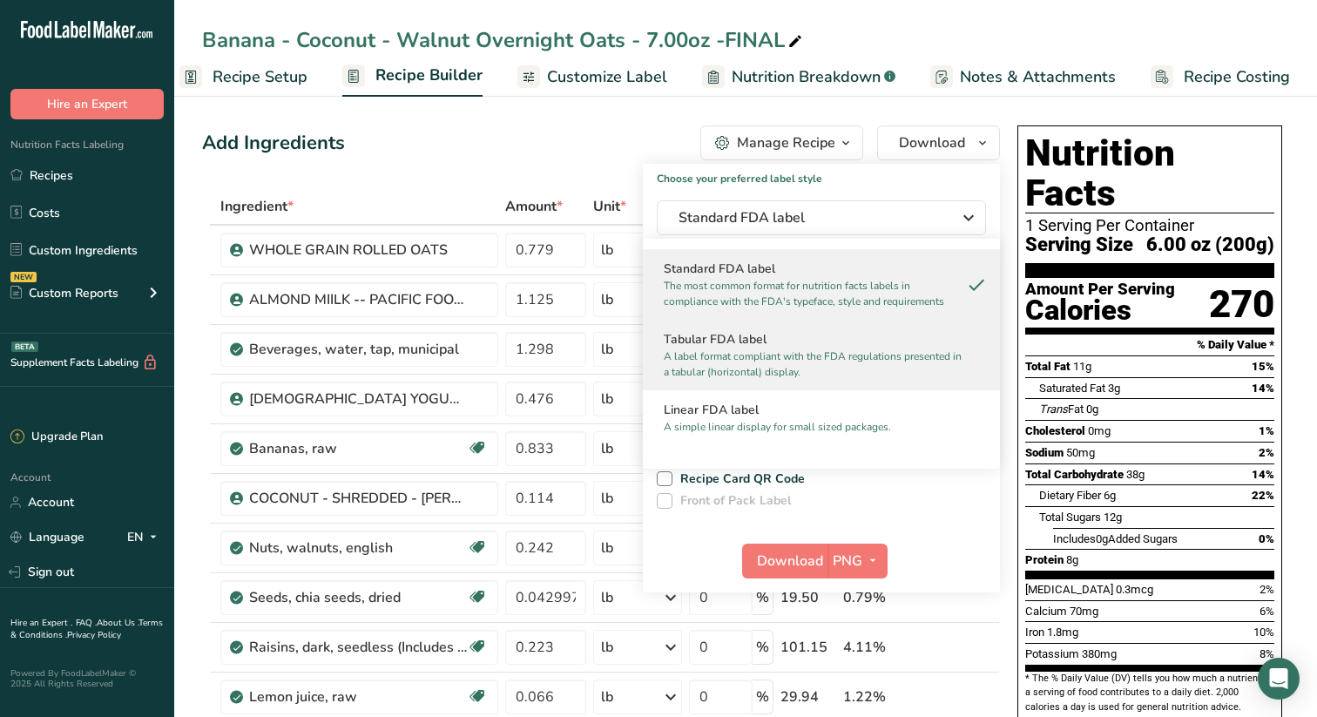
click at [744, 336] on h2 "Tabular FDA label" at bounding box center [821, 339] width 315 height 18
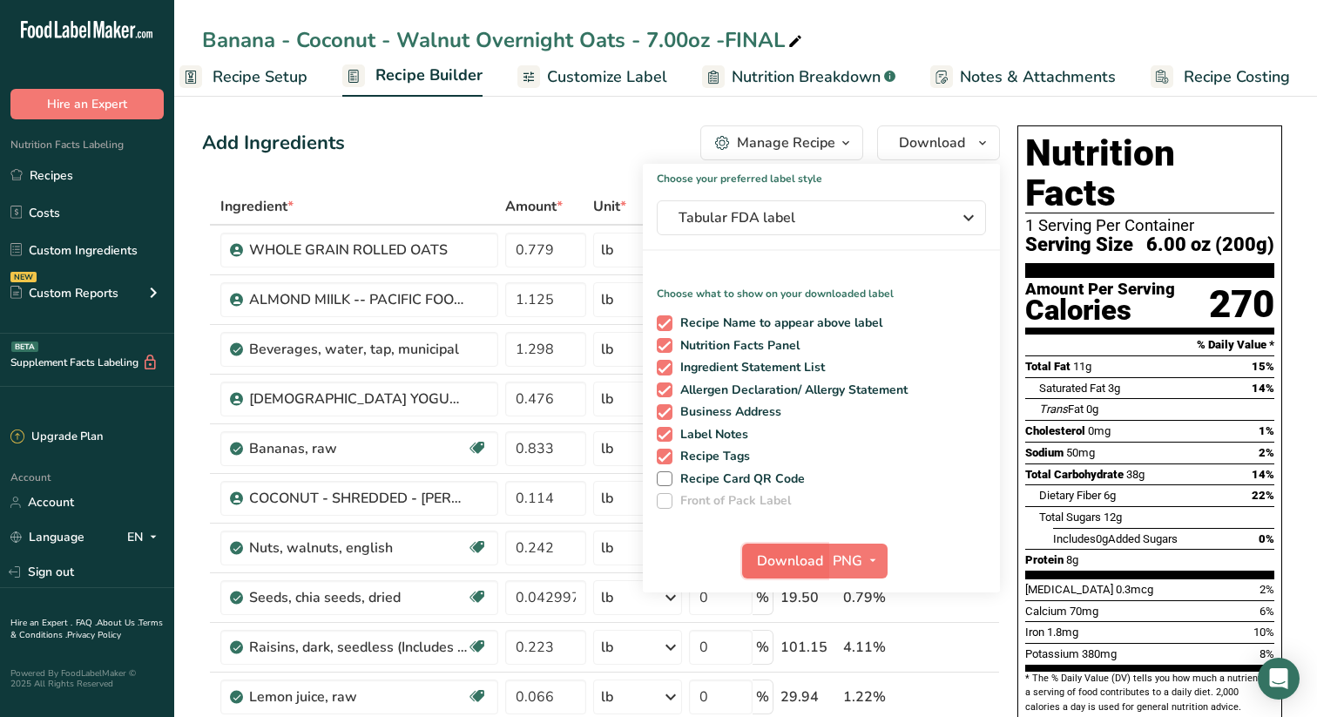
click at [791, 555] on span "Download" at bounding box center [790, 561] width 66 height 21
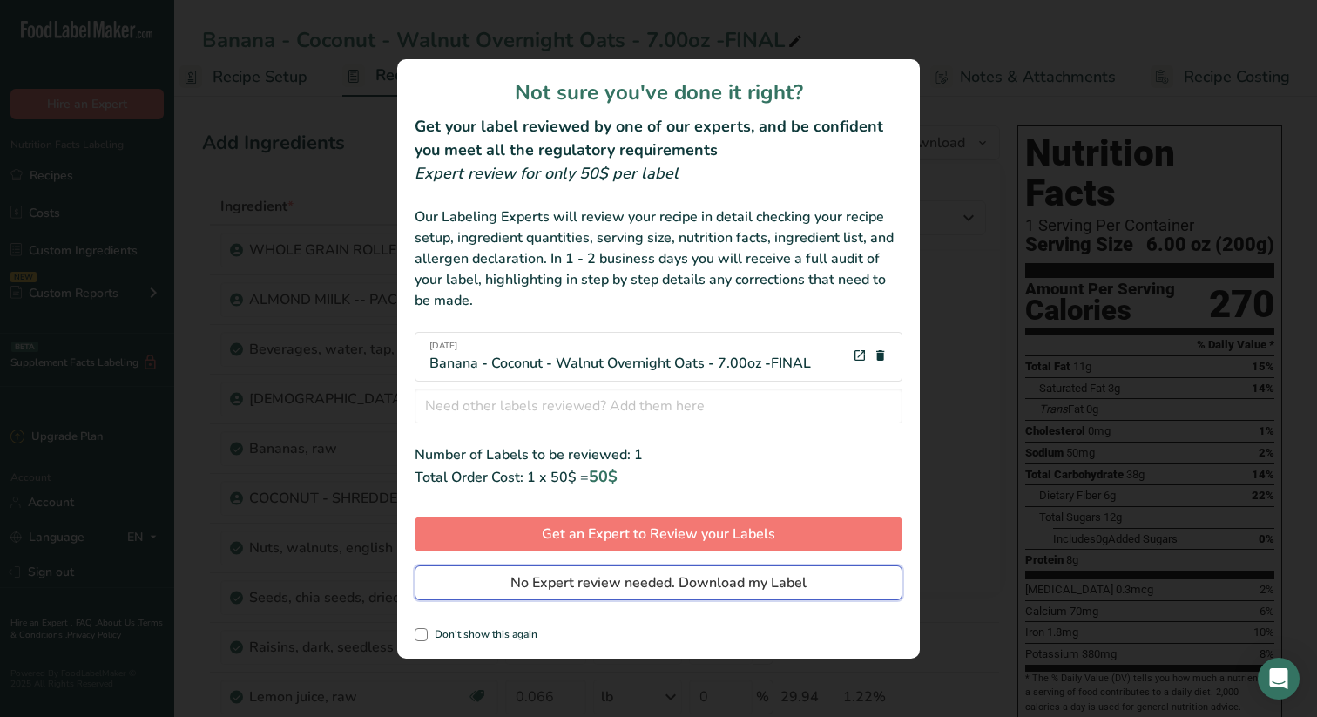
click at [729, 577] on span "No Expert review needed. Download my Label" at bounding box center [659, 582] width 296 height 21
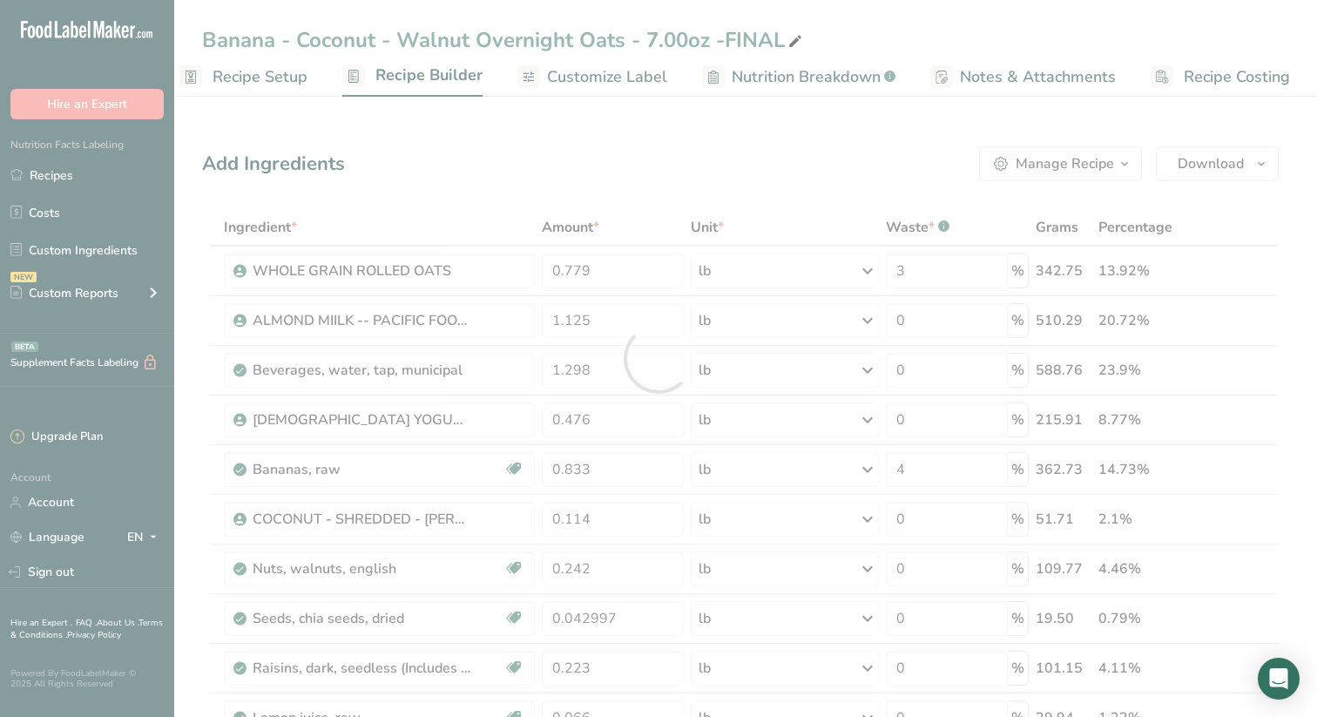
scroll to position [0, 0]
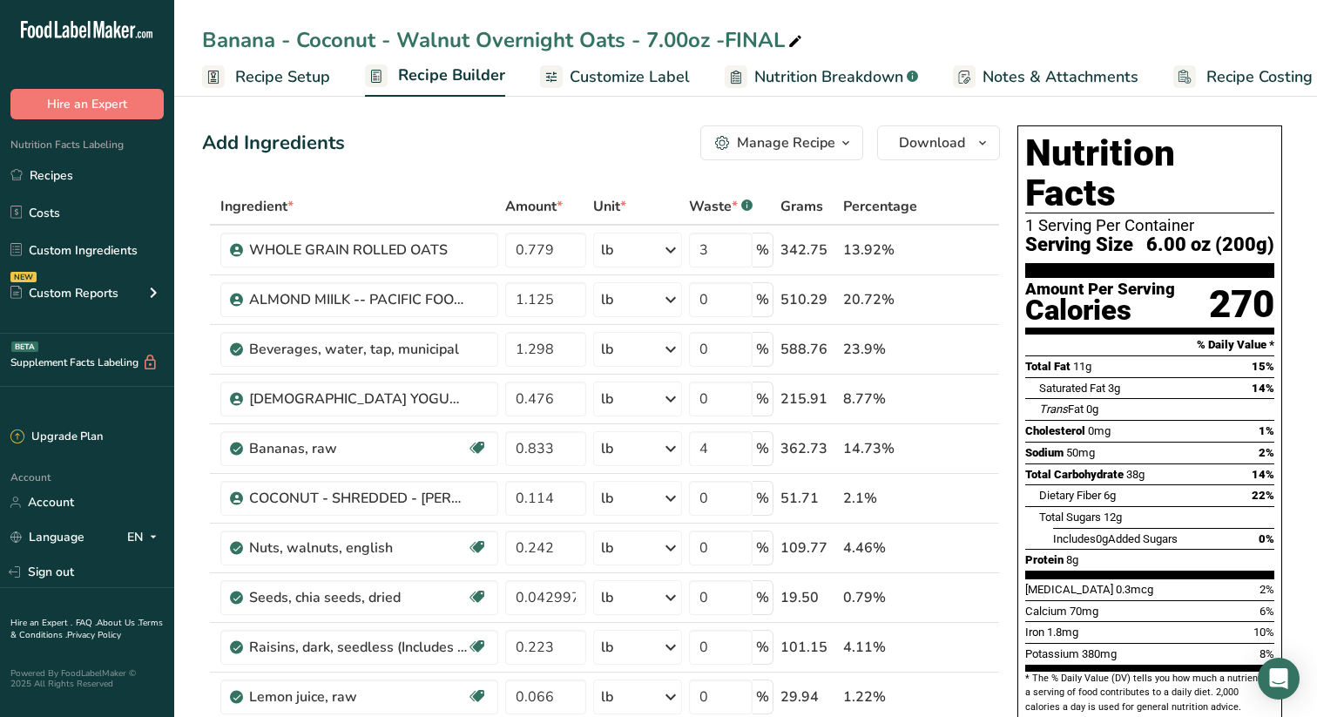
scroll to position [0, 23]
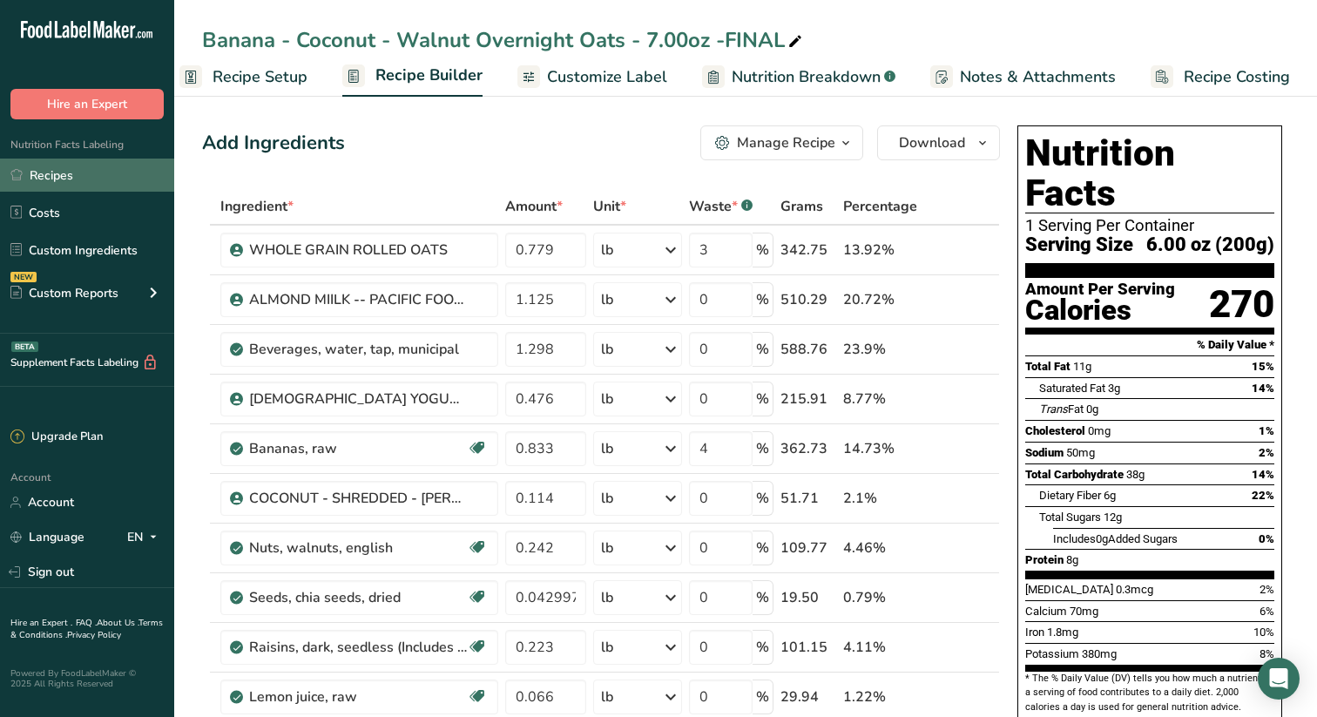
click at [73, 174] on link "Recipes" at bounding box center [87, 175] width 174 height 33
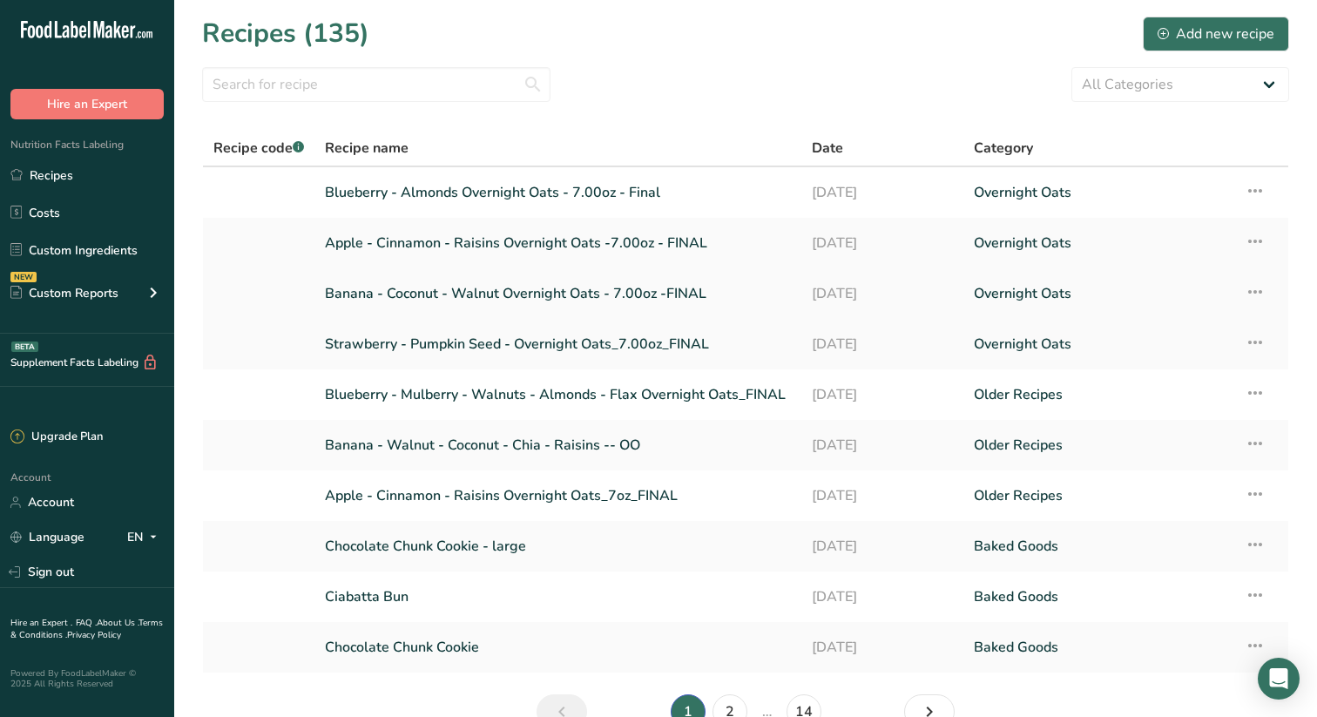
click at [668, 294] on link "Banana - Coconut - Walnut Overnight Oats - 7.00oz -FINAL" at bounding box center [558, 293] width 466 height 37
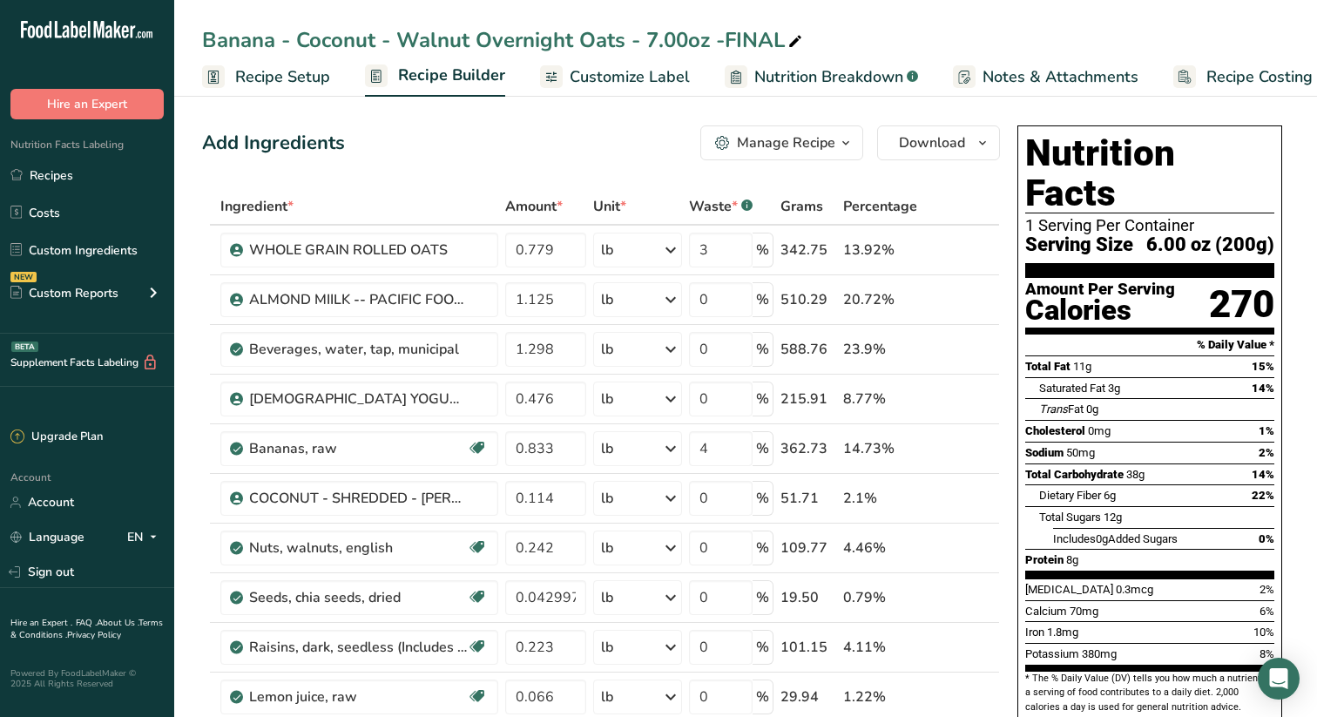
click at [721, 42] on div "Banana - Coconut - Walnut Overnight Oats - 7.00oz -FINAL" at bounding box center [504, 39] width 604 height 31
click at [724, 40] on input "Banana - Coconut - Walnut Overnight Oats - 7.00oz -FINAL" at bounding box center [745, 39] width 1087 height 31
type input "Banana - Coconut - Walnut Overnight Oats - 7.00oz - FINAL"
click at [62, 173] on link "Recipes" at bounding box center [87, 175] width 174 height 33
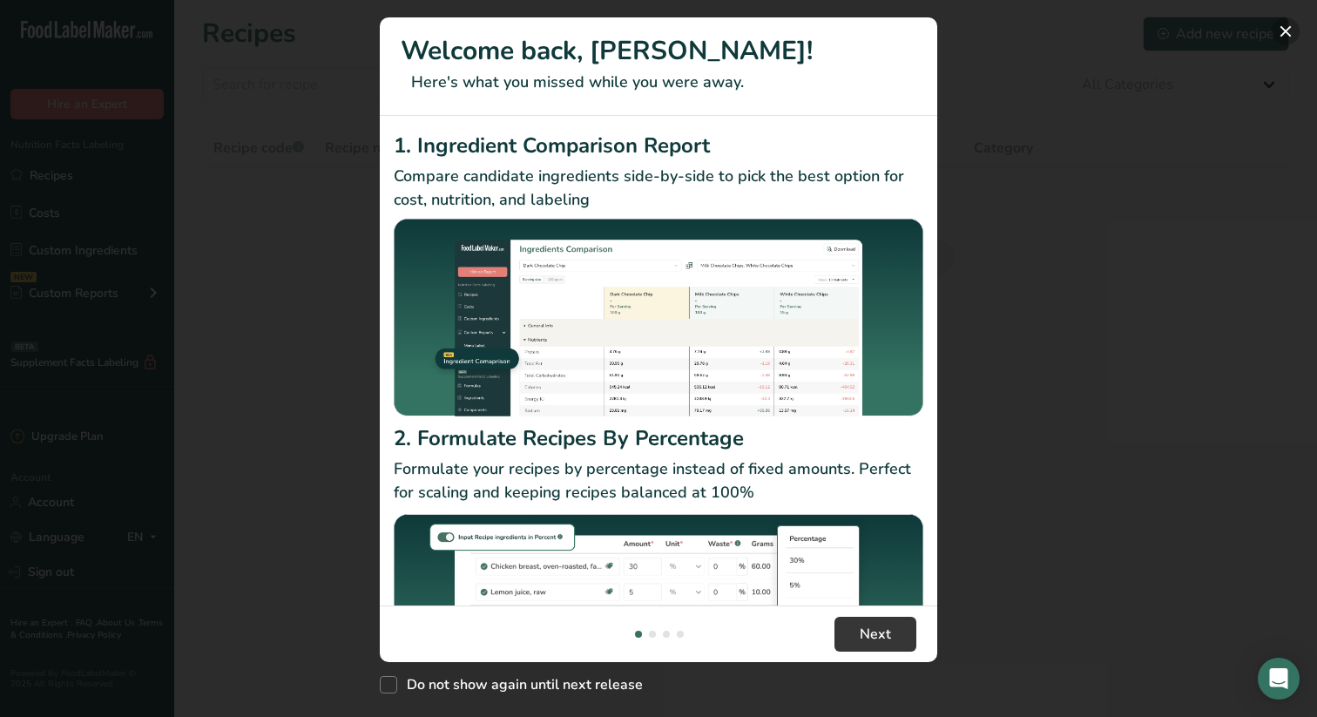
click at [1281, 30] on button "New Features" at bounding box center [1286, 31] width 28 height 28
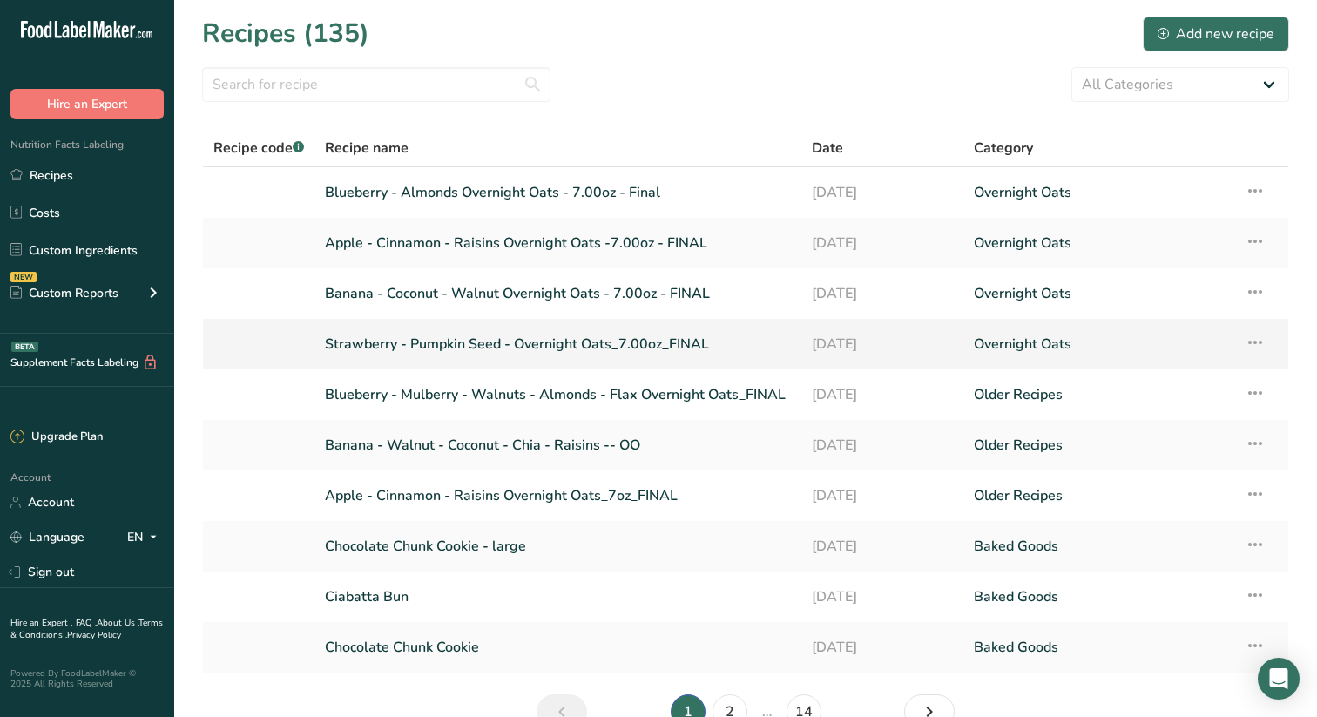
click at [473, 340] on link "Strawberry - Pumpkin Seed - Overnight Oats_7.00oz_FINAL" at bounding box center [558, 344] width 466 height 37
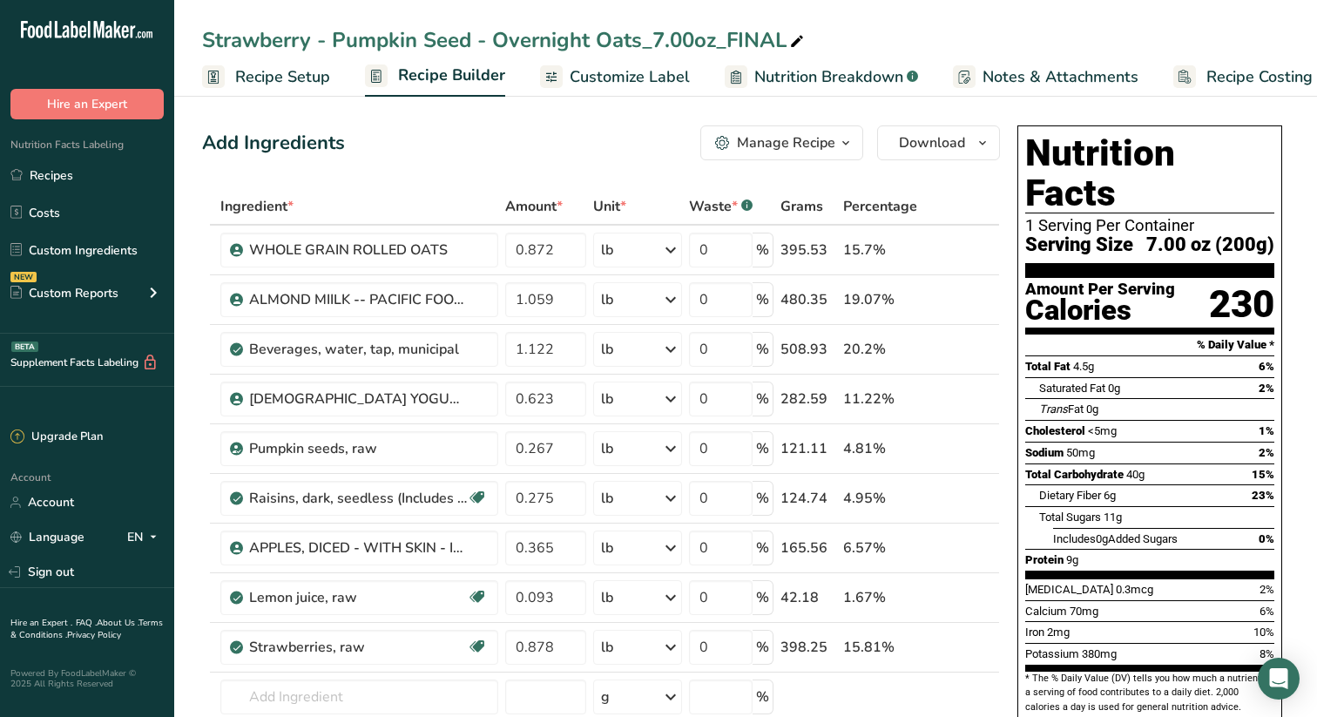
click at [491, 39] on div "Strawberry - Pumpkin Seed - Overnight Oats_7.00oz_FINAL" at bounding box center [505, 39] width 606 height 31
click at [491, 39] on input "Strawberry - Pumpkin Seed - Overnight Oats_7.00oz_FINAL" at bounding box center [745, 39] width 1087 height 31
click at [640, 40] on input "Strawberry - Pumpkin Seed Overnight Oats_7.00oz_FINAL" at bounding box center [745, 39] width 1087 height 31
click at [720, 40] on input "Strawberry - Pumpkin Seed Overnight Oats - 7.00oz_FINAL" at bounding box center [745, 39] width 1087 height 31
type input "Strawberry - Pumpkin Seed Overnight Oats - 7.00oz - FINAL"
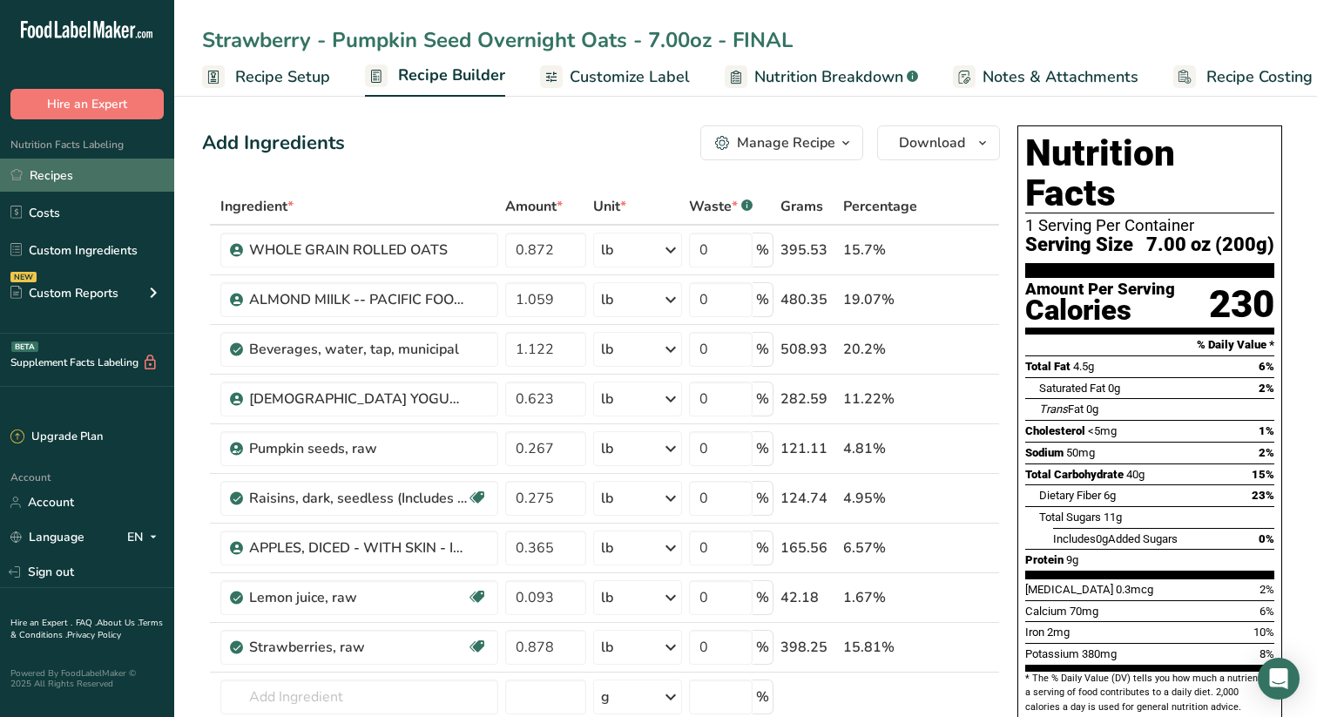
click at [58, 169] on link "Recipes" at bounding box center [87, 175] width 174 height 33
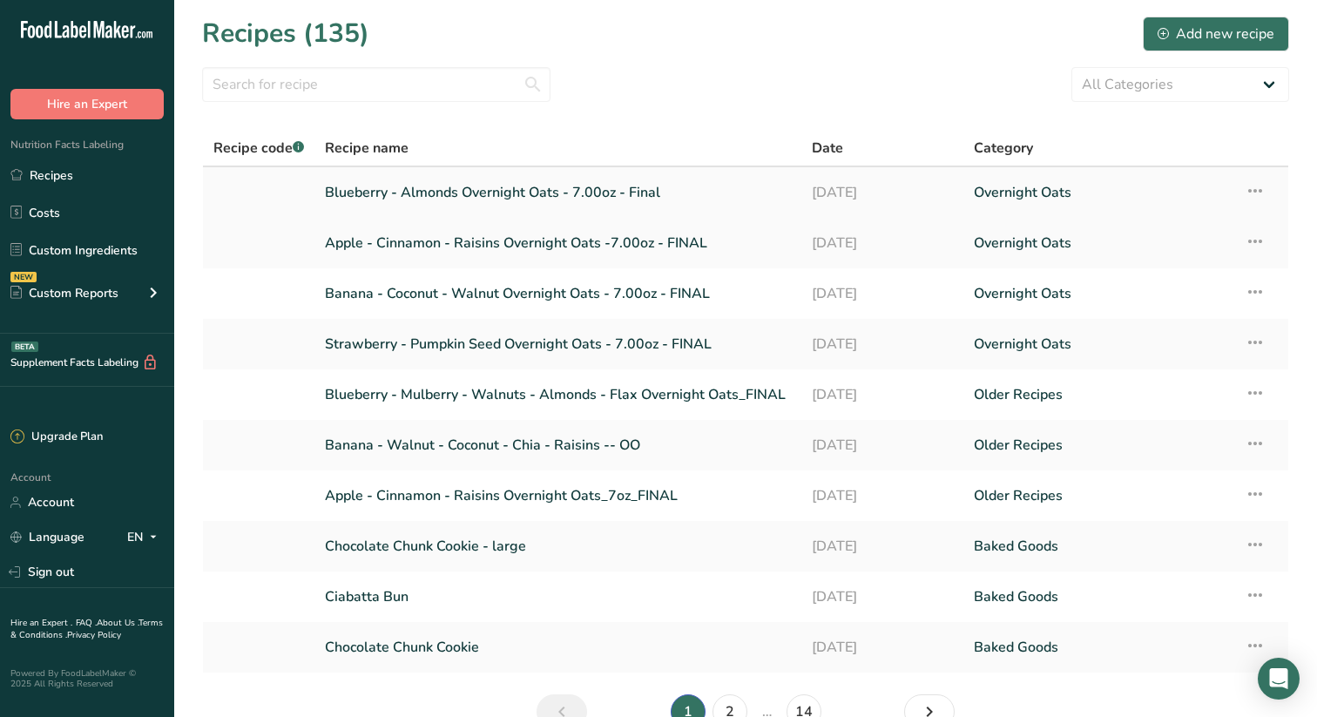
click at [494, 185] on link "Blueberry - Almonds Overnight Oats - 7.00oz - Final" at bounding box center [558, 192] width 466 height 37
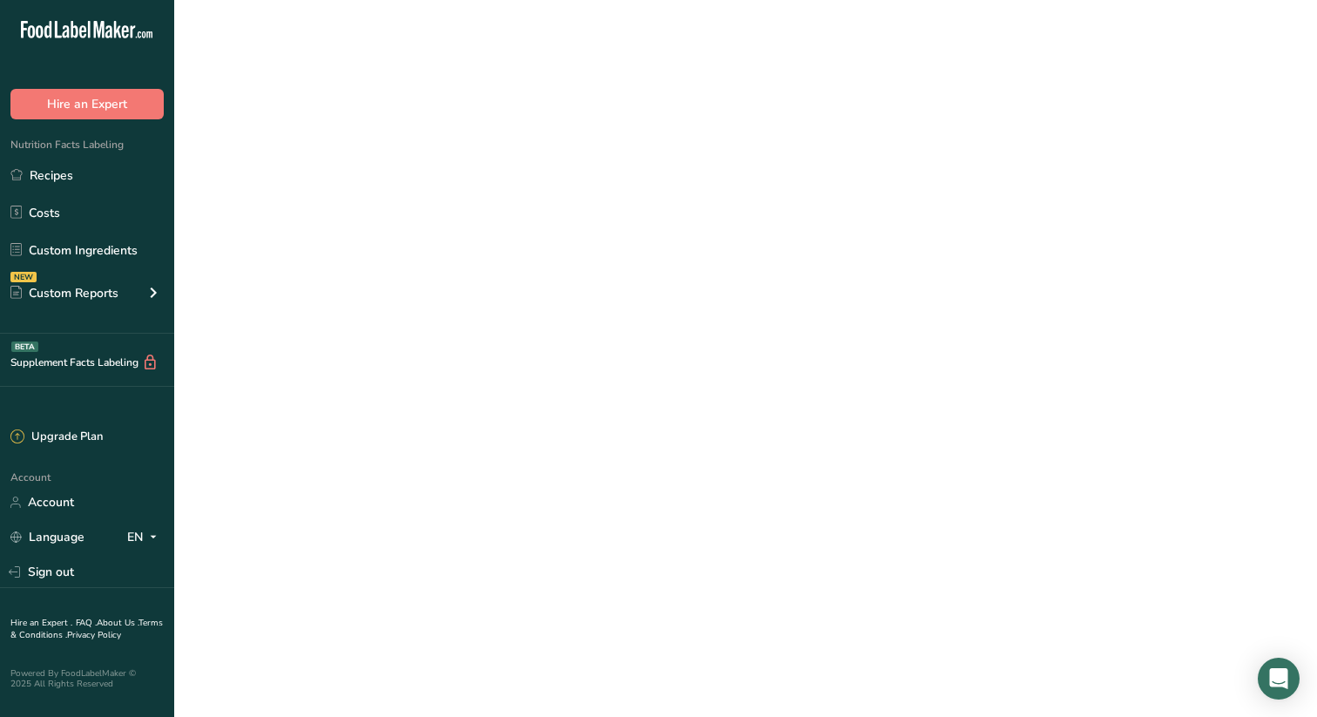
click at [494, 185] on link "Blueberry - Almonds Overnight Oats - 7.00oz - Final" at bounding box center [558, 192] width 466 height 37
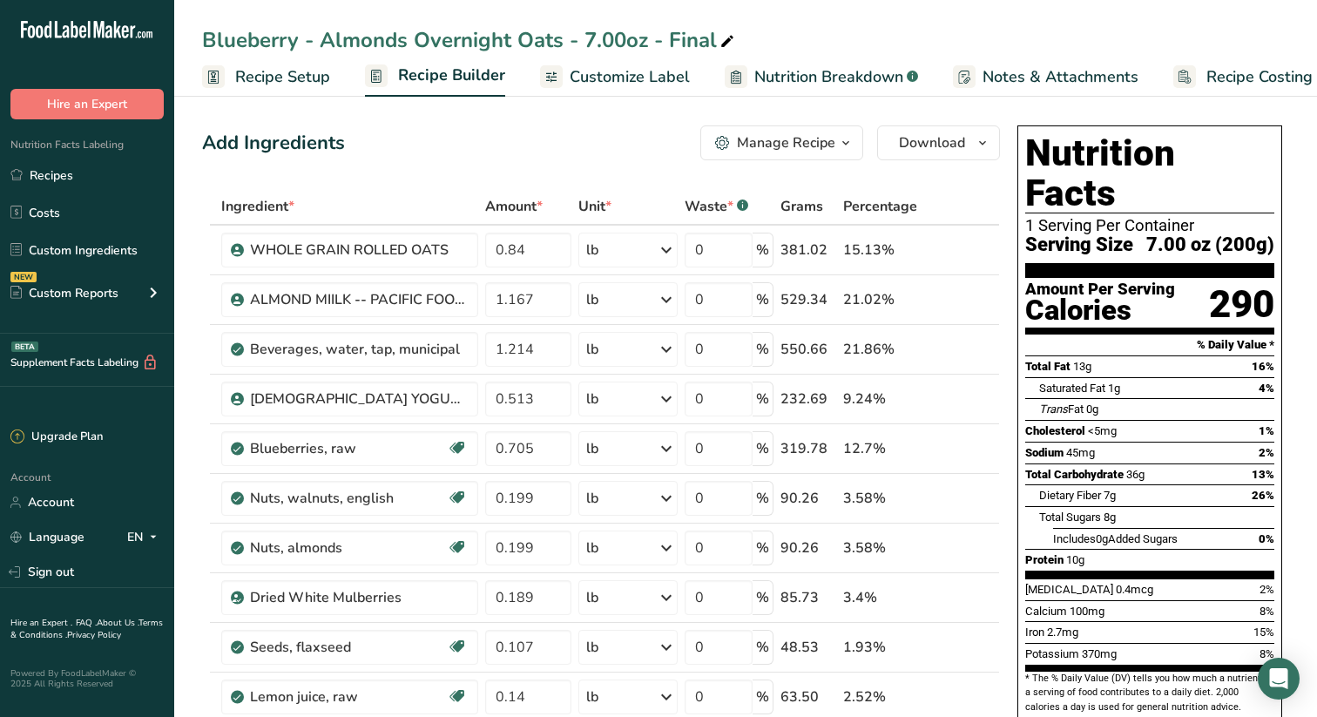
click at [636, 74] on span "Customize Label" at bounding box center [630, 77] width 120 height 24
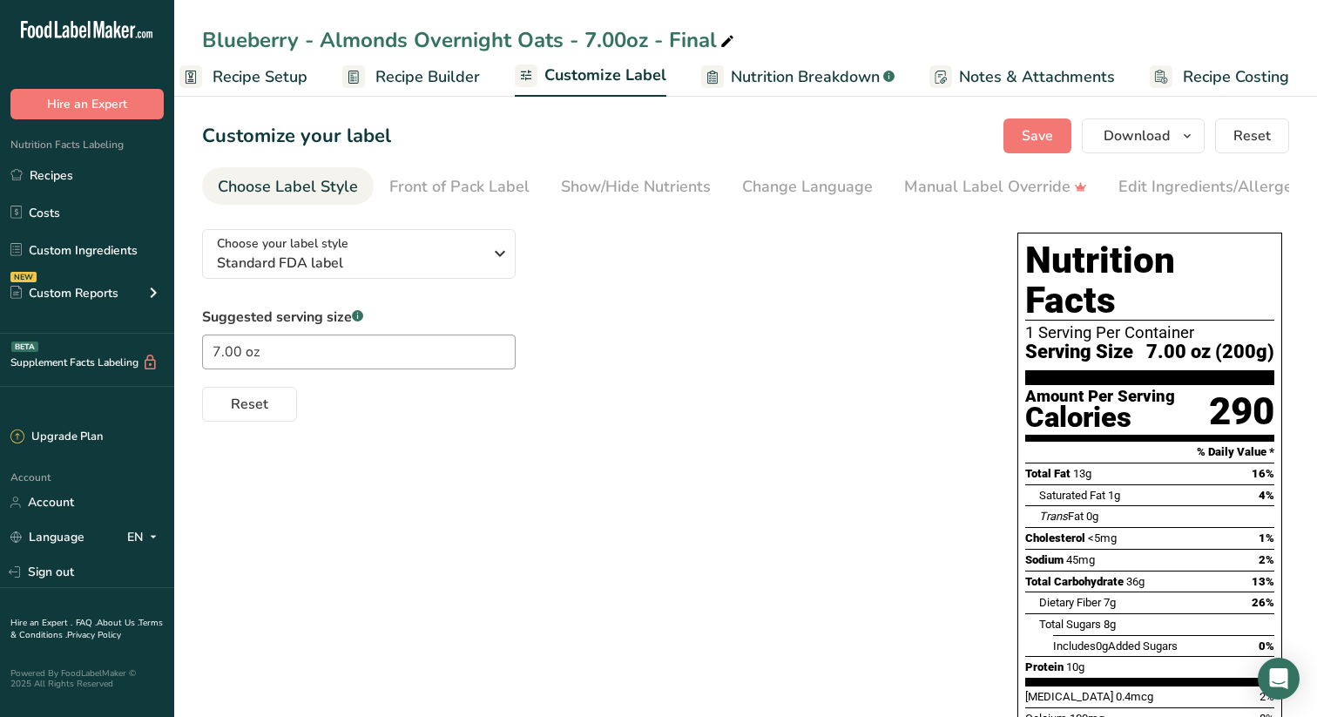
click at [437, 78] on span "Recipe Builder" at bounding box center [428, 77] width 105 height 24
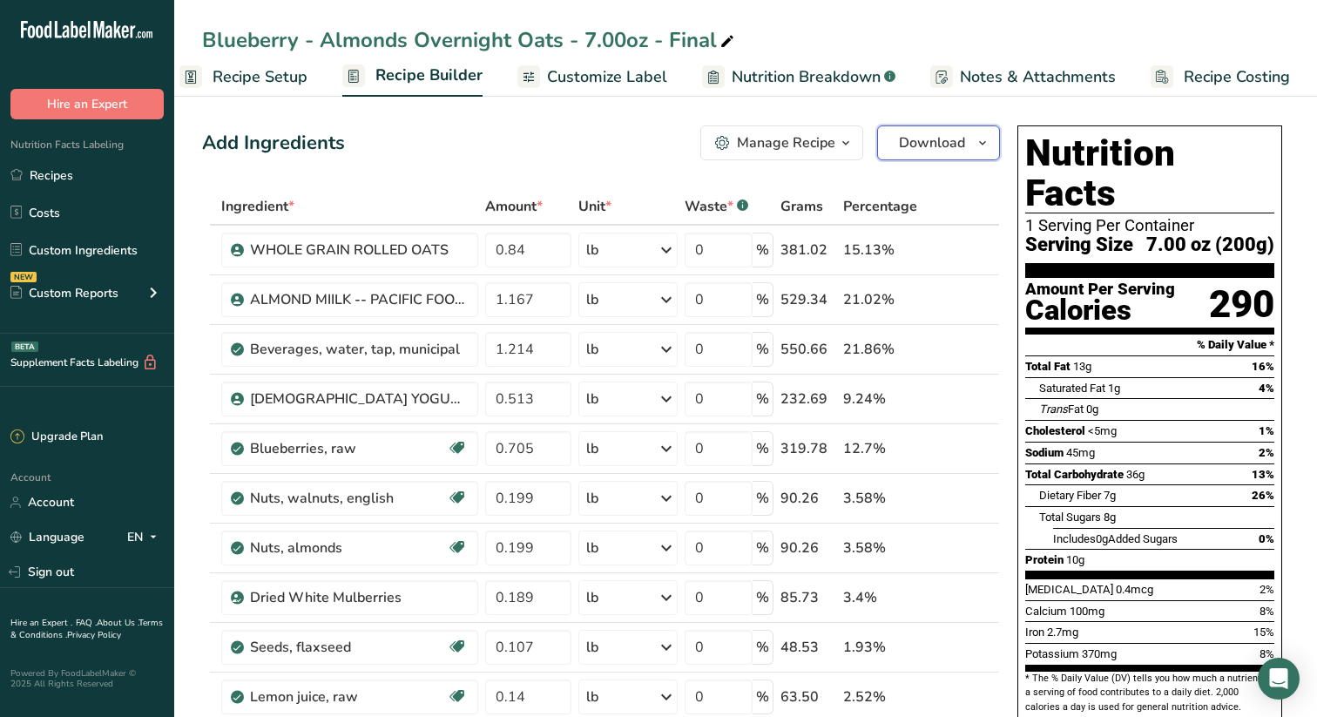
click at [985, 138] on icon "button" at bounding box center [983, 143] width 14 height 22
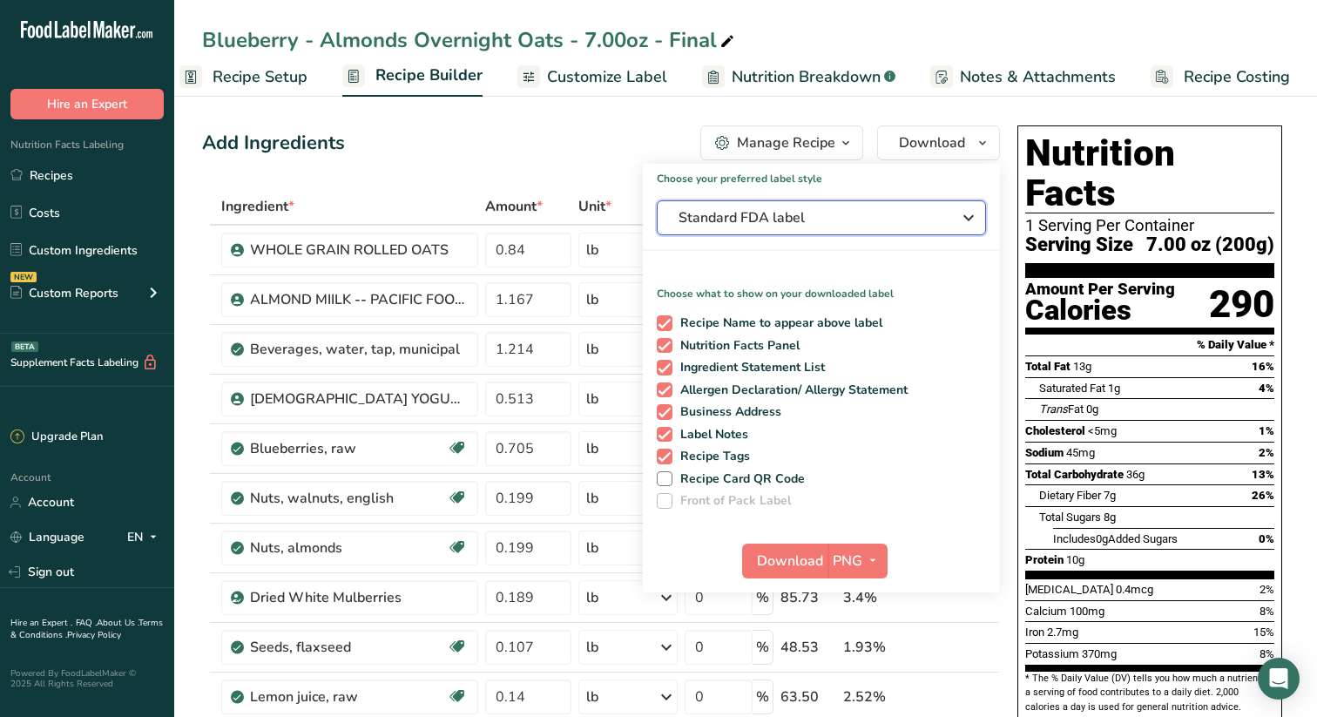
click at [973, 213] on icon "button" at bounding box center [968, 217] width 21 height 31
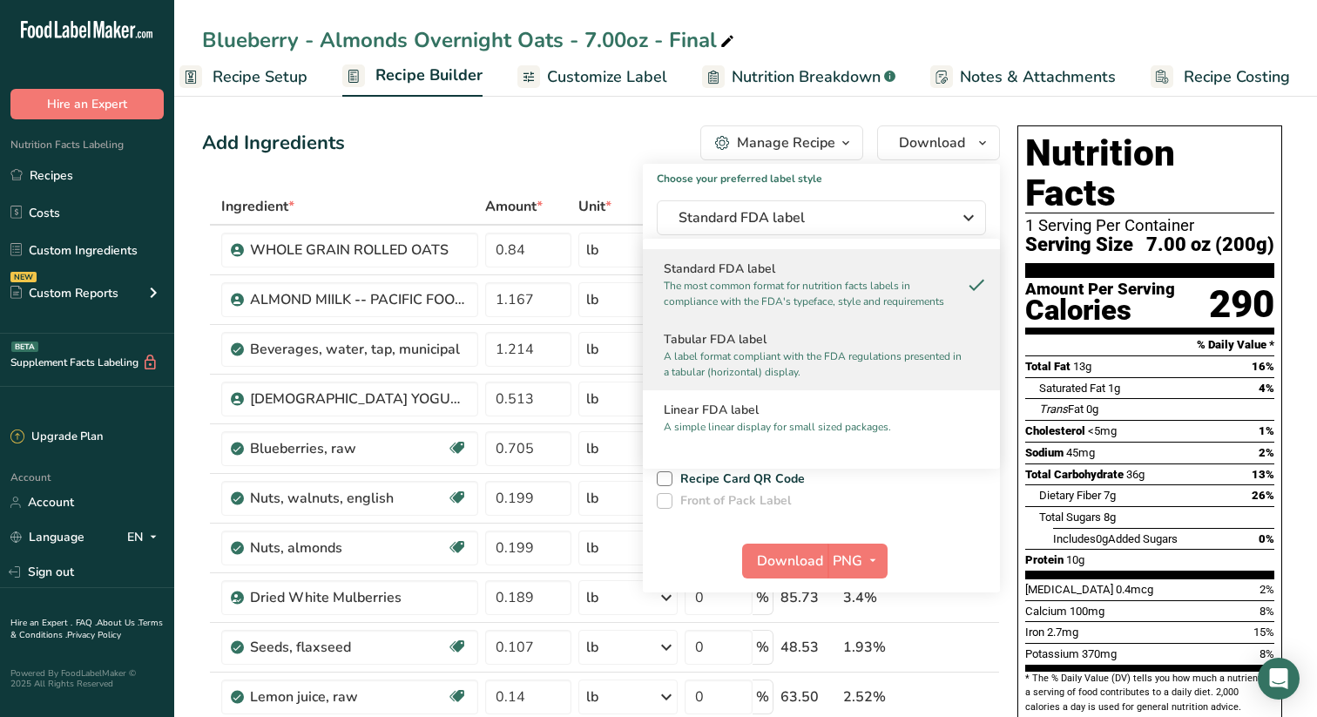
click at [766, 348] on h2 "Tabular FDA label" at bounding box center [821, 339] width 315 height 18
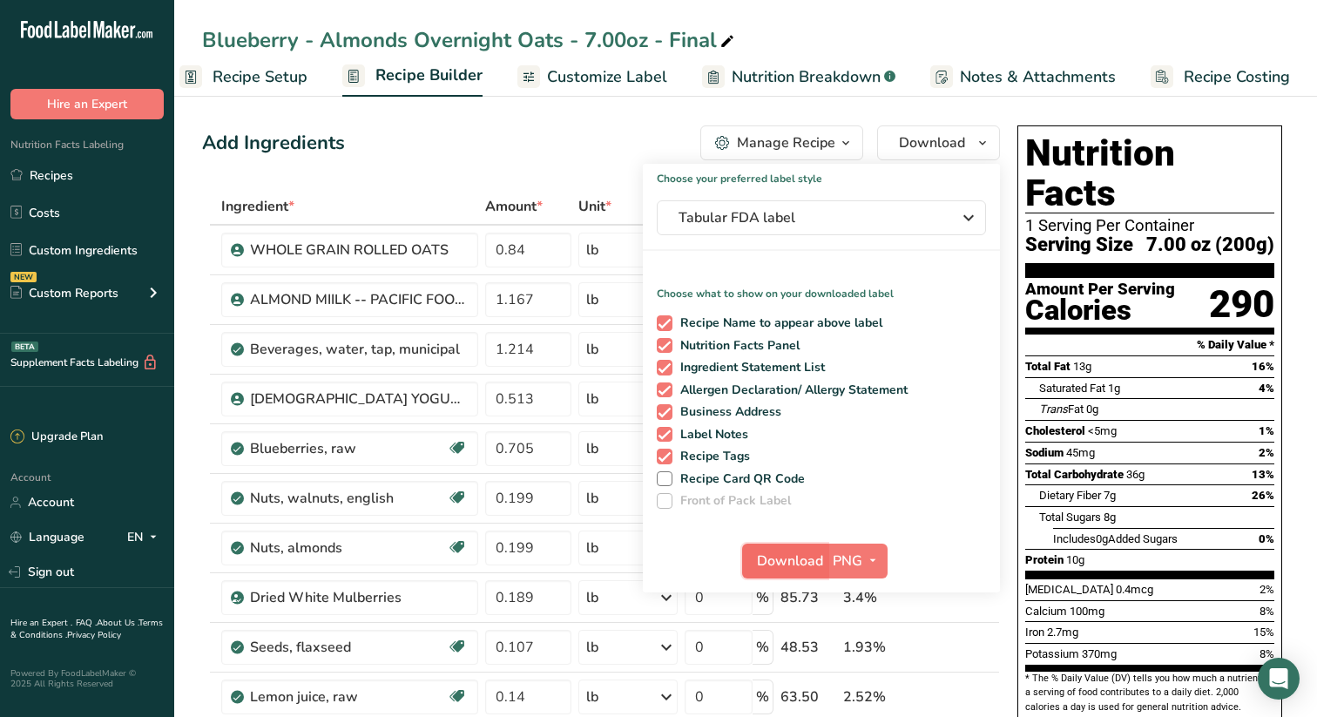
click at [792, 556] on span "Download" at bounding box center [790, 561] width 66 height 21
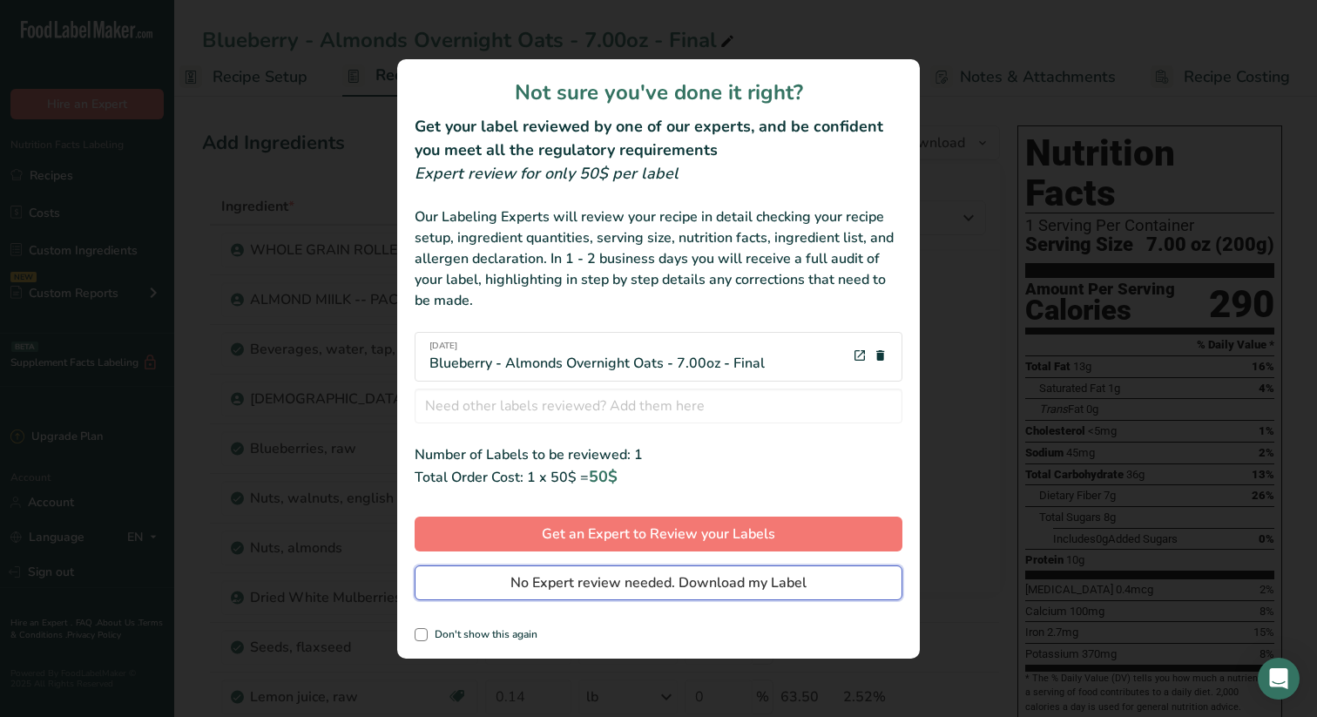
click at [696, 579] on span "No Expert review needed. Download my Label" at bounding box center [659, 582] width 296 height 21
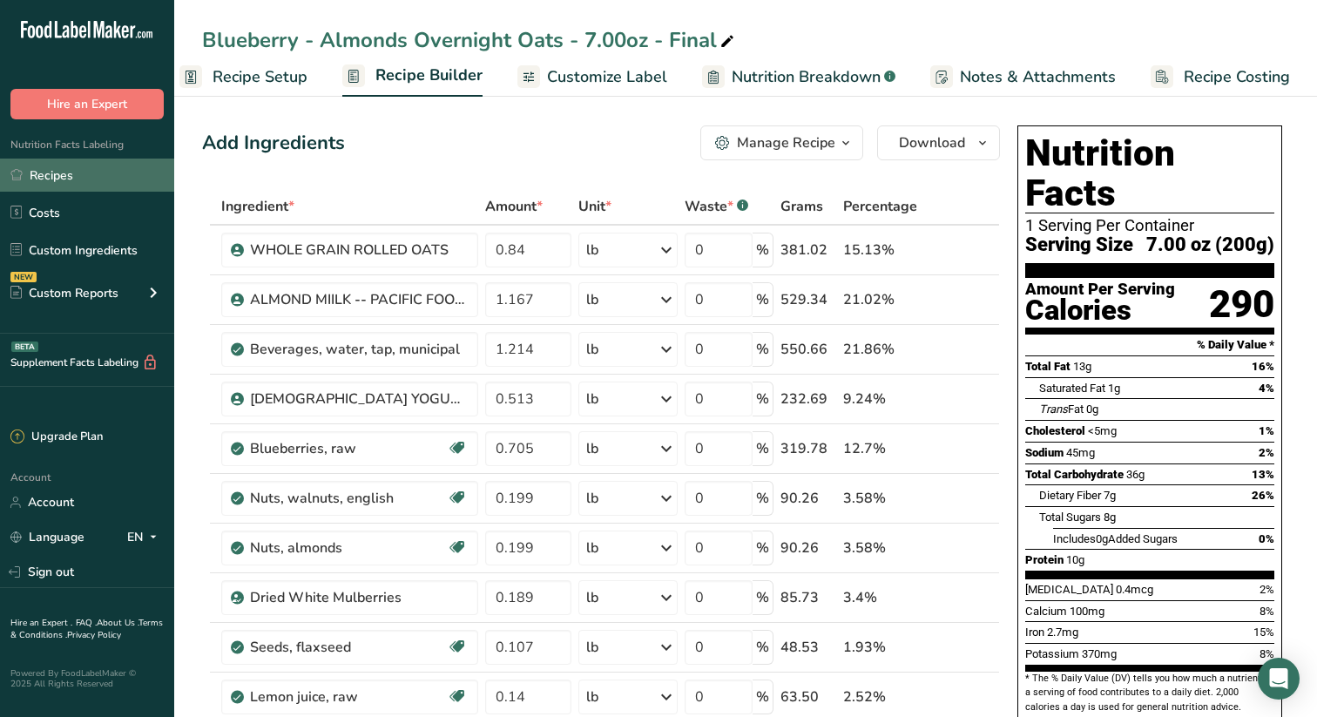
click at [63, 171] on link "Recipes" at bounding box center [87, 175] width 174 height 33
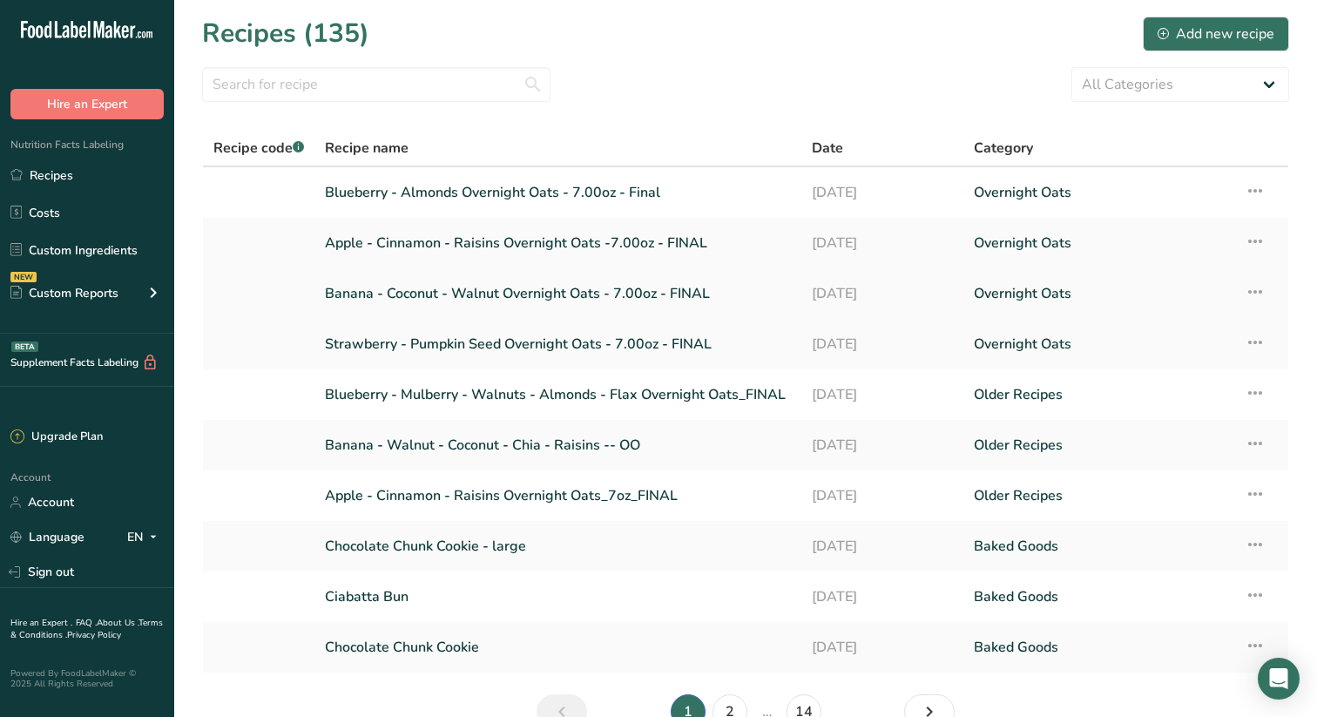
click at [558, 288] on link "Banana - Coconut - Walnut Overnight Oats - 7.00oz - FINAL" at bounding box center [558, 293] width 466 height 37
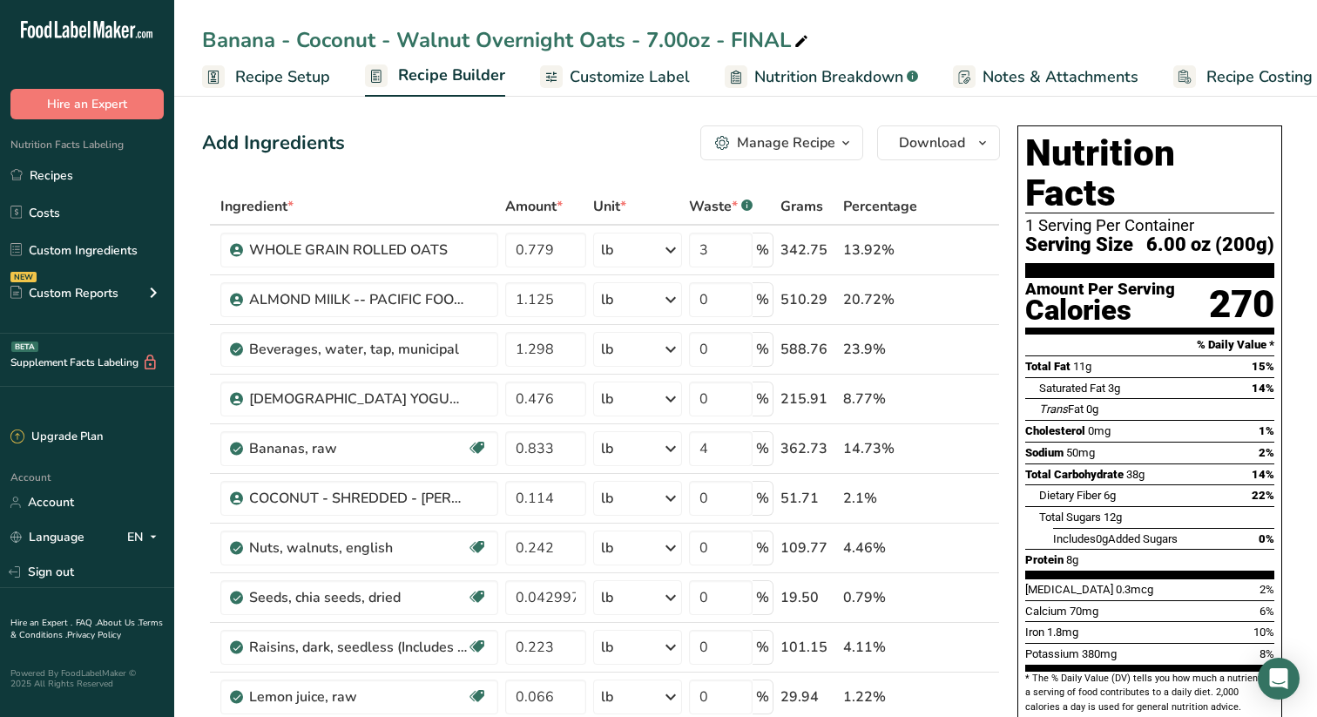
click at [638, 74] on span "Customize Label" at bounding box center [630, 77] width 120 height 24
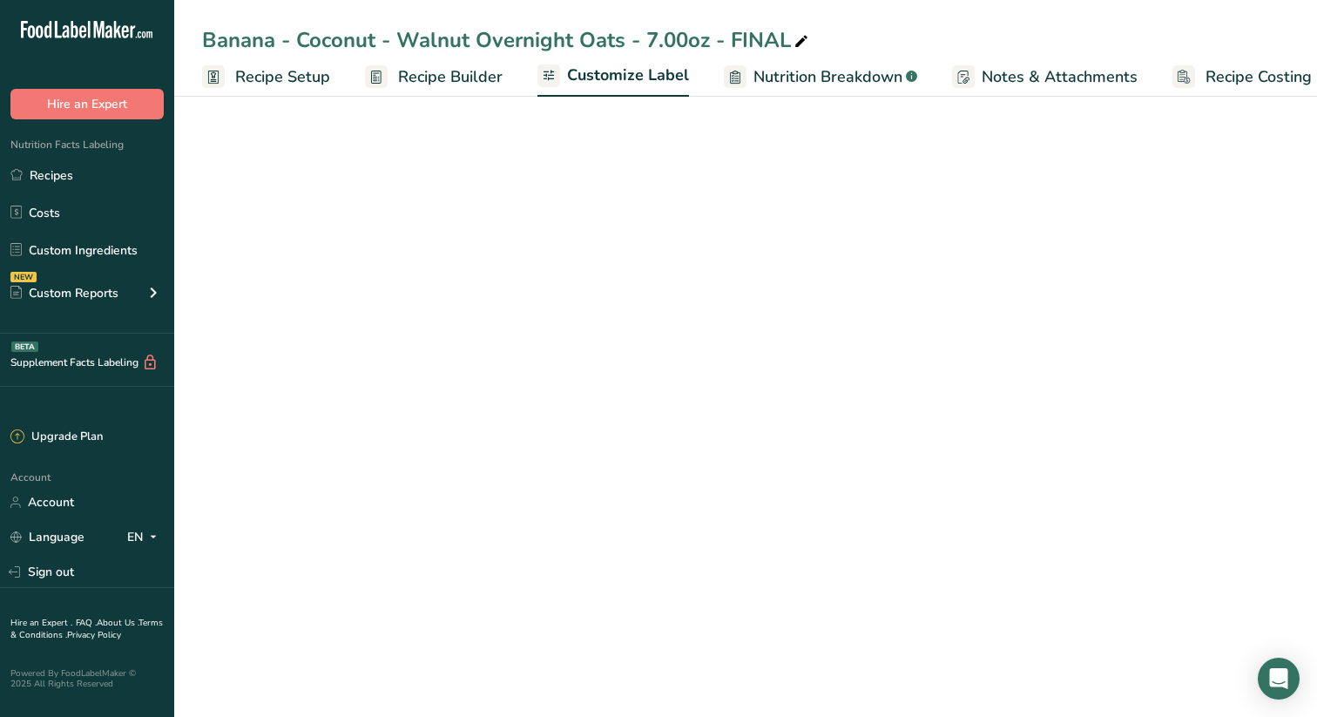
scroll to position [0, 23]
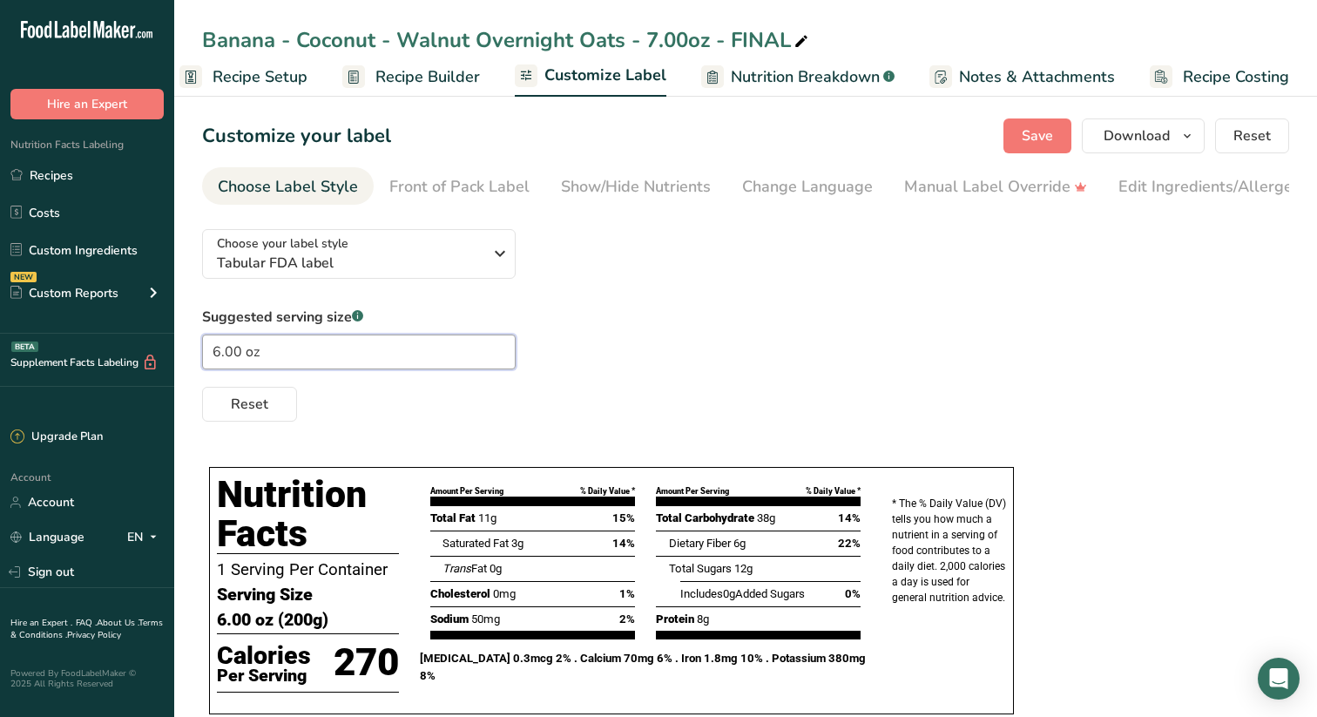
click at [220, 355] on input "6.00 oz" at bounding box center [359, 352] width 314 height 35
type input "7.00 oz"
click at [1041, 133] on span "Save" at bounding box center [1037, 135] width 31 height 21
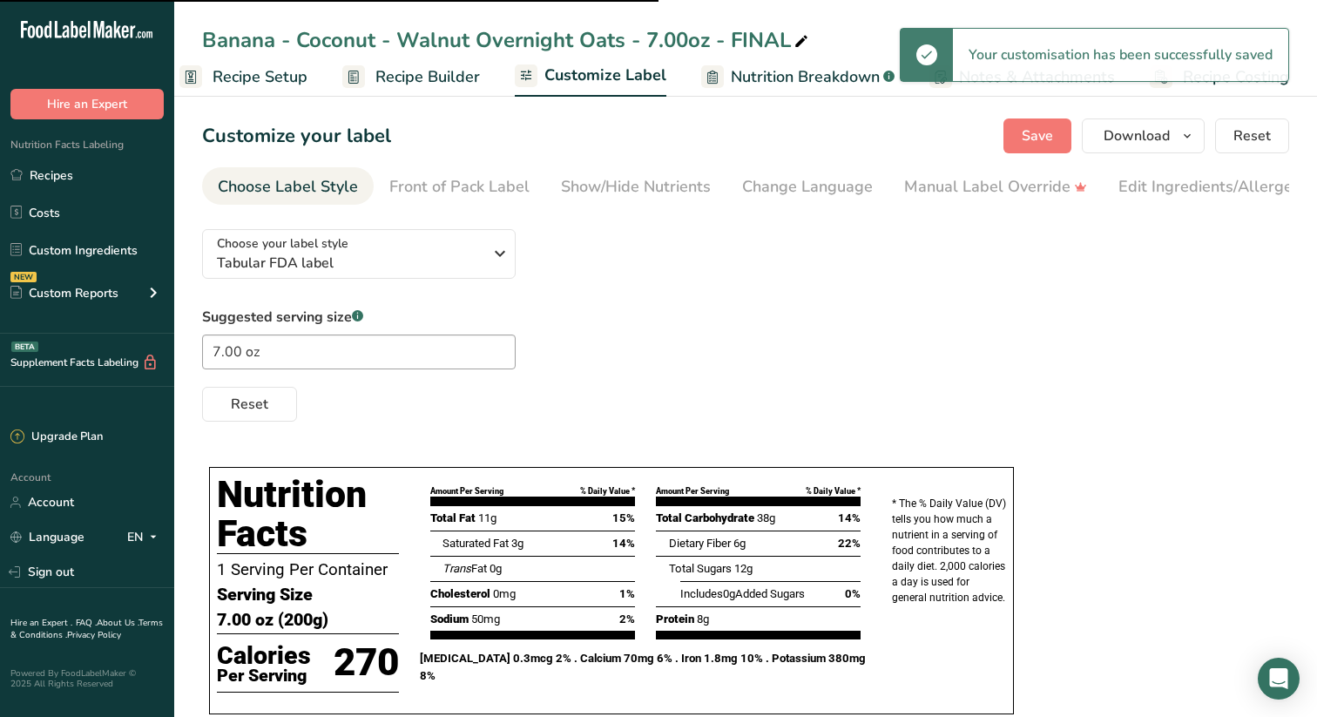
click at [423, 78] on span "Recipe Builder" at bounding box center [428, 77] width 105 height 24
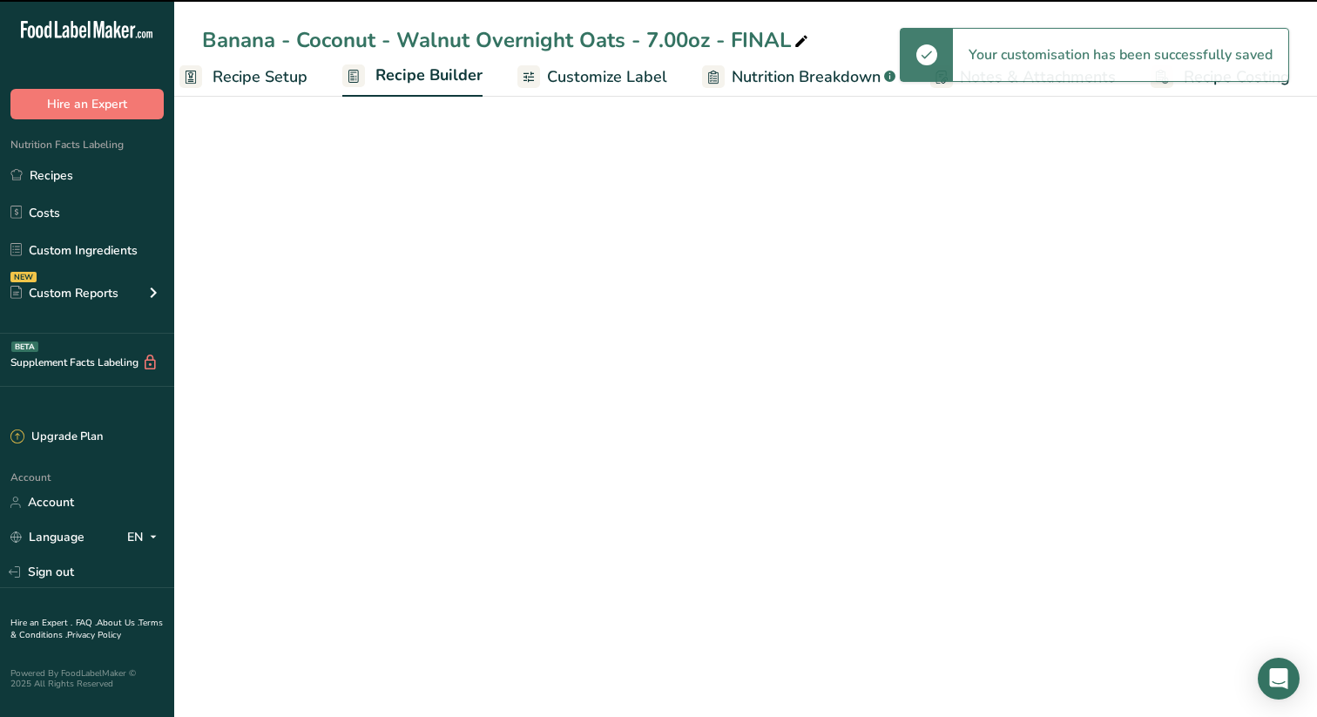
scroll to position [0, 23]
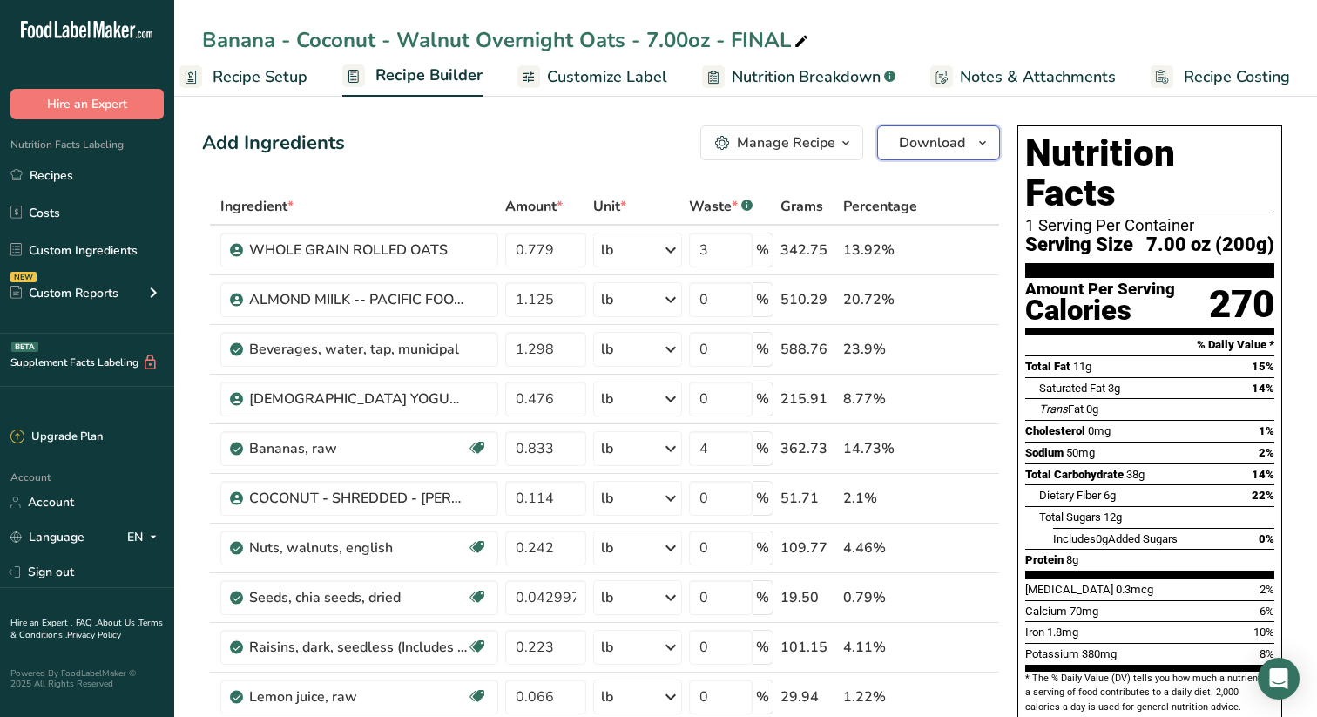
click at [984, 137] on icon "button" at bounding box center [983, 143] width 14 height 22
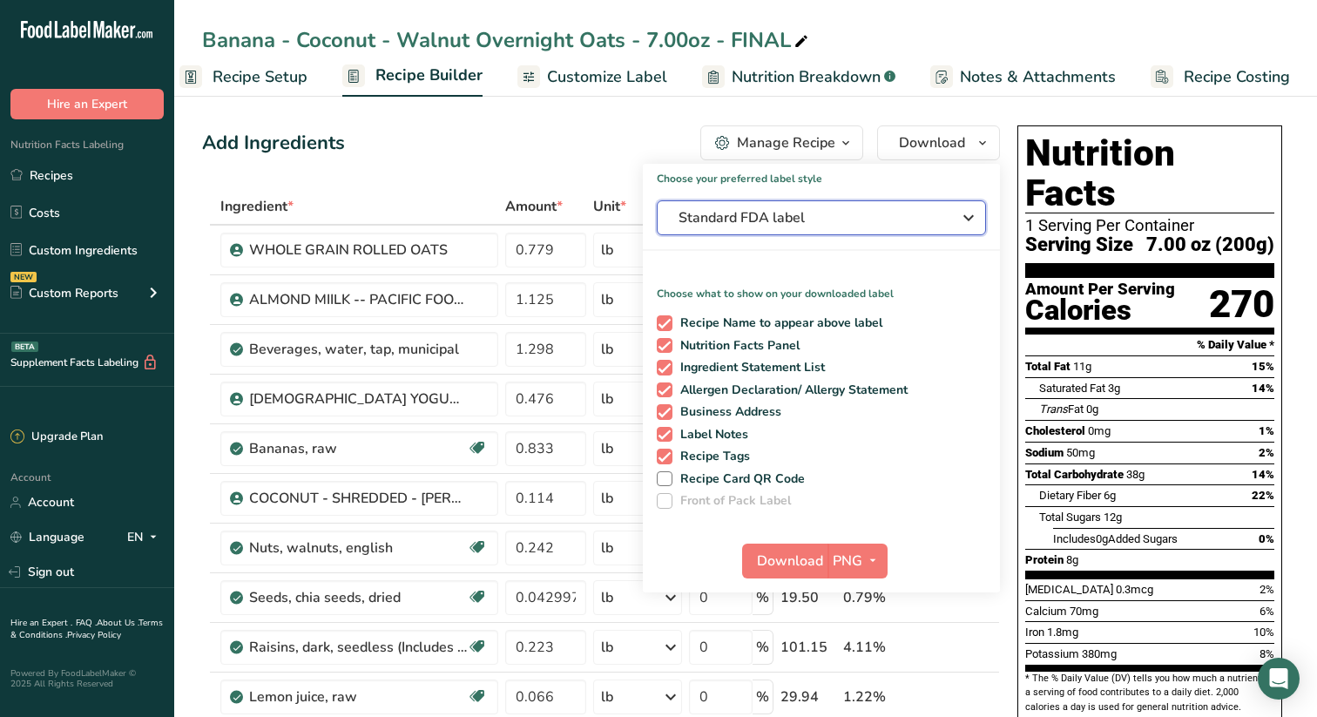
click at [970, 213] on icon "button" at bounding box center [968, 217] width 21 height 31
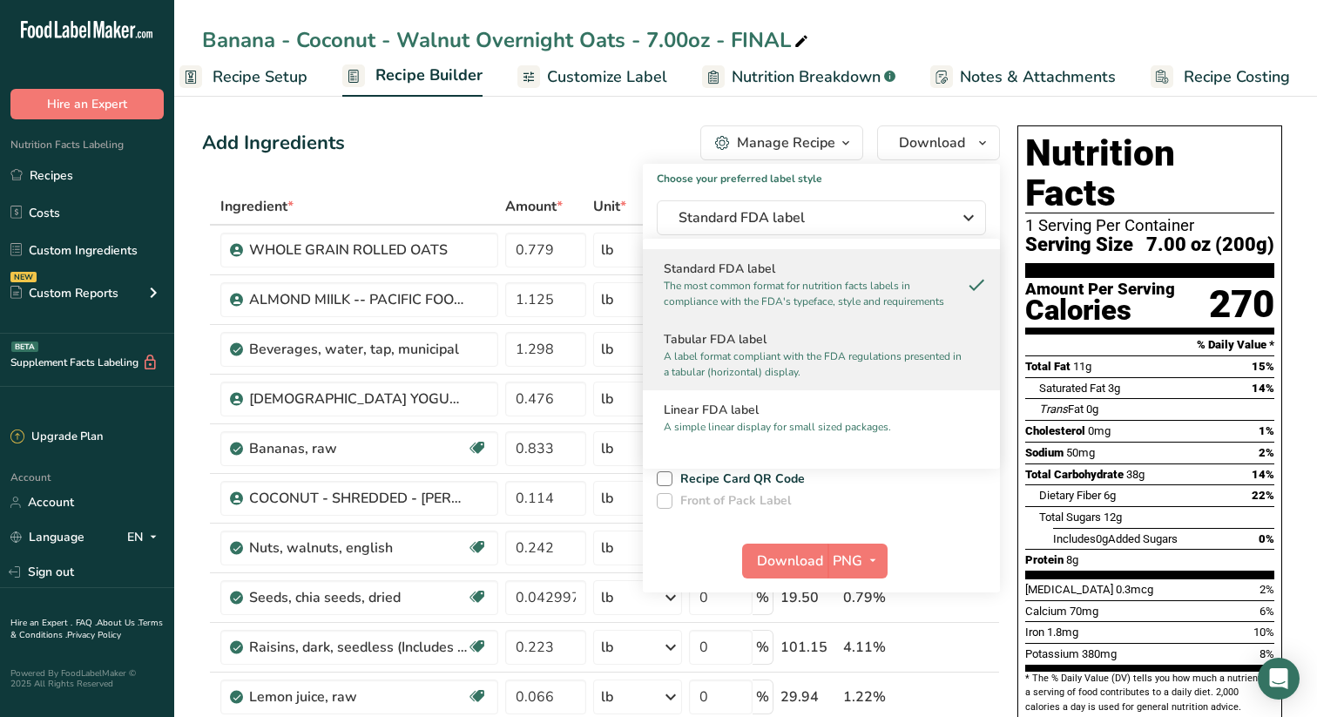
click at [743, 349] on p "A label format compliant with the FDA regulations presented in a tabular (horiz…" at bounding box center [814, 364] width 300 height 31
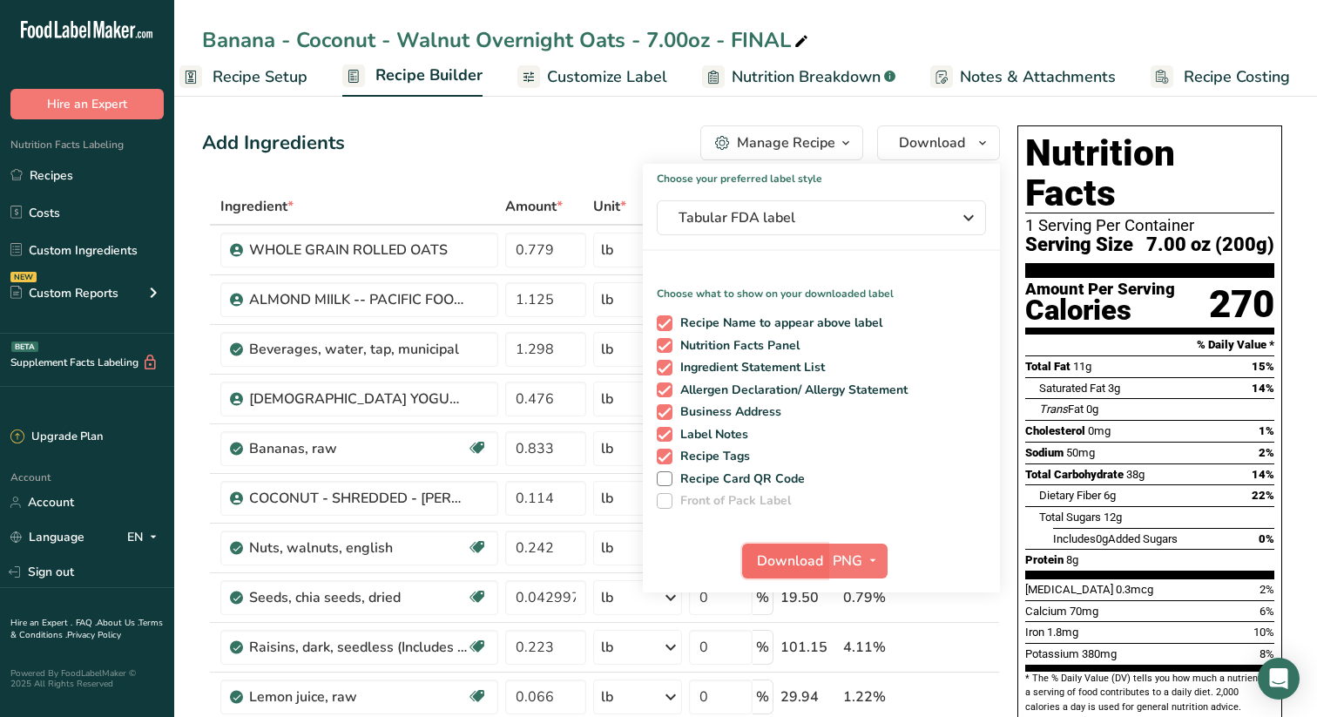
click at [791, 558] on span "Download" at bounding box center [790, 561] width 66 height 21
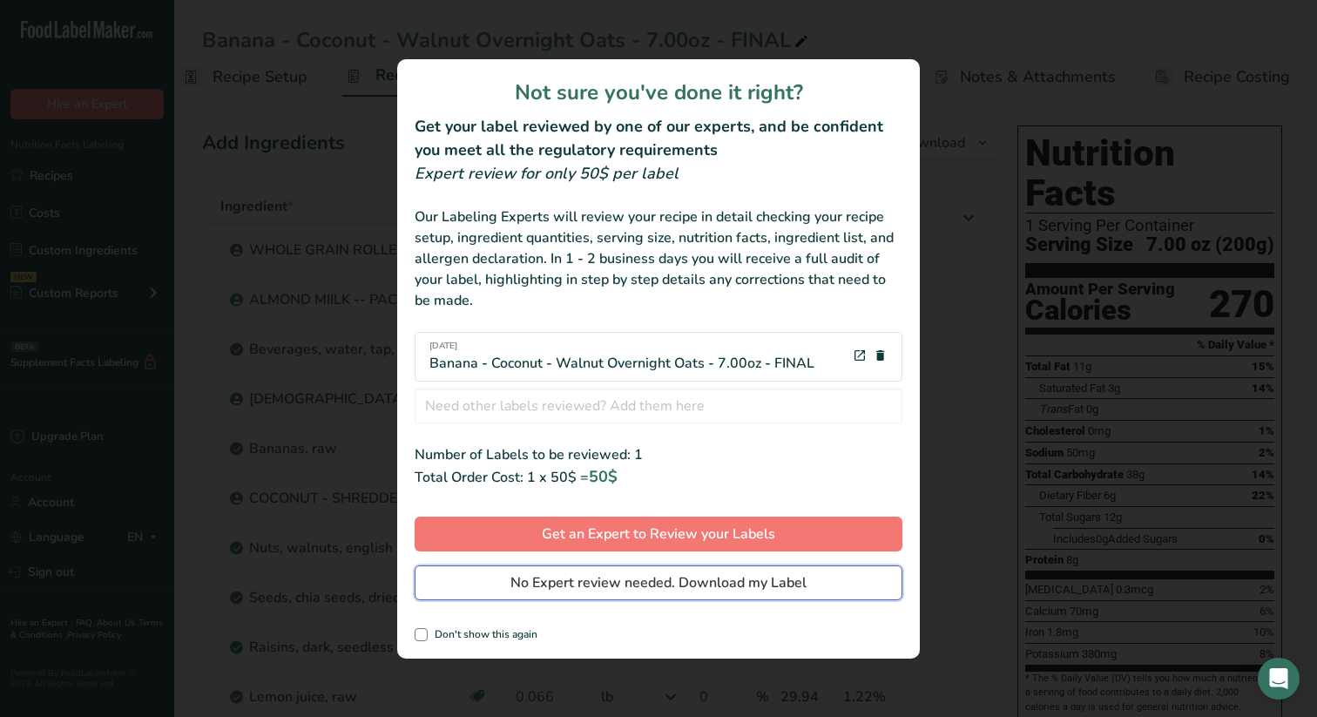
click at [611, 579] on span "No Expert review needed. Download my Label" at bounding box center [659, 582] width 296 height 21
